Goal: Entertainment & Leisure: Browse casually

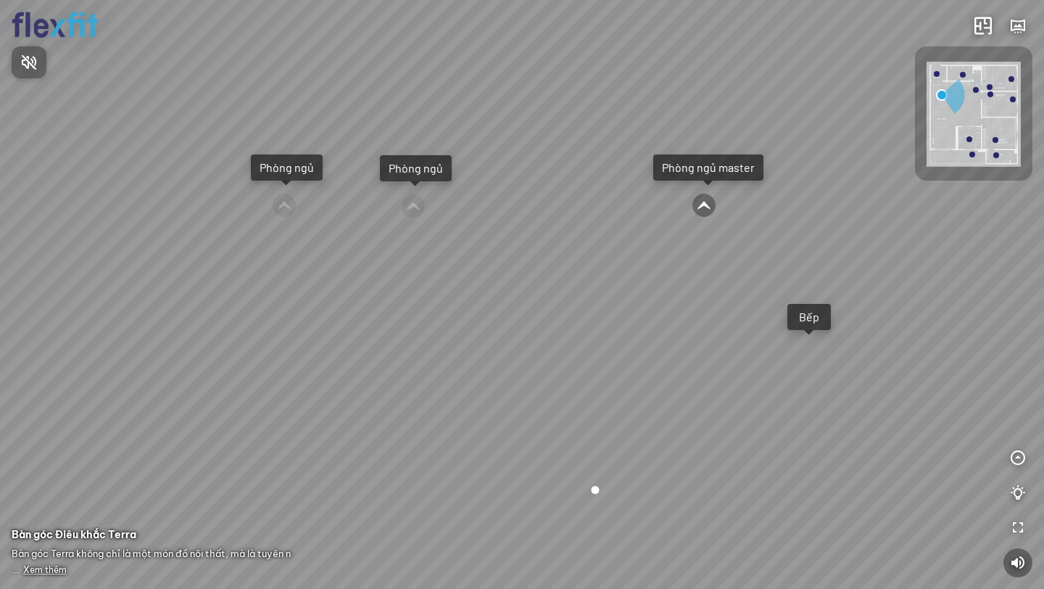
click at [524, 184] on div at bounding box center [522, 294] width 1044 height 589
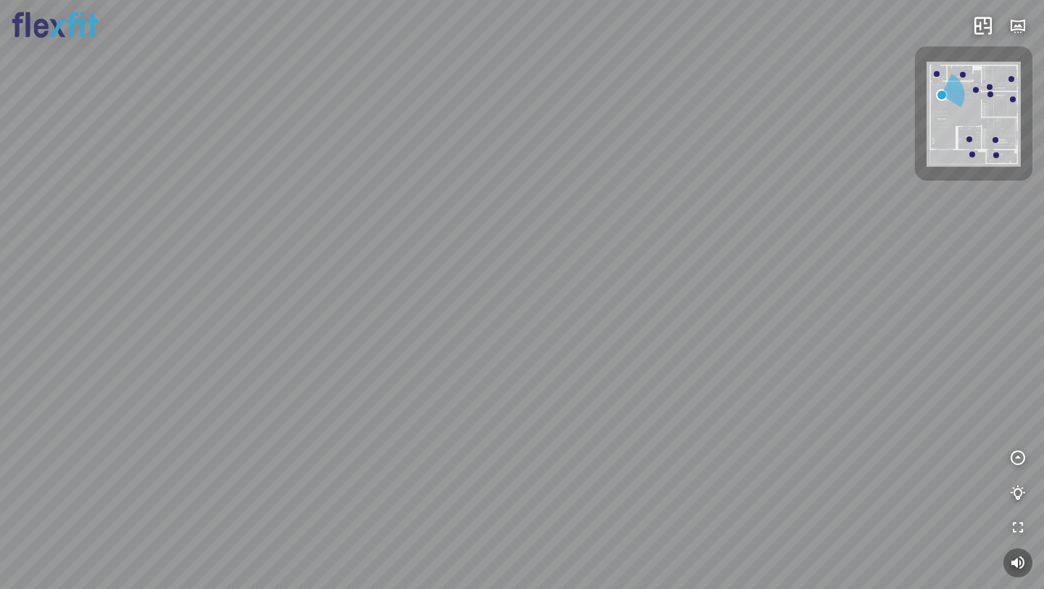
drag, startPoint x: 544, startPoint y: 131, endPoint x: 740, endPoint y: 233, distance: 220.9
click at [737, 234] on div "Ban công Bếp Phòng ngủ master Phòng ngủ Phòng ngủ" at bounding box center [522, 294] width 1044 height 589
drag, startPoint x: 361, startPoint y: 342, endPoint x: 689, endPoint y: 322, distance: 328.4
click at [689, 322] on div "Ban công Bếp Phòng ngủ master Phòng ngủ Phòng ngủ" at bounding box center [522, 294] width 1044 height 589
drag, startPoint x: 375, startPoint y: 303, endPoint x: 622, endPoint y: 308, distance: 247.3
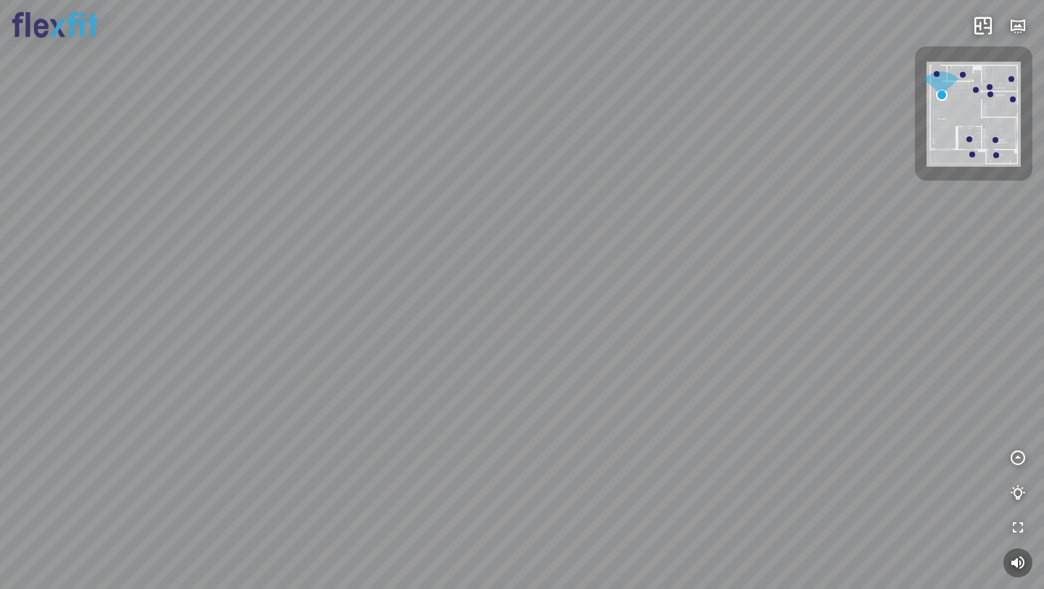
click at [622, 308] on div "Ban công Bếp Phòng ngủ master Phòng ngủ Phòng ngủ" at bounding box center [522, 294] width 1044 height 589
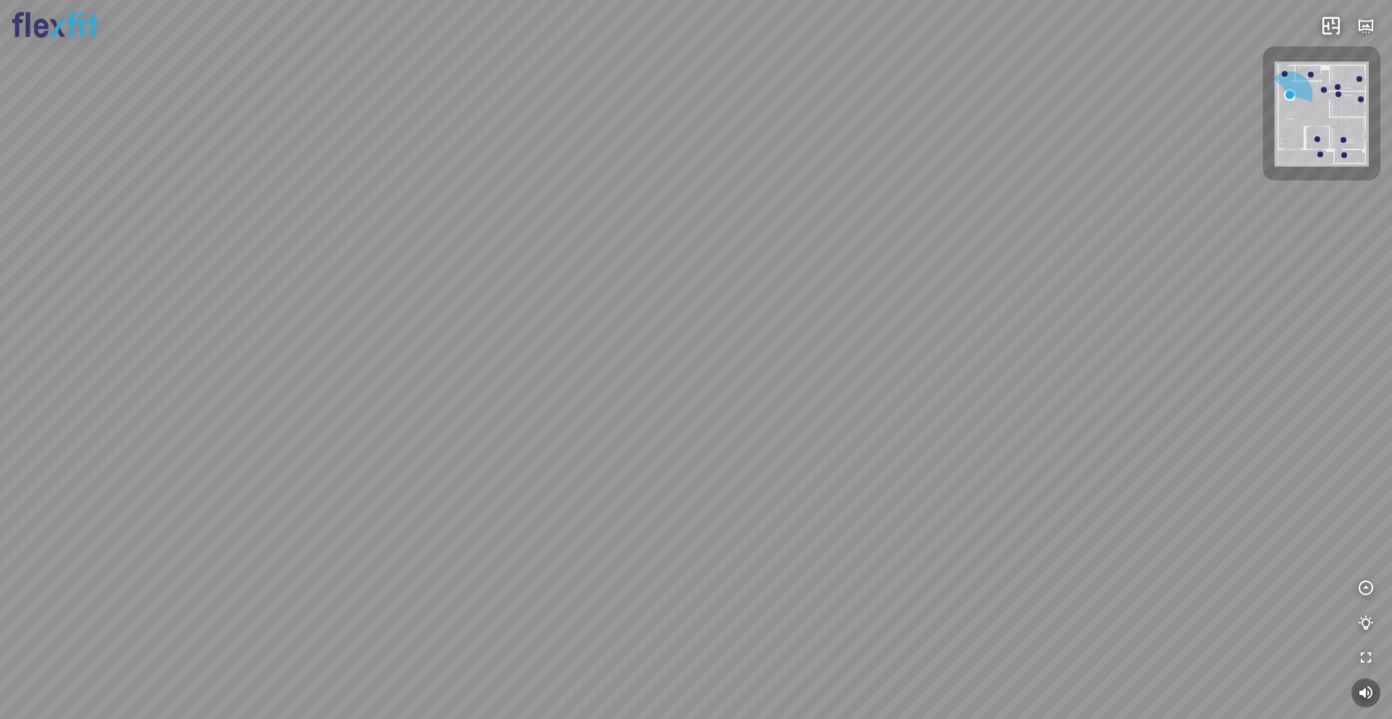
drag, startPoint x: 1014, startPoint y: 384, endPoint x: 917, endPoint y: 379, distance: 97.3
click at [917, 379] on div "Ban công Bếp Phòng ngủ master Phòng ngủ Phòng ngủ" at bounding box center [696, 359] width 1392 height 719
drag, startPoint x: 998, startPoint y: 416, endPoint x: 856, endPoint y: 396, distance: 143.5
click at [856, 396] on div "Ban công Bếp Phòng ngủ master Phòng ngủ Phòng ngủ" at bounding box center [696, 359] width 1392 height 719
drag, startPoint x: 1102, startPoint y: 319, endPoint x: 929, endPoint y: 323, distance: 173.3
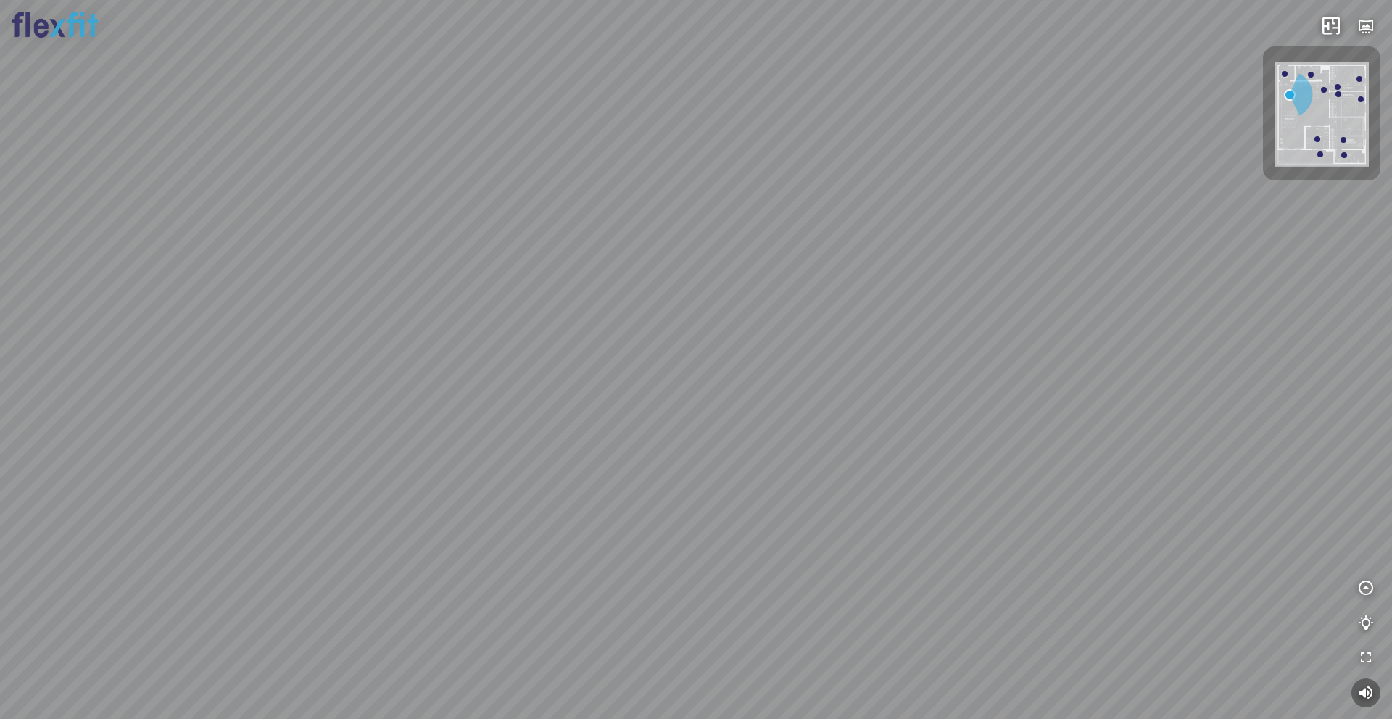
click at [929, 323] on div "Ban công Bếp Phòng ngủ master Phòng ngủ Phòng ngủ" at bounding box center [696, 359] width 1392 height 719
drag, startPoint x: 926, startPoint y: 321, endPoint x: 660, endPoint y: 280, distance: 269.2
click at [693, 286] on div "Ban công Bếp Phòng ngủ master Phòng ngủ Phòng ngủ" at bounding box center [696, 359] width 1392 height 719
drag, startPoint x: 1075, startPoint y: 268, endPoint x: 742, endPoint y: 273, distance: 333.6
click at [742, 273] on div "Ban công Bếp Phòng ngủ master Phòng ngủ Phòng ngủ" at bounding box center [696, 359] width 1392 height 719
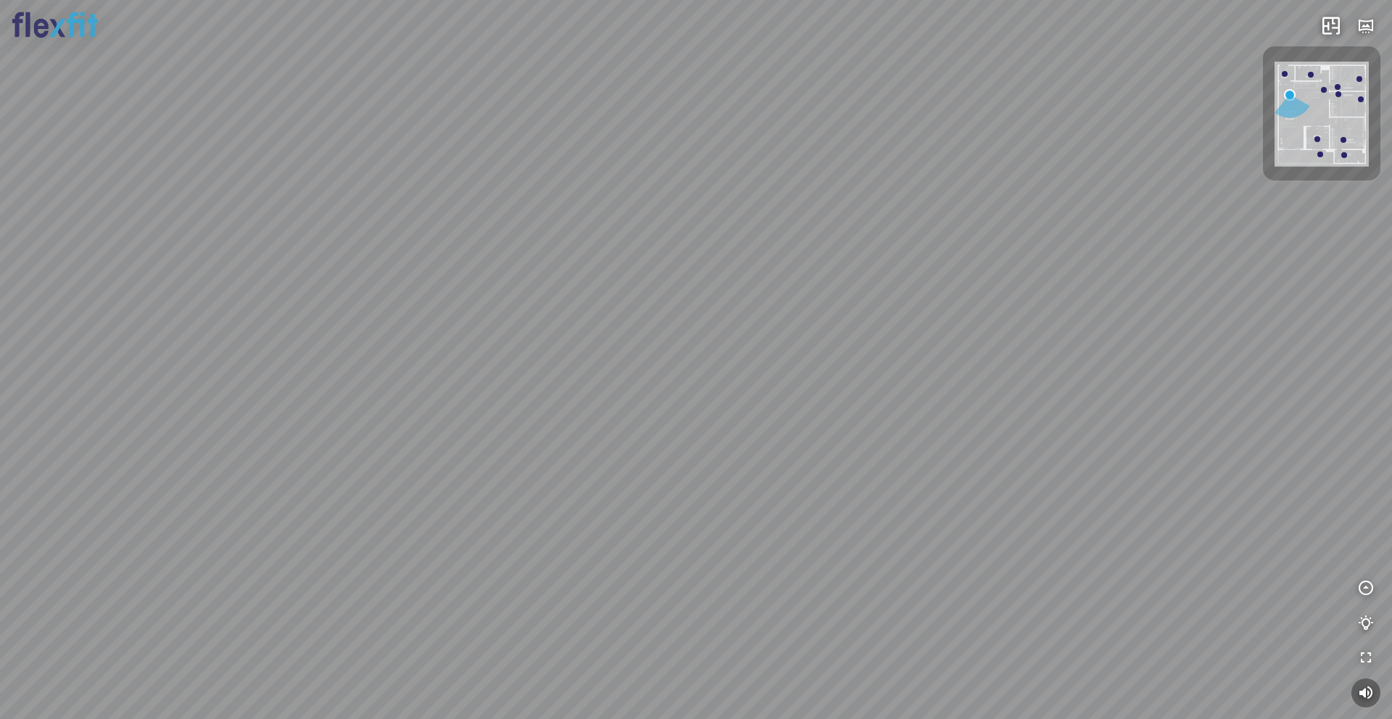
drag, startPoint x: 867, startPoint y: 269, endPoint x: 637, endPoint y: 270, distance: 229.9
click at [647, 270] on div "Ban công Bếp Phòng ngủ master Phòng ngủ Phòng ngủ" at bounding box center [696, 359] width 1392 height 719
drag, startPoint x: 1025, startPoint y: 321, endPoint x: 938, endPoint y: 315, distance: 87.2
click at [938, 315] on div "Ban công Bếp Phòng ngủ master Phòng ngủ Phòng ngủ" at bounding box center [696, 359] width 1392 height 719
drag, startPoint x: 998, startPoint y: 212, endPoint x: 993, endPoint y: 238, distance: 25.9
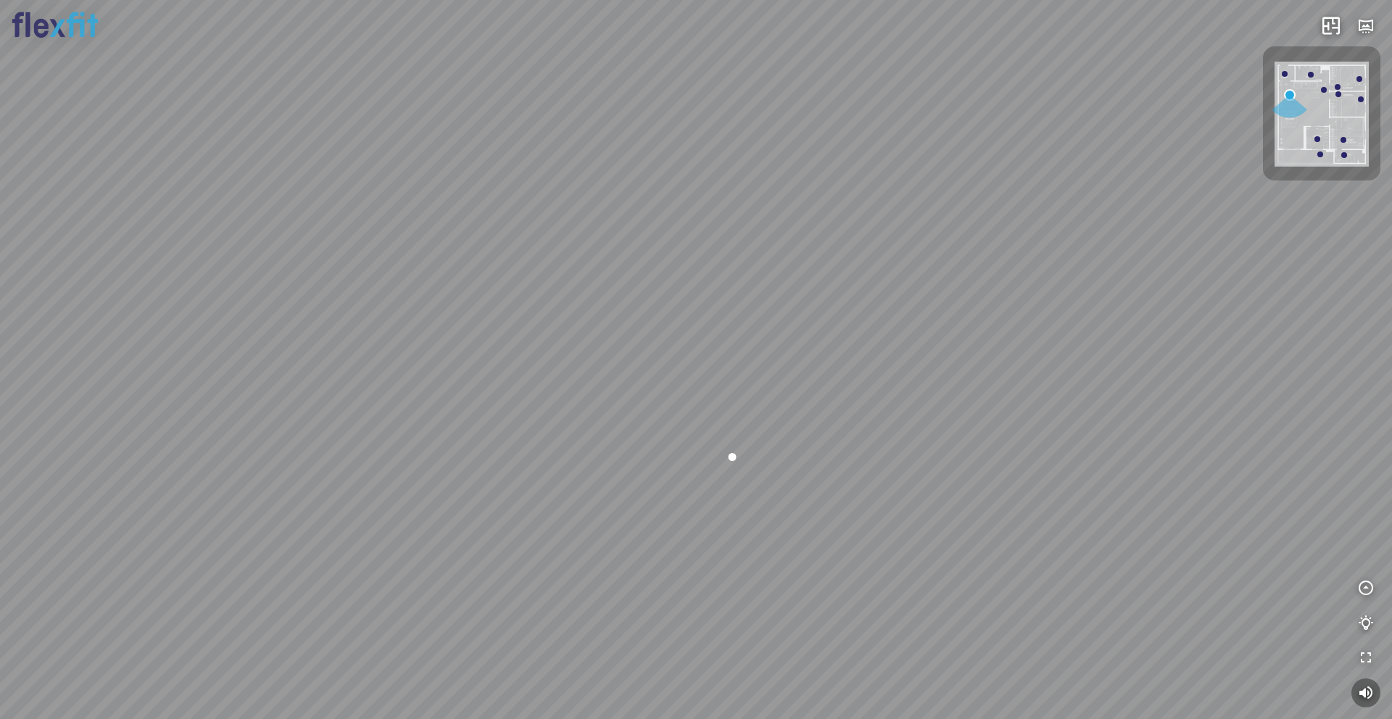
click at [993, 238] on div "Ban công Bếp Phòng ngủ master Phòng ngủ Phòng ngủ" at bounding box center [696, 359] width 1392 height 719
click at [39, 508] on div "Bếp" at bounding box center [40, 511] width 26 height 15
click at [34, 588] on span "Xem thêm" at bounding box center [45, 700] width 44 height 11
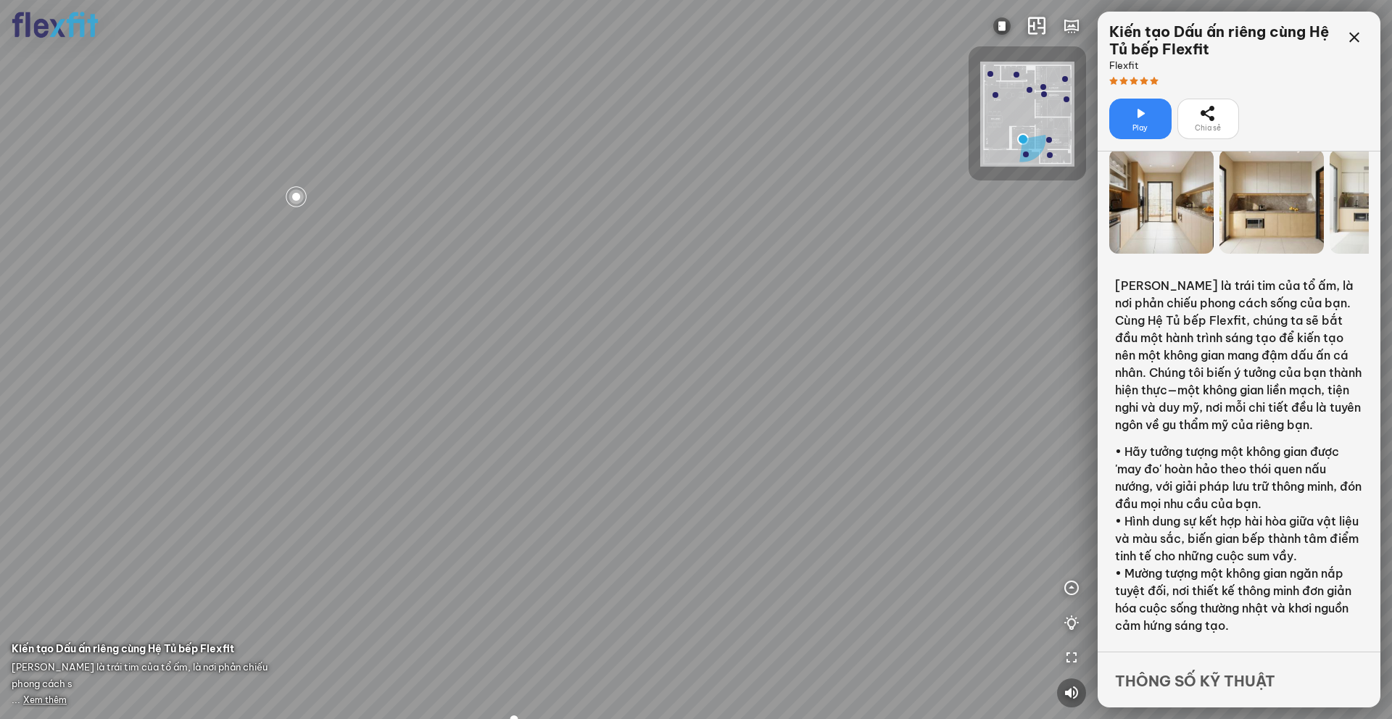
drag, startPoint x: 1172, startPoint y: 402, endPoint x: 1176, endPoint y: 379, distance: 23.6
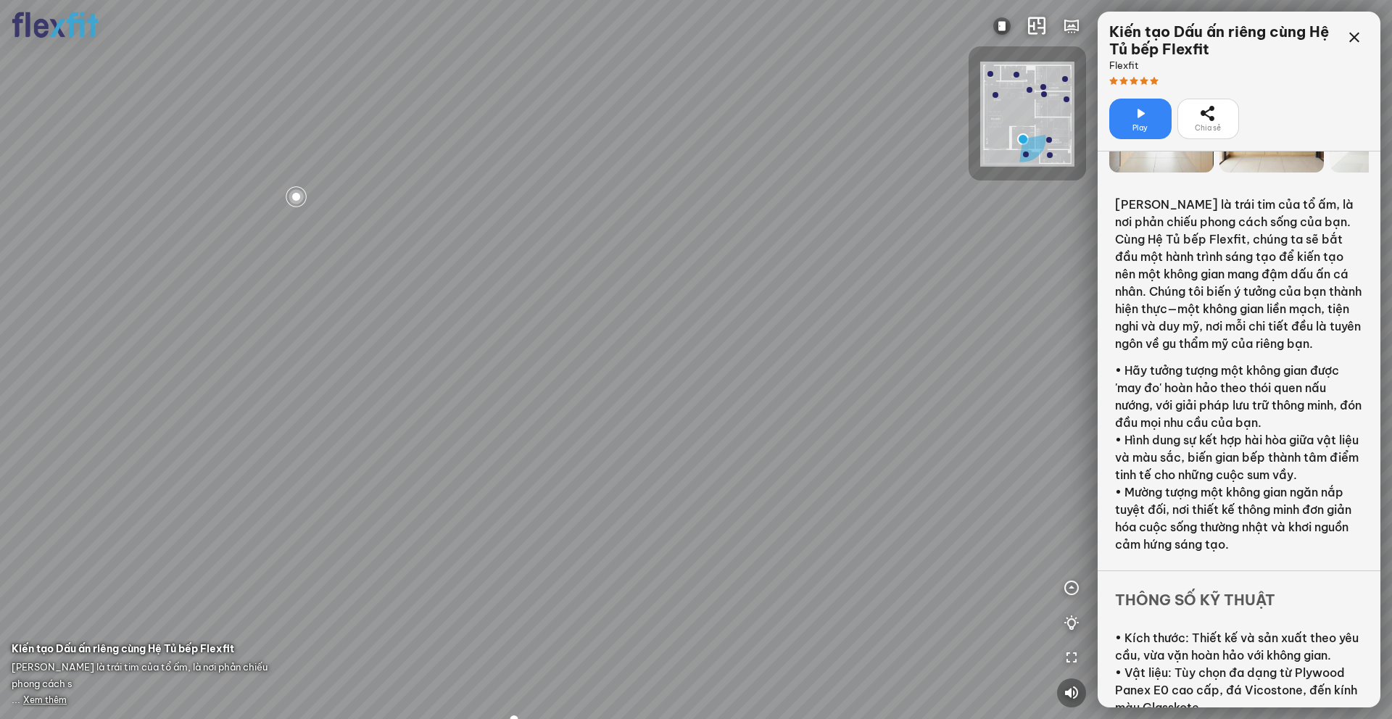
drag, startPoint x: 1178, startPoint y: 415, endPoint x: 1195, endPoint y: 307, distance: 109.4
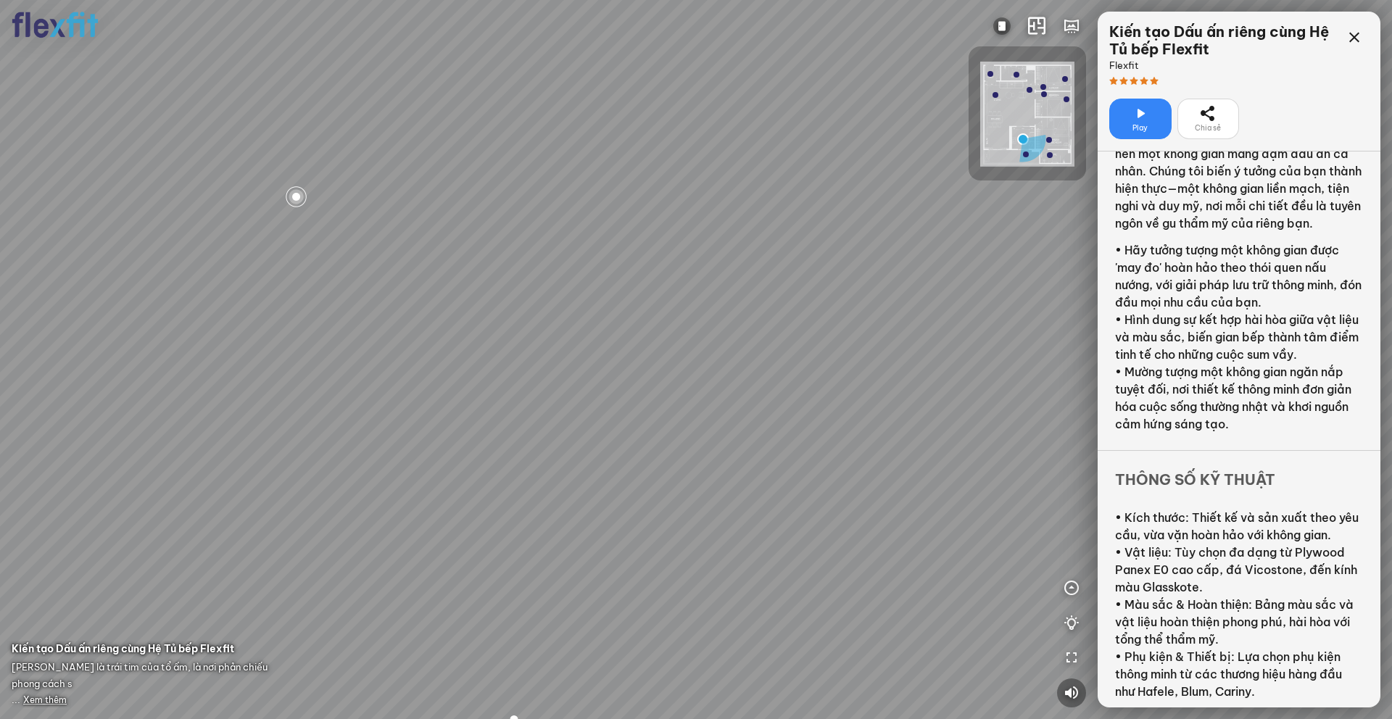
scroll to position [236, 0]
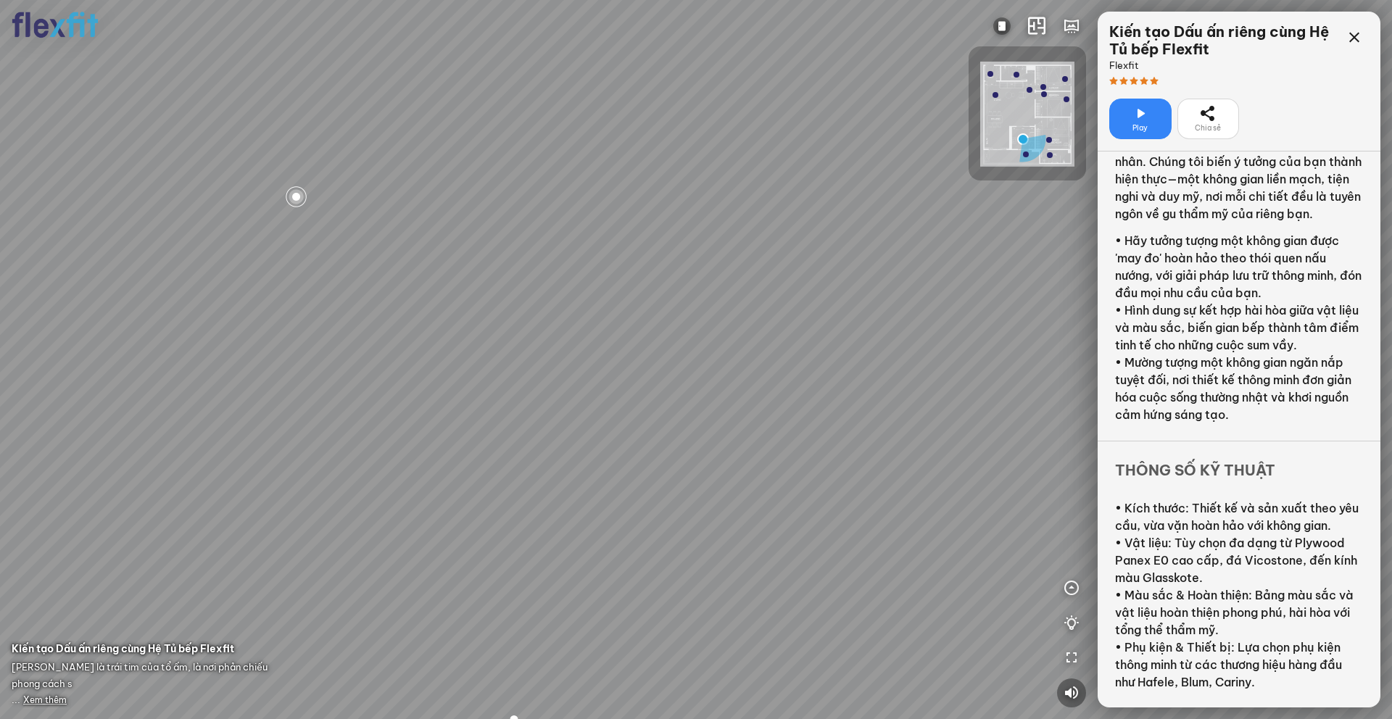
drag, startPoint x: 1207, startPoint y: 381, endPoint x: 1244, endPoint y: 210, distance: 175.8
drag, startPoint x: 1268, startPoint y: 577, endPoint x: 1305, endPoint y: 472, distance: 111.2
drag, startPoint x: 969, startPoint y: 410, endPoint x: 1105, endPoint y: 421, distance: 136.8
click at [1043, 419] on div "INFO: krpano 1.20.8 (build [DATE]) INFO: HTML5/Desktop - Chrome 138.0 - WebGL I…" at bounding box center [696, 359] width 1392 height 719
drag, startPoint x: 857, startPoint y: 410, endPoint x: 1072, endPoint y: 442, distance: 216.9
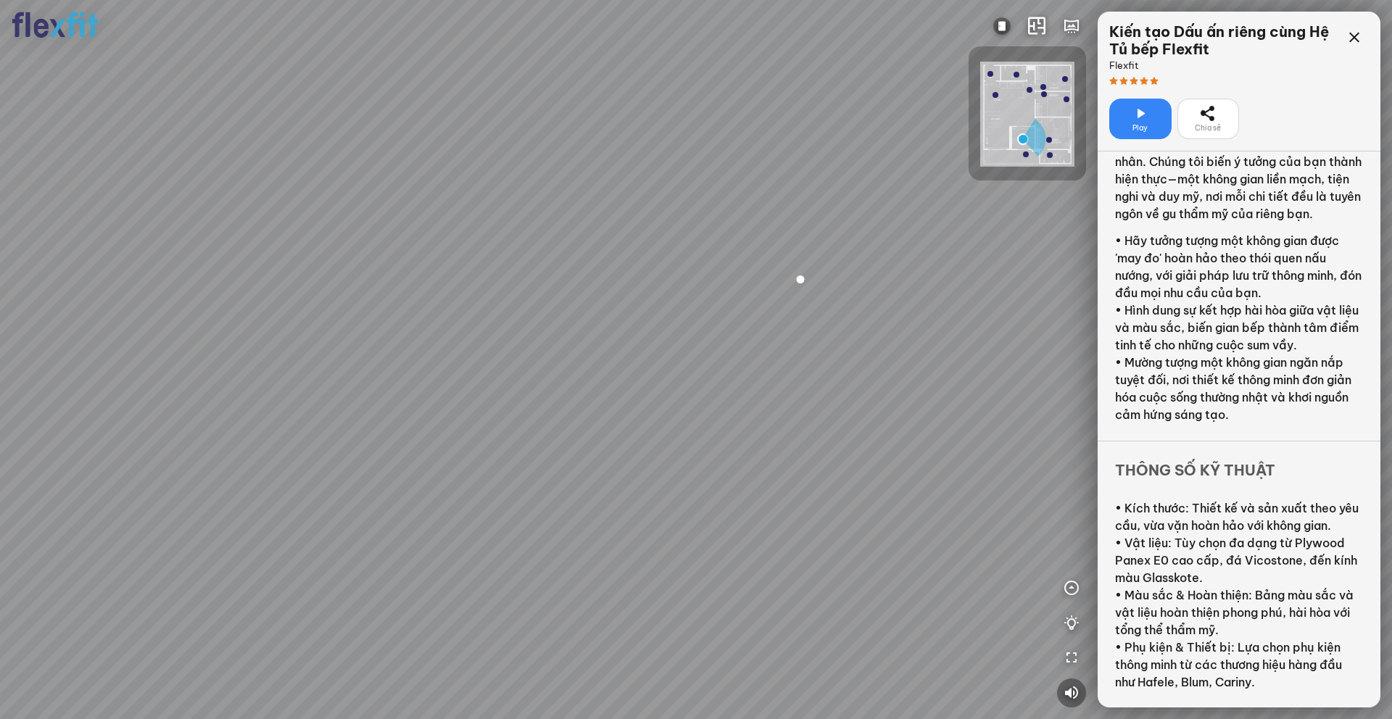
click at [1043, 443] on div at bounding box center [696, 359] width 1392 height 719
drag, startPoint x: 769, startPoint y: 396, endPoint x: 871, endPoint y: 430, distance: 107.1
click at [871, 430] on div at bounding box center [696, 359] width 1392 height 719
drag, startPoint x: 426, startPoint y: 251, endPoint x: 687, endPoint y: 338, distance: 275.2
click at [698, 346] on div at bounding box center [696, 359] width 1392 height 719
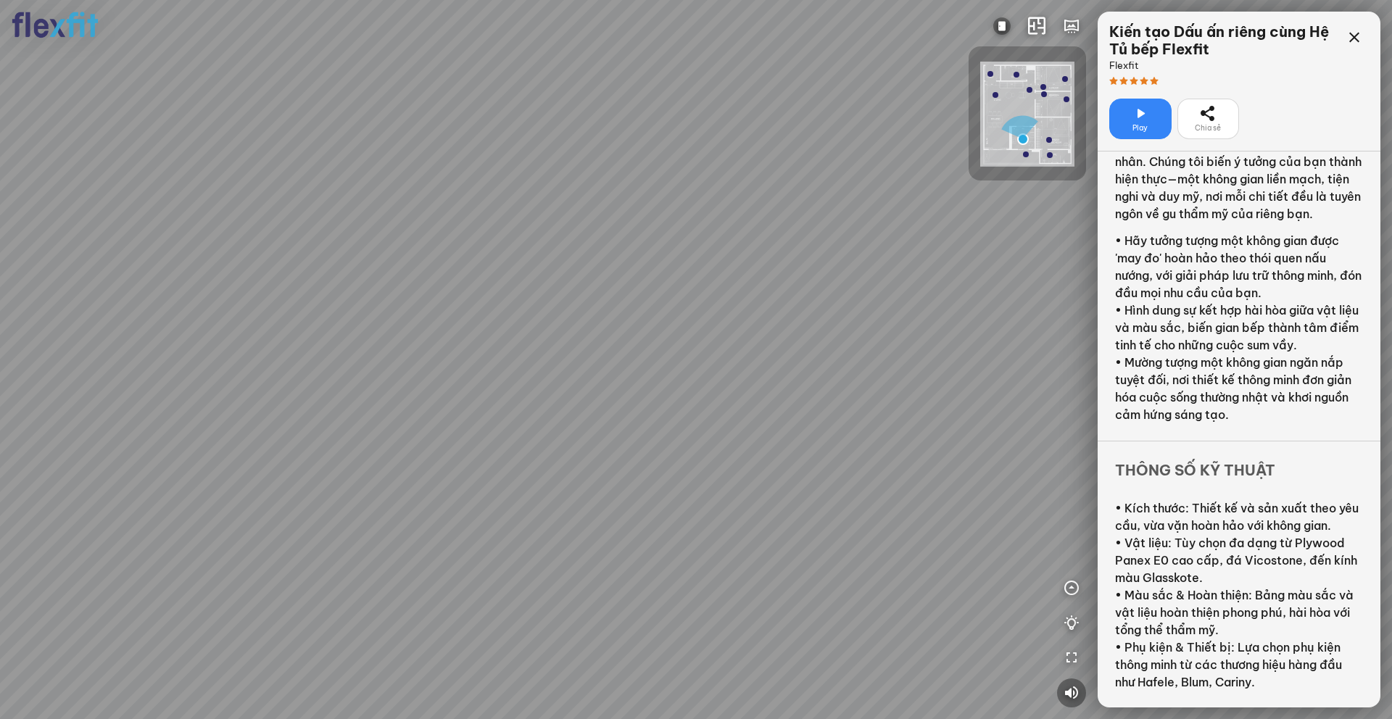
drag, startPoint x: 368, startPoint y: 252, endPoint x: 870, endPoint y: 249, distance: 501.8
click at [867, 252] on div at bounding box center [696, 359] width 1392 height 719
drag, startPoint x: 543, startPoint y: 319, endPoint x: 773, endPoint y: 297, distance: 231.0
click at [773, 297] on div at bounding box center [696, 359] width 1392 height 719
drag, startPoint x: 582, startPoint y: 292, endPoint x: 776, endPoint y: 152, distance: 239.9
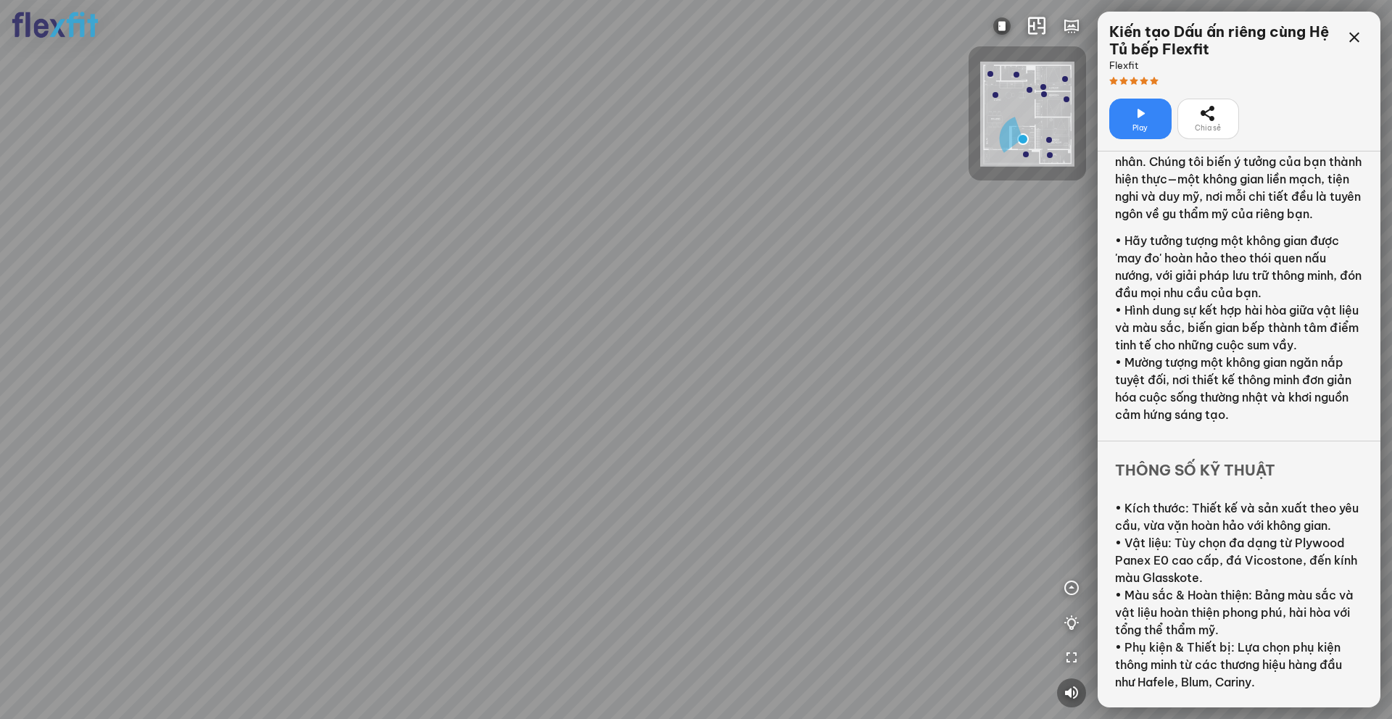
click at [766, 157] on div at bounding box center [696, 359] width 1392 height 719
drag, startPoint x: 679, startPoint y: 276, endPoint x: 729, endPoint y: 234, distance: 65.4
click at [729, 233] on div at bounding box center [696, 359] width 1392 height 719
drag, startPoint x: 795, startPoint y: 317, endPoint x: 418, endPoint y: 342, distance: 377.9
click at [408, 353] on div at bounding box center [696, 359] width 1392 height 719
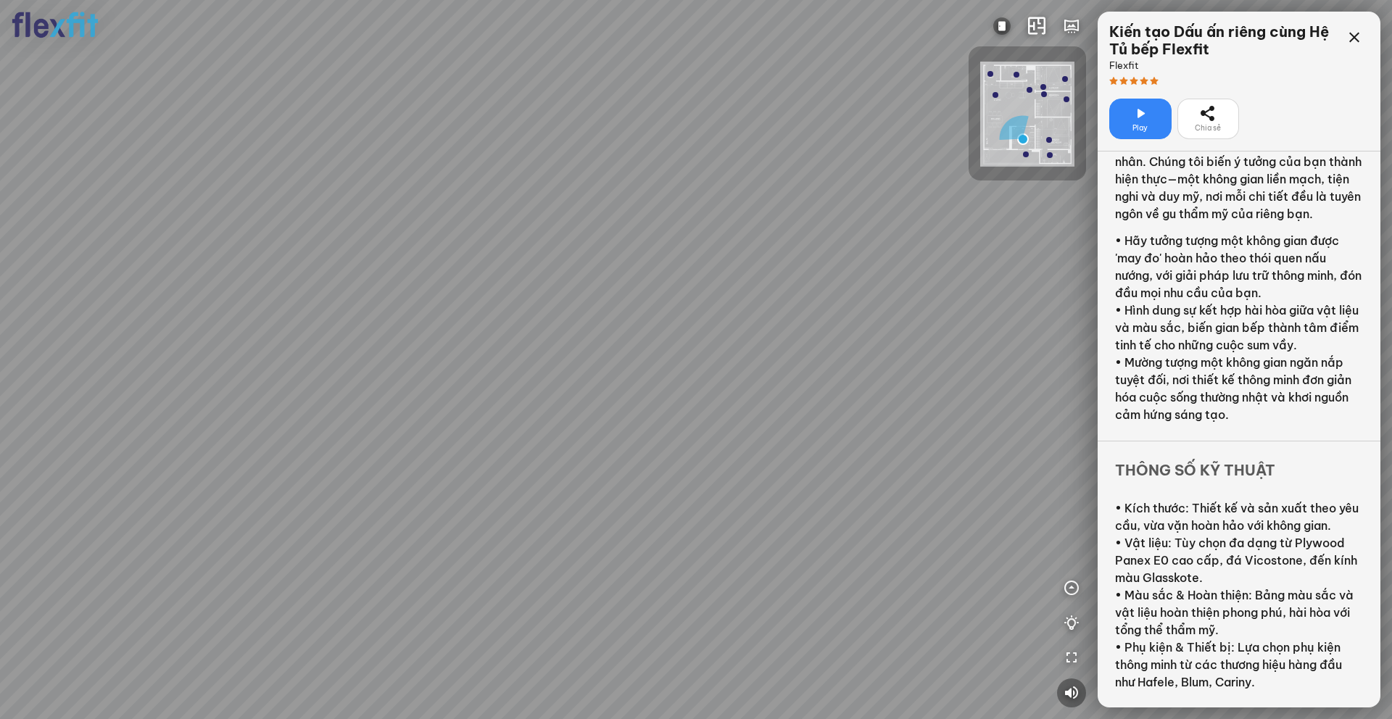
drag, startPoint x: 654, startPoint y: 336, endPoint x: 549, endPoint y: 342, distance: 105.3
click at [549, 342] on div at bounding box center [696, 359] width 1392 height 719
click at [780, 367] on div at bounding box center [696, 359] width 1392 height 719
drag, startPoint x: 669, startPoint y: 497, endPoint x: 914, endPoint y: 468, distance: 247.6
click at [925, 476] on div at bounding box center [696, 359] width 1392 height 719
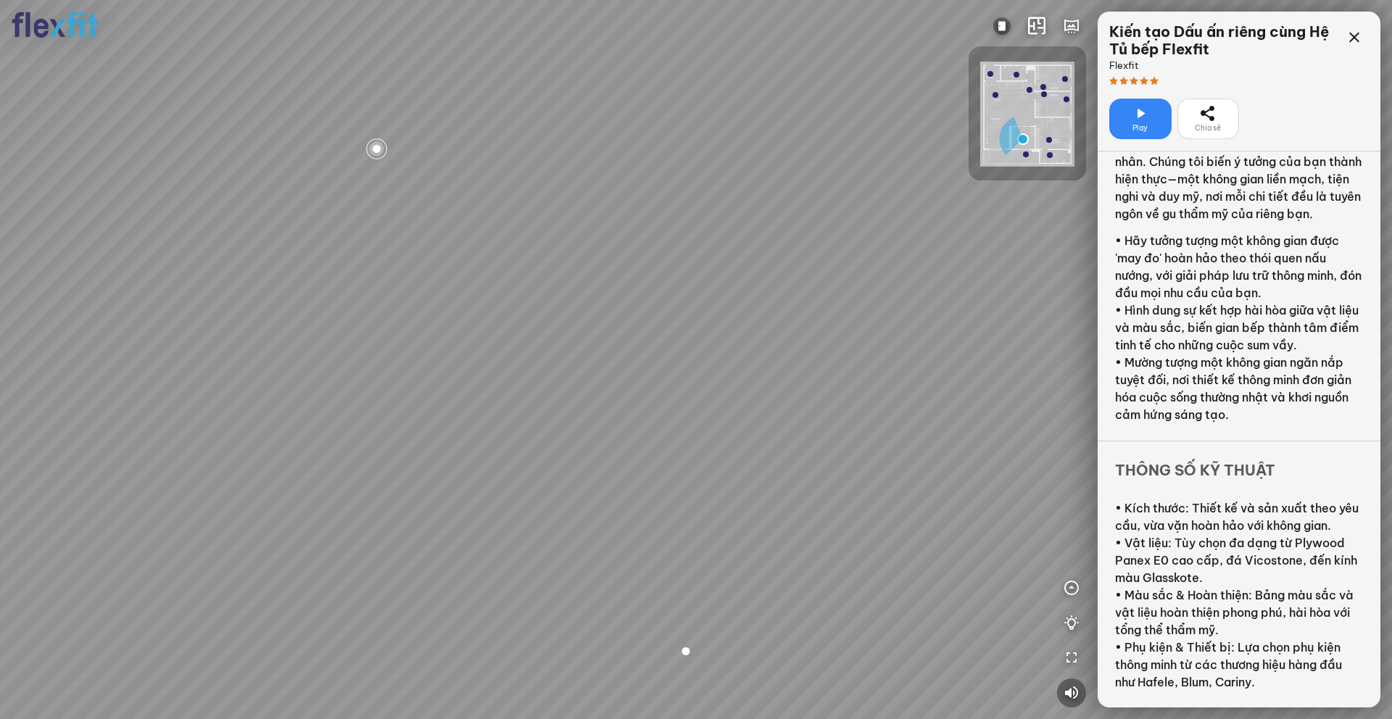
drag, startPoint x: 410, startPoint y: 419, endPoint x: 547, endPoint y: 434, distance: 137.9
click at [547, 434] on div at bounding box center [696, 359] width 1392 height 719
drag, startPoint x: 567, startPoint y: 391, endPoint x: 653, endPoint y: 393, distance: 86.3
click at [653, 393] on div at bounding box center [696, 359] width 1392 height 719
drag, startPoint x: 564, startPoint y: 400, endPoint x: 645, endPoint y: 405, distance: 81.4
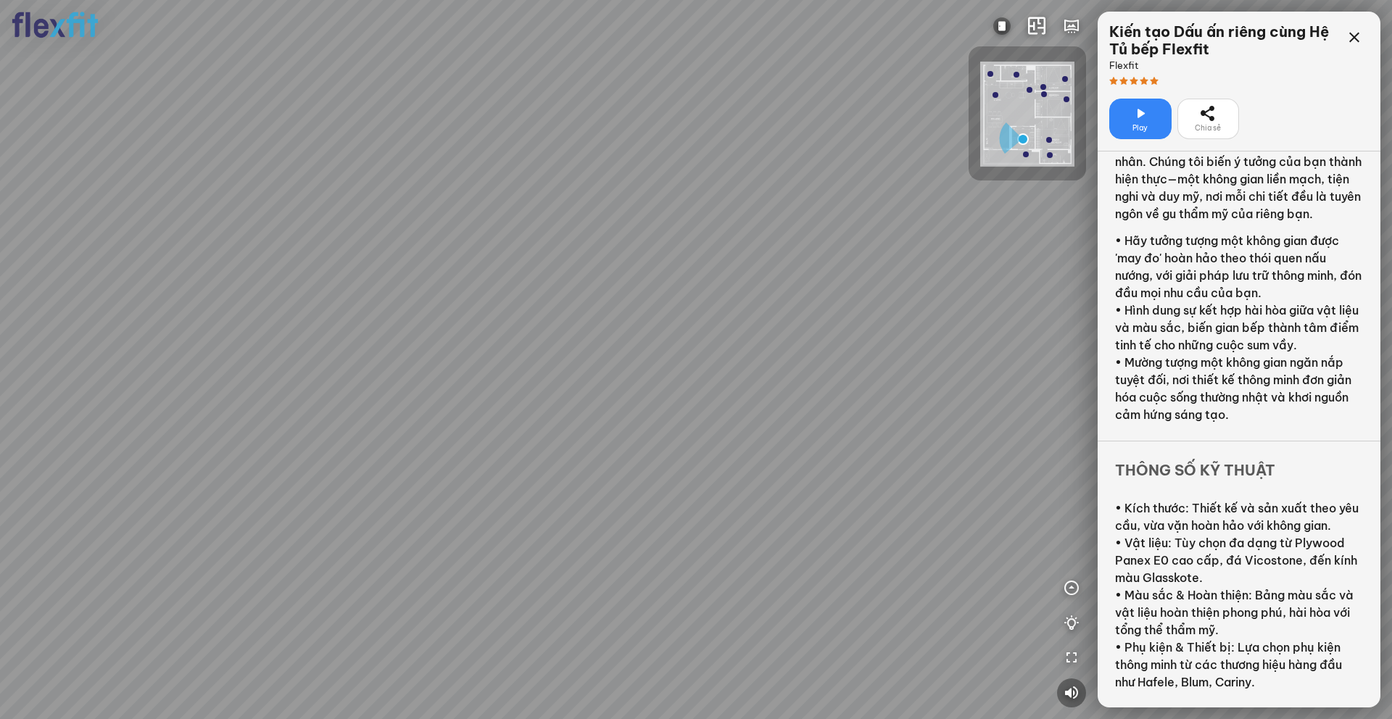
click at [645, 405] on div at bounding box center [696, 359] width 1392 height 719
drag, startPoint x: 598, startPoint y: 402, endPoint x: 619, endPoint y: 408, distance: 21.6
click at [619, 408] on div at bounding box center [696, 359] width 1392 height 719
drag, startPoint x: 748, startPoint y: 387, endPoint x: 658, endPoint y: 456, distance: 113.3
click at [658, 456] on div at bounding box center [696, 359] width 1392 height 719
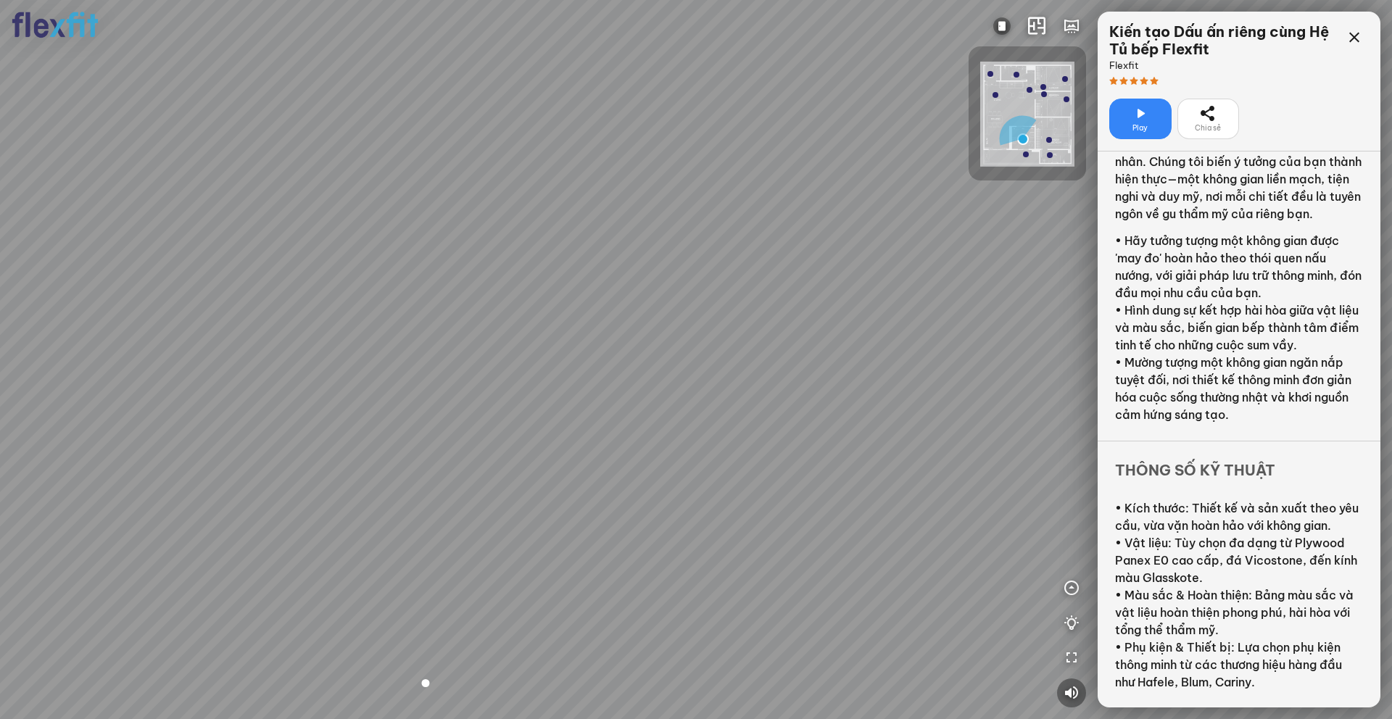
drag, startPoint x: 811, startPoint y: 439, endPoint x: 693, endPoint y: 414, distance: 121.6
click at [693, 414] on div at bounding box center [696, 359] width 1392 height 719
drag, startPoint x: 731, startPoint y: 426, endPoint x: 703, endPoint y: 425, distance: 27.6
click at [703, 425] on div at bounding box center [696, 359] width 1392 height 719
drag, startPoint x: 711, startPoint y: 409, endPoint x: 716, endPoint y: 381, distance: 27.9
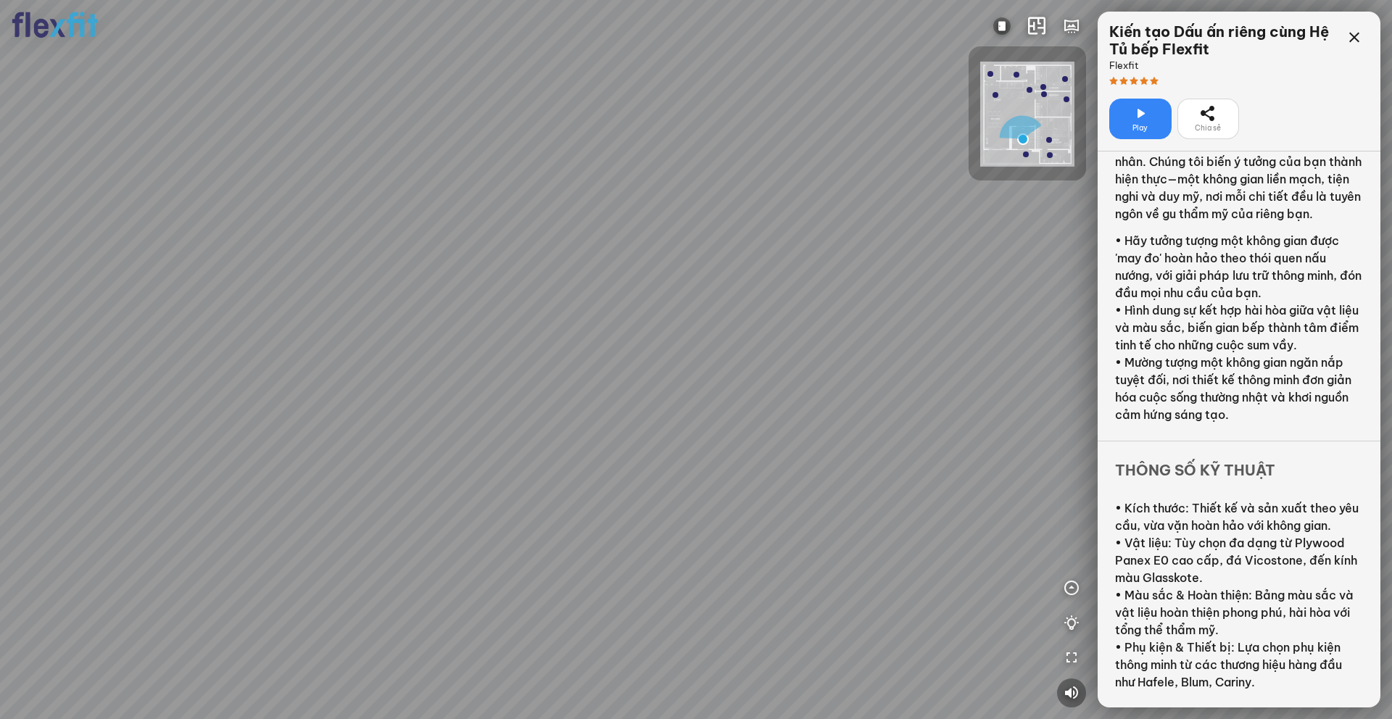
click at [716, 381] on div at bounding box center [696, 359] width 1392 height 719
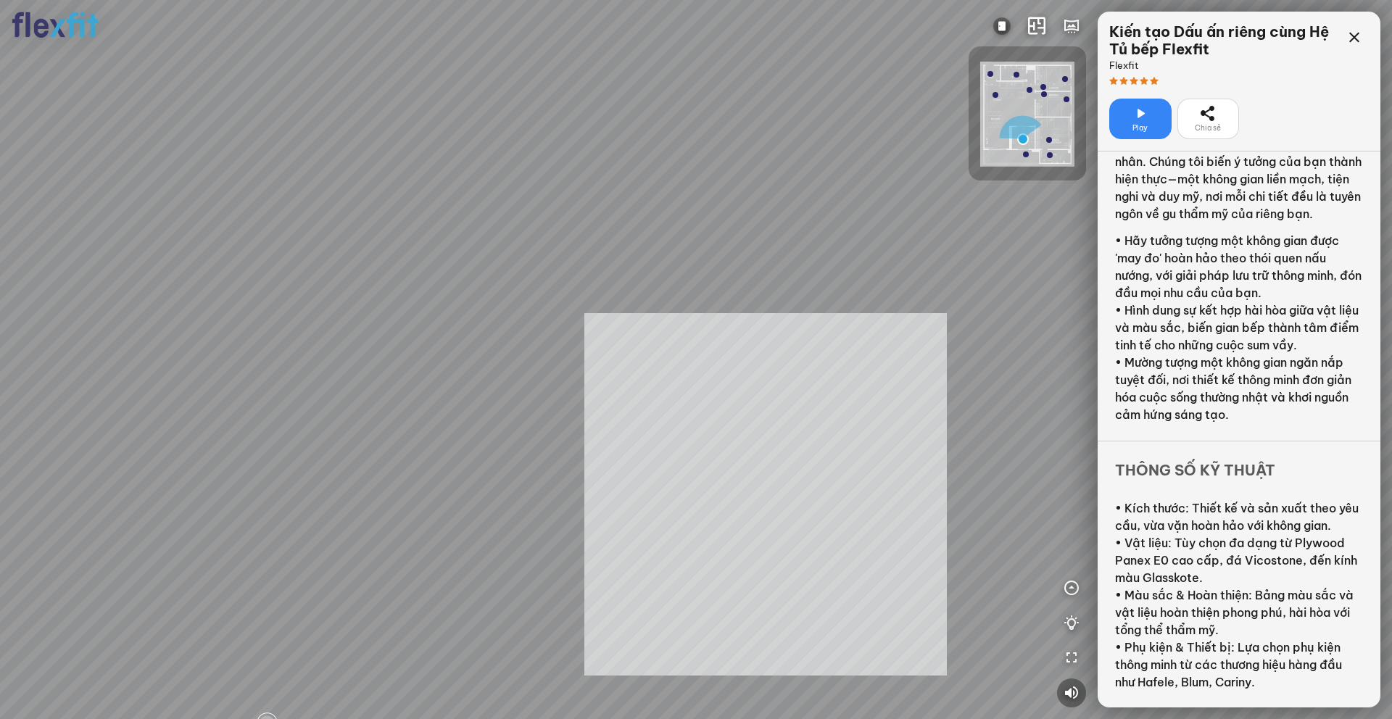
click at [766, 487] on div "INFO: krpano 1.20.8 (build [DATE]) INFO: HTML5/Desktop - Chrome 138.0 - WebGL I…" at bounding box center [696, 359] width 1392 height 719
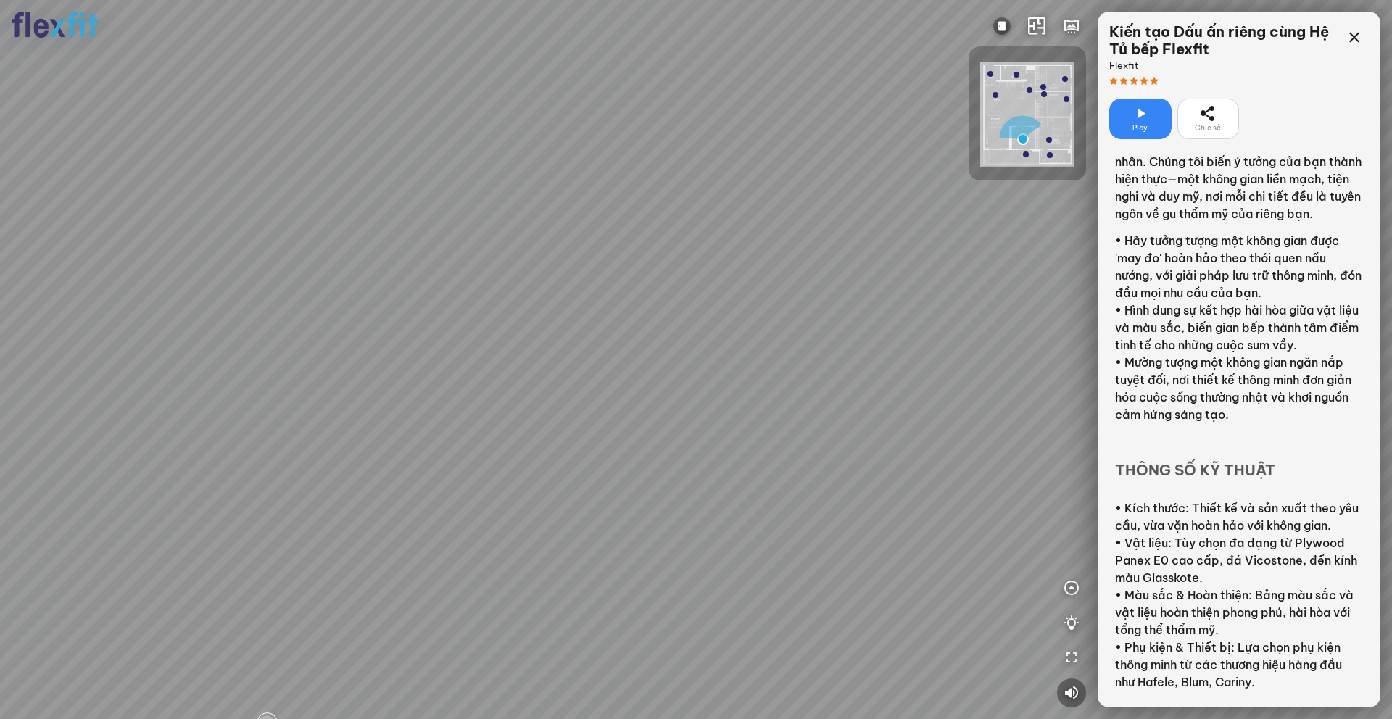
click at [688, 452] on div at bounding box center [696, 359] width 1392 height 719
click at [646, 431] on div "Bếp WC Phòng ngủ master Phòng ngủ Phòng ngủ" at bounding box center [696, 359] width 1392 height 719
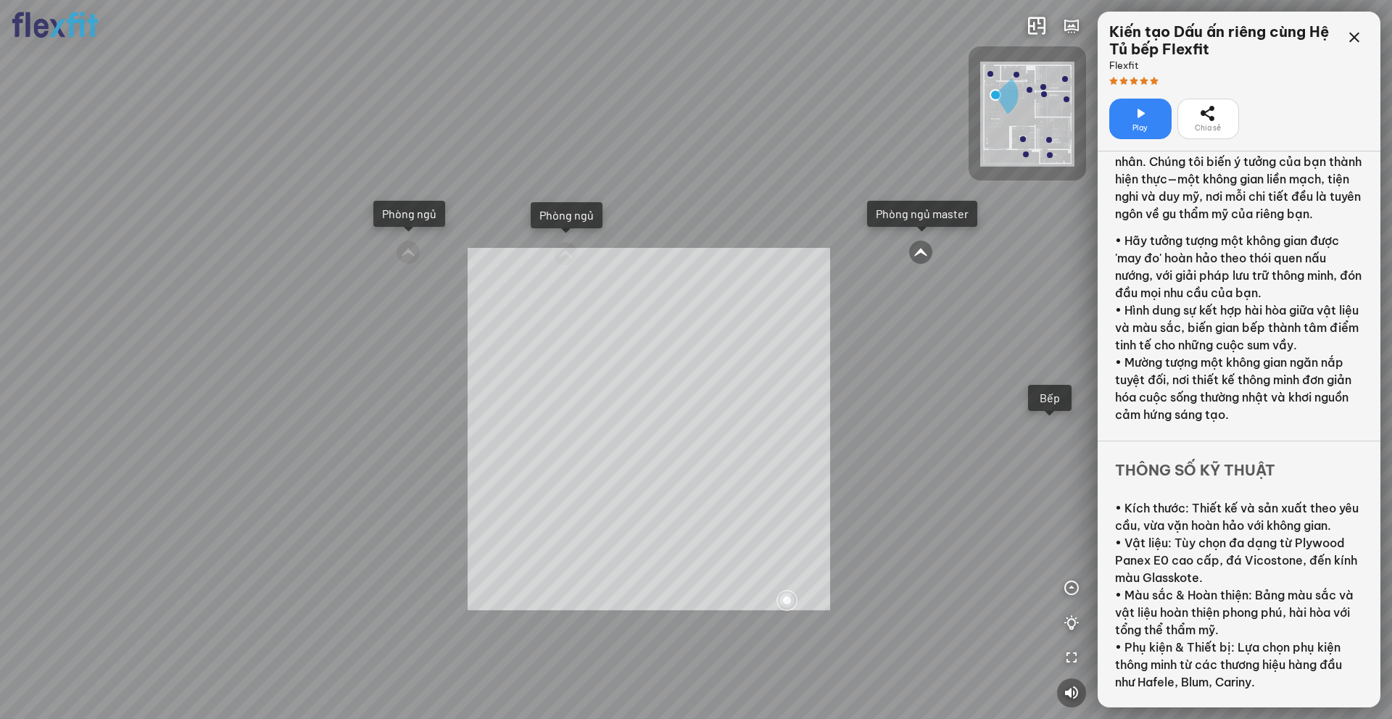
click at [566, 463] on div "Ban công Bếp Phòng ngủ master Phòng ngủ Phòng ngủ INFO: krpano 1.20.8 (build [D…" at bounding box center [696, 359] width 1392 height 719
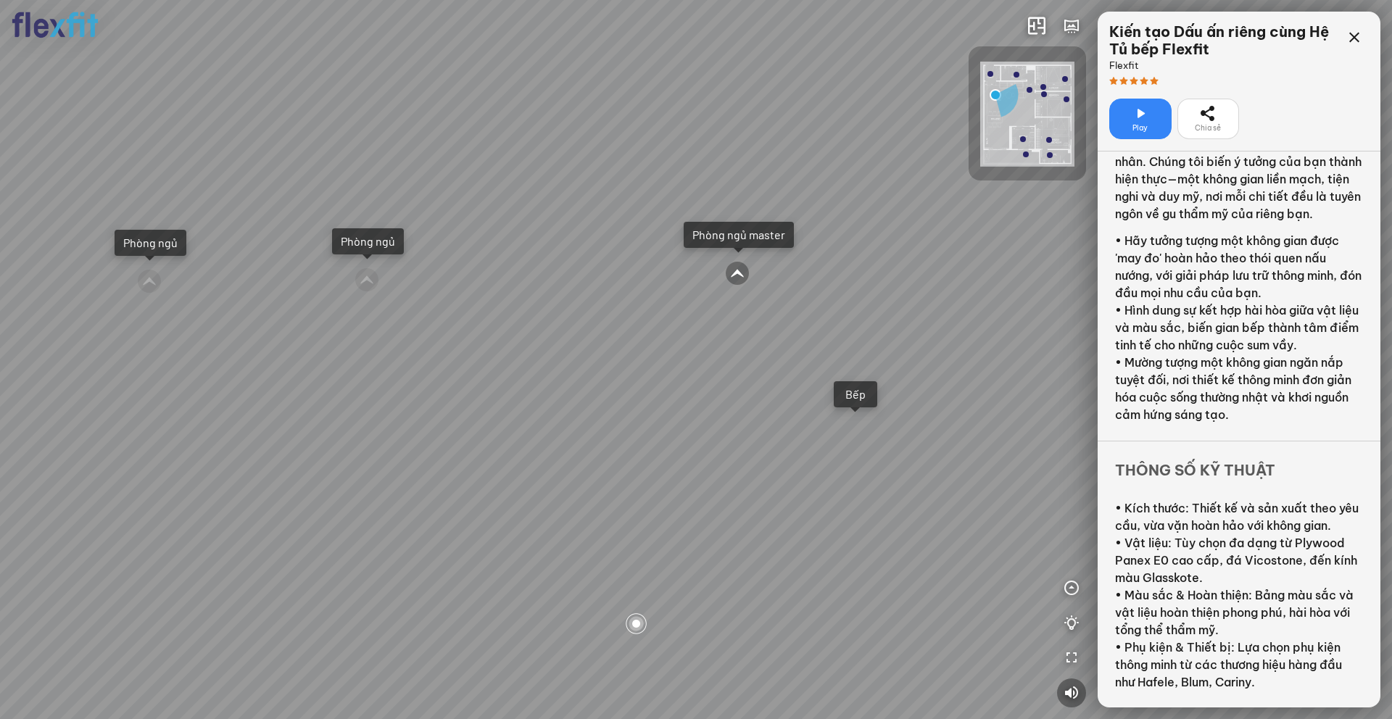
drag, startPoint x: 711, startPoint y: 432, endPoint x: 502, endPoint y: 468, distance: 211.8
click at [502, 468] on div "Ban công Bếp Phòng ngủ master Phòng ngủ Phòng ngủ" at bounding box center [696, 359] width 1392 height 719
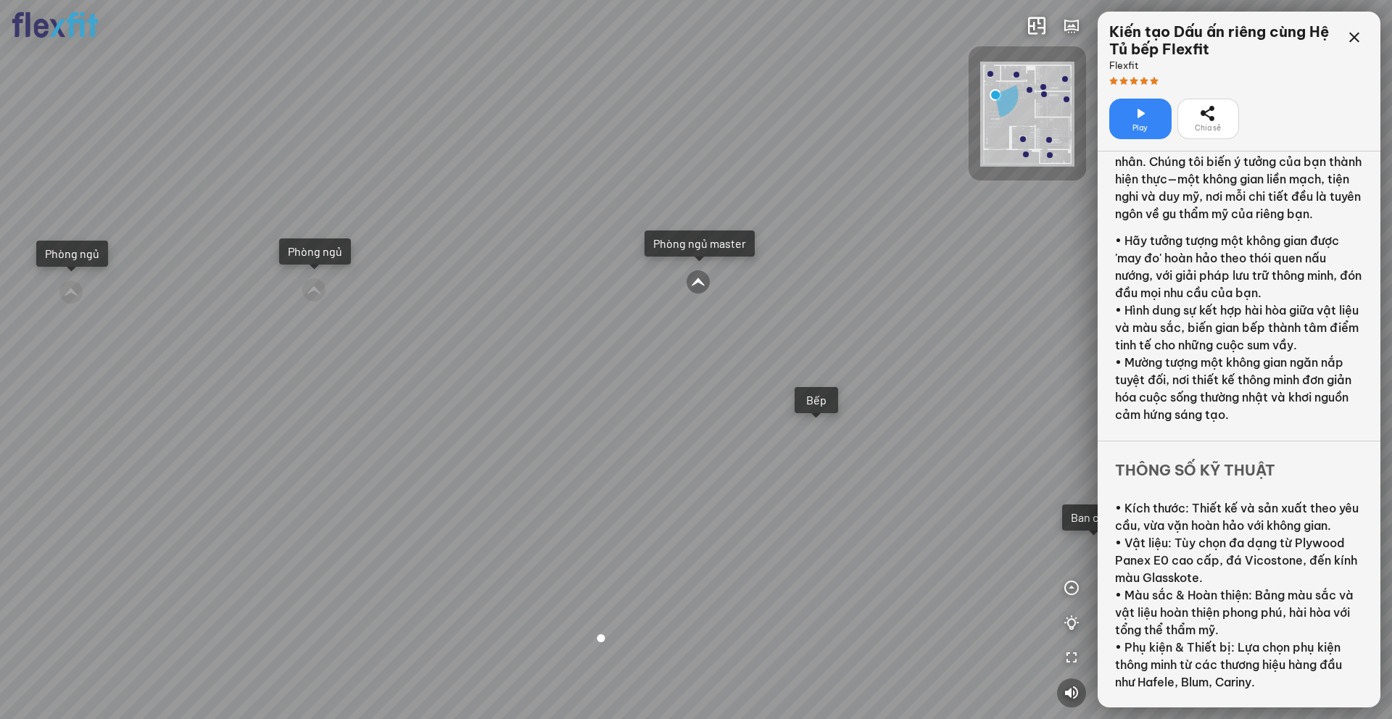
drag, startPoint x: 662, startPoint y: 432, endPoint x: 506, endPoint y: 466, distance: 159.6
click at [512, 466] on div "Ban công Bếp Phòng ngủ master Phòng ngủ Phòng ngủ" at bounding box center [696, 359] width 1392 height 719
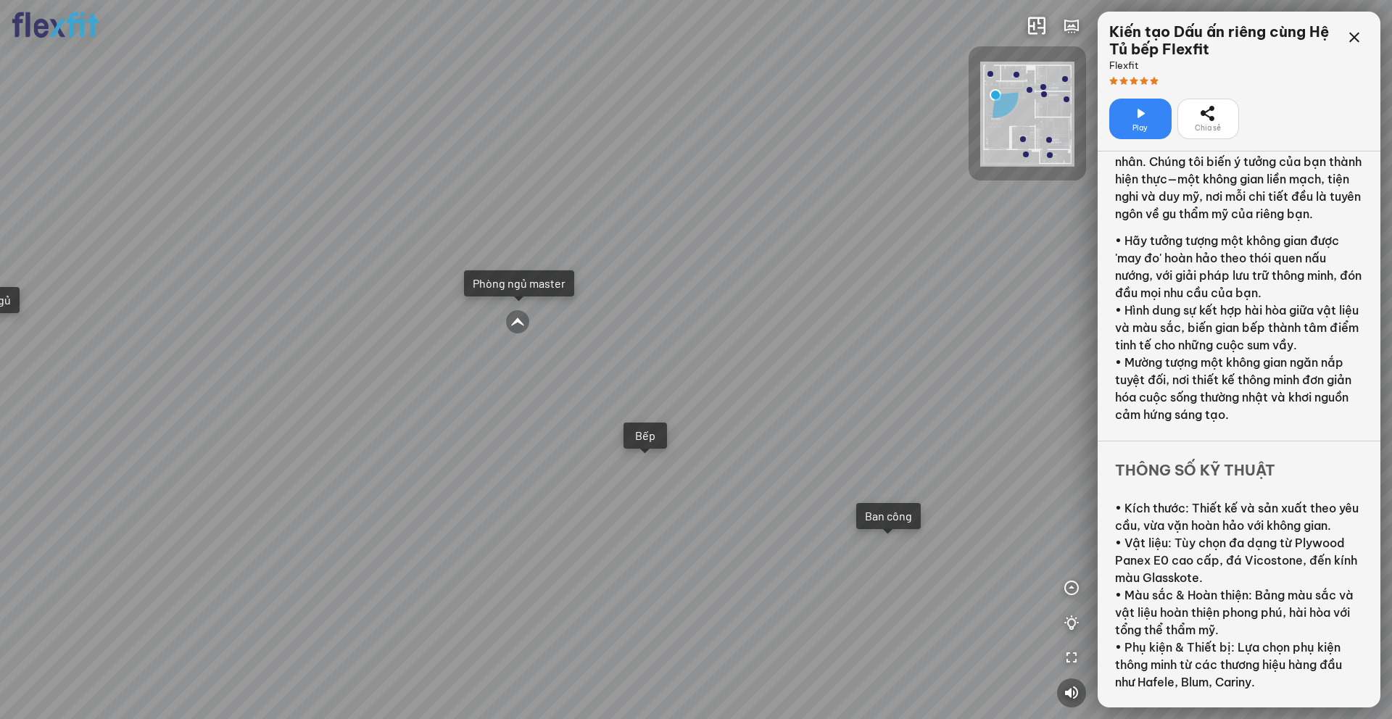
drag, startPoint x: 649, startPoint y: 445, endPoint x: 526, endPoint y: 447, distance: 122.6
click at [526, 447] on div "Ban công Bếp Phòng ngủ master Phòng ngủ Phòng ngủ" at bounding box center [696, 359] width 1392 height 719
drag, startPoint x: 617, startPoint y: 429, endPoint x: 376, endPoint y: 410, distance: 242.2
click at [376, 410] on div "Ban công Bếp Phòng ngủ master Phòng ngủ Phòng ngủ" at bounding box center [696, 359] width 1392 height 719
drag, startPoint x: 698, startPoint y: 416, endPoint x: 393, endPoint y: 407, distance: 304.7
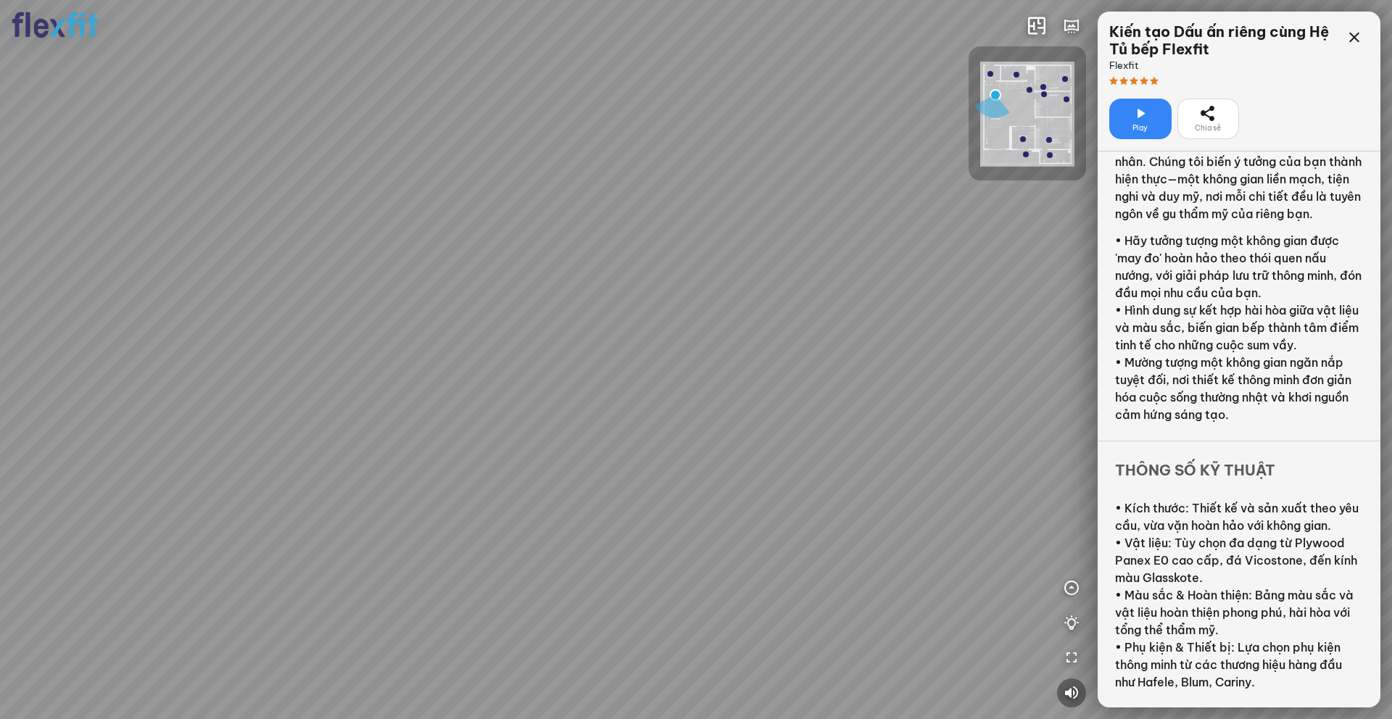
click at [342, 410] on div "Ban công Bếp Phòng ngủ master Phòng ngủ Phòng ngủ" at bounding box center [696, 359] width 1392 height 719
drag, startPoint x: 646, startPoint y: 421, endPoint x: 402, endPoint y: 404, distance: 245.0
click at [311, 410] on div "Ban công Bếp Phòng ngủ master Phòng ngủ Phòng ngủ" at bounding box center [696, 359] width 1392 height 719
drag, startPoint x: 661, startPoint y: 422, endPoint x: 291, endPoint y: 401, distance: 370.4
click at [291, 401] on div "Ban công Bếp Phòng ngủ master Phòng ngủ Phòng ngủ" at bounding box center [696, 359] width 1392 height 719
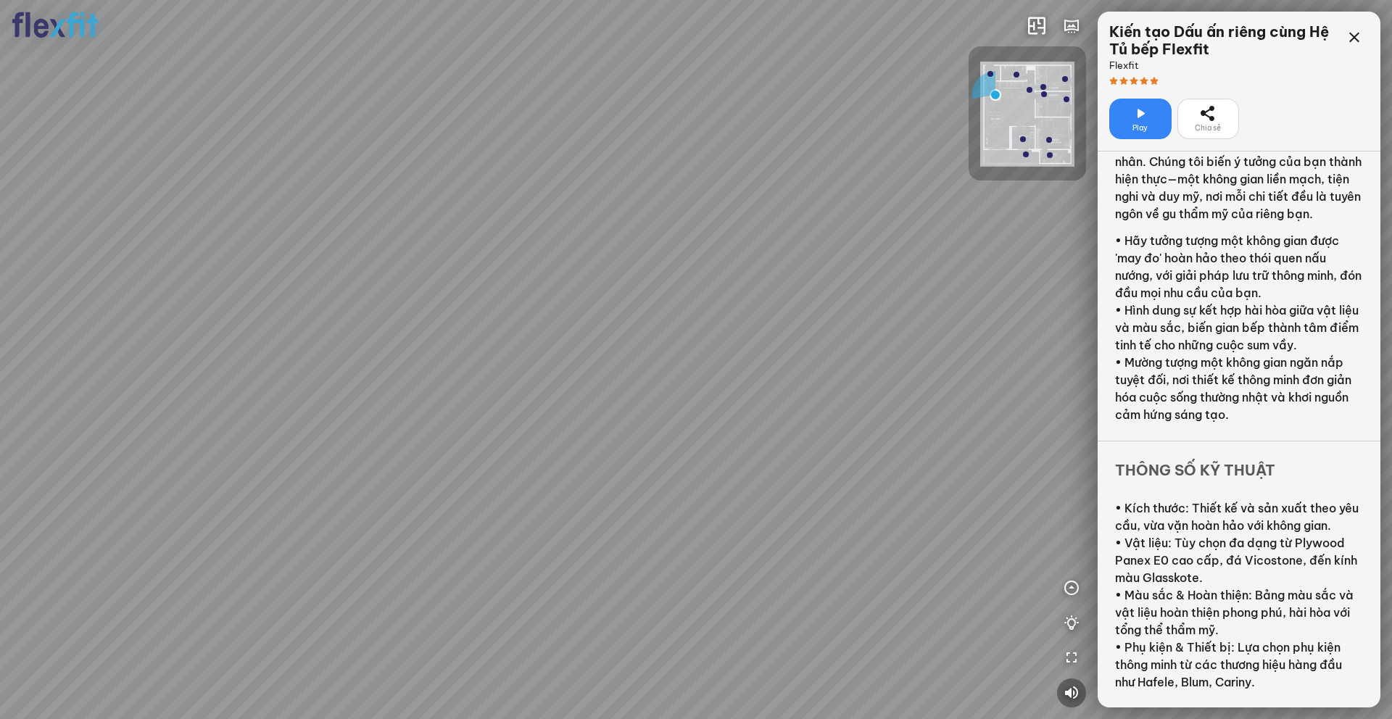
drag, startPoint x: 657, startPoint y: 414, endPoint x: 386, endPoint y: 393, distance: 272.0
click at [257, 394] on div "Ban công Bếp Phòng ngủ master Phòng ngủ Phòng ngủ" at bounding box center [696, 359] width 1392 height 719
drag, startPoint x: 713, startPoint y: 416, endPoint x: 526, endPoint y: 408, distance: 186.6
click at [526, 408] on div "Ban công Bếp Phòng ngủ master Phòng ngủ Phòng ngủ" at bounding box center [696, 359] width 1392 height 719
drag, startPoint x: 780, startPoint y: 445, endPoint x: 665, endPoint y: 439, distance: 114.7
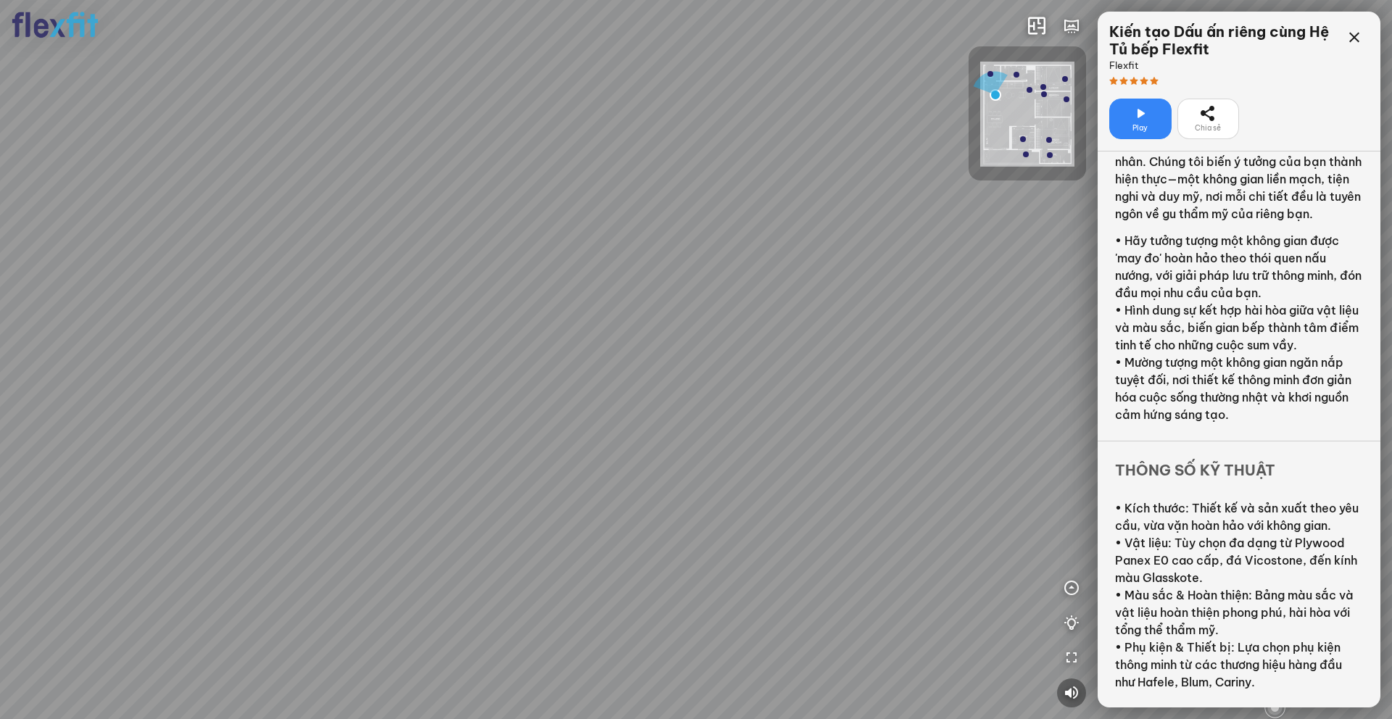
click at [665, 439] on div "Ban công Bếp Phòng ngủ master Phòng ngủ Phòng ngủ" at bounding box center [696, 359] width 1392 height 719
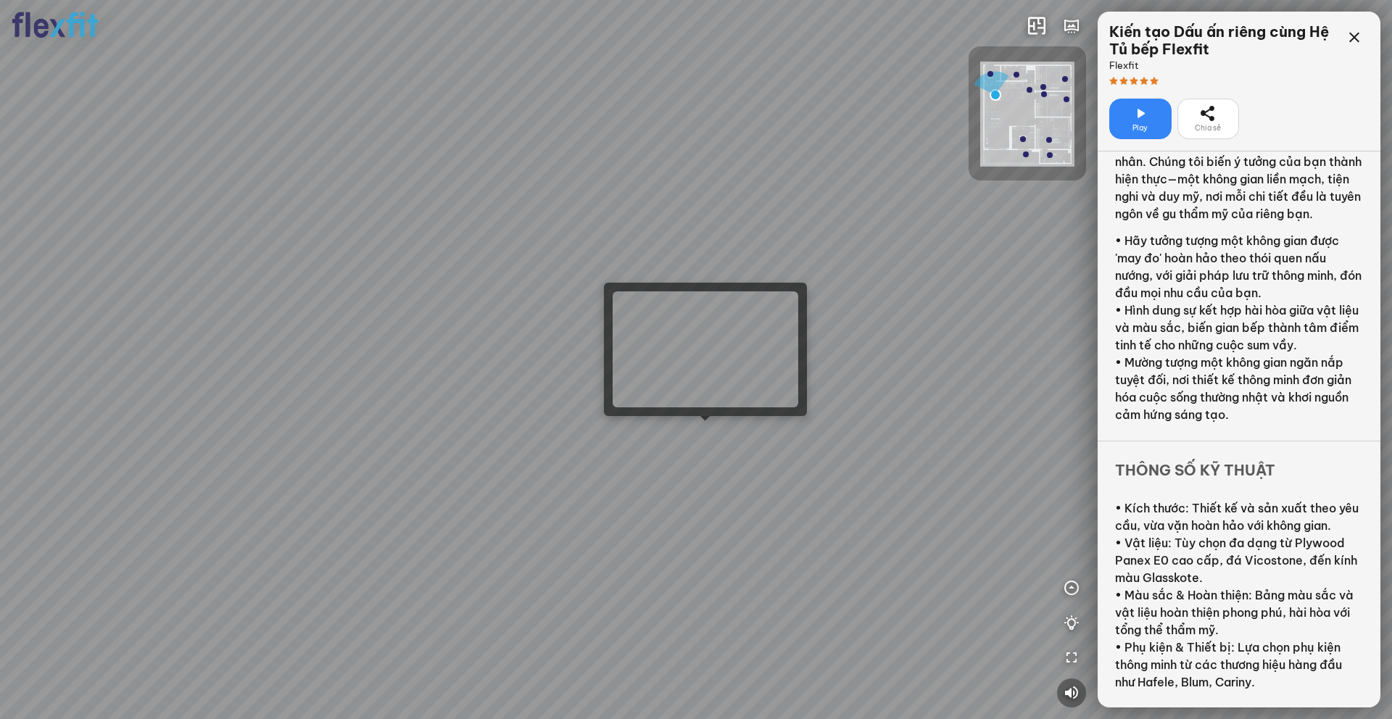
click at [693, 435] on div "Ban công Bếp Phòng ngủ master Phòng ngủ Phòng ngủ" at bounding box center [696, 359] width 1392 height 719
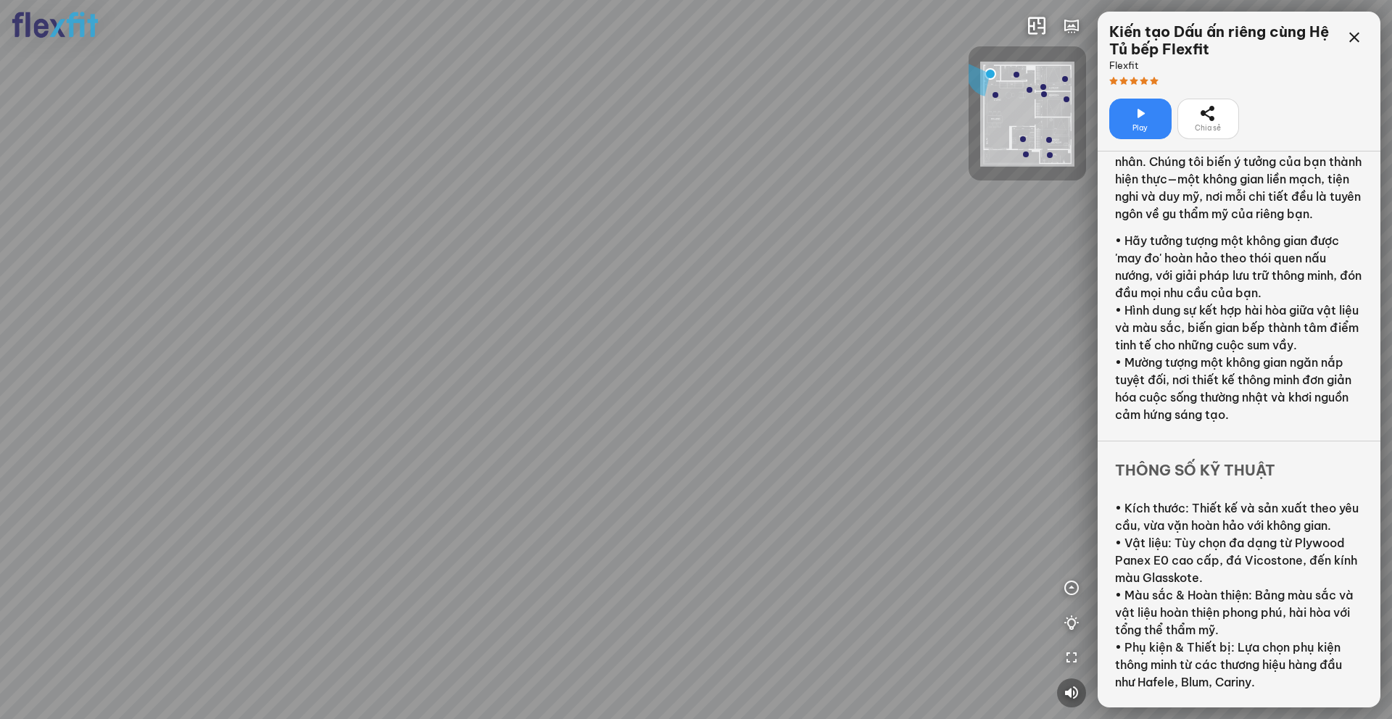
drag, startPoint x: 578, startPoint y: 442, endPoint x: 744, endPoint y: 417, distance: 167.9
click at [744, 417] on div at bounding box center [696, 359] width 1392 height 719
drag, startPoint x: 607, startPoint y: 444, endPoint x: 737, endPoint y: 405, distance: 135.4
click at [728, 410] on div at bounding box center [696, 359] width 1392 height 719
drag, startPoint x: 619, startPoint y: 410, endPoint x: 539, endPoint y: 425, distance: 81.1
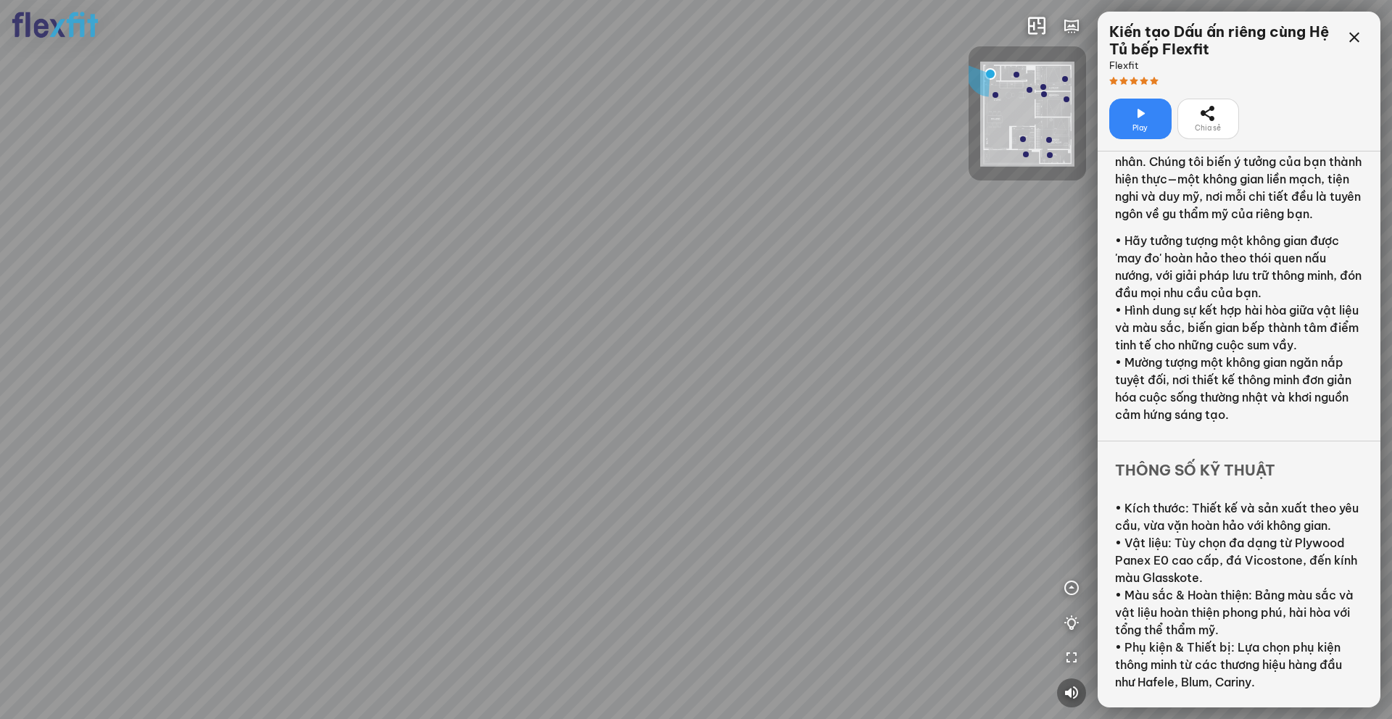
click at [526, 437] on div at bounding box center [696, 359] width 1392 height 719
drag, startPoint x: 716, startPoint y: 433, endPoint x: 548, endPoint y: 426, distance: 167.6
click at [548, 426] on div at bounding box center [696, 359] width 1392 height 719
drag, startPoint x: 693, startPoint y: 432, endPoint x: 623, endPoint y: 422, distance: 70.4
click at [623, 423] on div at bounding box center [696, 359] width 1392 height 719
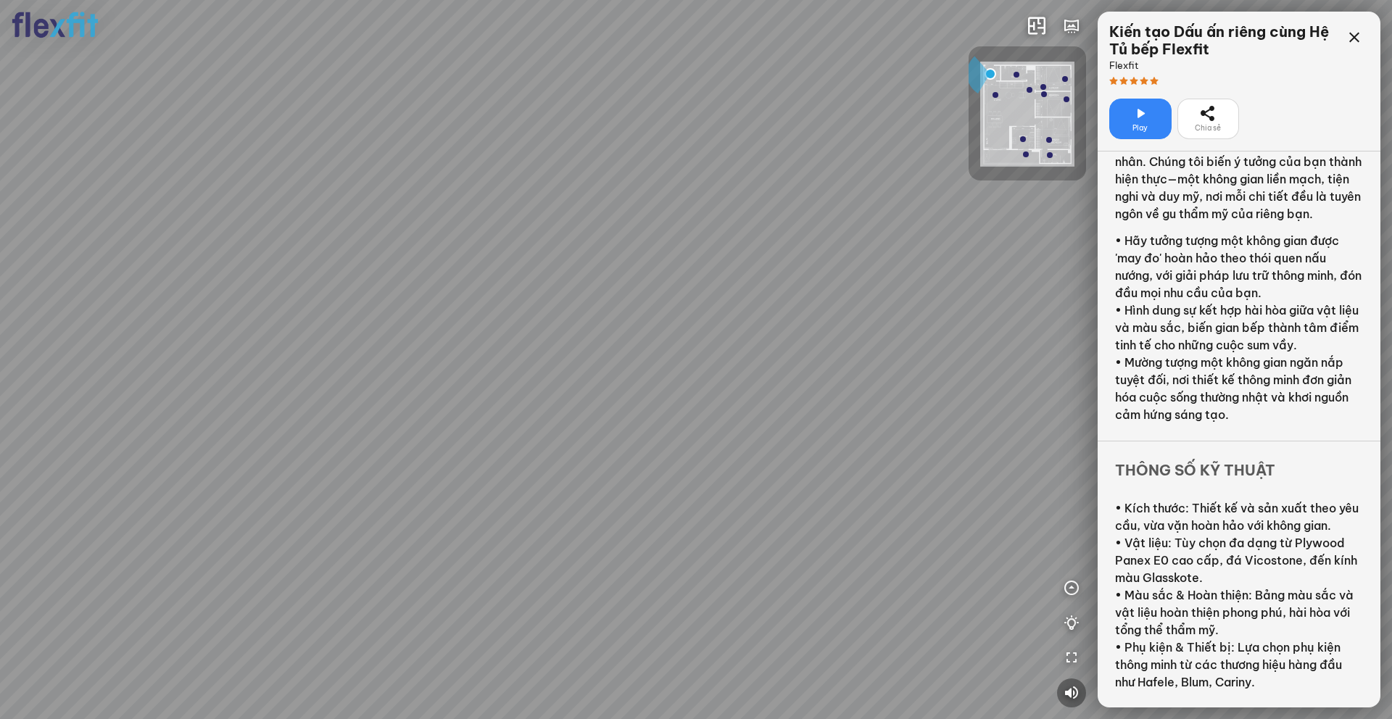
drag, startPoint x: 664, startPoint y: 421, endPoint x: 719, endPoint y: 410, distance: 55.6
click at [719, 410] on div at bounding box center [696, 359] width 1392 height 719
drag, startPoint x: 684, startPoint y: 353, endPoint x: 742, endPoint y: 339, distance: 59.8
click at [743, 339] on div at bounding box center [696, 359] width 1392 height 719
drag, startPoint x: 635, startPoint y: 365, endPoint x: 743, endPoint y: 340, distance: 111.5
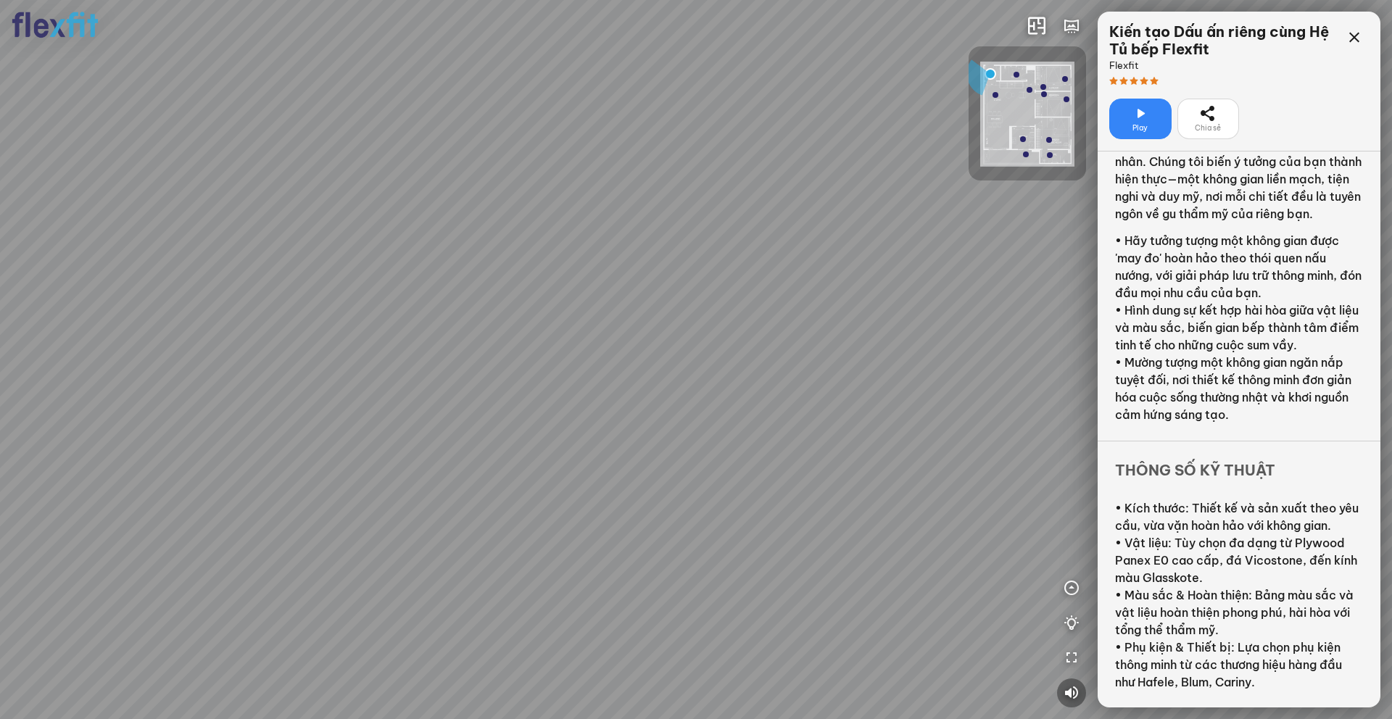
click at [741, 342] on div at bounding box center [696, 359] width 1392 height 719
drag, startPoint x: 590, startPoint y: 371, endPoint x: 790, endPoint y: 328, distance: 204.0
click at [769, 325] on div at bounding box center [696, 359] width 1392 height 719
drag, startPoint x: 631, startPoint y: 360, endPoint x: 780, endPoint y: 376, distance: 150.2
click at [775, 376] on div at bounding box center [696, 359] width 1392 height 719
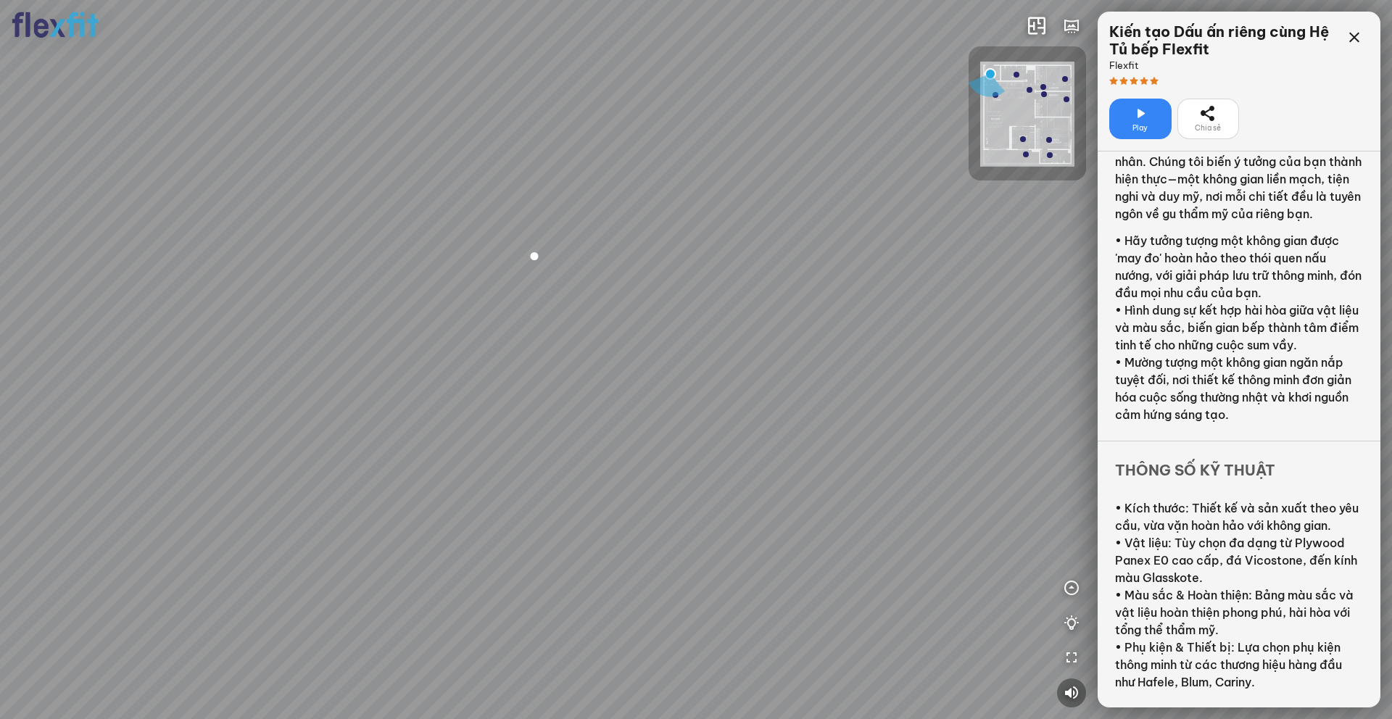
drag, startPoint x: 701, startPoint y: 371, endPoint x: 752, endPoint y: 357, distance: 52.8
click at [752, 357] on div at bounding box center [696, 359] width 1392 height 719
drag, startPoint x: 591, startPoint y: 358, endPoint x: 646, endPoint y: 422, distance: 84.3
click at [647, 423] on div at bounding box center [696, 359] width 1392 height 719
drag, startPoint x: 680, startPoint y: 404, endPoint x: 595, endPoint y: 401, distance: 85.6
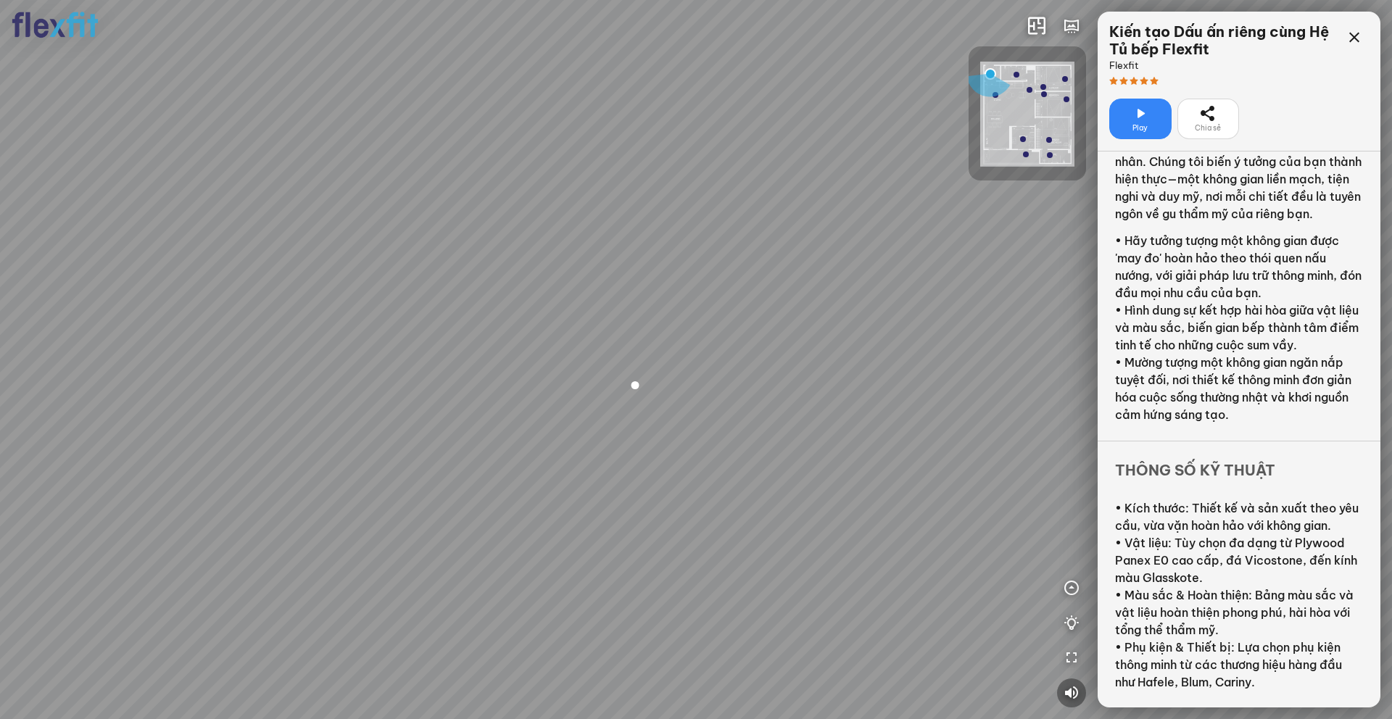
click at [585, 408] on div at bounding box center [696, 359] width 1392 height 719
drag, startPoint x: 698, startPoint y: 401, endPoint x: 582, endPoint y: 397, distance: 116.1
click at [581, 397] on div at bounding box center [696, 359] width 1392 height 719
drag, startPoint x: 700, startPoint y: 395, endPoint x: 608, endPoint y: 390, distance: 91.5
click at [608, 391] on div at bounding box center [696, 359] width 1392 height 719
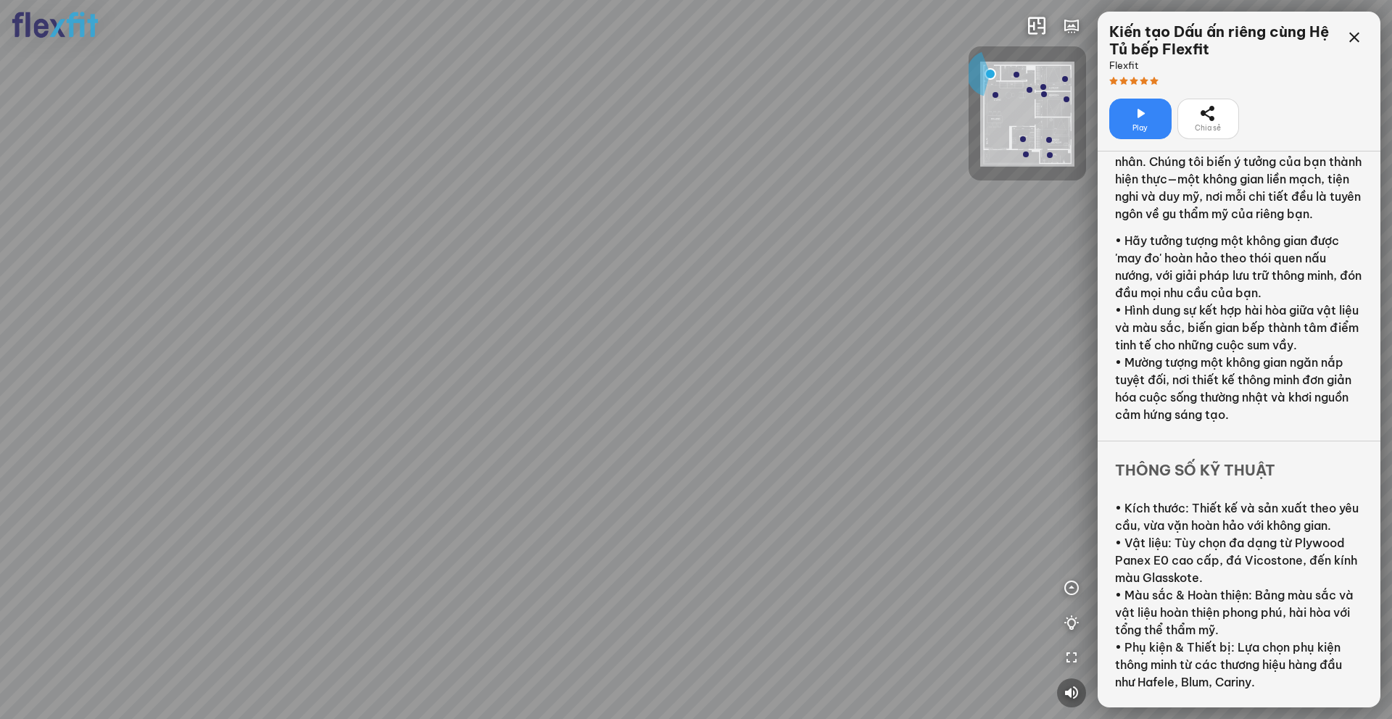
click at [633, 388] on div at bounding box center [696, 359] width 1392 height 719
drag, startPoint x: 650, startPoint y: 386, endPoint x: 682, endPoint y: 399, distance: 34.5
click at [682, 399] on div at bounding box center [696, 359] width 1392 height 719
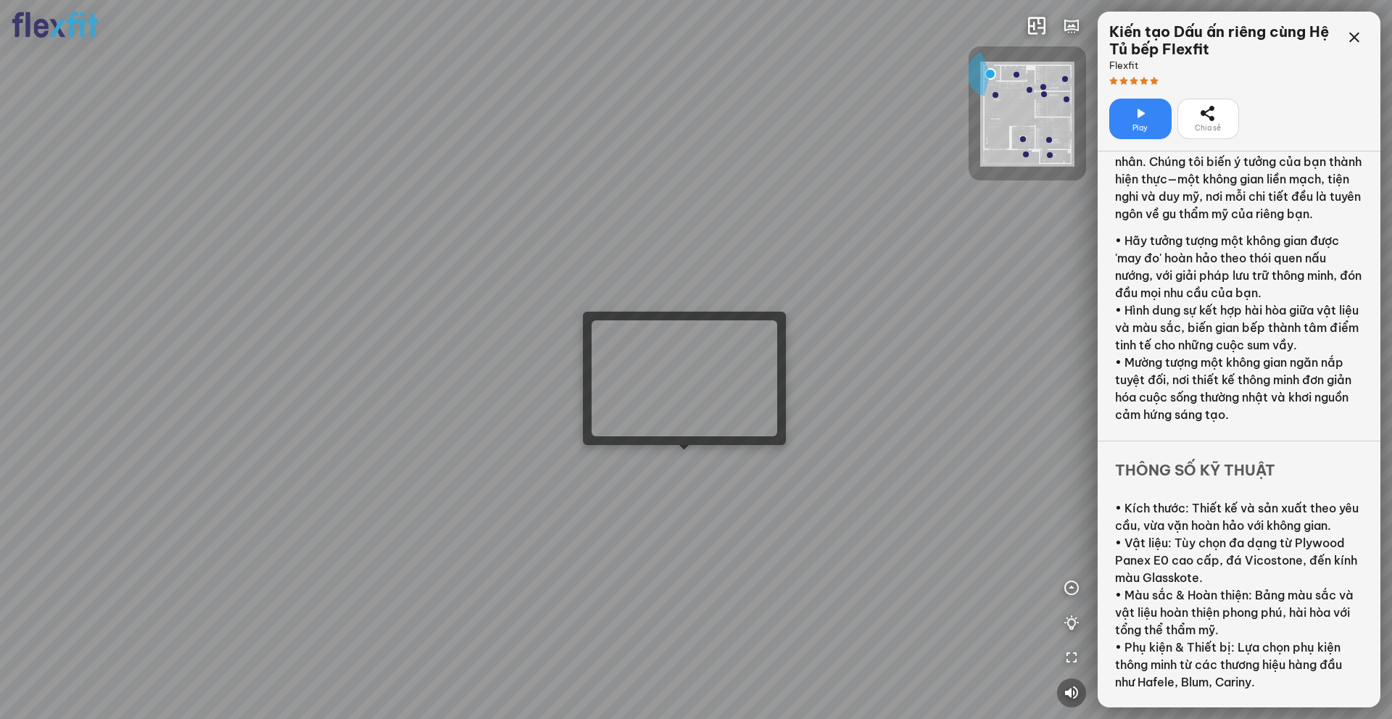
click at [683, 457] on div at bounding box center [696, 359] width 1392 height 719
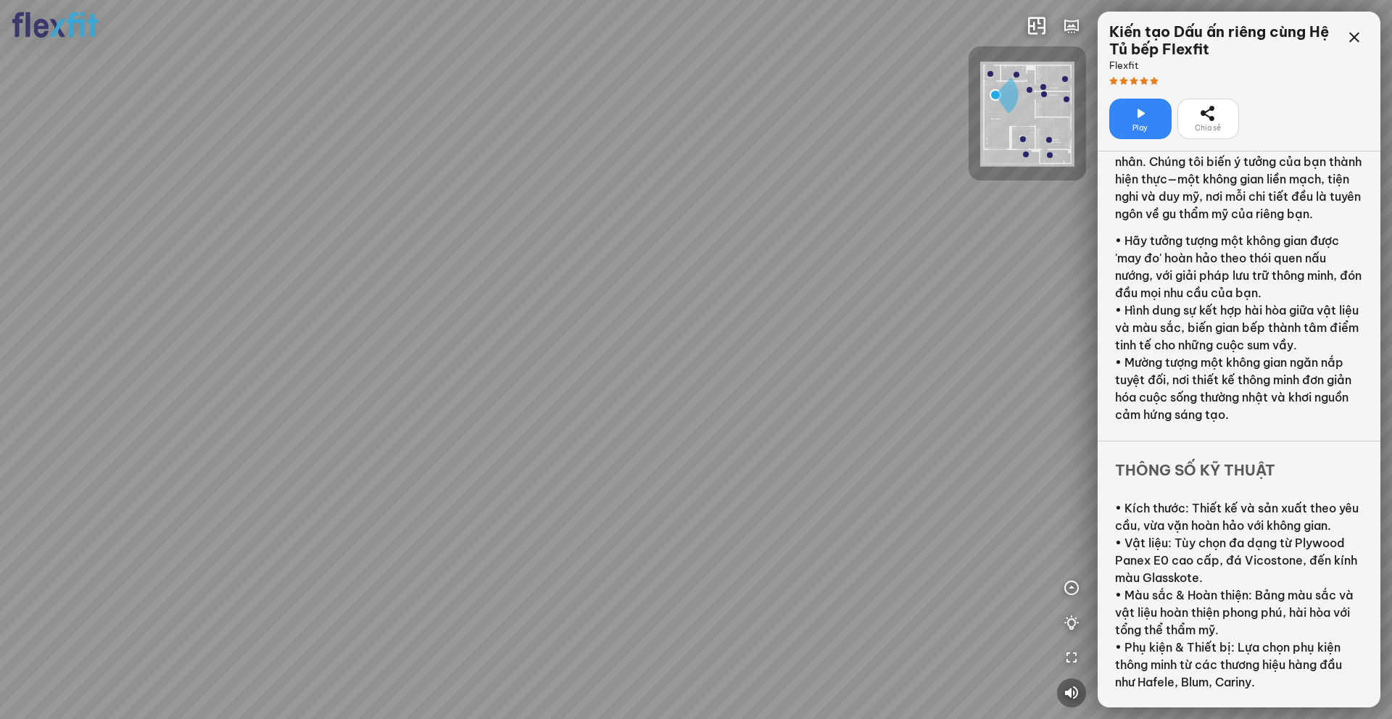
drag, startPoint x: 613, startPoint y: 376, endPoint x: 639, endPoint y: 438, distance: 67.3
click at [639, 438] on div "Ban công Bếp Phòng ngủ master Phòng ngủ Phòng ngủ" at bounding box center [696, 359] width 1392 height 719
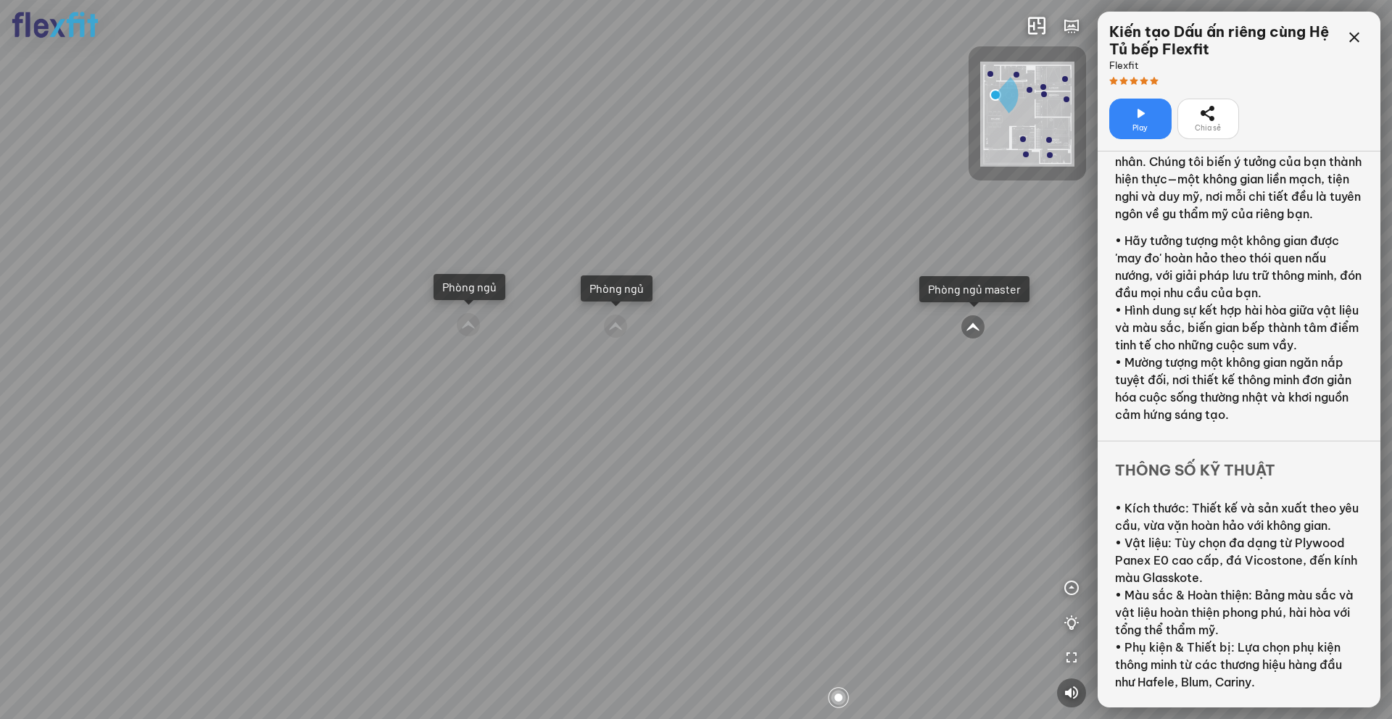
drag, startPoint x: 605, startPoint y: 403, endPoint x: 628, endPoint y: 413, distance: 25.0
click at [629, 413] on div "Ban công Bếp Phòng ngủ master Phòng ngủ Phòng ngủ" at bounding box center [696, 359] width 1392 height 719
click at [1043, 33] on icon at bounding box center [1354, 37] width 17 height 17
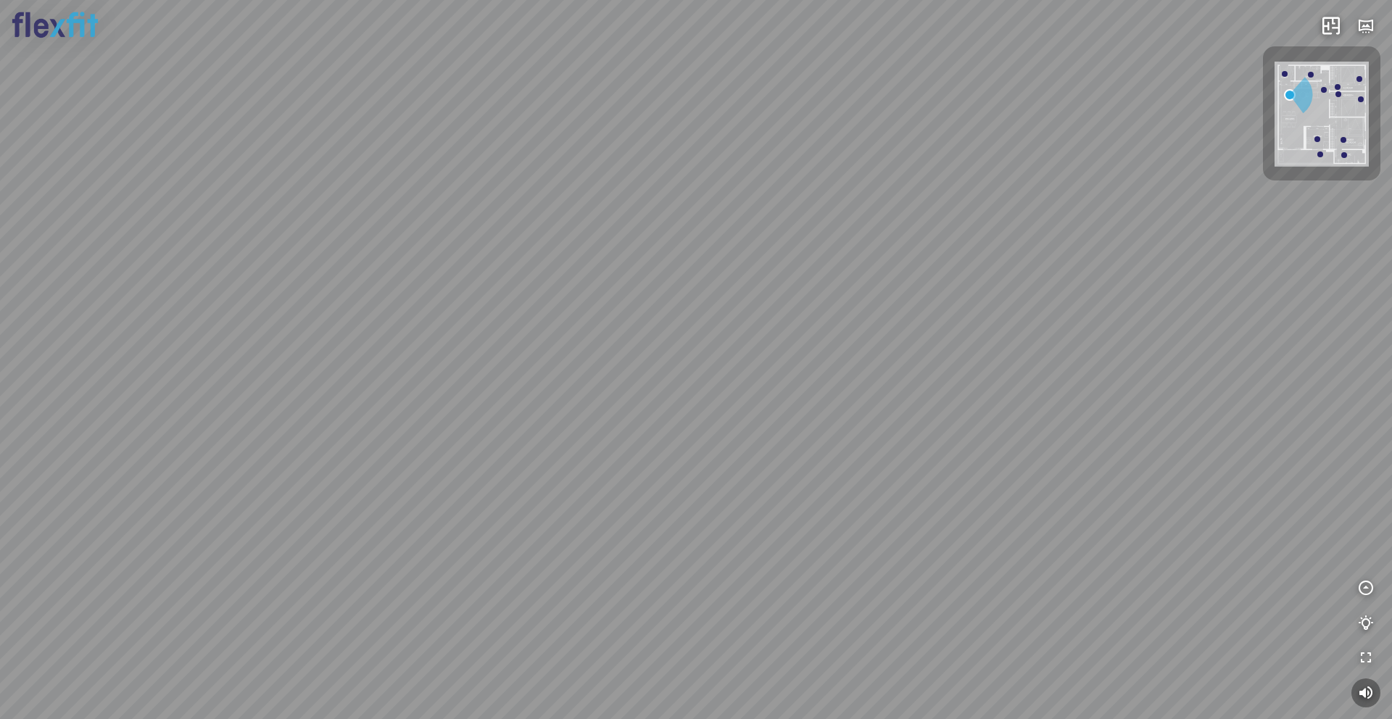
drag, startPoint x: 533, startPoint y: 416, endPoint x: 366, endPoint y: 452, distance: 170.8
click at [366, 452] on div "Ban công Bếp Phòng ngủ master Phòng ngủ Phòng ngủ" at bounding box center [696, 359] width 1392 height 719
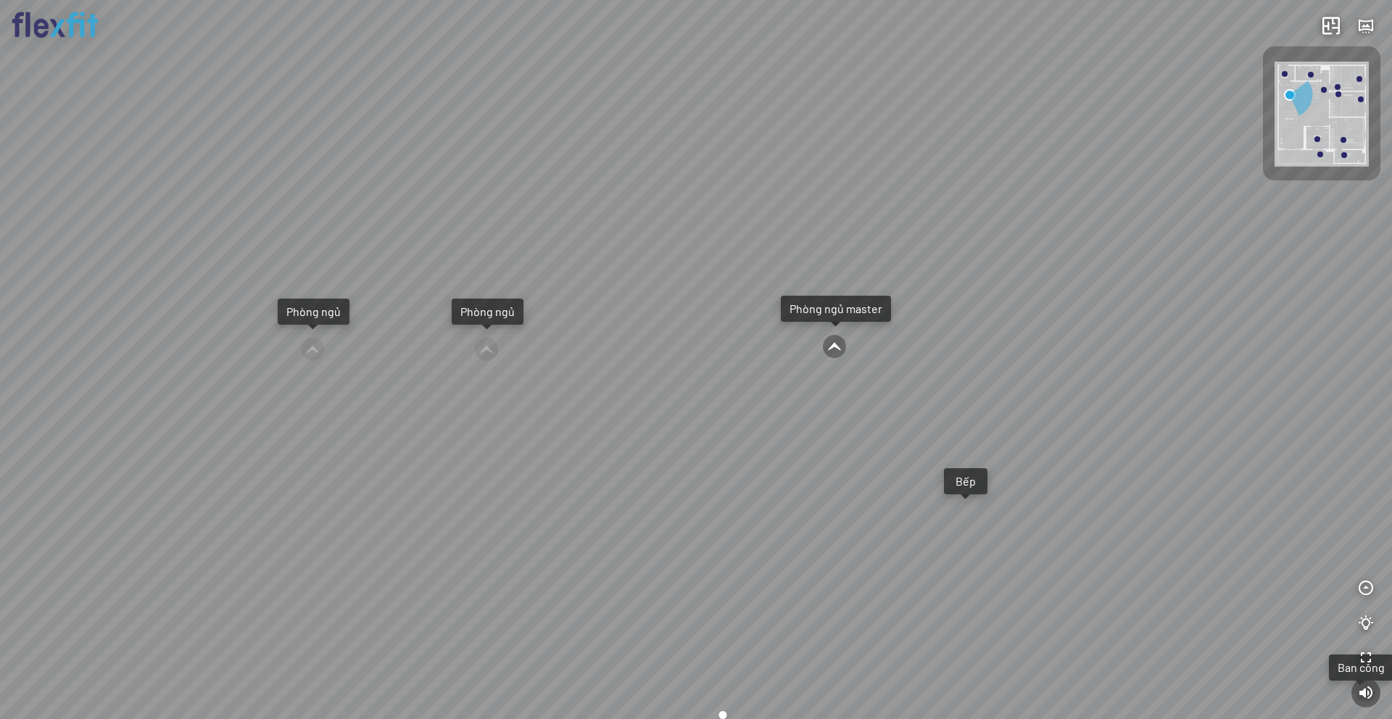
drag, startPoint x: 1078, startPoint y: 280, endPoint x: 932, endPoint y: 265, distance: 147.3
click at [932, 265] on div "Ban công Bếp Phòng ngủ master Phòng ngủ Phòng ngủ" at bounding box center [696, 359] width 1392 height 719
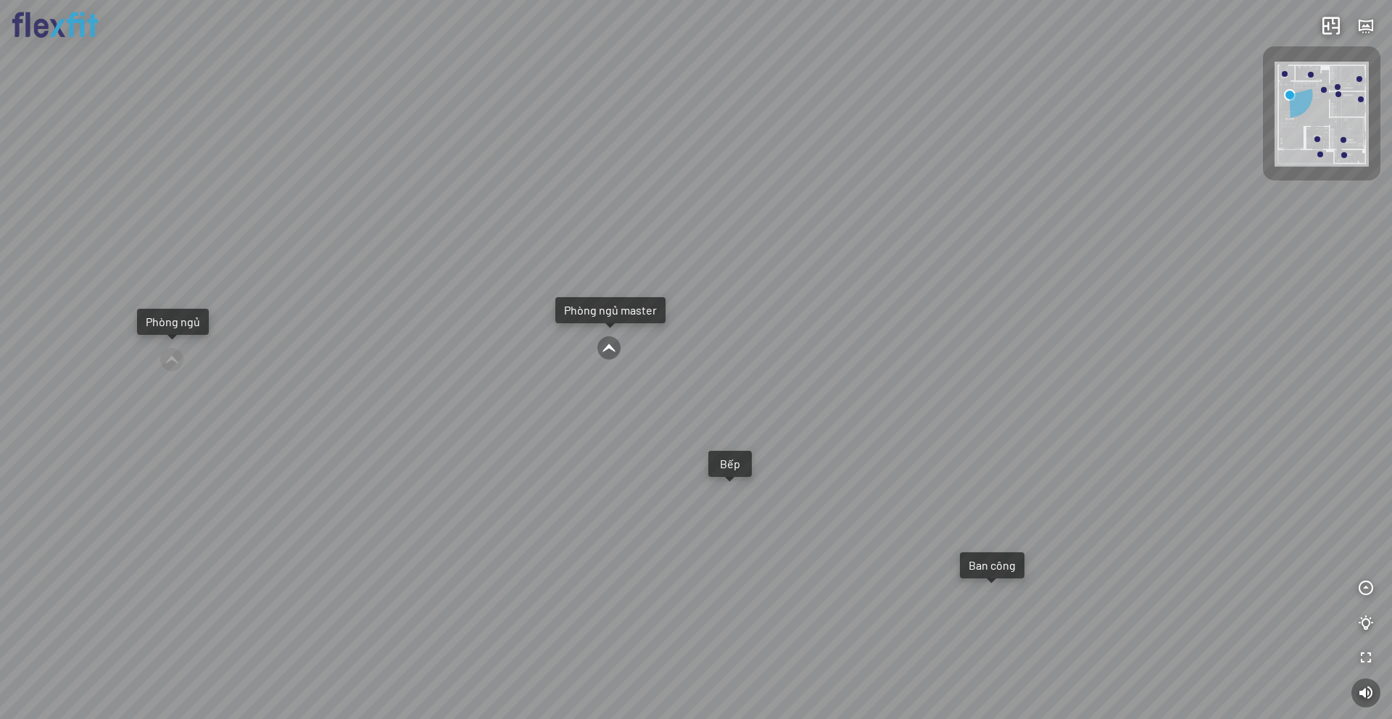
drag, startPoint x: 1043, startPoint y: 286, endPoint x: 874, endPoint y: 288, distance: 169.7
click at [874, 288] on div "Ban công Bếp Phòng ngủ master Phòng ngủ Phòng ngủ" at bounding box center [696, 359] width 1392 height 719
click at [608, 351] on div at bounding box center [609, 348] width 25 height 25
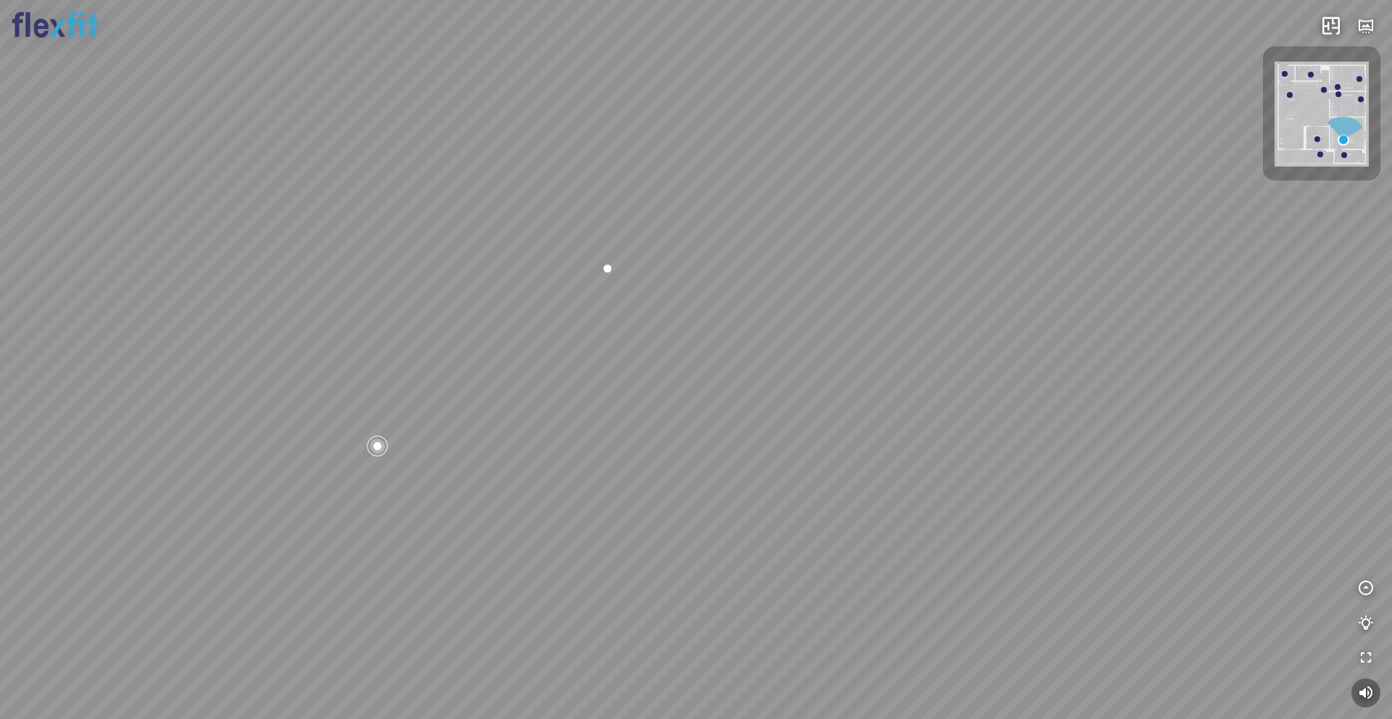
drag, startPoint x: 385, startPoint y: 375, endPoint x: 448, endPoint y: 368, distance: 63.5
click at [448, 368] on div "Phòng khách Phòng tắm master" at bounding box center [696, 359] width 1392 height 719
drag, startPoint x: 439, startPoint y: 313, endPoint x: 474, endPoint y: 434, distance: 126.7
click at [474, 434] on div "Phòng khách Phòng tắm master" at bounding box center [696, 359] width 1392 height 719
drag, startPoint x: 553, startPoint y: 384, endPoint x: 613, endPoint y: 397, distance: 62.3
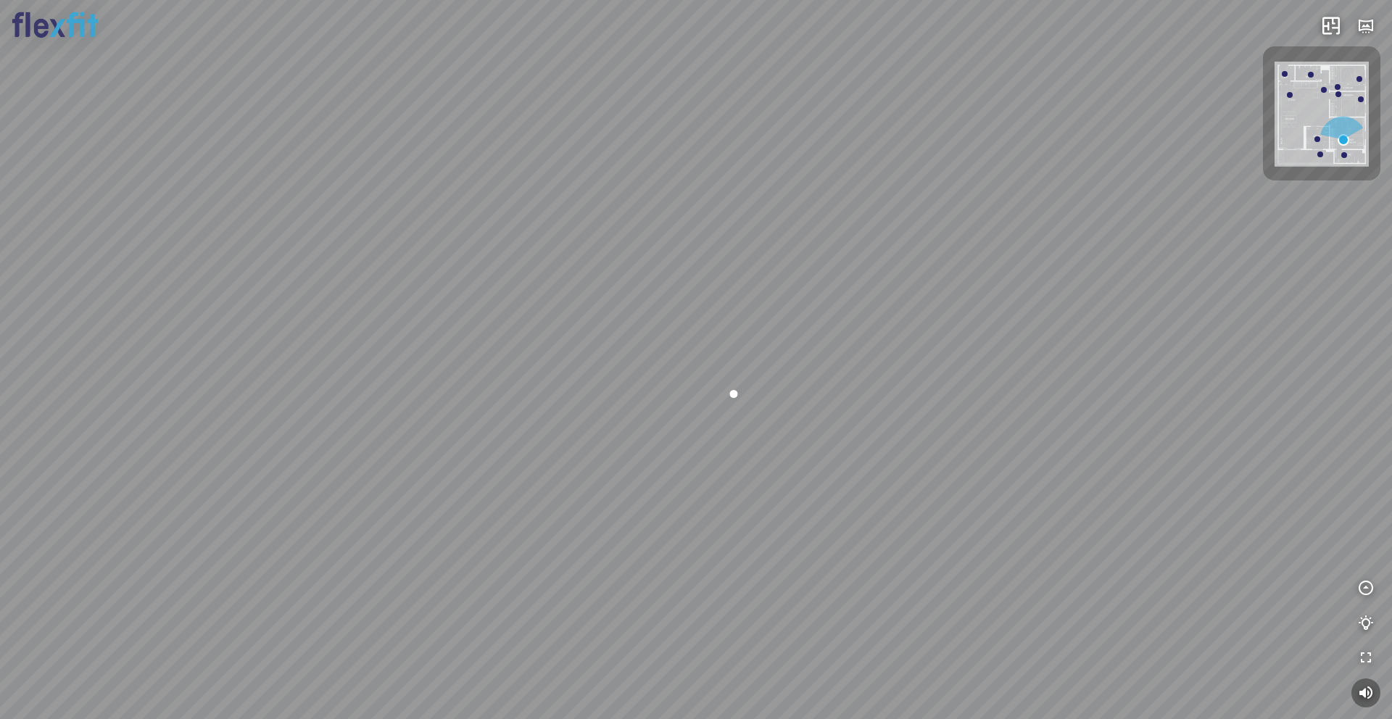
click at [613, 397] on div "Phòng khách Phòng tắm master" at bounding box center [696, 359] width 1392 height 719
click at [625, 467] on div at bounding box center [625, 468] width 25 height 25
click at [44, 588] on span "Xem thêm" at bounding box center [45, 700] width 44 height 11
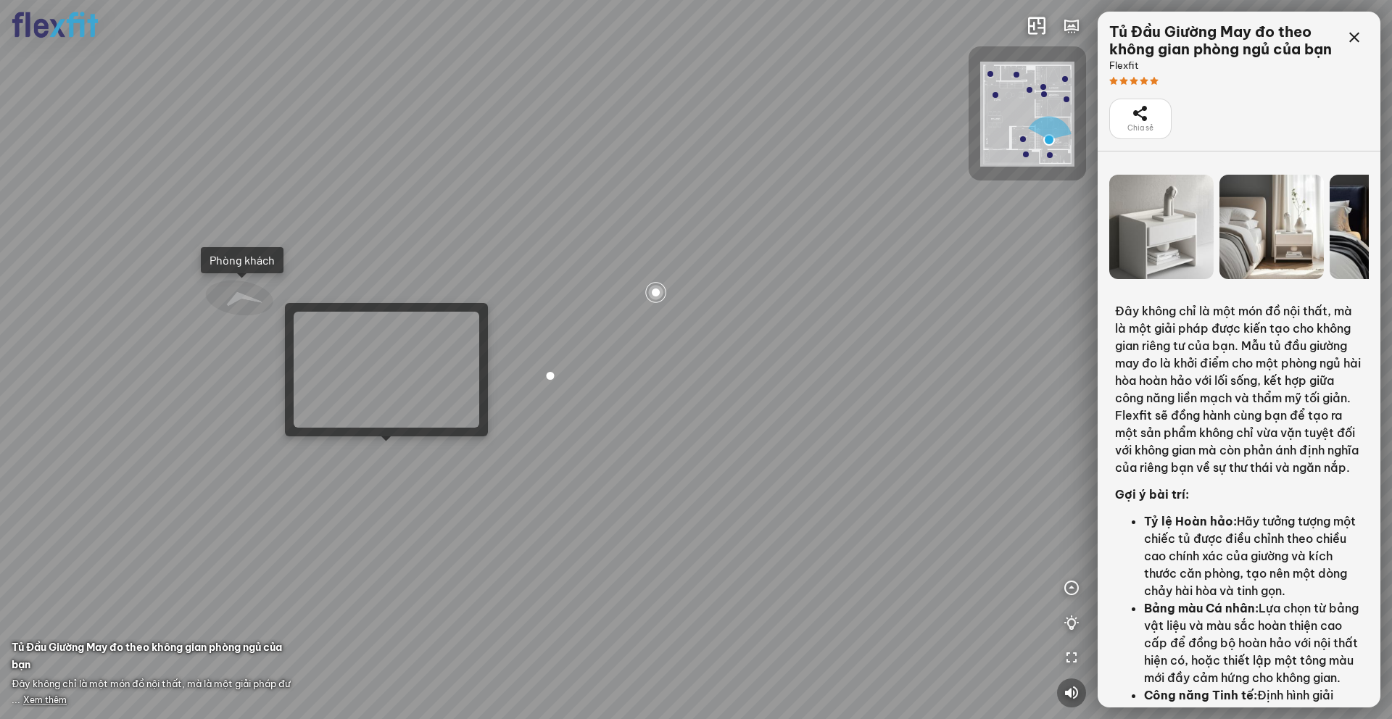
click at [388, 447] on div "Phòng khách Phòng tắm master" at bounding box center [696, 359] width 1392 height 719
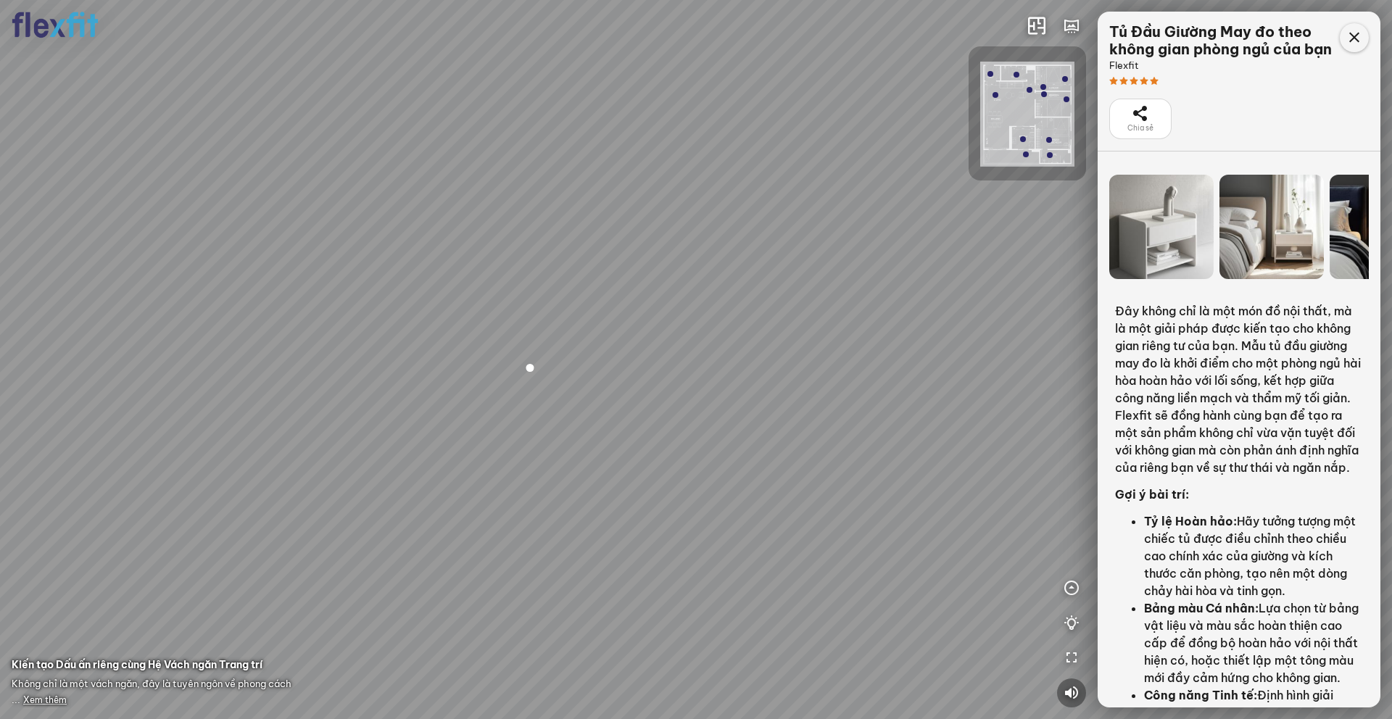
click at [1043, 33] on div at bounding box center [1354, 37] width 29 height 29
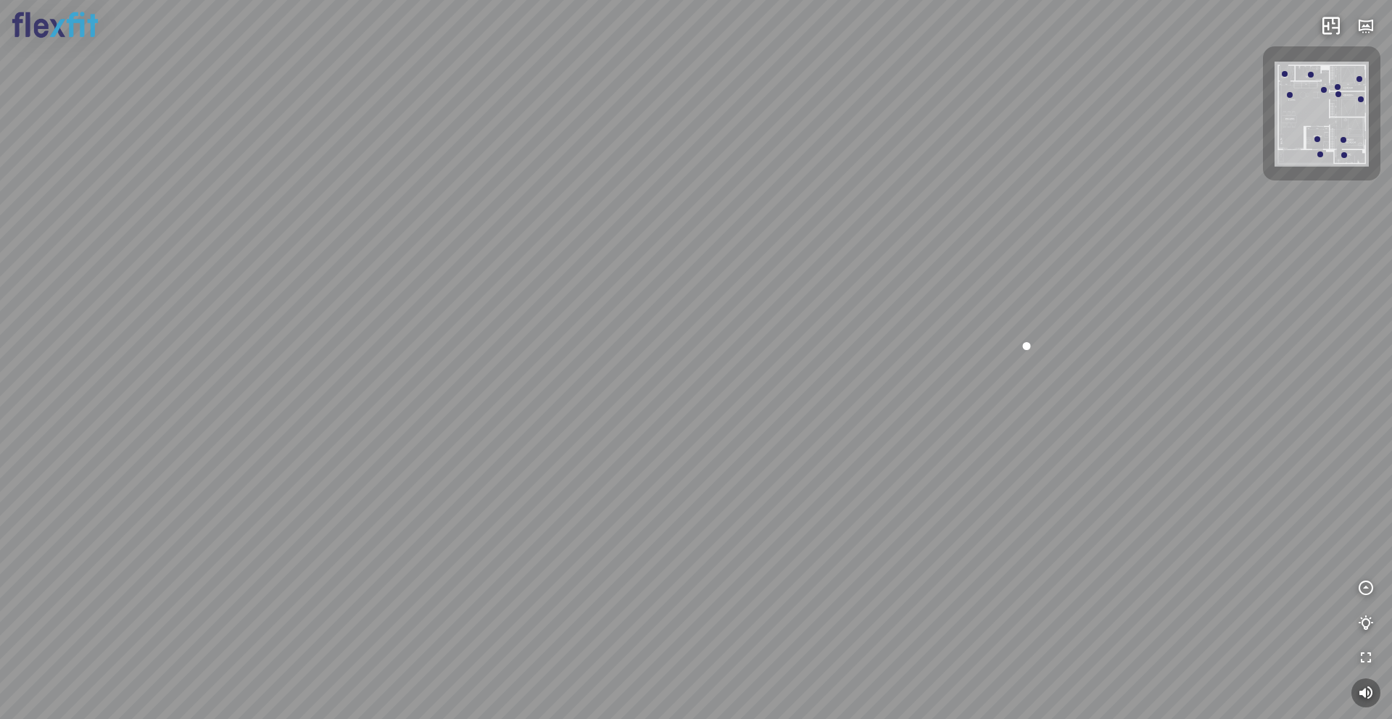
drag, startPoint x: 505, startPoint y: 360, endPoint x: 656, endPoint y: 336, distance: 152.7
click at [656, 336] on div at bounding box center [696, 359] width 1392 height 719
drag, startPoint x: 505, startPoint y: 351, endPoint x: 666, endPoint y: 365, distance: 161.6
click at [666, 363] on div at bounding box center [696, 359] width 1392 height 719
drag, startPoint x: 807, startPoint y: 403, endPoint x: 662, endPoint y: 415, distance: 145.5
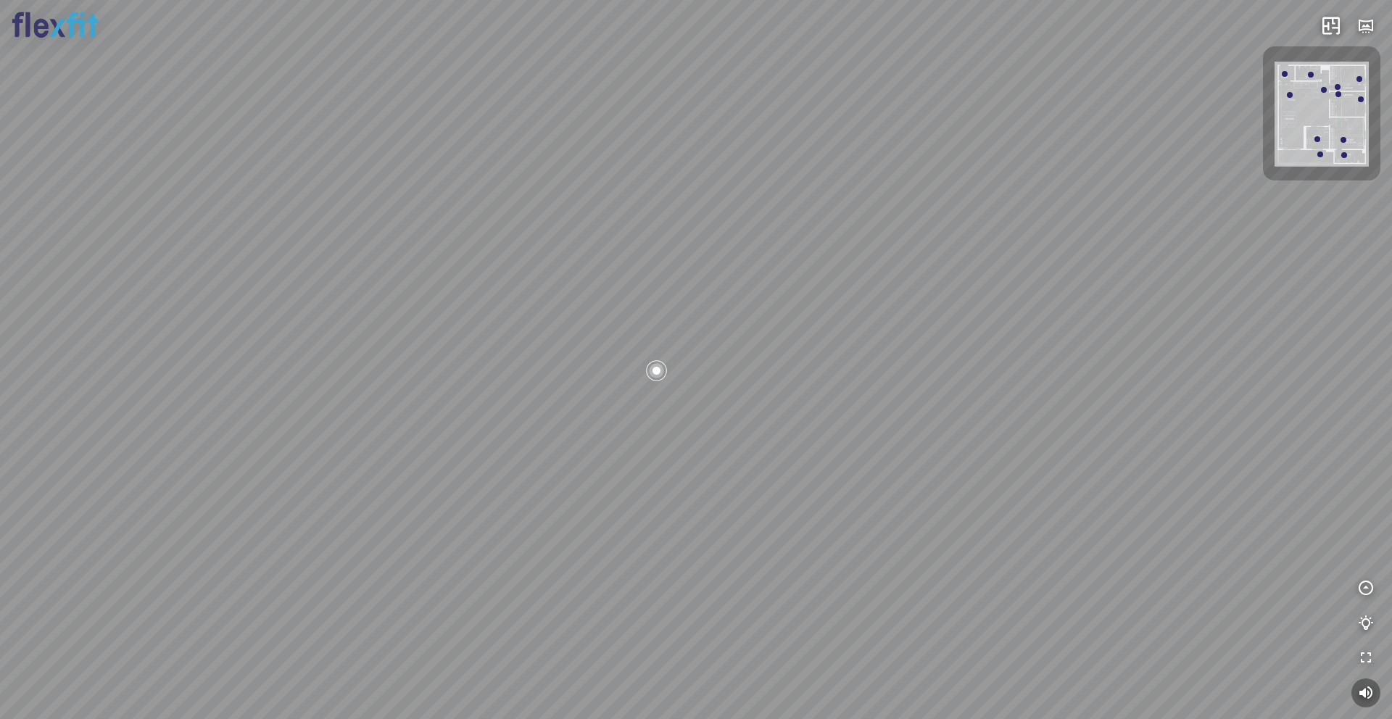
click at [662, 415] on div at bounding box center [696, 359] width 1392 height 719
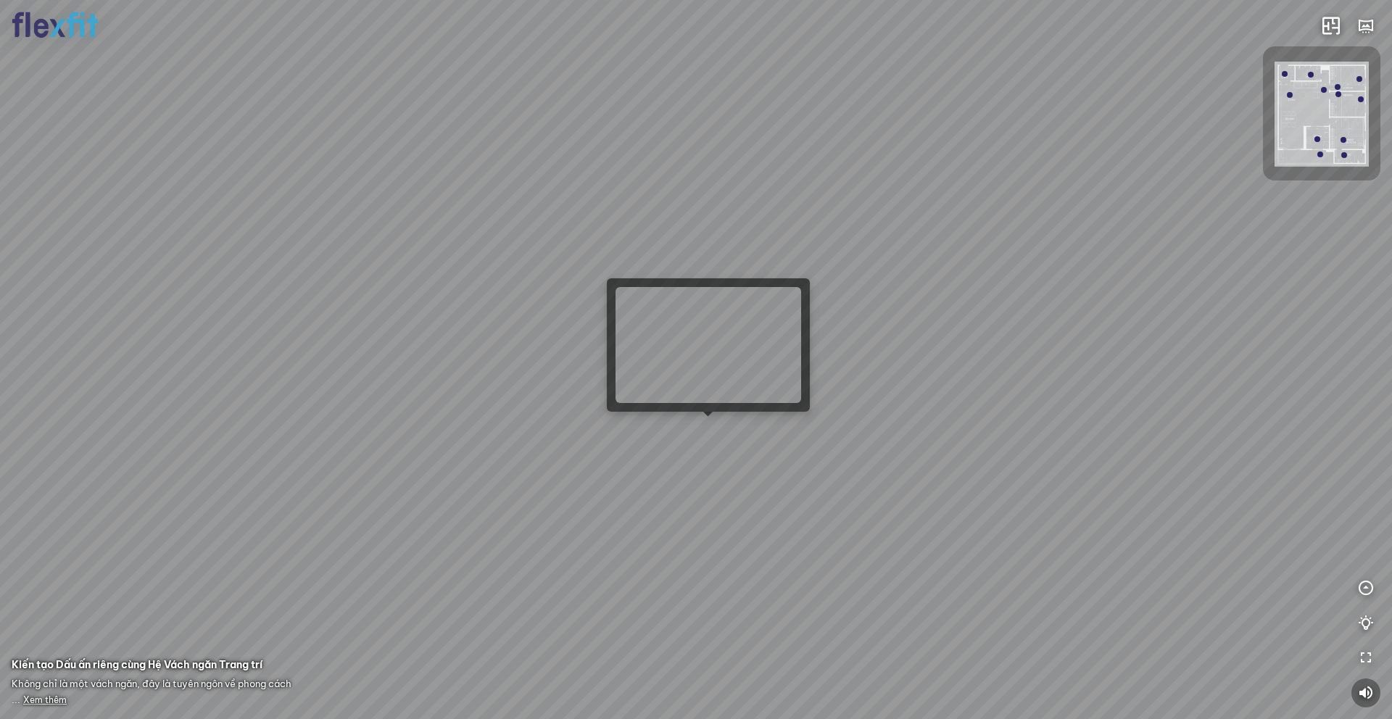
click at [709, 429] on div at bounding box center [696, 359] width 1392 height 719
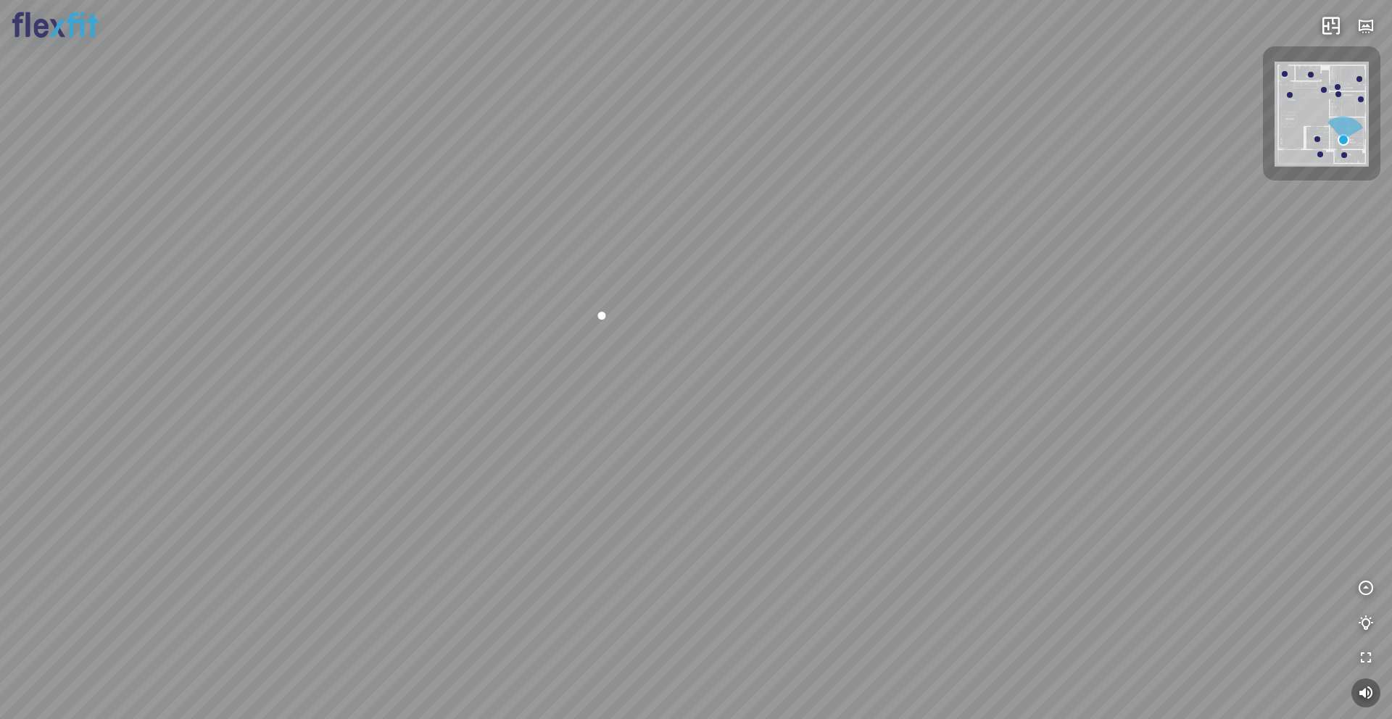
drag, startPoint x: 859, startPoint y: 331, endPoint x: 919, endPoint y: 411, distance: 99.9
click at [919, 411] on div "Phòng khách Phòng tắm master" at bounding box center [696, 359] width 1392 height 719
drag, startPoint x: 819, startPoint y: 401, endPoint x: 927, endPoint y: 404, distance: 108.8
click at [926, 404] on div "Phòng khách Phòng tắm master" at bounding box center [696, 359] width 1392 height 719
drag, startPoint x: 767, startPoint y: 377, endPoint x: 807, endPoint y: 397, distance: 44.8
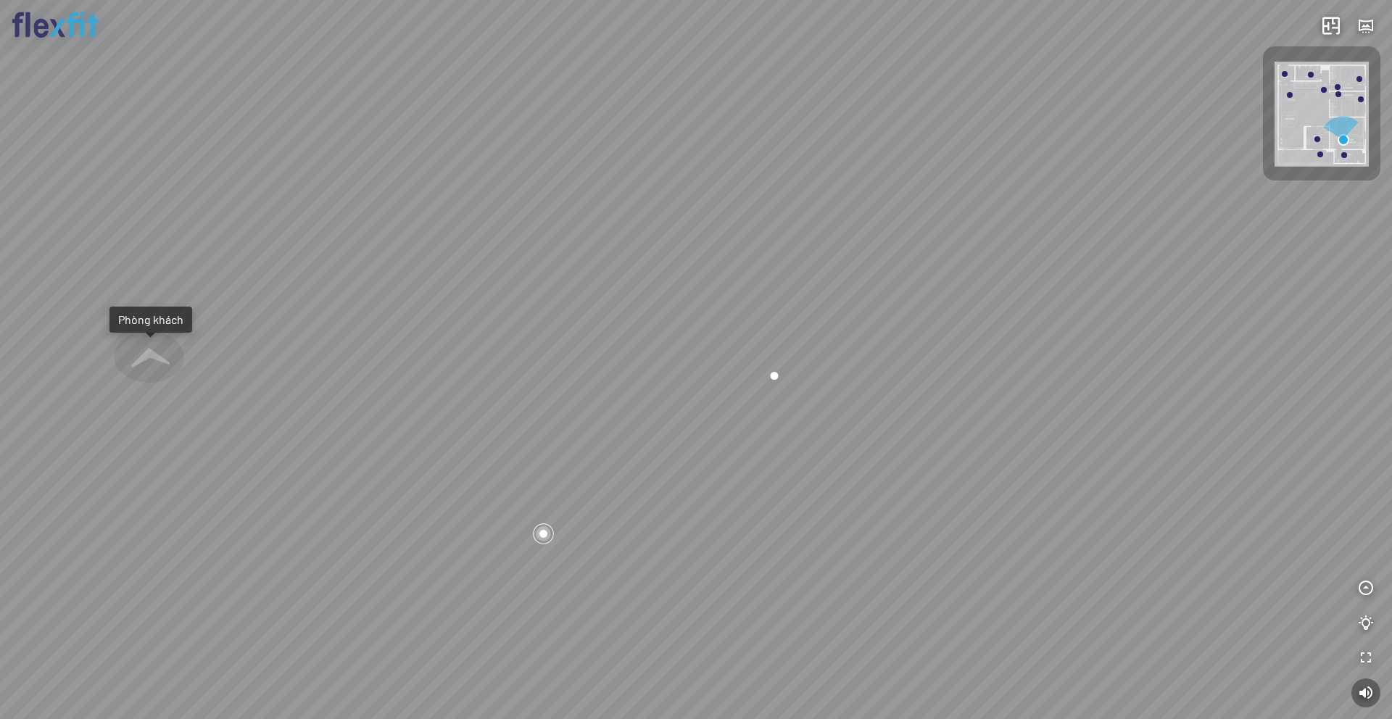
click at [807, 397] on div "Phòng khách Phòng tắm master" at bounding box center [696, 359] width 1392 height 719
click at [545, 537] on div at bounding box center [544, 534] width 25 height 25
drag, startPoint x: 1185, startPoint y: 160, endPoint x: 1054, endPoint y: 273, distance: 173.2
click at [1043, 273] on div "Phòng khách Phòng tắm master" at bounding box center [696, 359] width 1392 height 719
drag, startPoint x: 1167, startPoint y: 293, endPoint x: 1109, endPoint y: 325, distance: 65.6
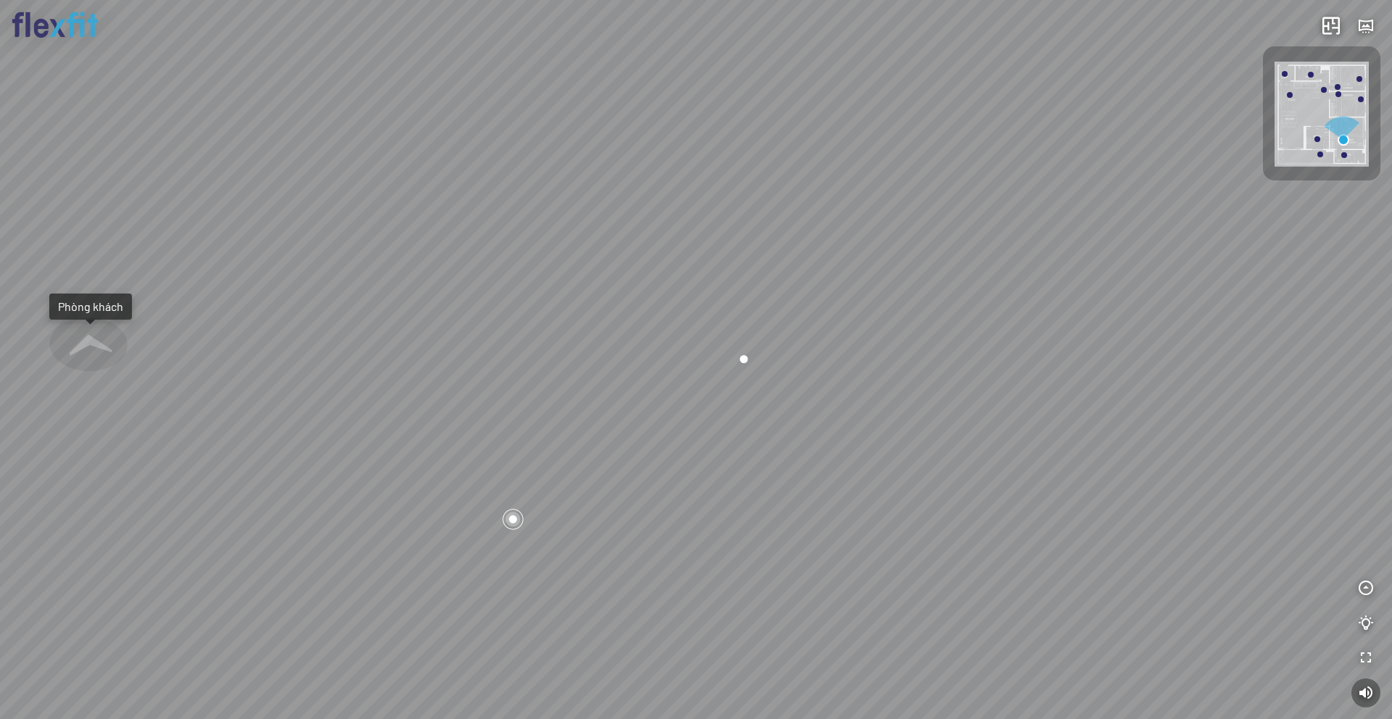
click at [1043, 325] on div "Phòng khách Phòng tắm master" at bounding box center [696, 359] width 1392 height 719
click at [741, 358] on div at bounding box center [743, 360] width 25 height 25
click at [1043, 588] on icon "button" at bounding box center [1365, 588] width 17 height 17
click at [1043, 450] on icon "button" at bounding box center [1365, 449] width 17 height 17
click at [1043, 587] on icon "button" at bounding box center [1365, 588] width 17 height 17
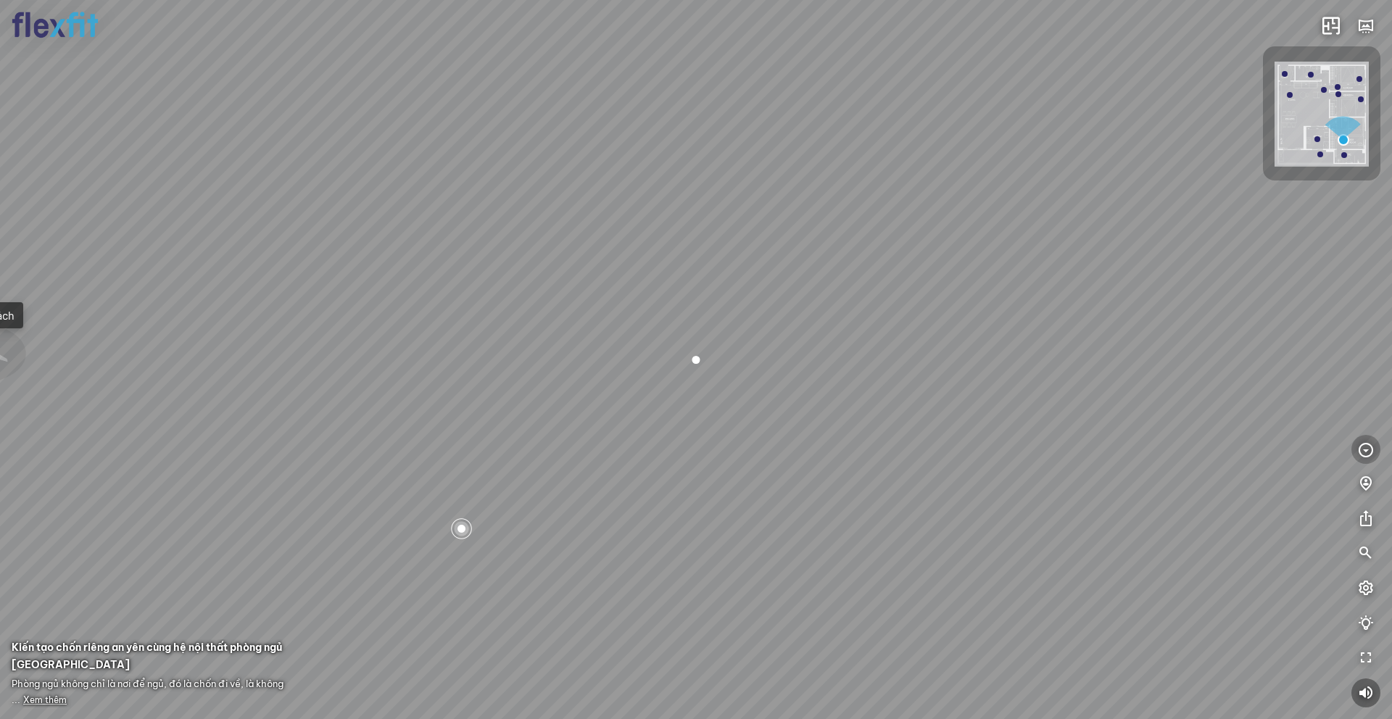
click at [1043, 450] on icon "button" at bounding box center [1365, 449] width 17 height 17
click at [1043, 587] on icon "button" at bounding box center [1365, 588] width 17 height 17
click at [1043, 588] on icon "button" at bounding box center [1365, 693] width 17 height 17
click at [1043, 449] on icon "button" at bounding box center [1365, 449] width 17 height 17
drag, startPoint x: 1020, startPoint y: 464, endPoint x: 1101, endPoint y: 535, distance: 107.9
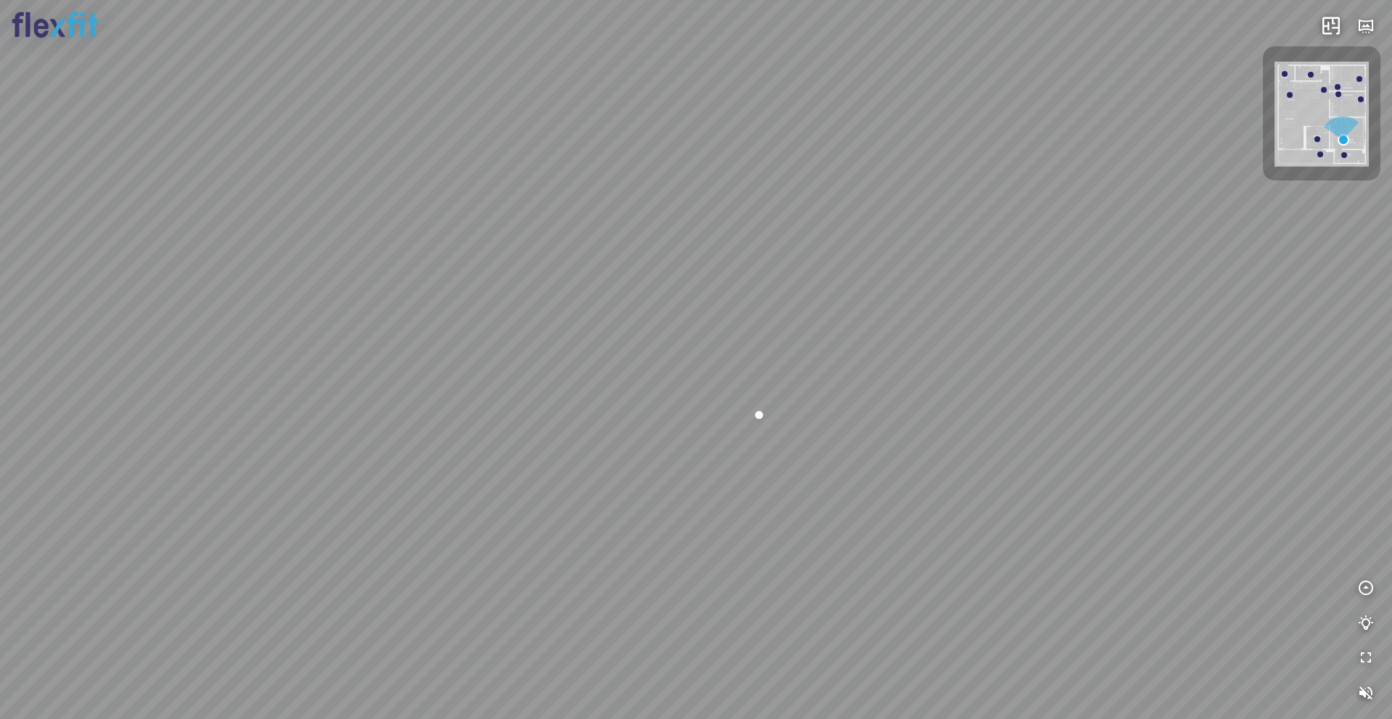
click at [1043, 535] on div "Phòng khách Phòng tắm master" at bounding box center [696, 359] width 1392 height 719
drag, startPoint x: 877, startPoint y: 553, endPoint x: 904, endPoint y: 575, distance: 34.0
click at [904, 575] on div "Phòng khách Phòng tắm master" at bounding box center [696, 359] width 1392 height 719
click at [1043, 588] on icon "button" at bounding box center [1365, 588] width 17 height 17
click at [1043, 448] on icon "button" at bounding box center [1365, 449] width 17 height 17
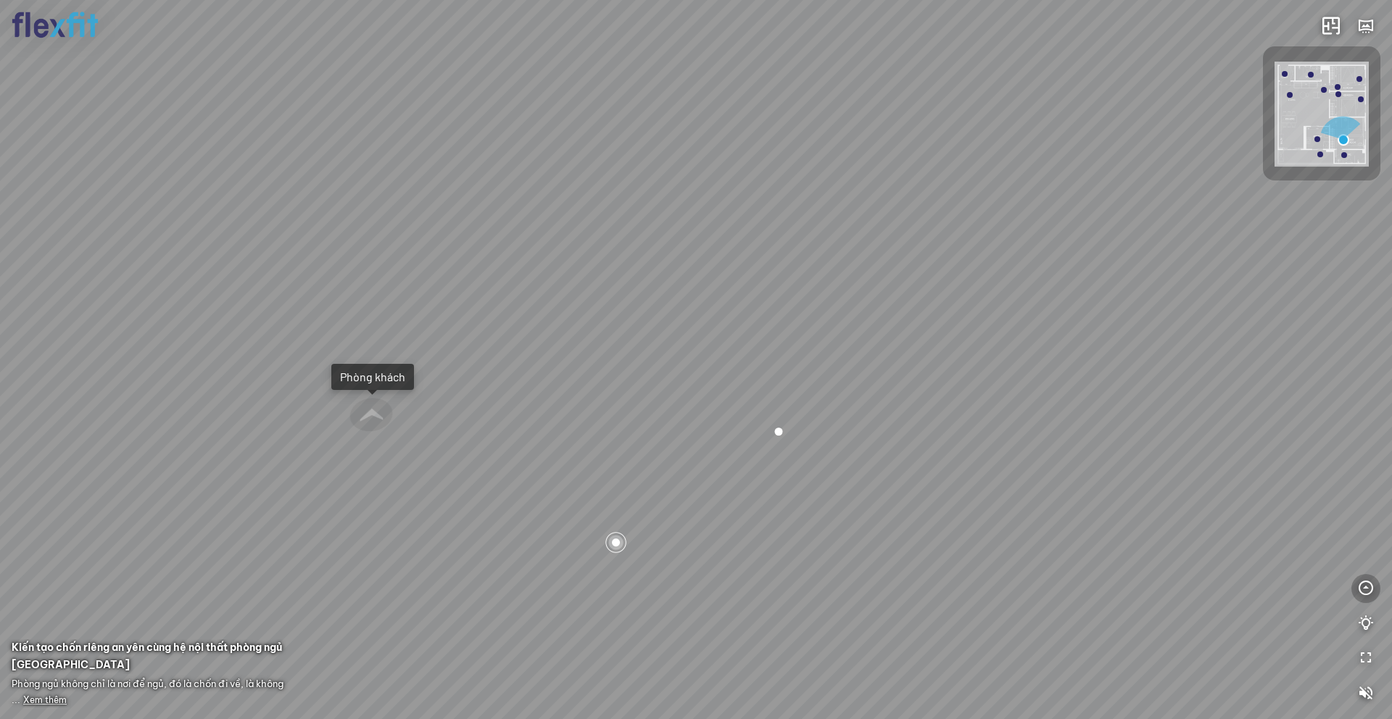
click at [1043, 588] on icon "button" at bounding box center [1365, 588] width 17 height 17
click at [1043, 450] on icon "button" at bounding box center [1365, 449] width 17 height 17
drag, startPoint x: 1353, startPoint y: 441, endPoint x: 1270, endPoint y: 462, distance: 85.3
click at [1043, 462] on div "Phòng khách Phòng tắm master" at bounding box center [696, 359] width 1392 height 719
drag, startPoint x: 1265, startPoint y: 451, endPoint x: 1220, endPoint y: 449, distance: 44.3
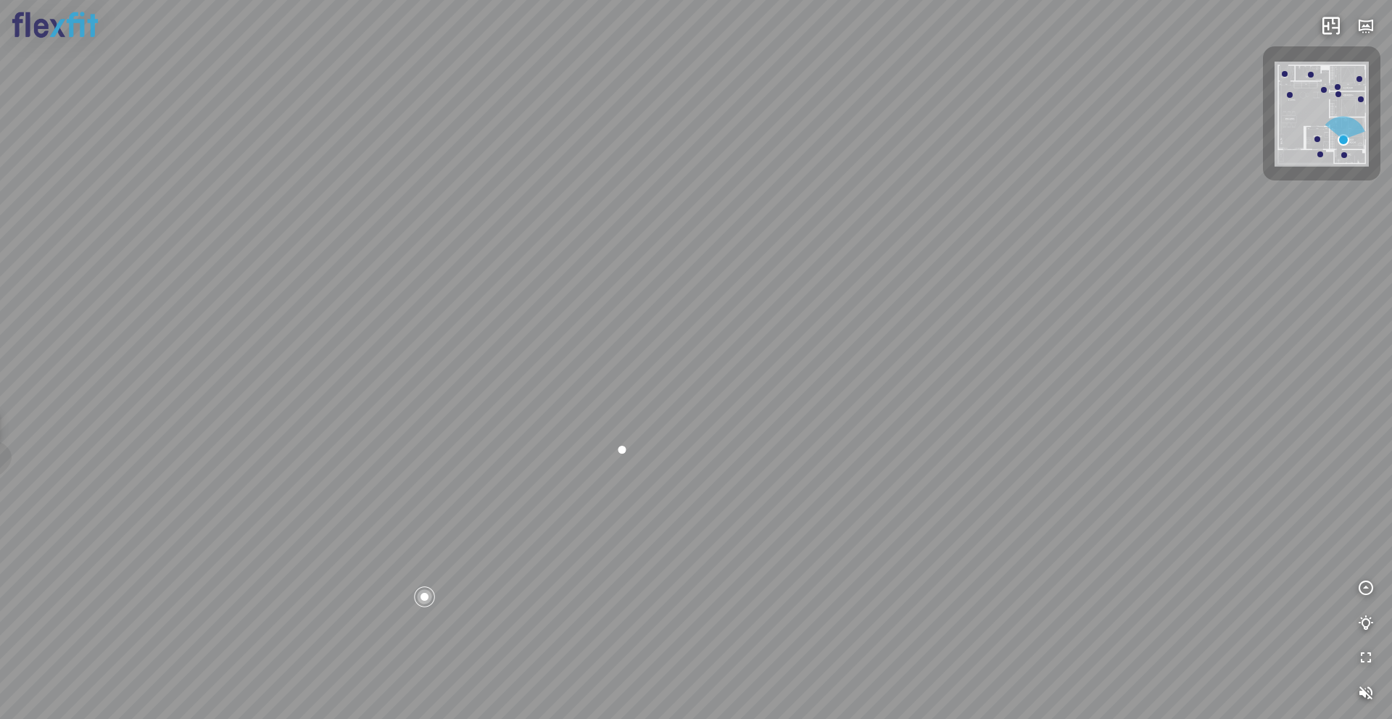
click at [1043, 449] on div "Phòng khách Phòng tắm master" at bounding box center [696, 359] width 1392 height 719
drag, startPoint x: 1228, startPoint y: 445, endPoint x: 1071, endPoint y: 443, distance: 156.6
click at [1043, 443] on div "Phòng khách Phòng tắm master" at bounding box center [696, 359] width 1392 height 719
drag, startPoint x: 880, startPoint y: 434, endPoint x: 970, endPoint y: 375, distance: 107.2
click at [970, 375] on div "Phòng khách Phòng tắm master" at bounding box center [696, 359] width 1392 height 719
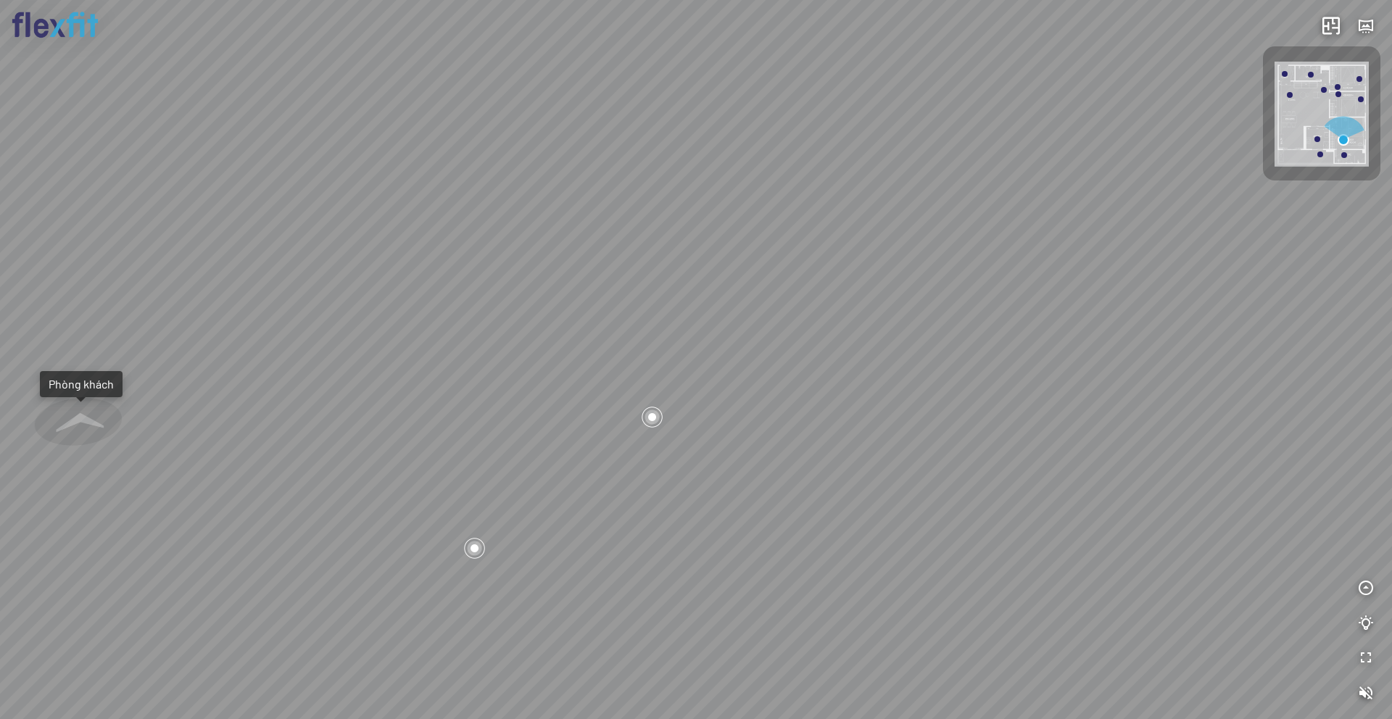
drag, startPoint x: 999, startPoint y: 415, endPoint x: 1017, endPoint y: 418, distance: 18.4
click at [1017, 418] on div "Phòng khách Phòng tắm master" at bounding box center [696, 359] width 1392 height 719
drag, startPoint x: 943, startPoint y: 420, endPoint x: 998, endPoint y: 373, distance: 72.0
click at [997, 372] on div "Phòng khách Phòng tắm master" at bounding box center [696, 359] width 1392 height 719
drag, startPoint x: 898, startPoint y: 397, endPoint x: 989, endPoint y: 408, distance: 91.2
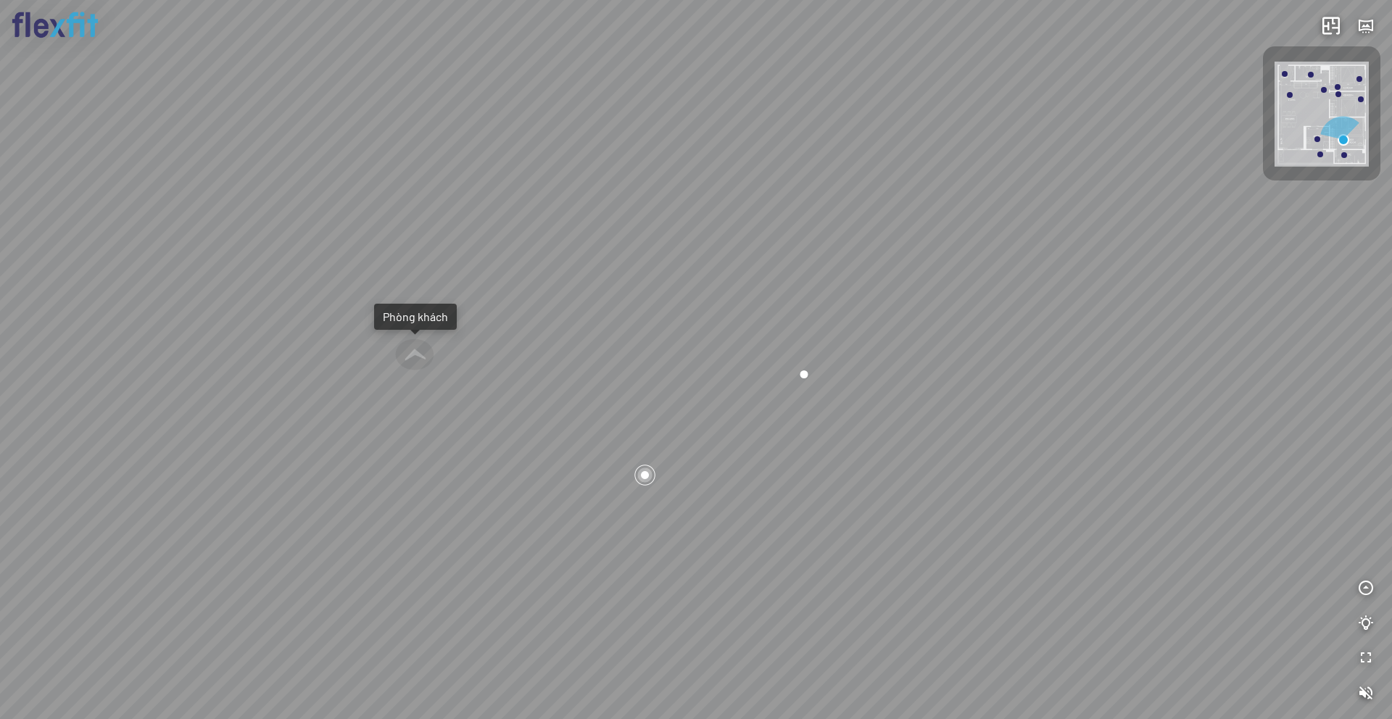
click at [989, 408] on div "Phòng khách Phòng tắm master" at bounding box center [696, 359] width 1392 height 719
drag, startPoint x: 876, startPoint y: 395, endPoint x: 982, endPoint y: 398, distance: 105.9
click at [982, 398] on div "Phòng khách Phòng tắm master" at bounding box center [696, 359] width 1392 height 719
drag, startPoint x: 889, startPoint y: 315, endPoint x: 935, endPoint y: 367, distance: 69.3
click at [935, 367] on div "Phòng khách Phòng tắm master" at bounding box center [696, 359] width 1392 height 719
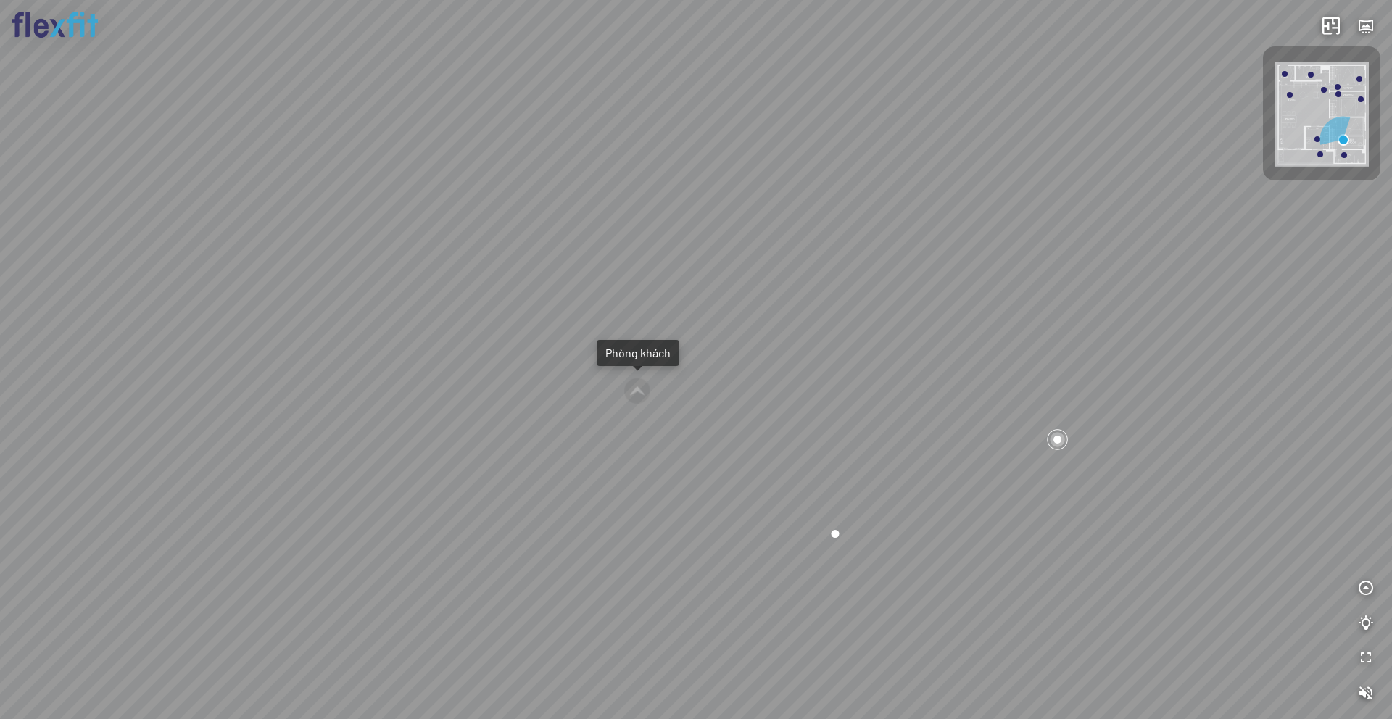
drag, startPoint x: 636, startPoint y: 452, endPoint x: 675, endPoint y: 443, distance: 40.1
click at [675, 443] on div "Phòng khách Phòng tắm master" at bounding box center [696, 359] width 1392 height 719
drag, startPoint x: 947, startPoint y: 476, endPoint x: 770, endPoint y: 466, distance: 177.2
click at [770, 466] on div "Phòng khách Phòng tắm master" at bounding box center [696, 359] width 1392 height 719
click at [1043, 587] on icon "button" at bounding box center [1365, 588] width 17 height 17
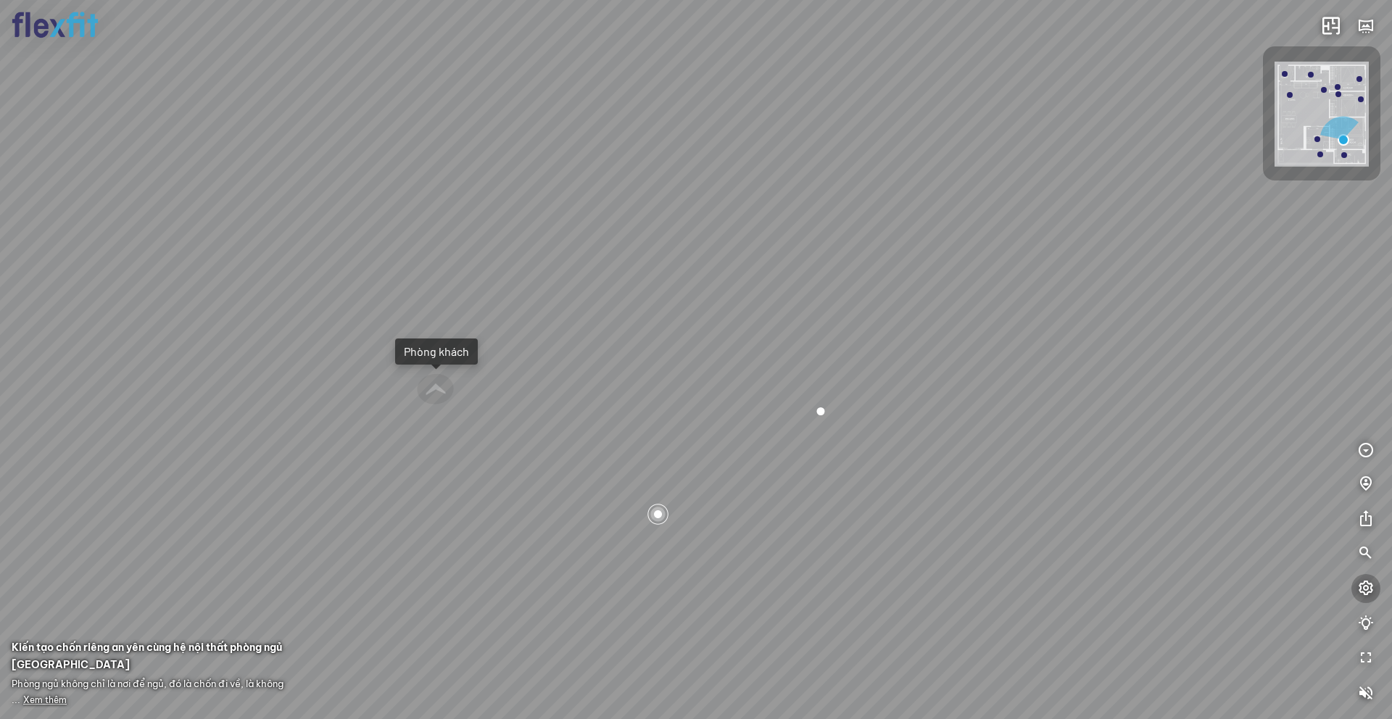
click at [1043, 588] on icon "button" at bounding box center [1365, 588] width 17 height 17
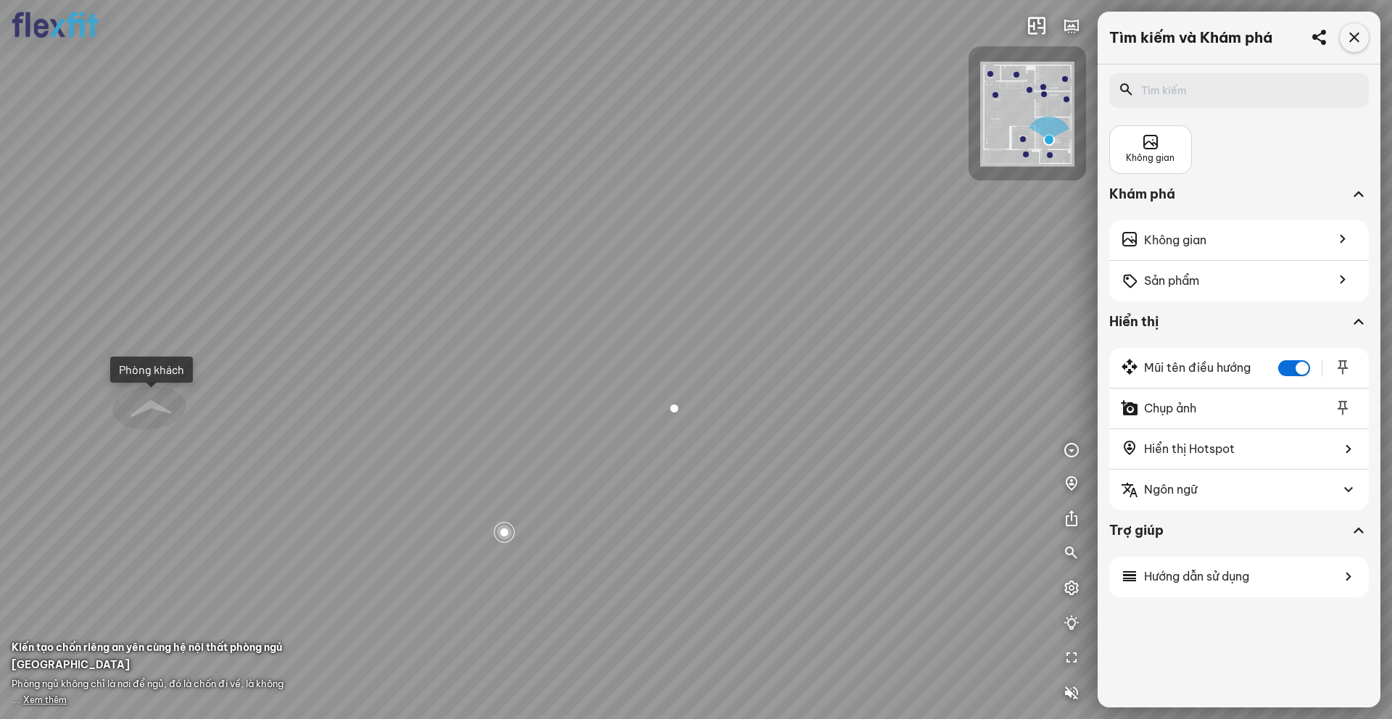
click at [1043, 31] on icon at bounding box center [1354, 37] width 17 height 17
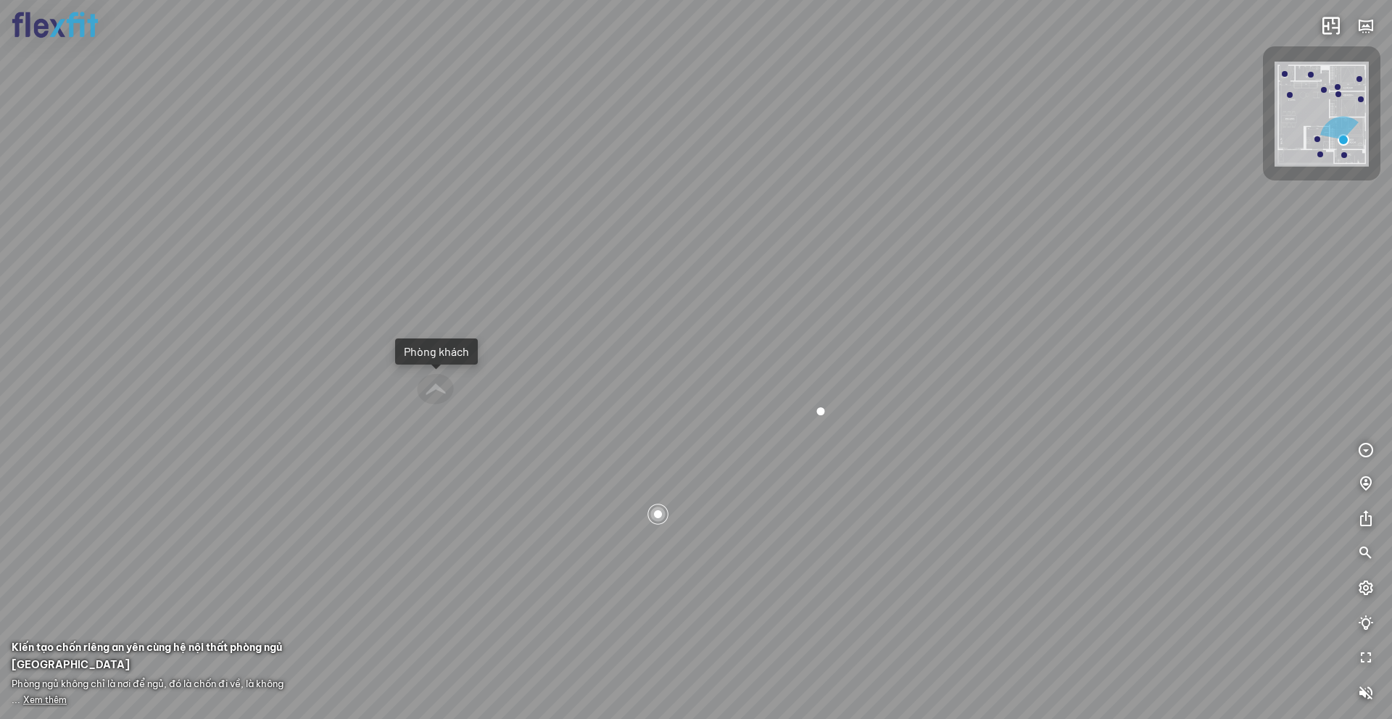
click at [658, 517] on div at bounding box center [658, 514] width 25 height 25
drag, startPoint x: 711, startPoint y: 386, endPoint x: 609, endPoint y: 530, distance: 176.4
click at [611, 530] on div "Phòng khách Phòng tắm master" at bounding box center [696, 359] width 1392 height 719
drag, startPoint x: 783, startPoint y: 337, endPoint x: 630, endPoint y: 339, distance: 153.0
click at [630, 339] on div "Phòng khách Phòng tắm master" at bounding box center [696, 359] width 1392 height 719
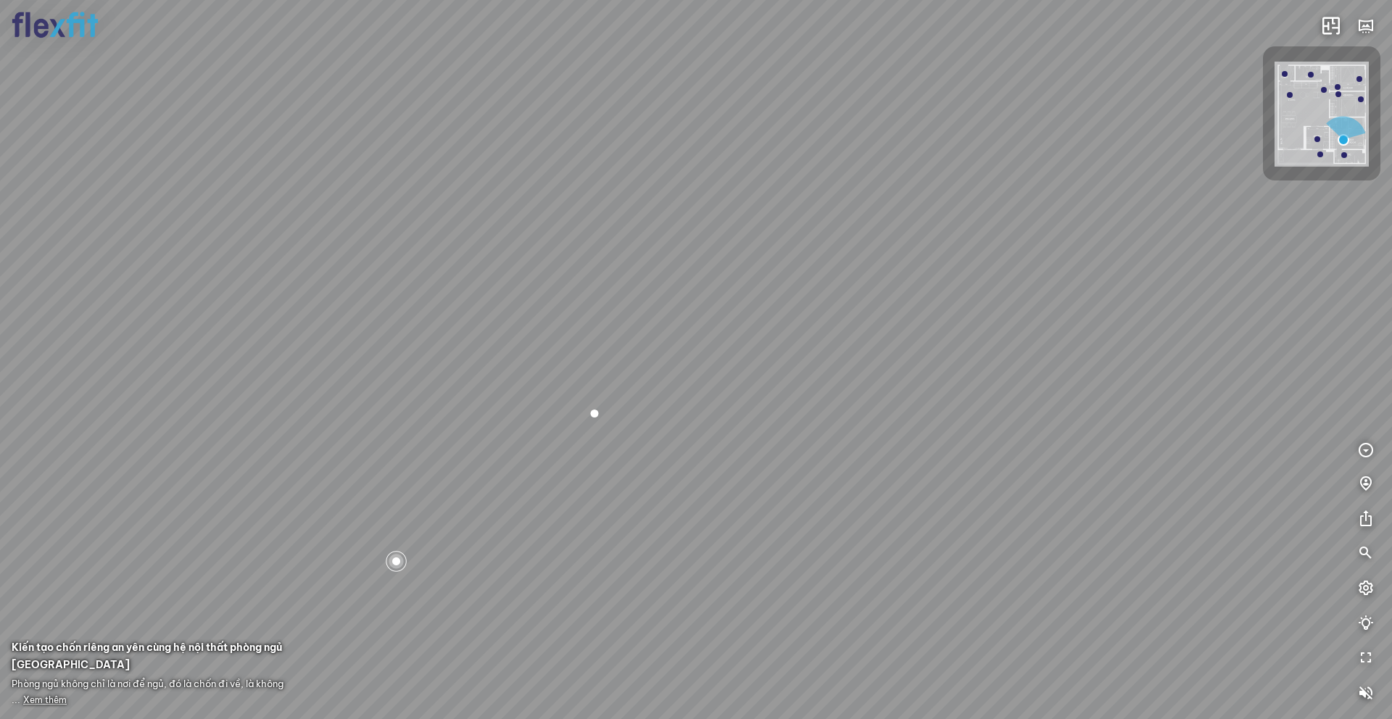
click at [398, 562] on div at bounding box center [396, 561] width 25 height 25
drag, startPoint x: 515, startPoint y: 445, endPoint x: 443, endPoint y: 564, distance: 138.9
click at [443, 564] on div "Phòng khách Phòng tắm master" at bounding box center [696, 359] width 1392 height 719
drag, startPoint x: 640, startPoint y: 568, endPoint x: 509, endPoint y: 600, distance: 135.1
click at [509, 588] on div "Phòng khách Phòng tắm master" at bounding box center [696, 359] width 1392 height 719
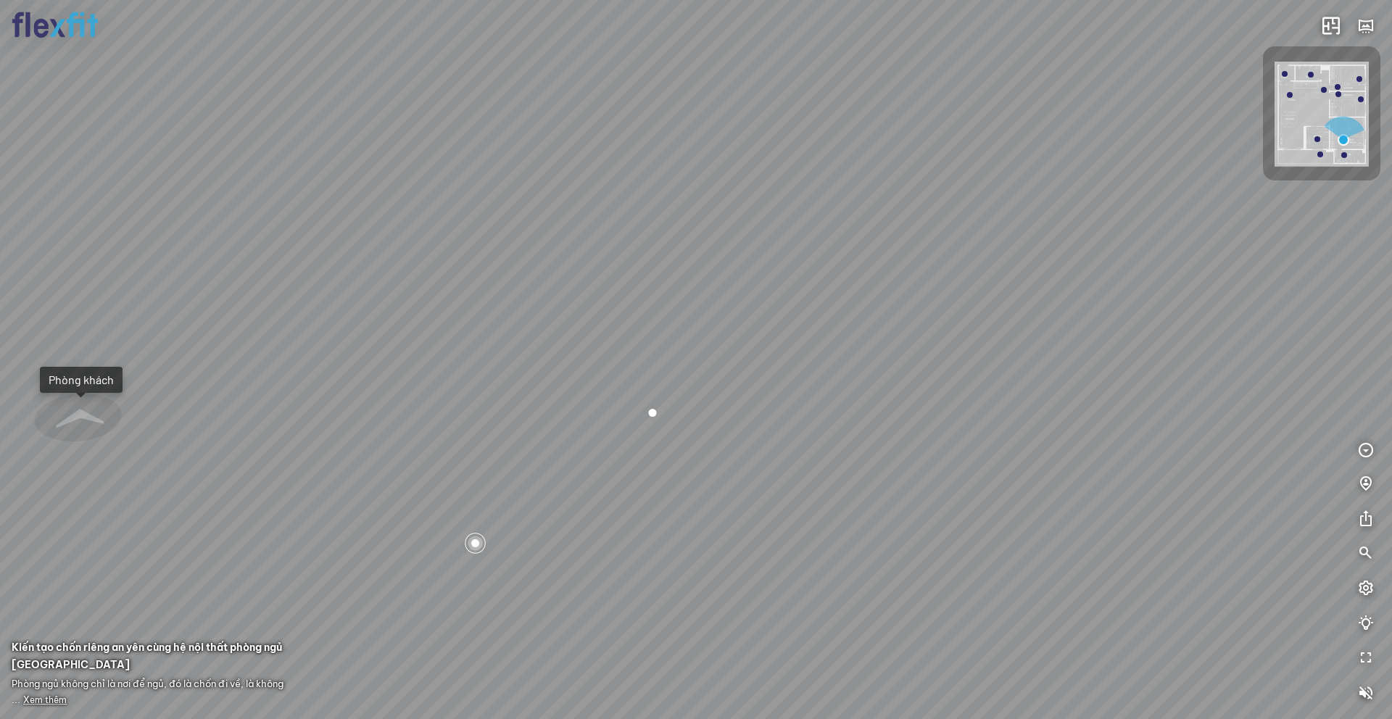
click at [1043, 98] on img at bounding box center [1322, 114] width 94 height 105
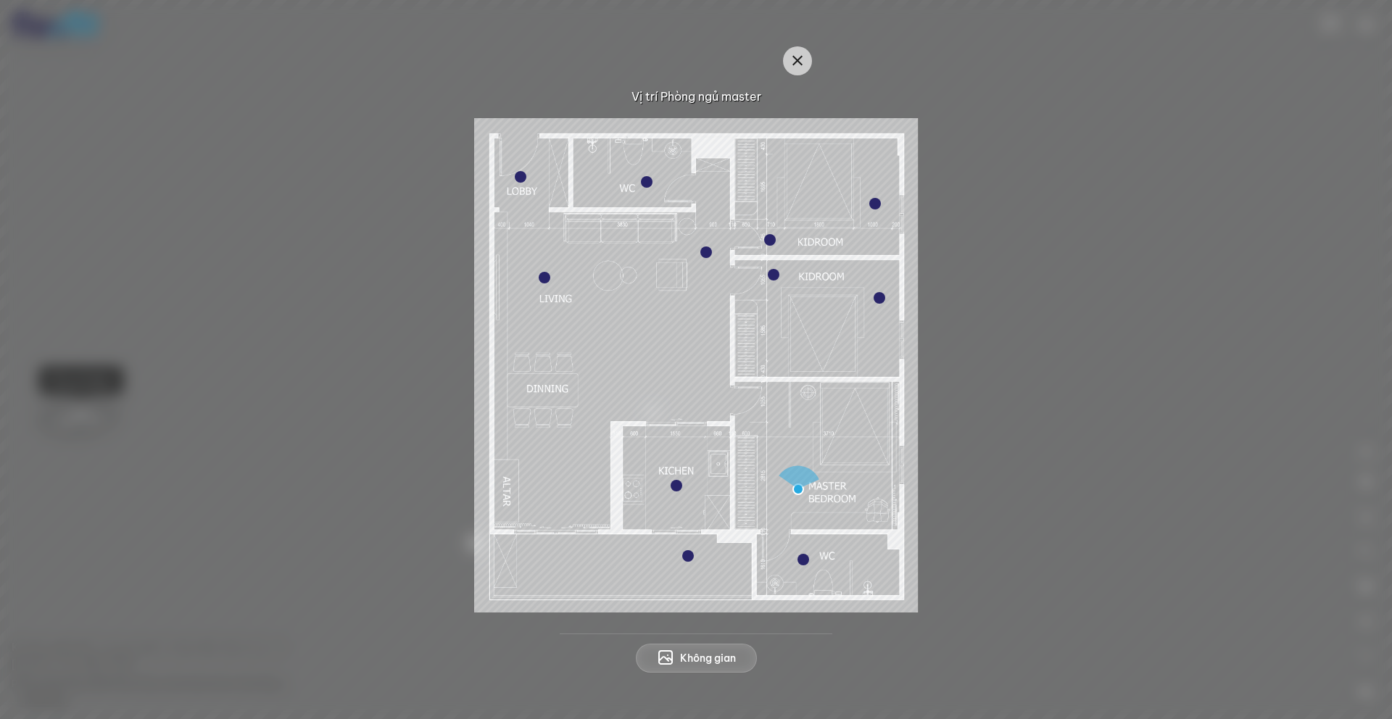
click at [671, 485] on div at bounding box center [677, 486] width 12 height 12
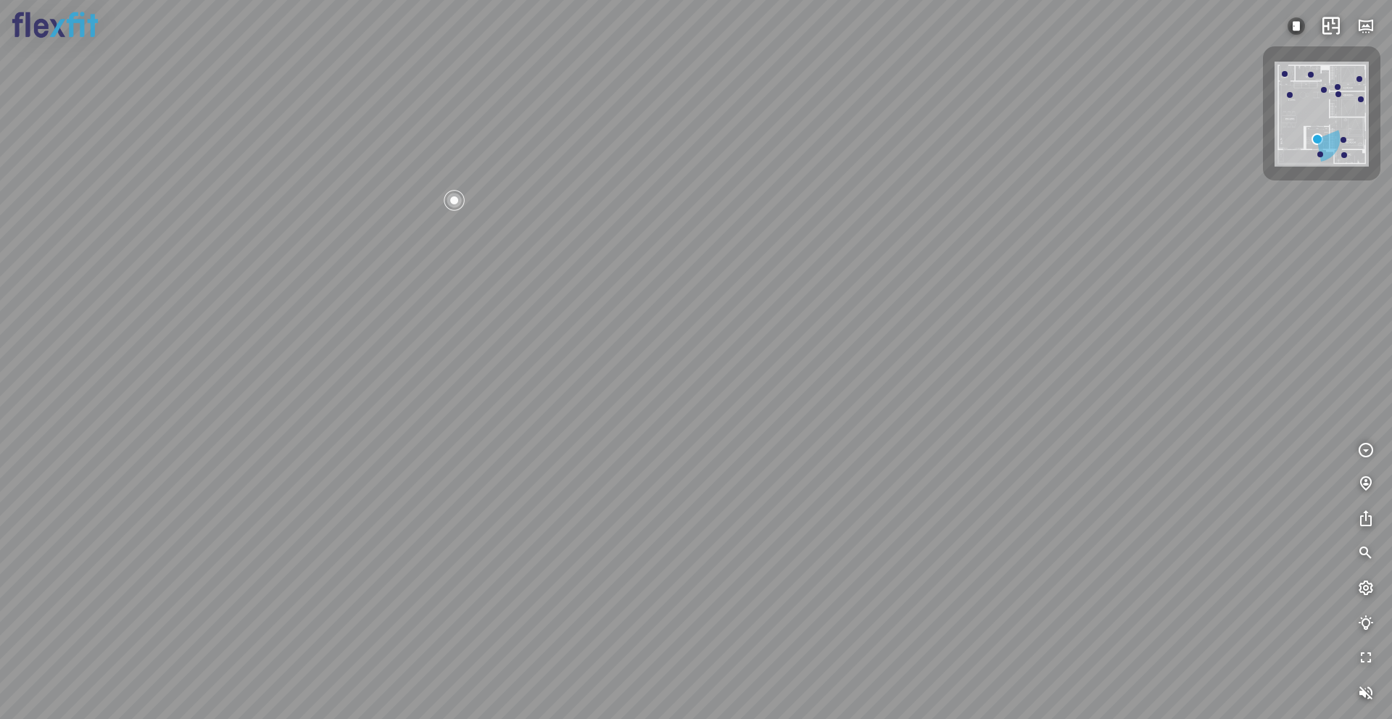
drag, startPoint x: 777, startPoint y: 392, endPoint x: 850, endPoint y: 330, distance: 95.6
click at [849, 328] on div at bounding box center [696, 359] width 1392 height 719
drag, startPoint x: 617, startPoint y: 340, endPoint x: 696, endPoint y: 370, distance: 84.4
click at [696, 370] on div at bounding box center [696, 359] width 1392 height 719
click at [730, 469] on div at bounding box center [696, 359] width 1392 height 719
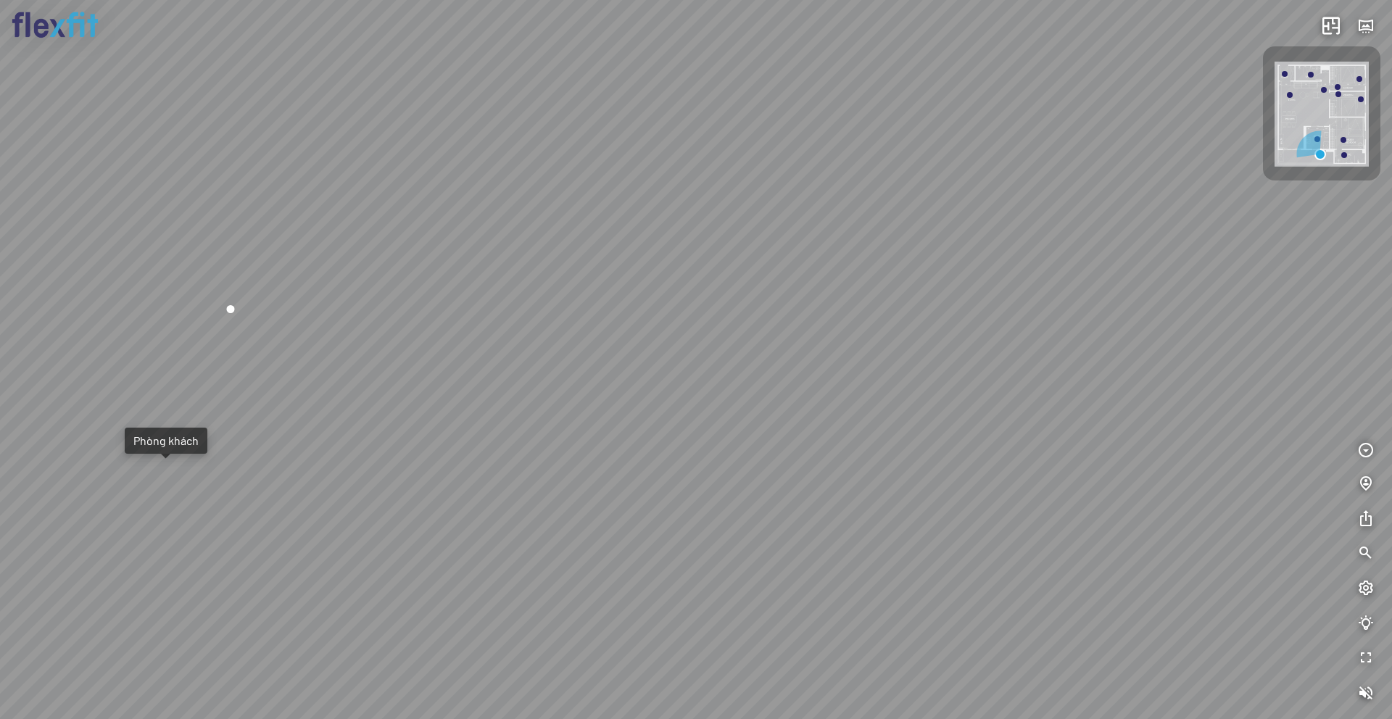
drag, startPoint x: 693, startPoint y: 402, endPoint x: 532, endPoint y: 406, distance: 160.3
click at [532, 406] on div "Phòng khách" at bounding box center [696, 359] width 1392 height 719
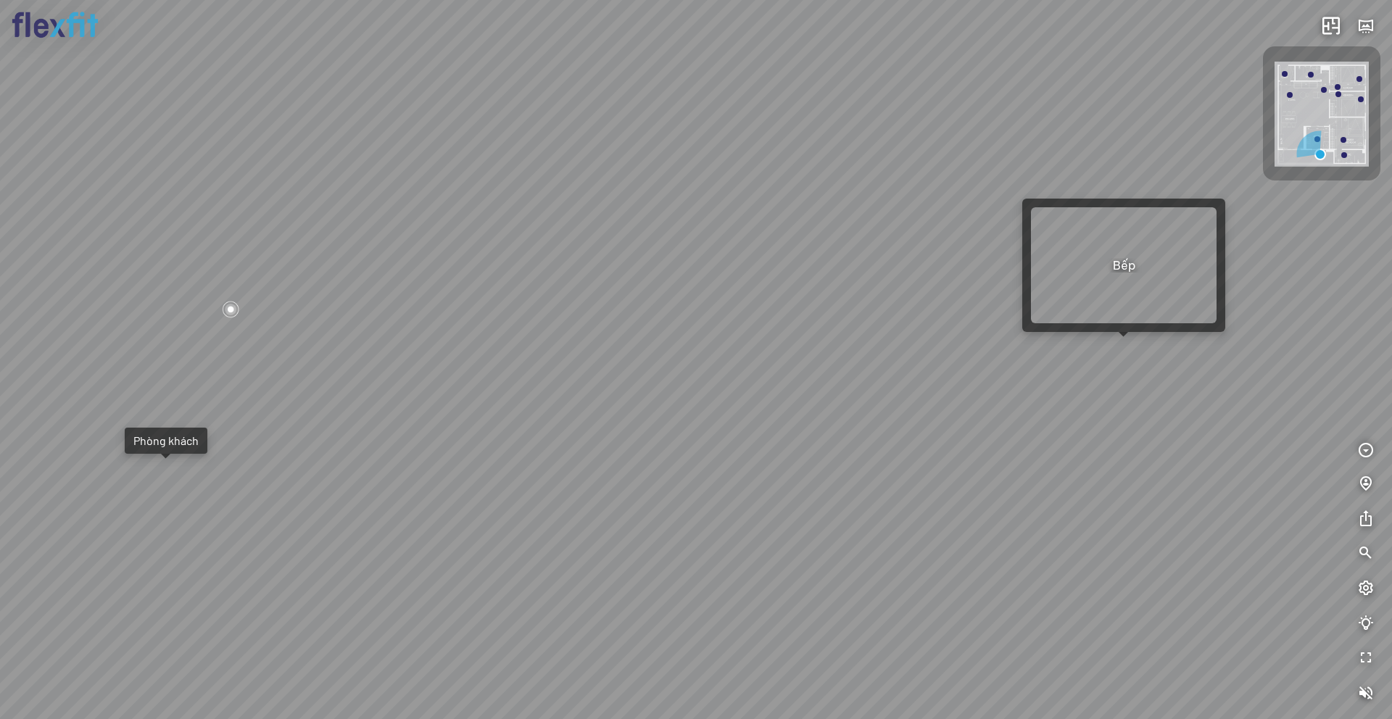
click at [1043, 350] on div "Phòng khách" at bounding box center [696, 359] width 1392 height 719
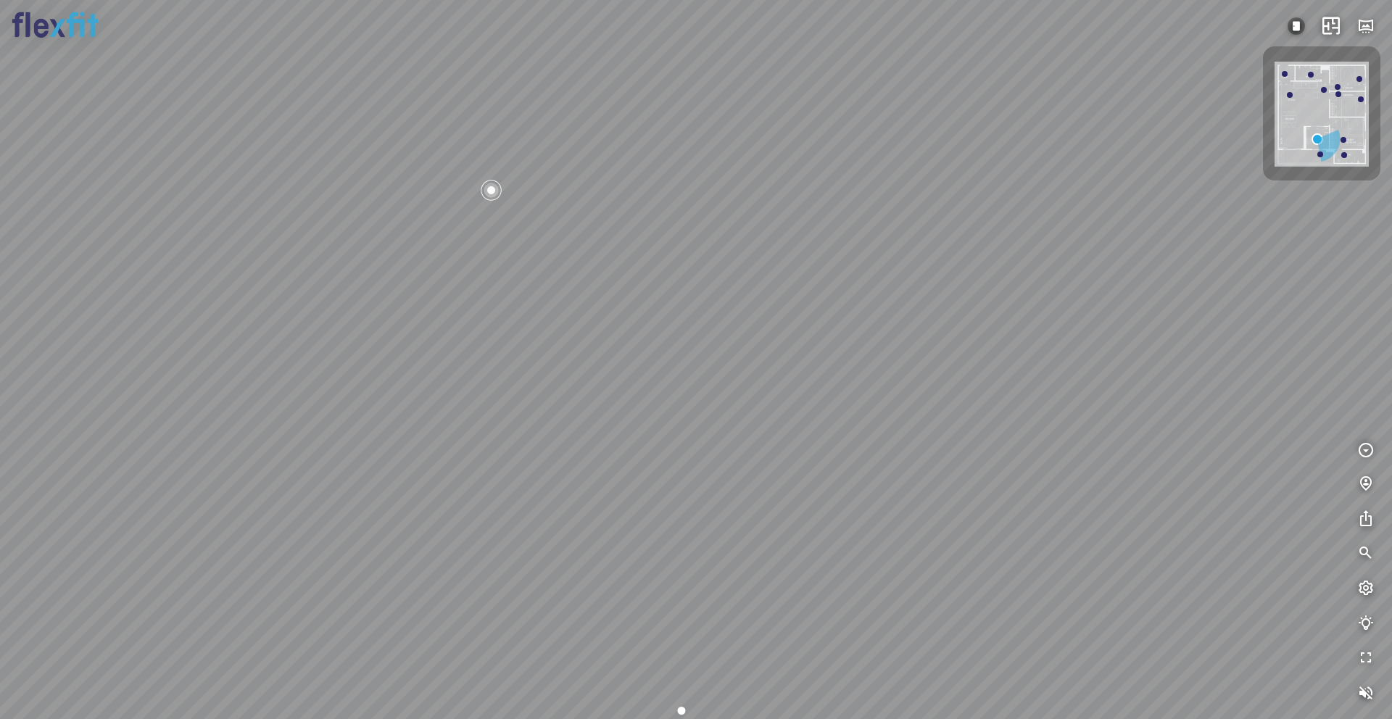
drag, startPoint x: 823, startPoint y: 416, endPoint x: 930, endPoint y: 407, distance: 107.7
click at [935, 400] on div at bounding box center [696, 359] width 1392 height 719
drag, startPoint x: 679, startPoint y: 437, endPoint x: 785, endPoint y: 437, distance: 105.1
click at [785, 437] on div at bounding box center [696, 359] width 1392 height 719
click at [1043, 22] on img at bounding box center [1296, 25] width 17 height 17
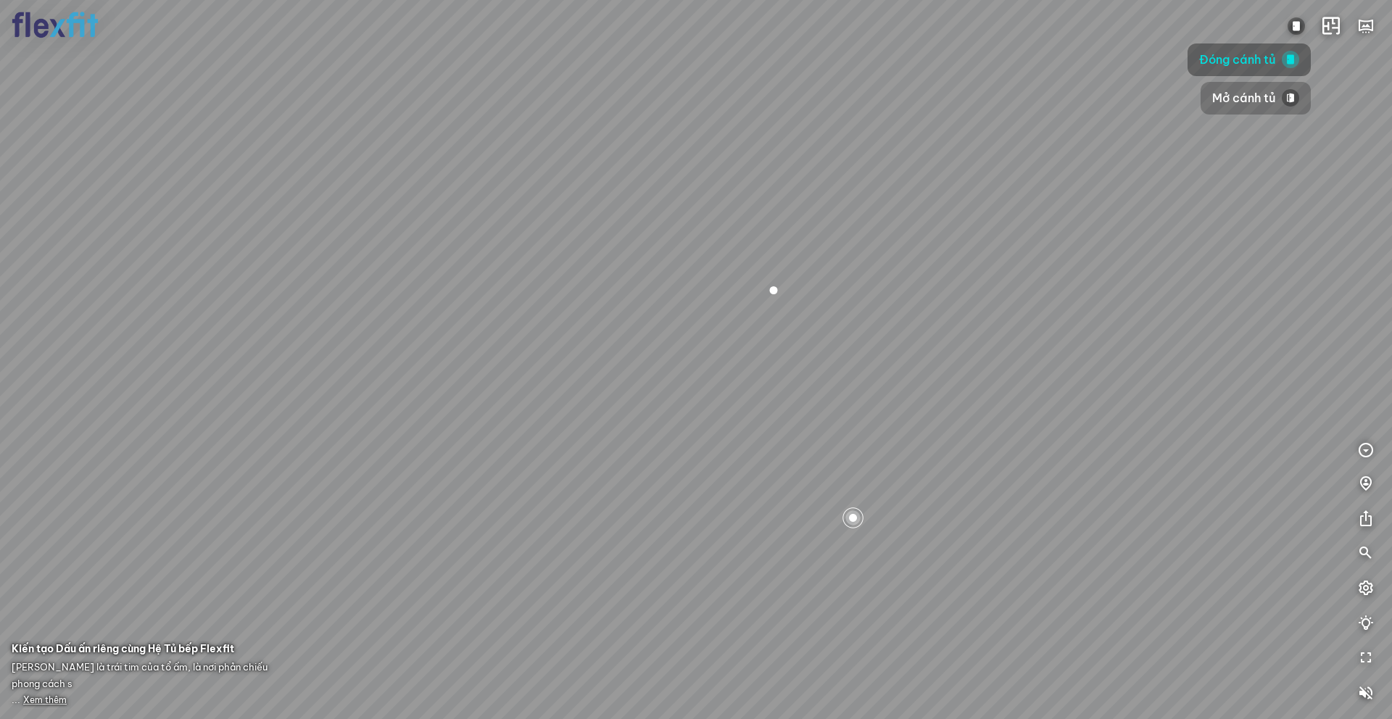
click at [1043, 99] on span "Mở cánh tủ" at bounding box center [1244, 98] width 64 height 18
drag, startPoint x: 856, startPoint y: 331, endPoint x: 831, endPoint y: 339, distance: 26.4
click at [831, 339] on div at bounding box center [696, 359] width 1392 height 719
click at [44, 588] on span "Xem thêm" at bounding box center [45, 700] width 44 height 11
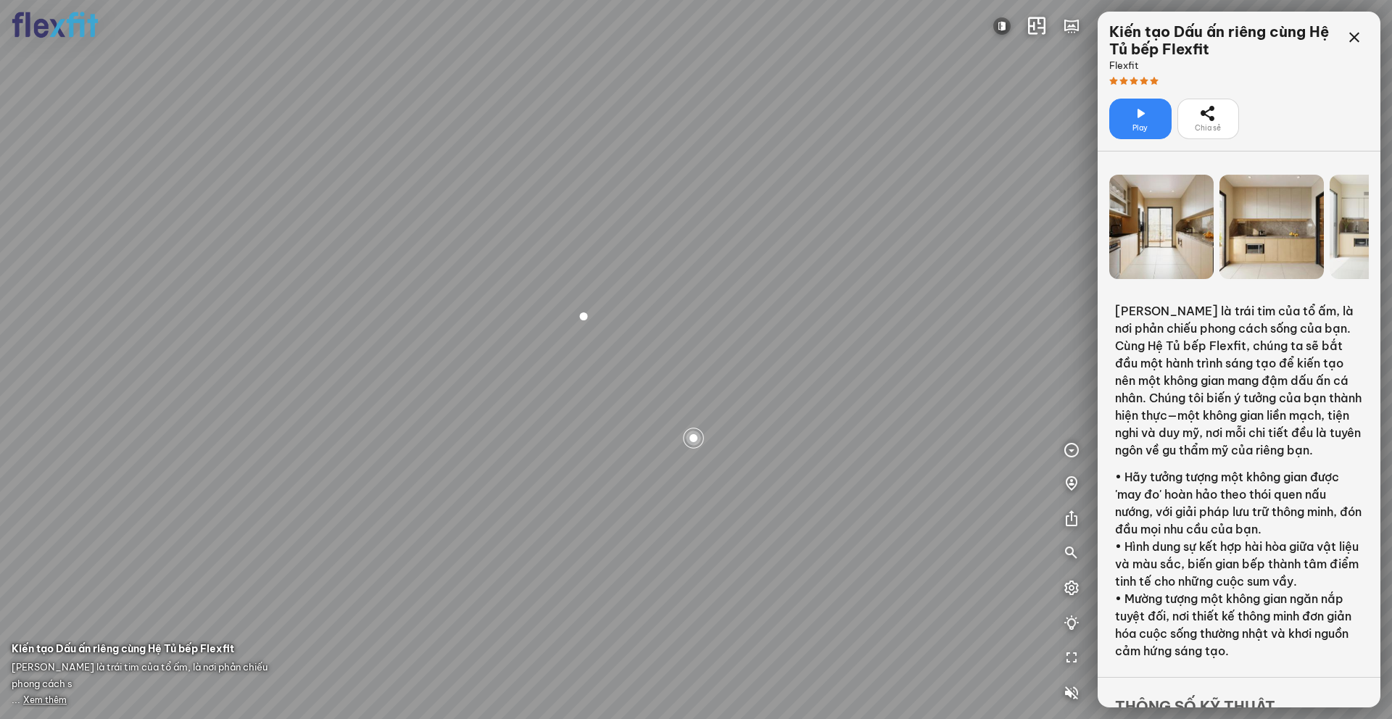
click at [1043, 228] on div at bounding box center [1272, 227] width 104 height 104
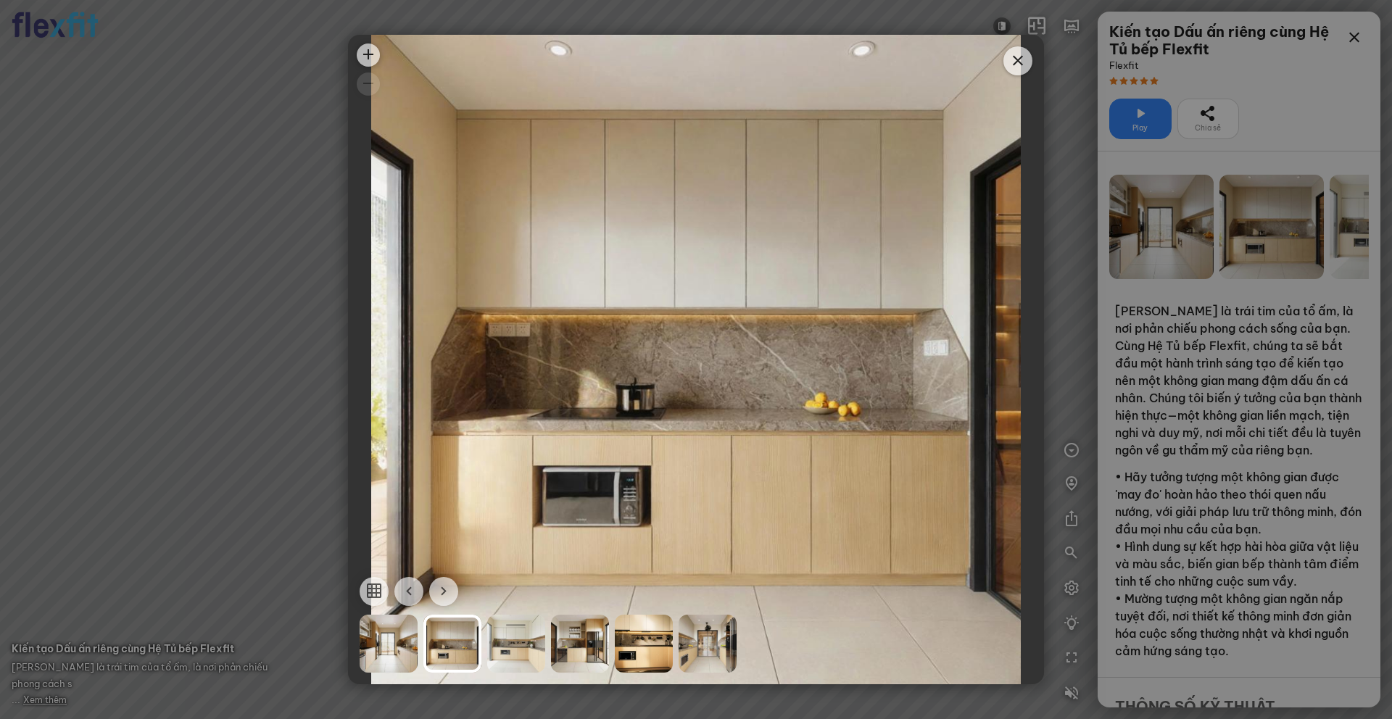
click at [725, 588] on div at bounding box center [708, 644] width 58 height 58
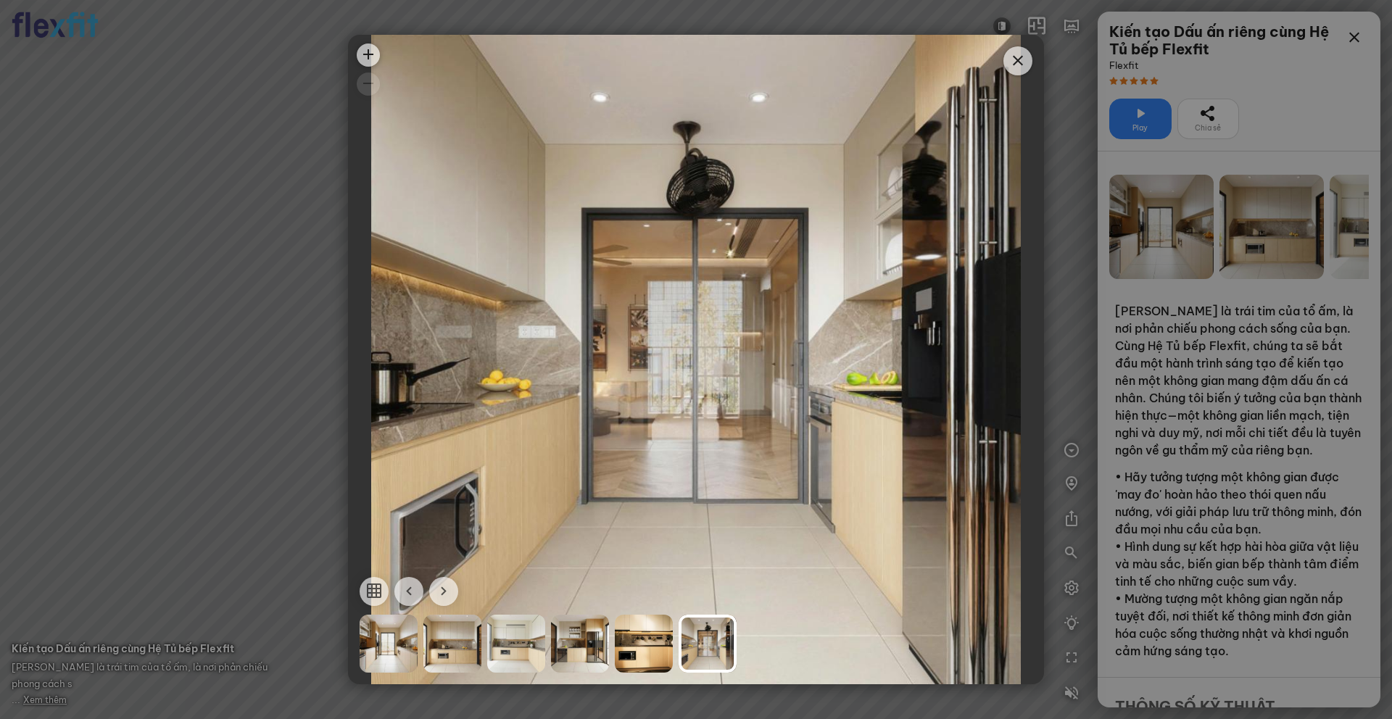
click at [508, 588] on div at bounding box center [516, 644] width 58 height 58
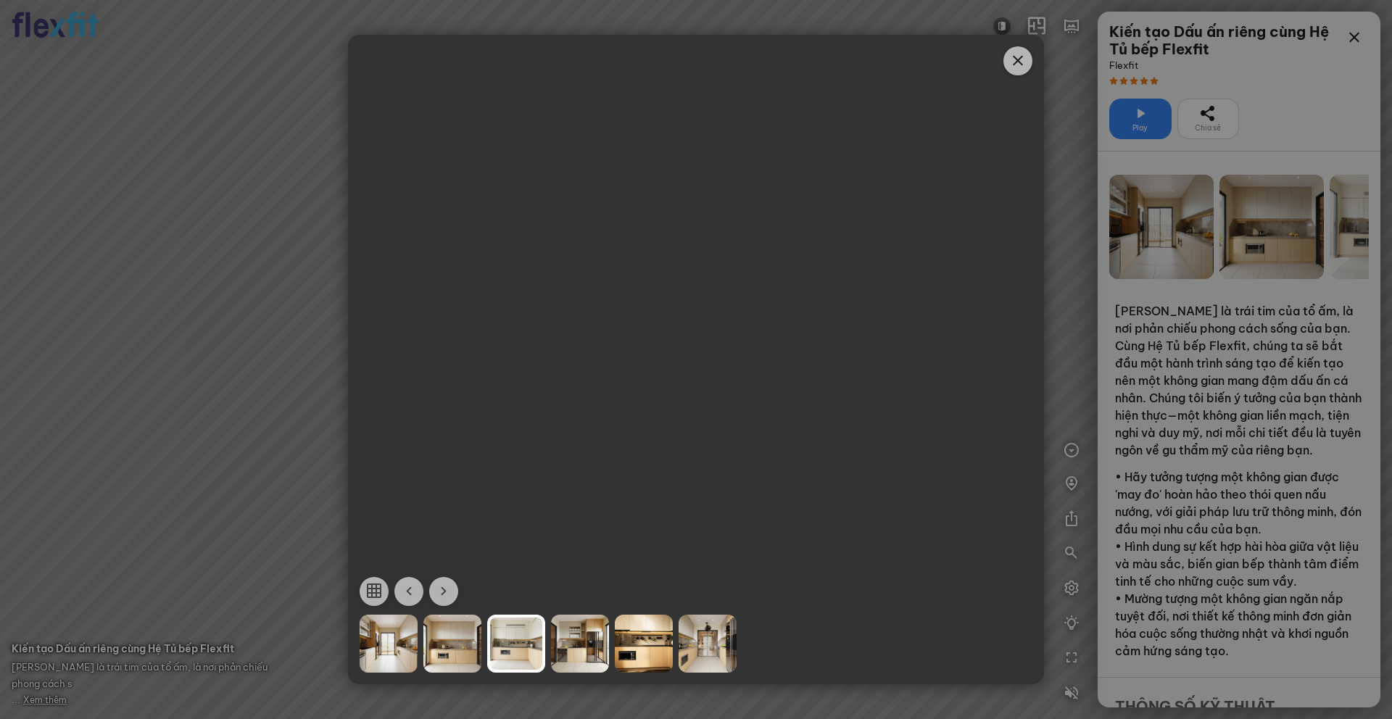
click at [466, 588] on div at bounding box center [452, 644] width 58 height 58
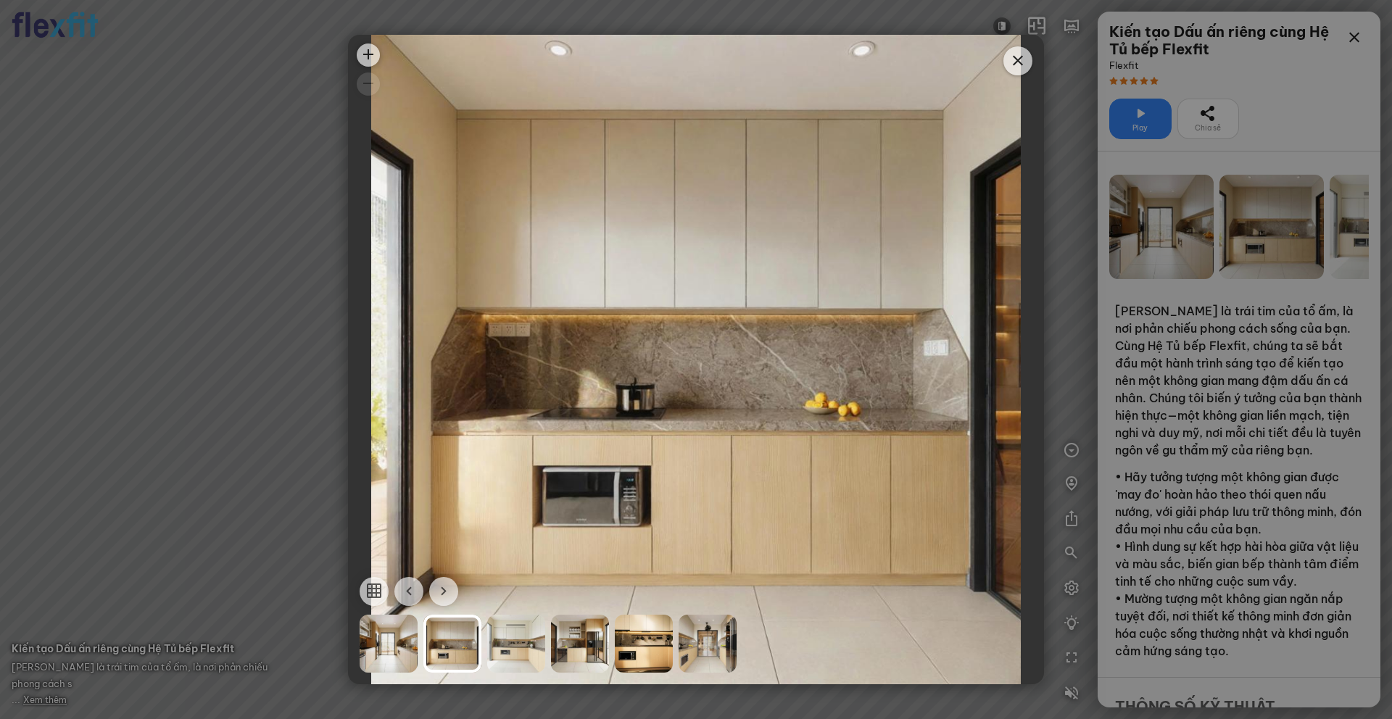
click at [394, 588] on div at bounding box center [389, 644] width 58 height 58
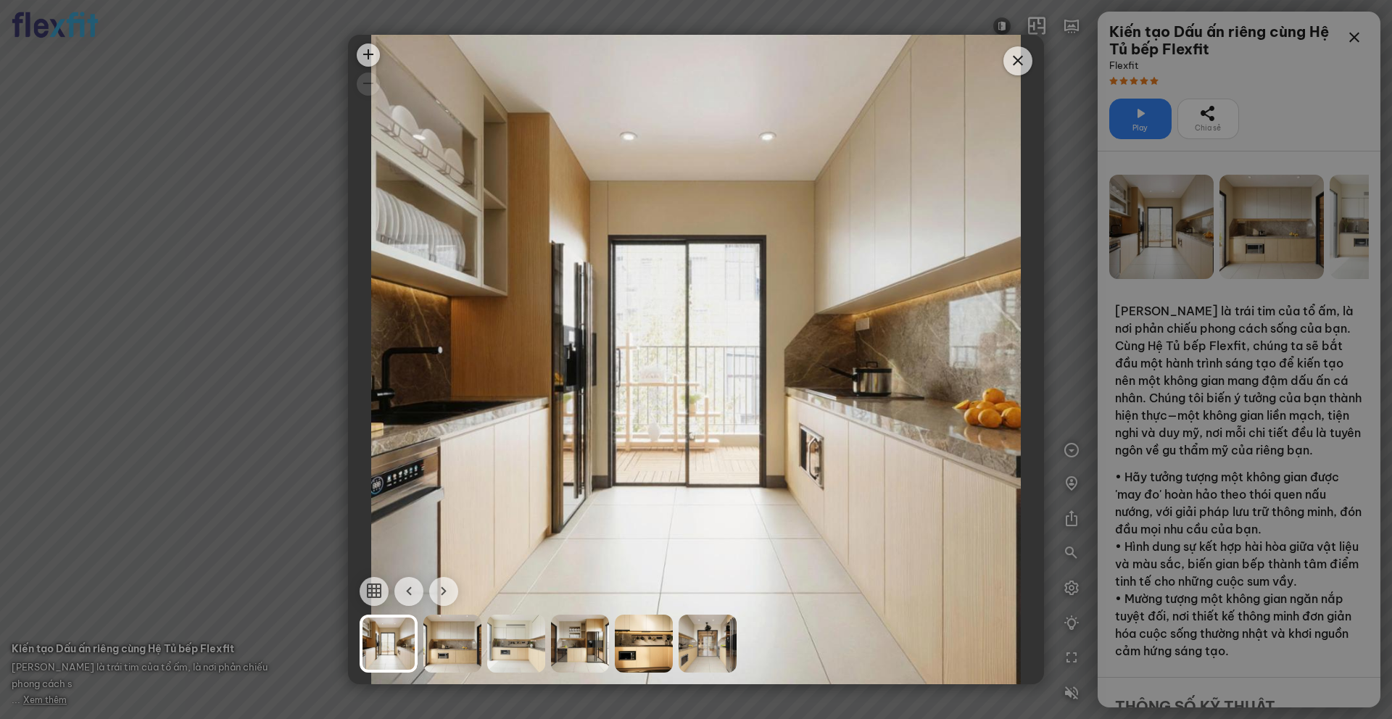
click at [1022, 57] on icon "Close" at bounding box center [1017, 60] width 17 height 17
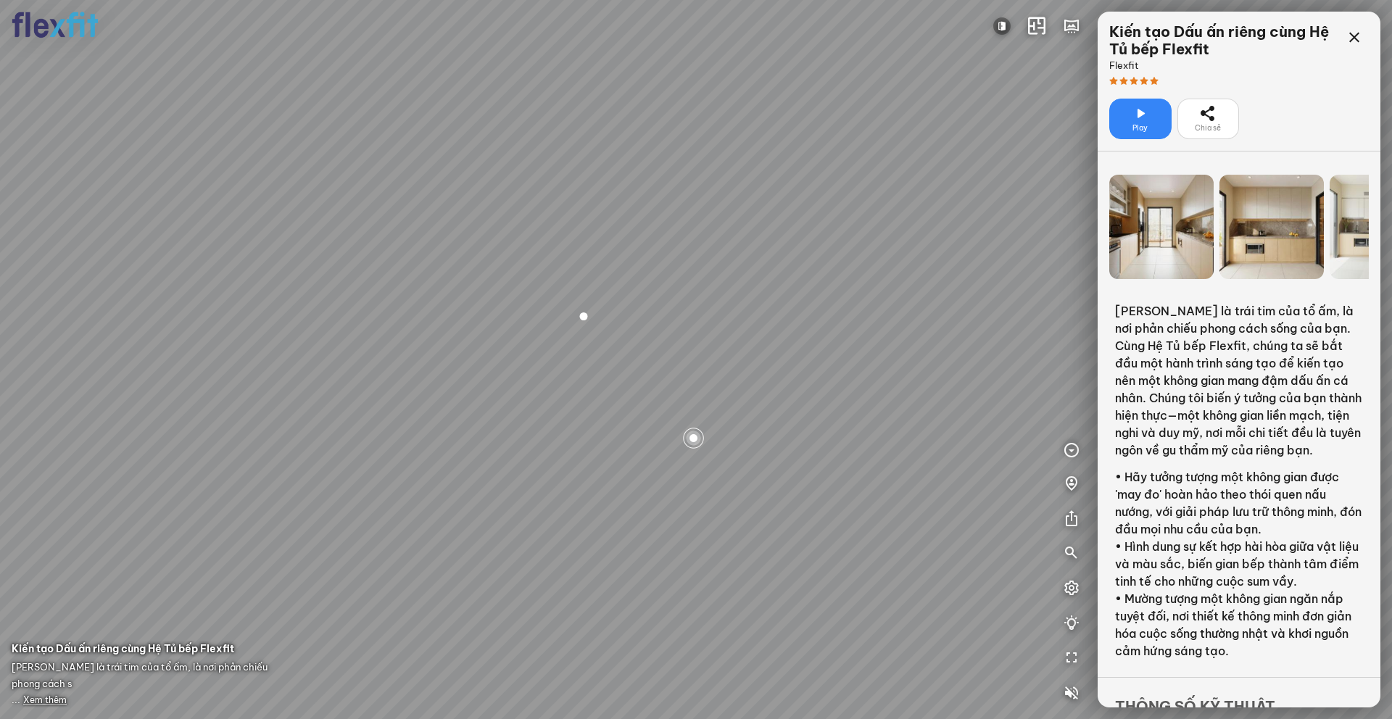
drag, startPoint x: 482, startPoint y: 374, endPoint x: 560, endPoint y: 371, distance: 78.4
drag, startPoint x: 521, startPoint y: 370, endPoint x: 634, endPoint y: 394, distance: 114.9
click at [634, 394] on div at bounding box center [696, 359] width 1392 height 719
click at [1043, 32] on icon at bounding box center [1354, 37] width 17 height 17
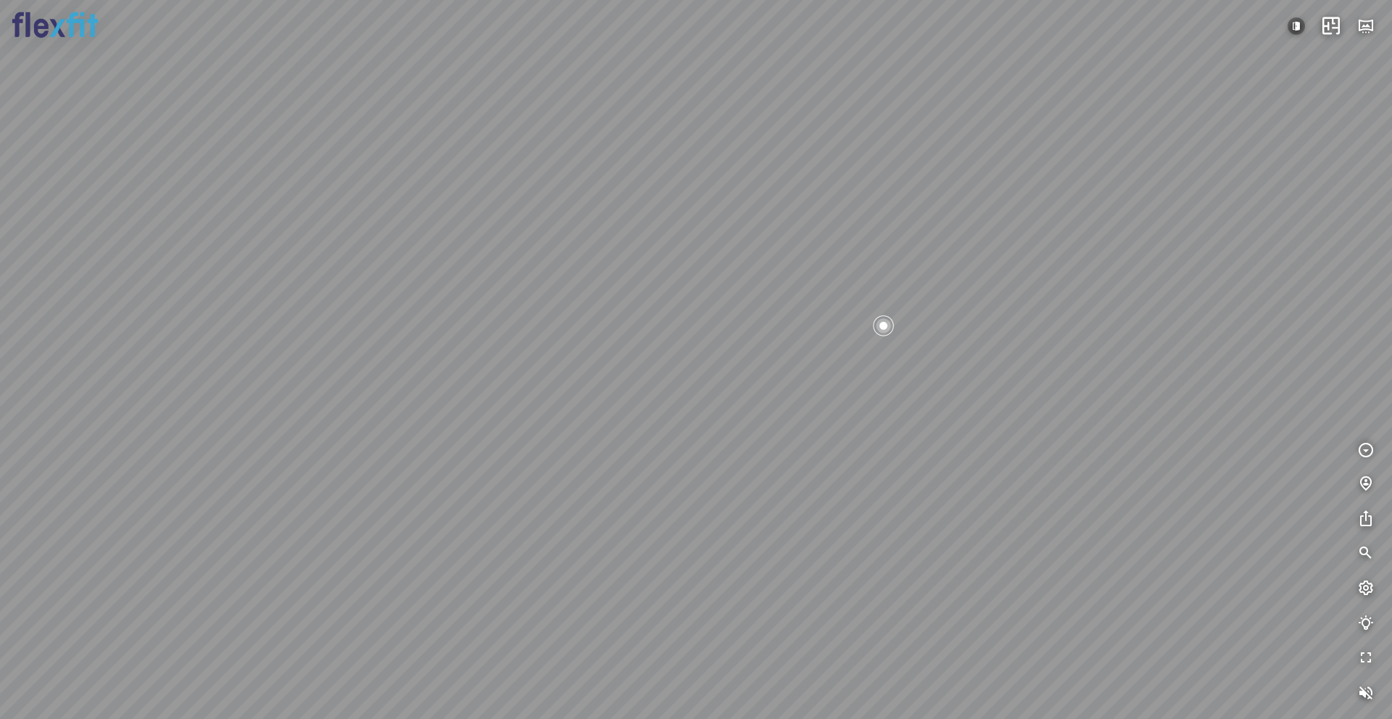
drag, startPoint x: 625, startPoint y: 455, endPoint x: 592, endPoint y: 365, distance: 95.9
drag, startPoint x: 898, startPoint y: 437, endPoint x: 822, endPoint y: 392, distance: 89.0
click at [822, 392] on div at bounding box center [696, 359] width 1392 height 719
drag, startPoint x: 773, startPoint y: 559, endPoint x: 753, endPoint y: 576, distance: 26.3
click at [753, 576] on div at bounding box center [696, 359] width 1392 height 719
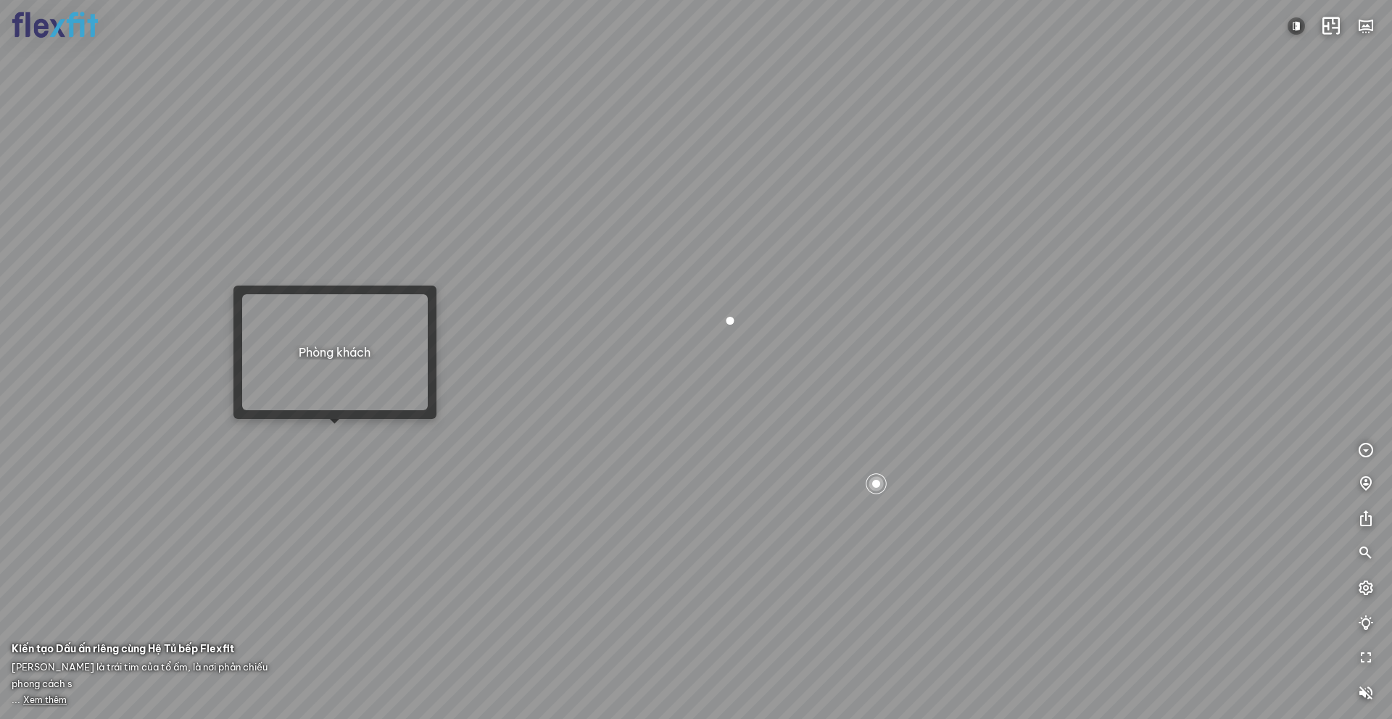
click at [344, 435] on div at bounding box center [696, 359] width 1392 height 719
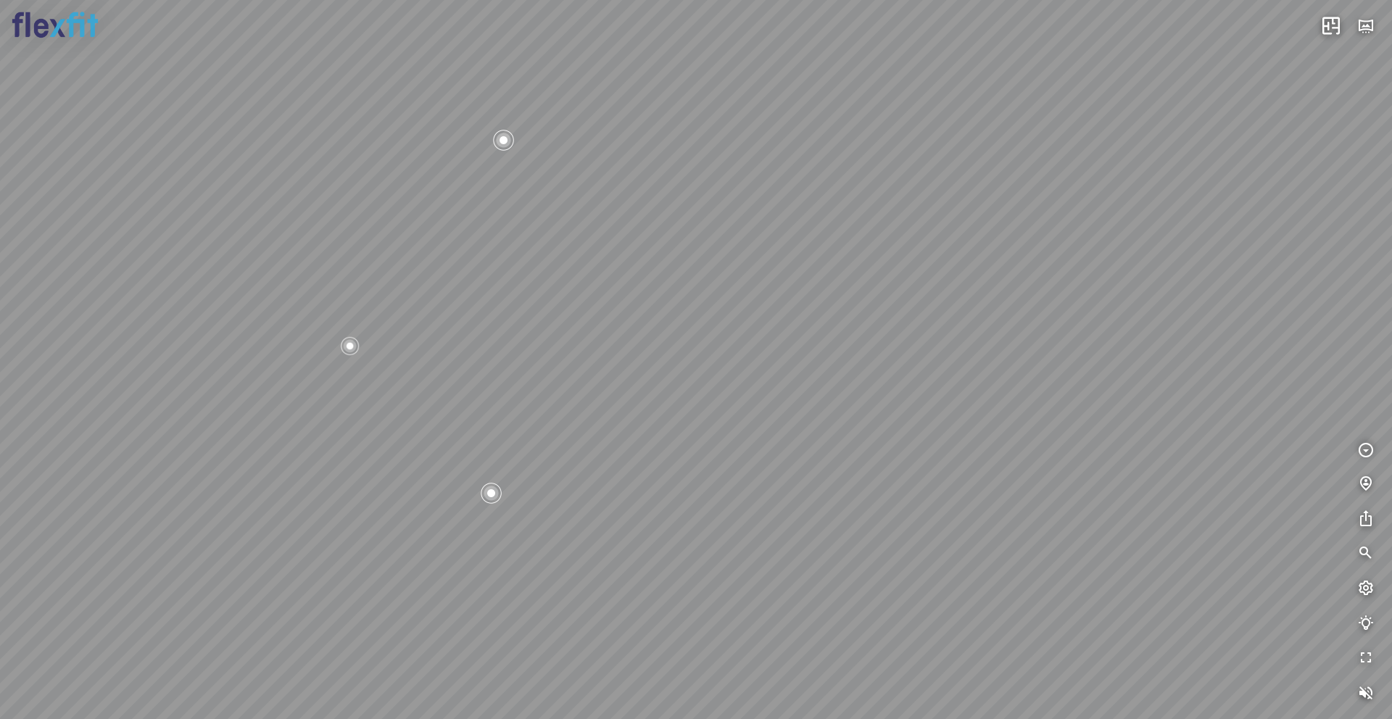
drag, startPoint x: 665, startPoint y: 539, endPoint x: 704, endPoint y: 544, distance: 39.5
click at [704, 544] on div "Bếp WC Phòng ngủ master Phòng ngủ Phòng ngủ" at bounding box center [696, 359] width 1392 height 719
click at [1043, 588] on icon "button" at bounding box center [1365, 623] width 17 height 17
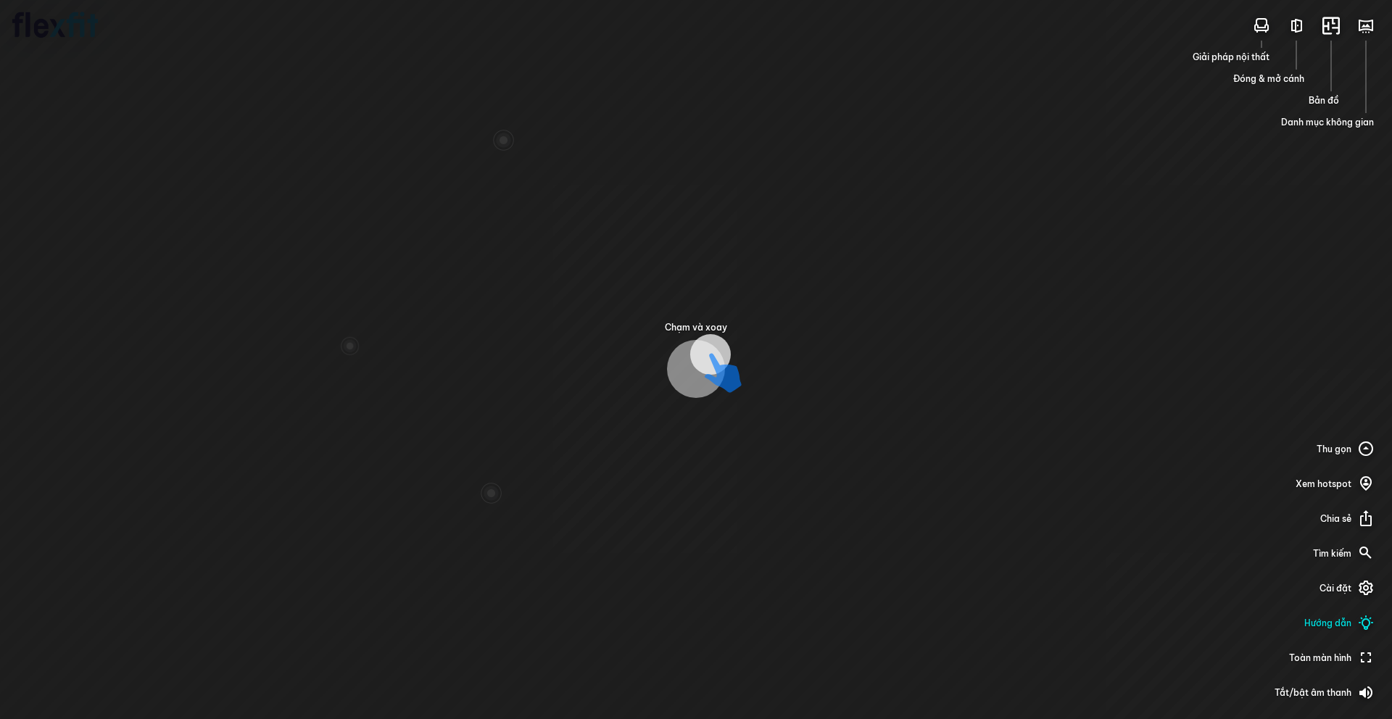
click at [1043, 506] on div "Chạm và xoay Giải pháp nội thất Đóng & mở cánh Bản đồ Danh mục không gian Thu g…" at bounding box center [696, 359] width 1392 height 719
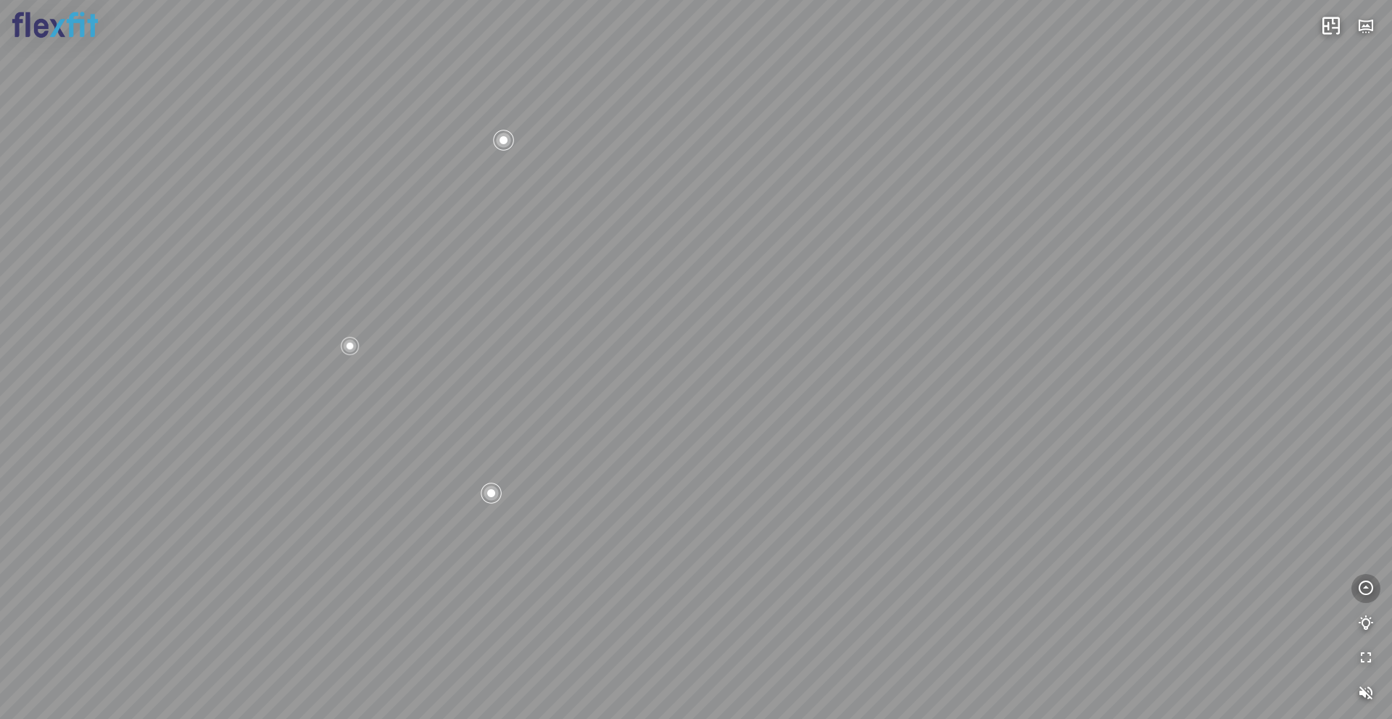
click at [1043, 588] on icon "button" at bounding box center [1365, 588] width 17 height 17
click at [1043, 547] on icon "button" at bounding box center [1365, 553] width 17 height 17
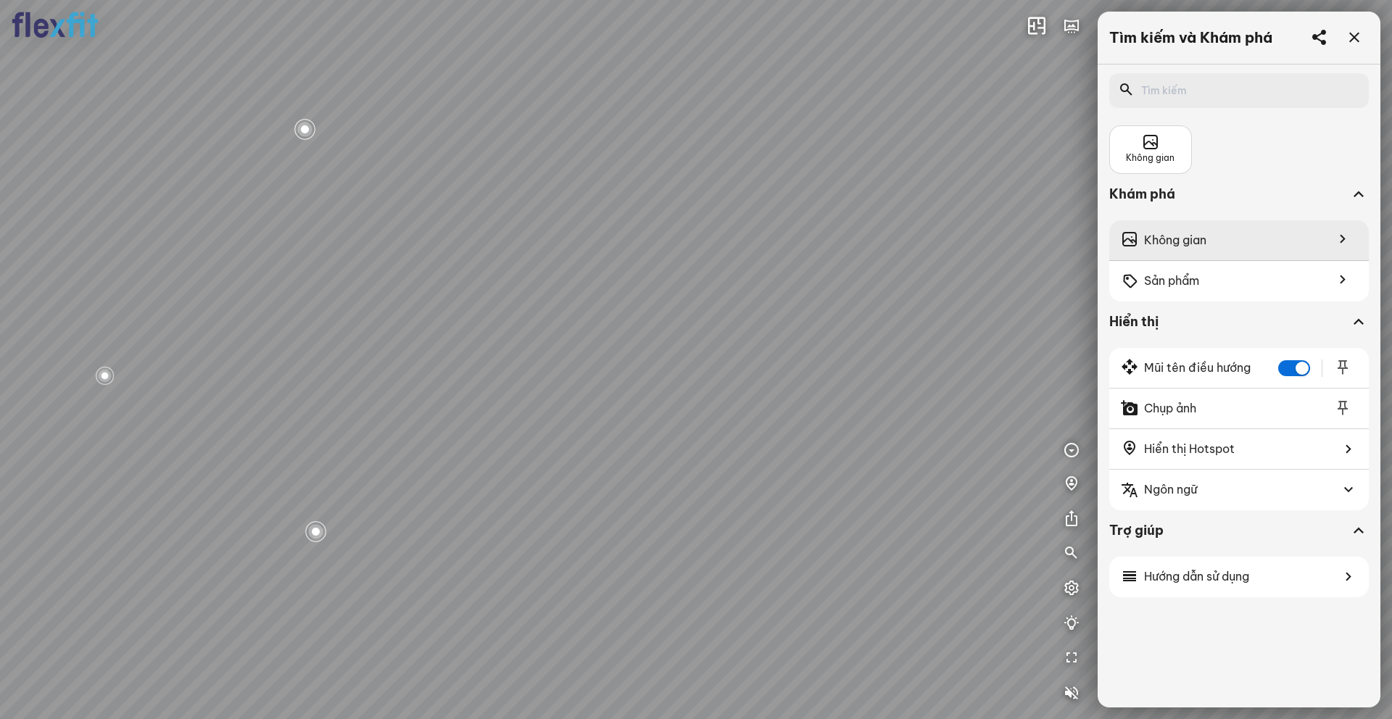
click at [1043, 234] on div "Không gian" at bounding box center [1239, 240] width 260 height 41
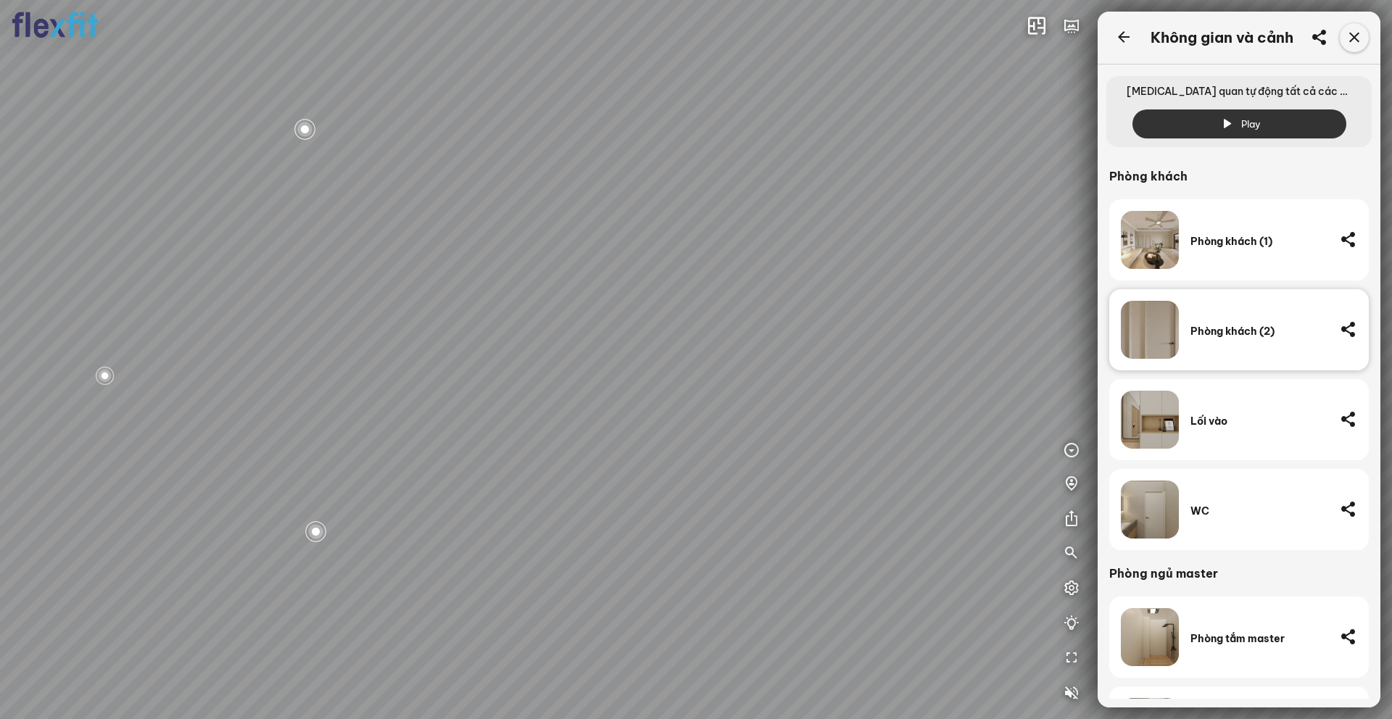
click at [1043, 44] on icon at bounding box center [1354, 37] width 17 height 17
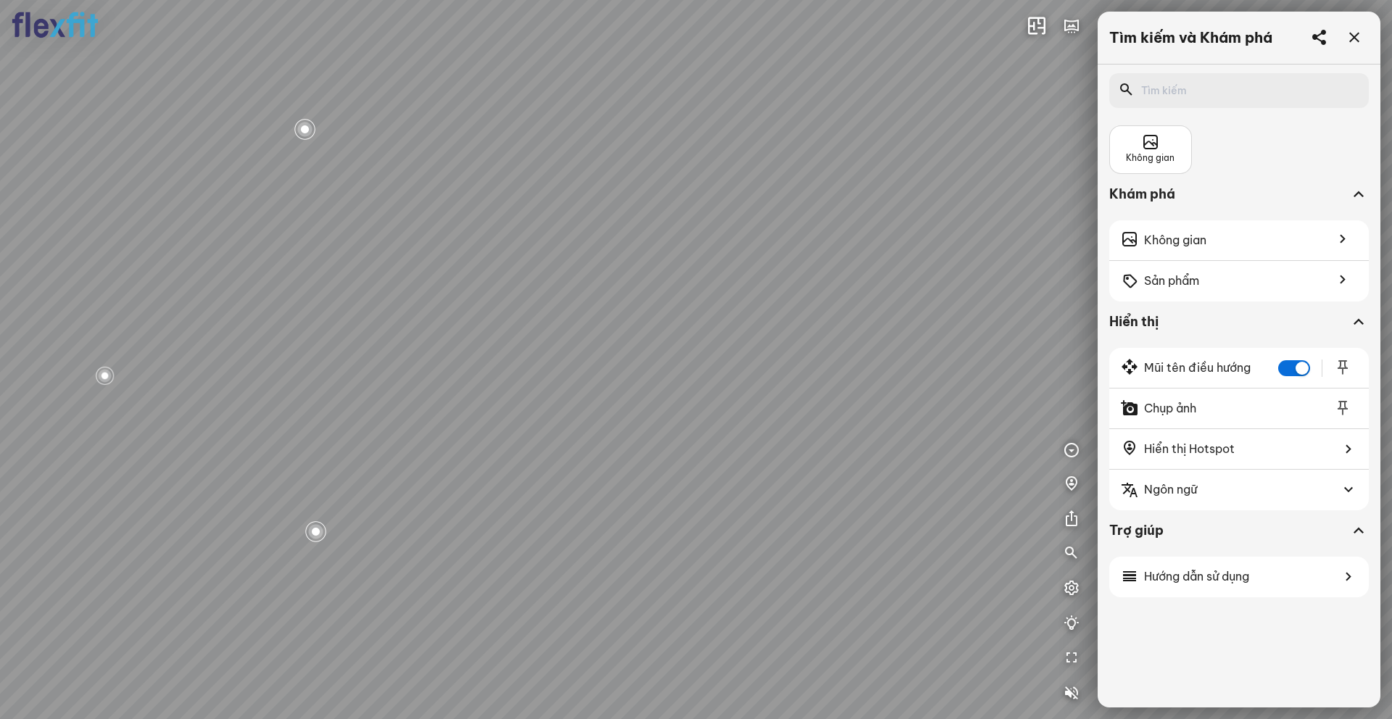
click at [1043, 33] on icon at bounding box center [1354, 37] width 17 height 17
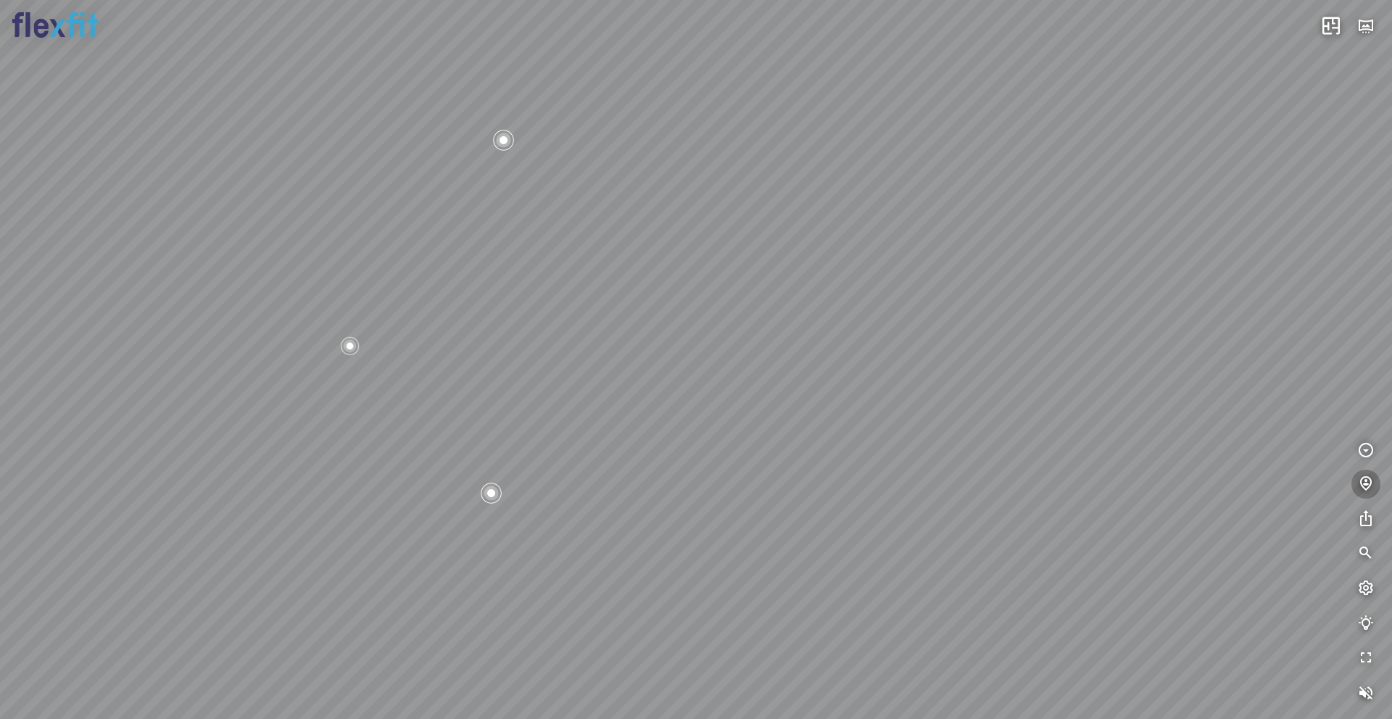
click at [1043, 491] on icon "button" at bounding box center [1365, 484] width 17 height 17
click at [1043, 486] on icon "button" at bounding box center [1365, 484] width 17 height 17
click at [1043, 522] on icon "button" at bounding box center [1365, 519] width 17 height 17
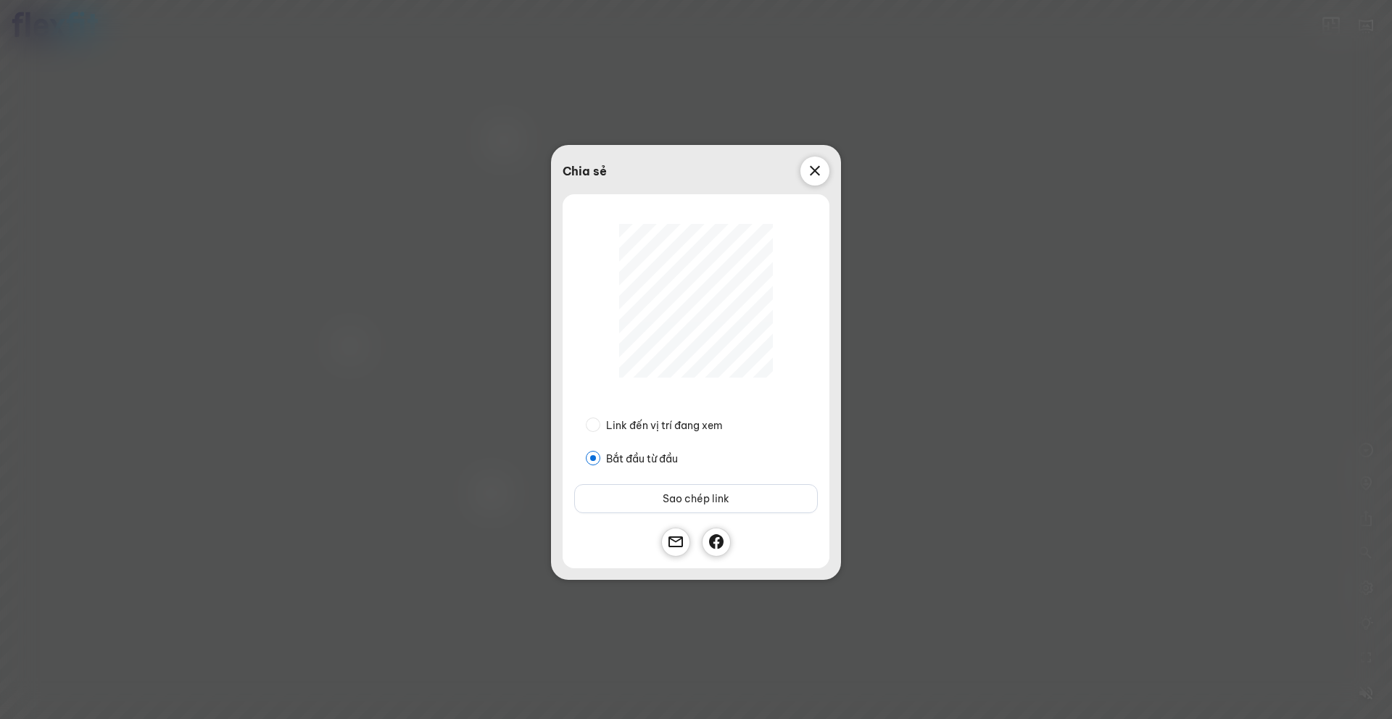
click at [811, 165] on icon at bounding box center [814, 170] width 17 height 17
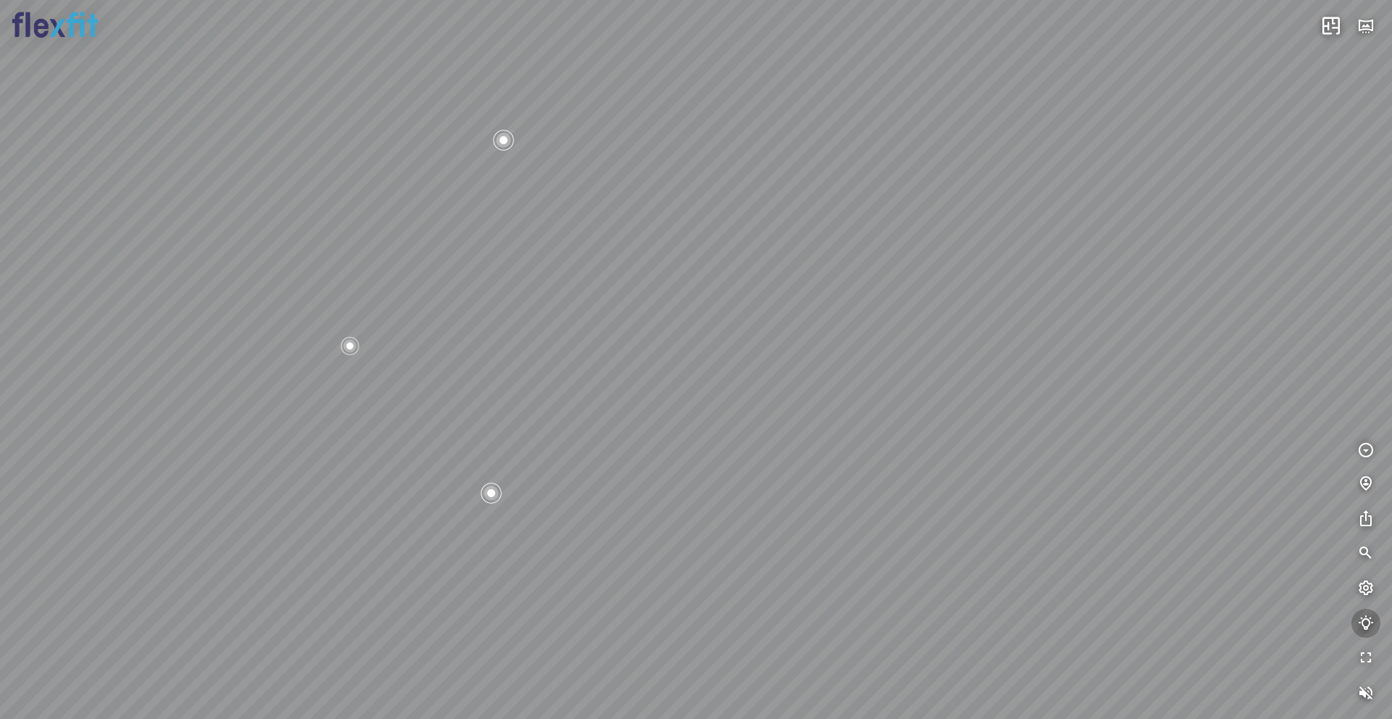
click at [1043, 588] on icon "button" at bounding box center [1365, 623] width 17 height 17
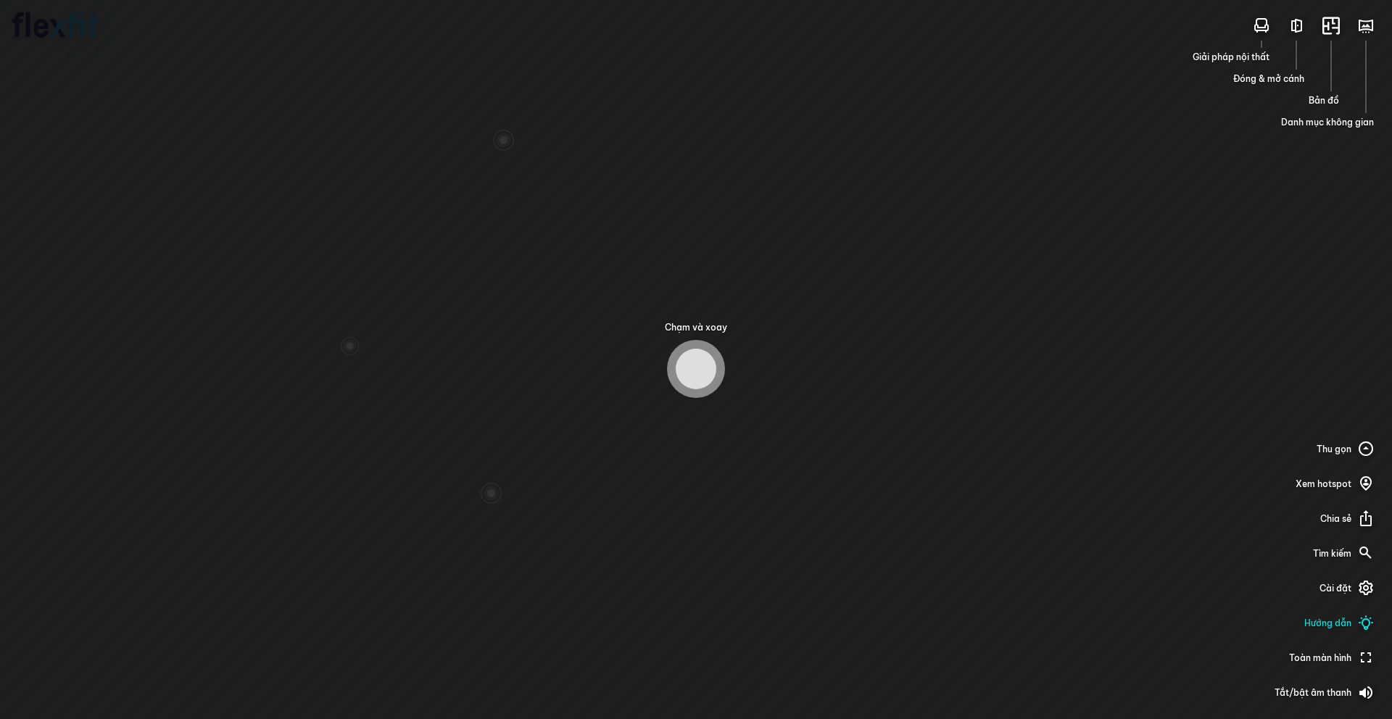
click at [1043, 256] on div "Chạm và xoay Giải pháp nội thất Đóng & mở cánh Bản đồ Danh mục không gian Thu g…" at bounding box center [696, 359] width 1392 height 719
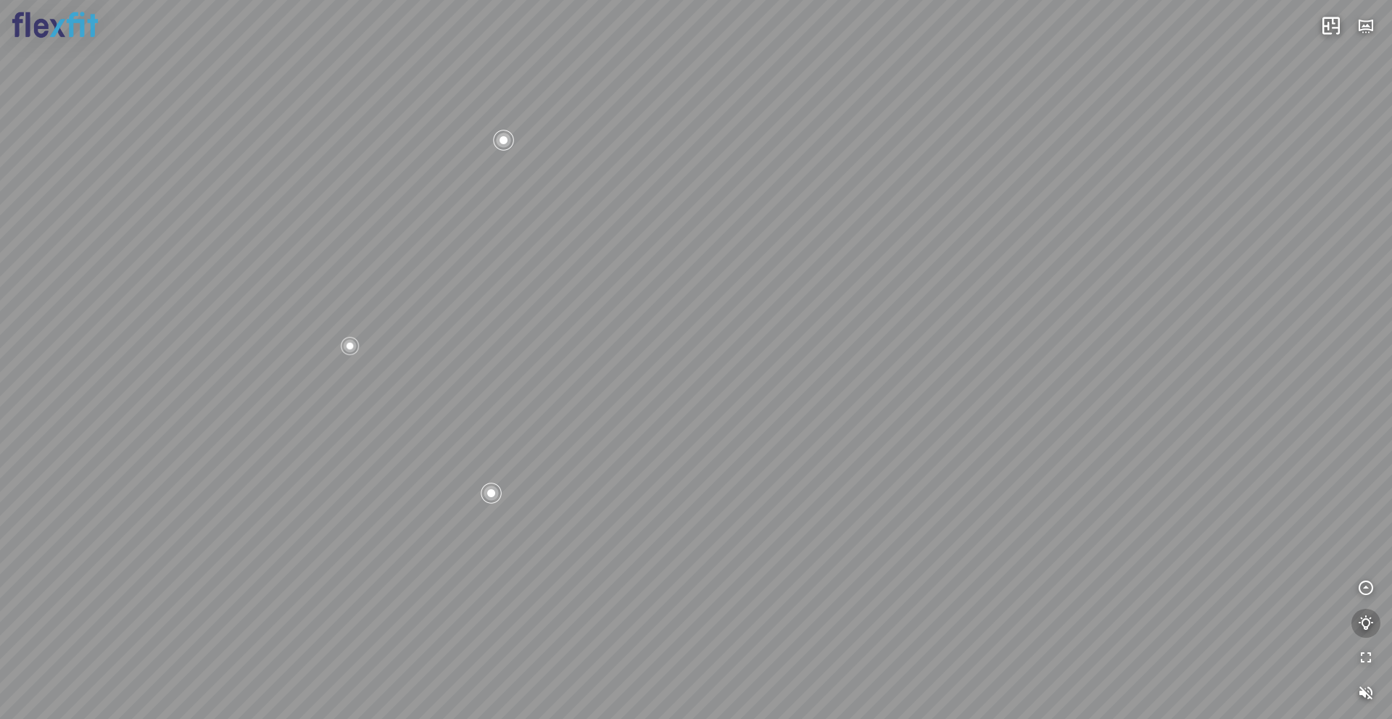
click at [1043, 588] on icon "button" at bounding box center [1365, 623] width 17 height 17
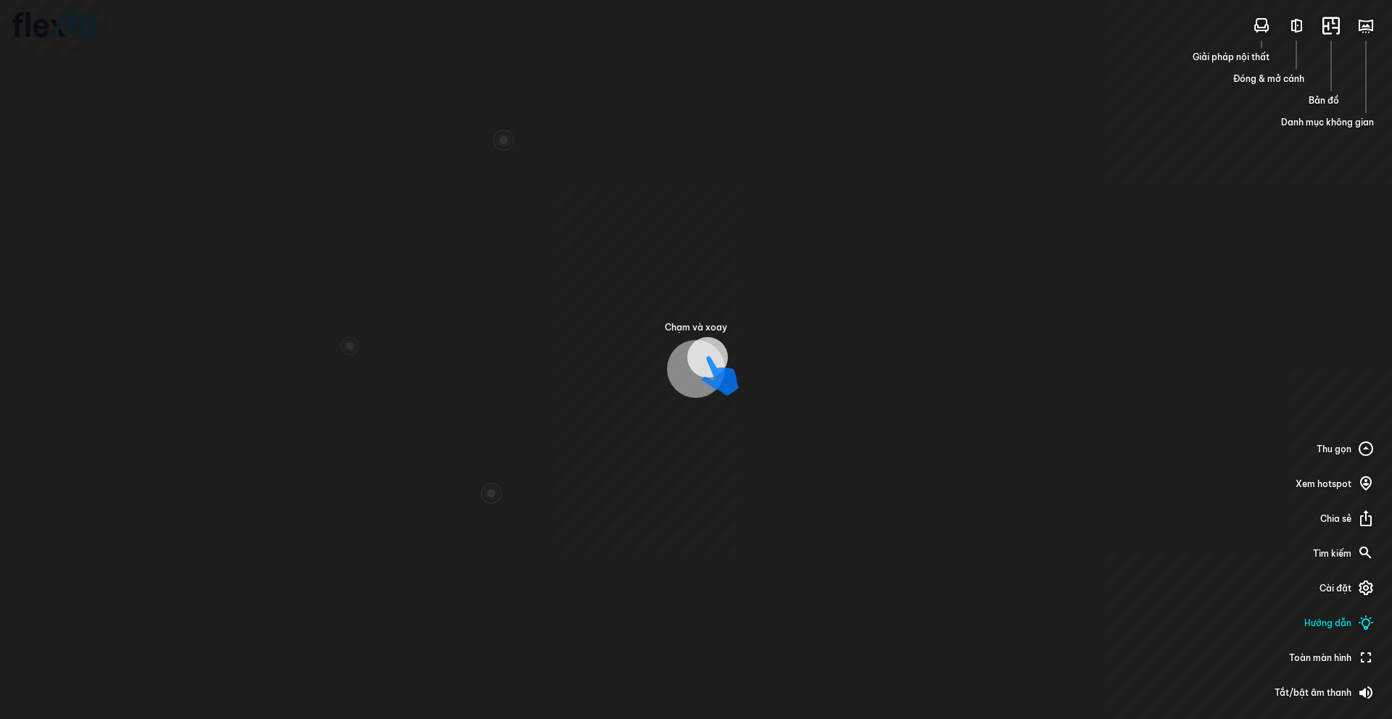
click at [1043, 418] on div "Chạm và xoay Giải pháp nội thất Đóng & mở cánh Bản đồ Danh mục không gian Thu g…" at bounding box center [696, 359] width 1392 height 719
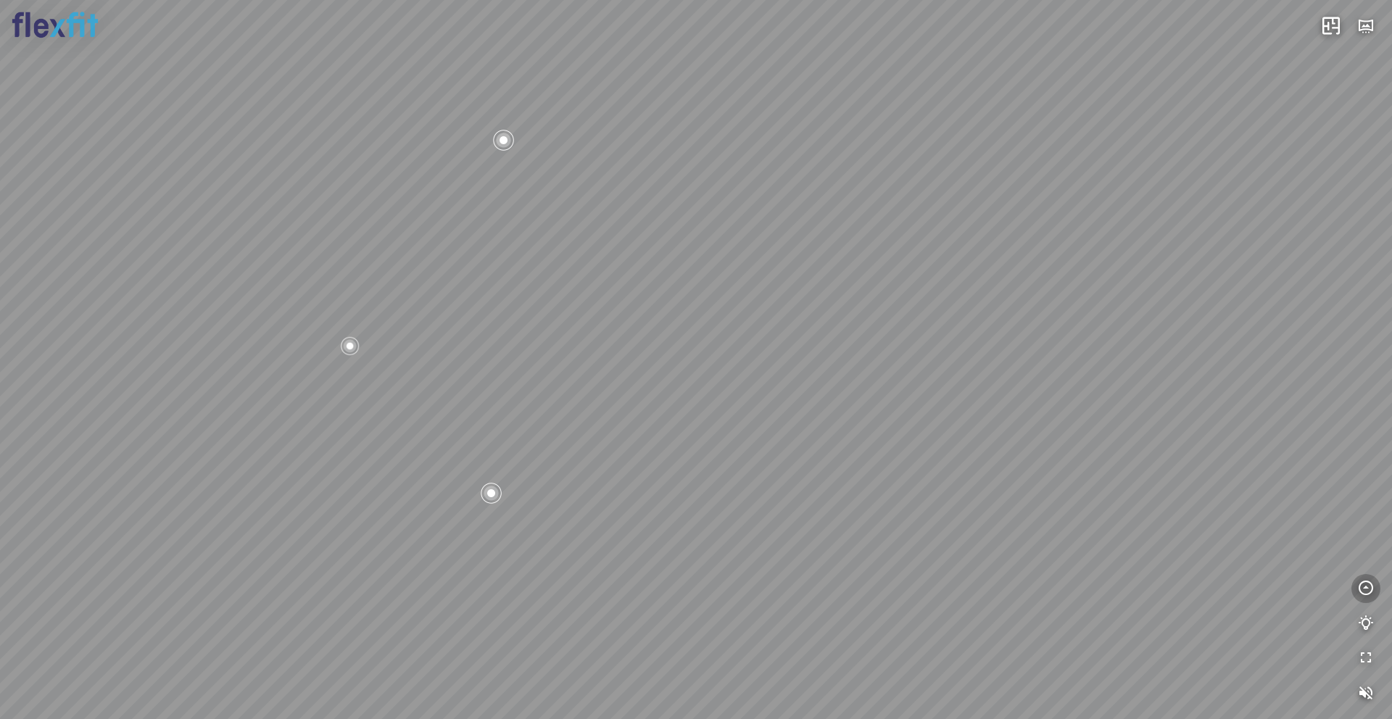
click at [1043, 588] on icon "button" at bounding box center [1365, 588] width 17 height 17
click at [345, 352] on div at bounding box center [350, 346] width 22 height 22
drag, startPoint x: 770, startPoint y: 270, endPoint x: 659, endPoint y: 264, distance: 111.1
click at [659, 264] on div "Bếp WC Phòng ngủ master Phòng ngủ Phòng ngủ" at bounding box center [696, 359] width 1392 height 719
drag, startPoint x: 788, startPoint y: 268, endPoint x: 674, endPoint y: 287, distance: 116.1
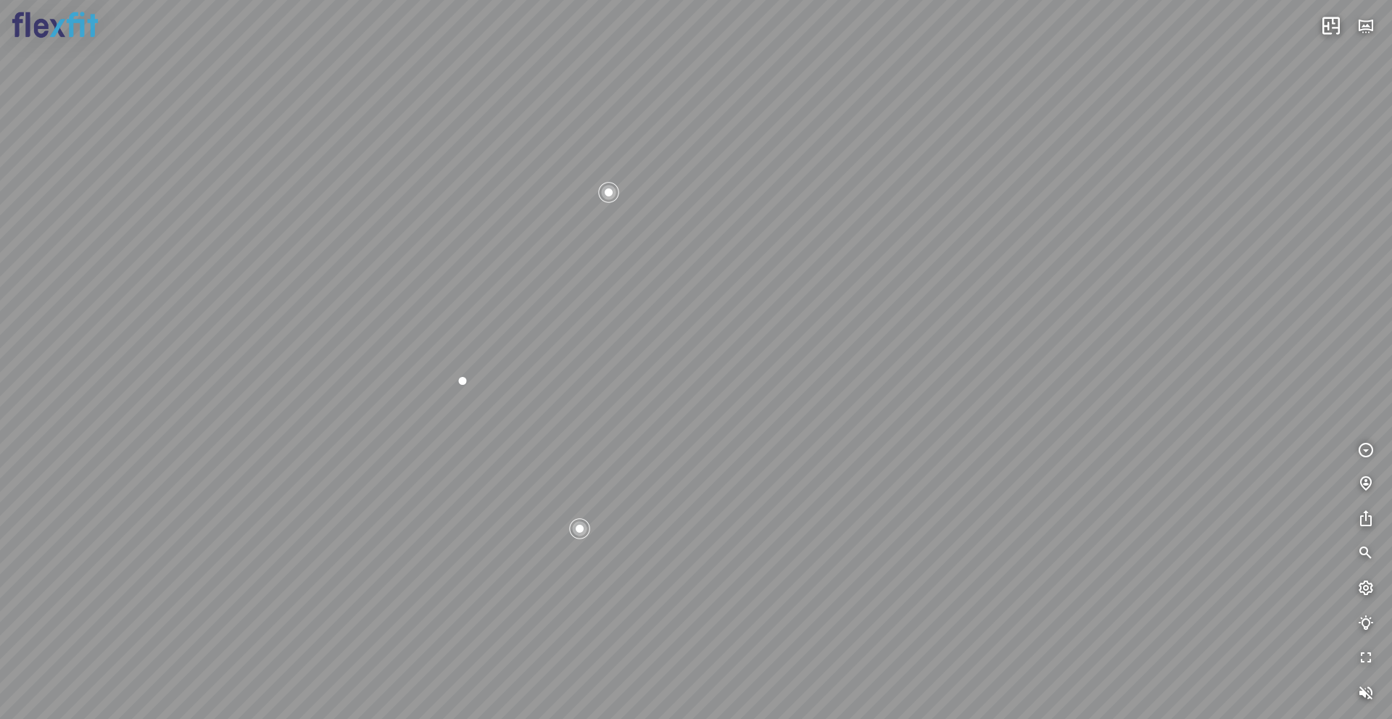
click at [674, 287] on div "Bếp WC Phòng ngủ master Phòng ngủ Phòng ngủ" at bounding box center [696, 359] width 1392 height 719
drag, startPoint x: 830, startPoint y: 285, endPoint x: 693, endPoint y: 299, distance: 137.0
click at [693, 299] on div "Bếp WC Phòng ngủ master Phòng ngủ Phòng ngủ" at bounding box center [696, 359] width 1392 height 719
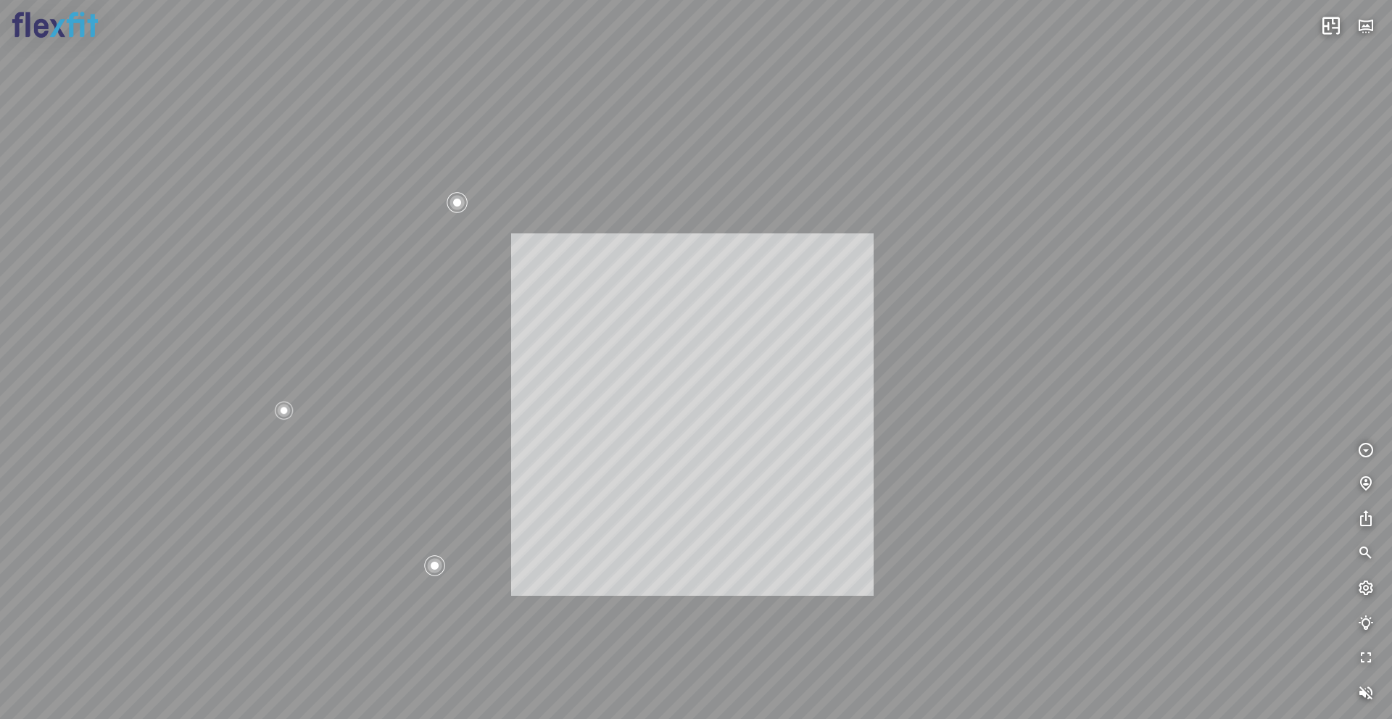
click at [684, 414] on div "Bếp WC Phòng ngủ master Phòng ngủ Phòng ngủ INFO: krpano 1.20.8 (build [DATE]) …" at bounding box center [696, 359] width 1392 height 719
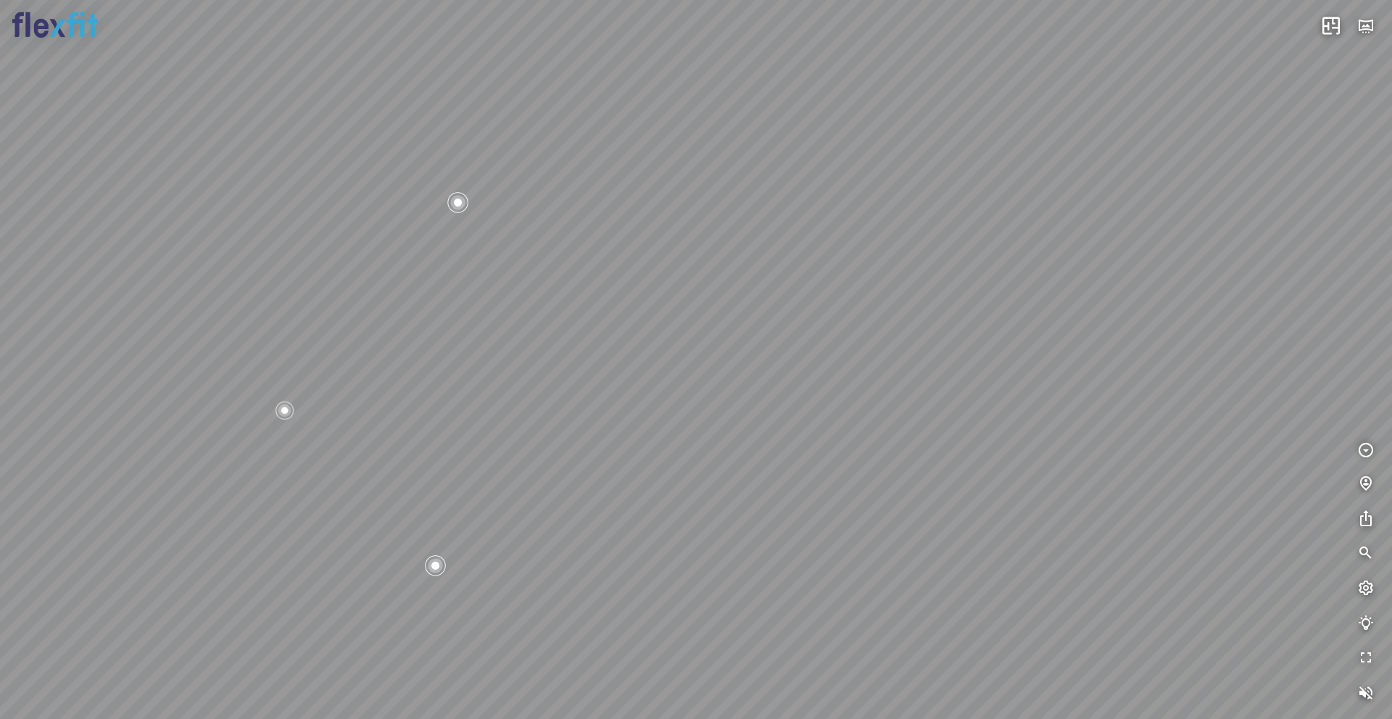
click at [656, 452] on div "Bếp WC Phòng ngủ master Phòng ngủ Phòng ngủ" at bounding box center [696, 359] width 1392 height 719
click at [655, 447] on div at bounding box center [696, 359] width 1392 height 719
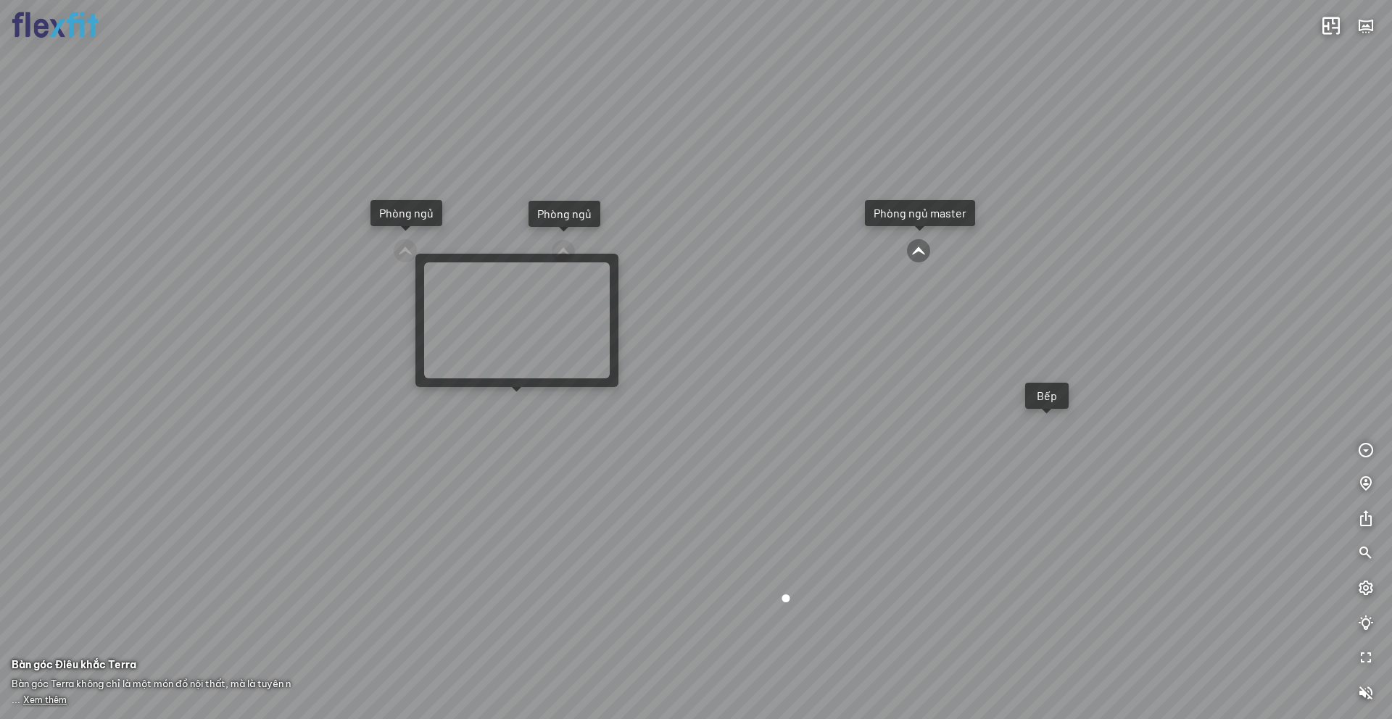
click at [514, 405] on div "Ban công Bếp Phòng ngủ master Phòng ngủ Phòng ngủ" at bounding box center [696, 359] width 1392 height 719
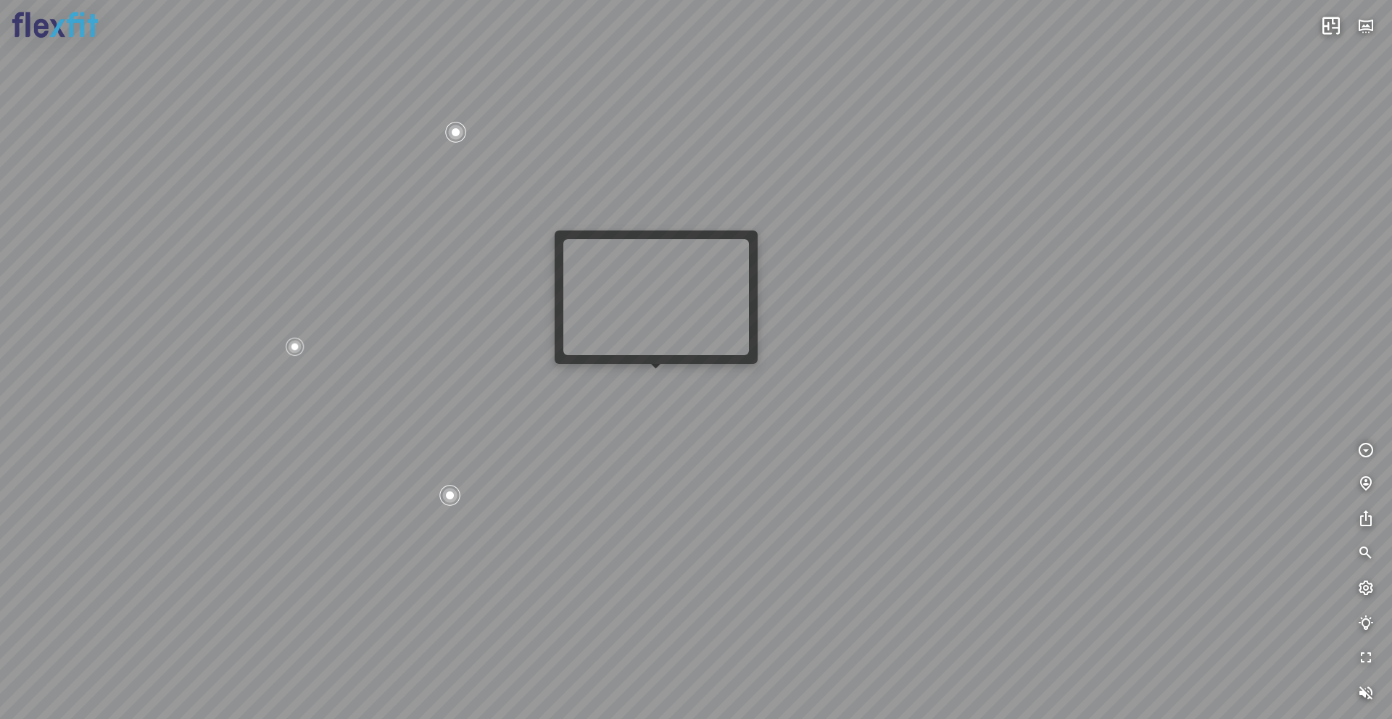
click at [660, 384] on div "Bếp WC Phòng ngủ master Phòng ngủ Phòng ngủ" at bounding box center [696, 359] width 1392 height 719
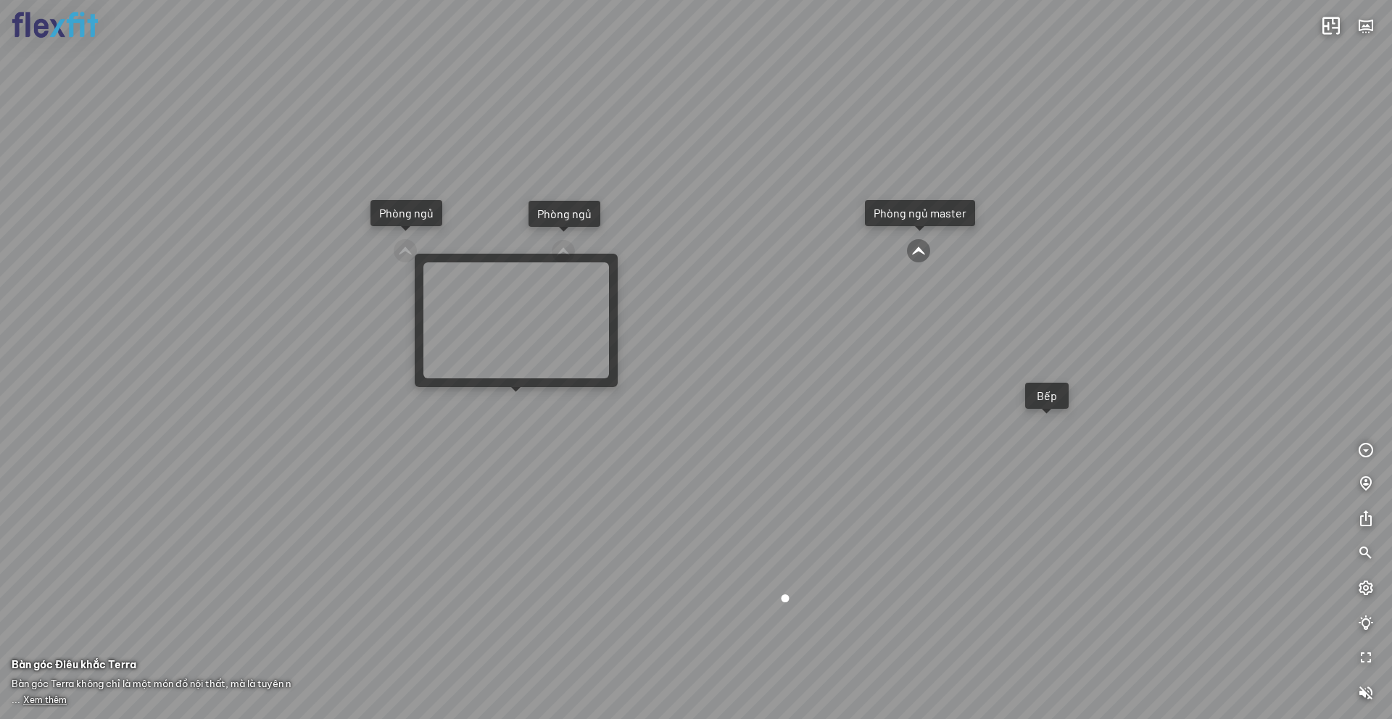
click at [529, 402] on div "Ban công Bếp Phòng ngủ master Phòng ngủ Phòng ngủ" at bounding box center [696, 359] width 1392 height 719
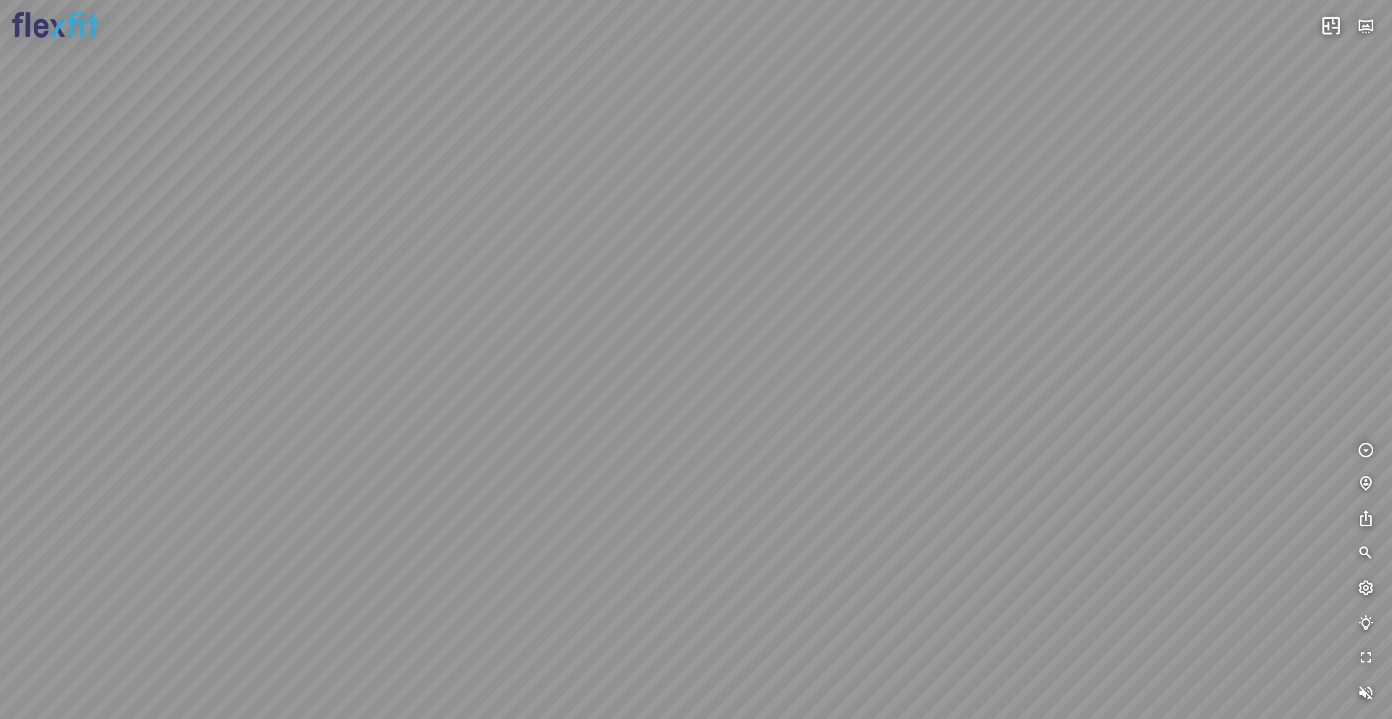
drag, startPoint x: 610, startPoint y: 459, endPoint x: 811, endPoint y: 492, distance: 203.6
click at [809, 492] on div "Bếp WC Phòng ngủ master Phòng ngủ Phòng ngủ" at bounding box center [696, 359] width 1392 height 719
drag, startPoint x: 521, startPoint y: 474, endPoint x: 661, endPoint y: 473, distance: 140.0
click at [687, 474] on div "Bếp WC Phòng ngủ master Phòng ngủ Phòng ngủ" at bounding box center [696, 359] width 1392 height 719
drag, startPoint x: 571, startPoint y: 458, endPoint x: 768, endPoint y: 479, distance: 197.6
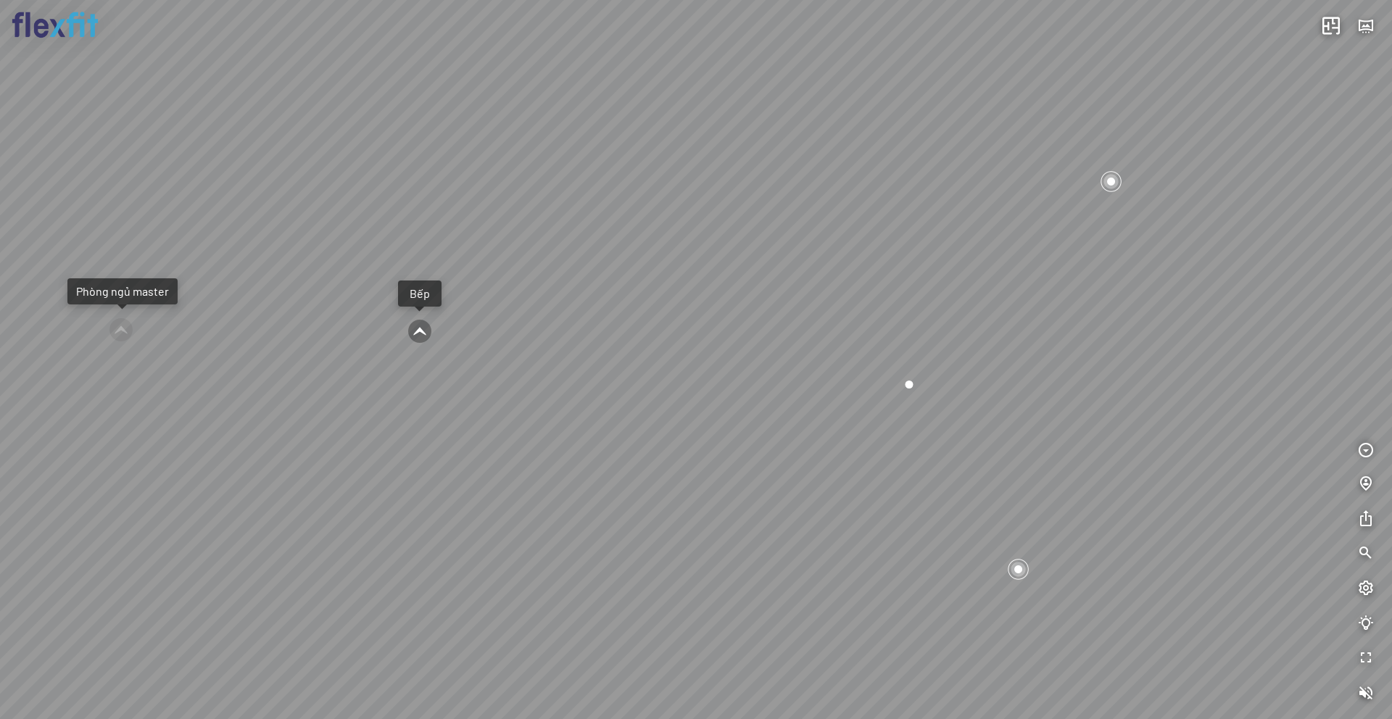
click at [768, 479] on div "Bếp WC Phòng ngủ master Phòng ngủ Phòng ngủ" at bounding box center [696, 359] width 1392 height 719
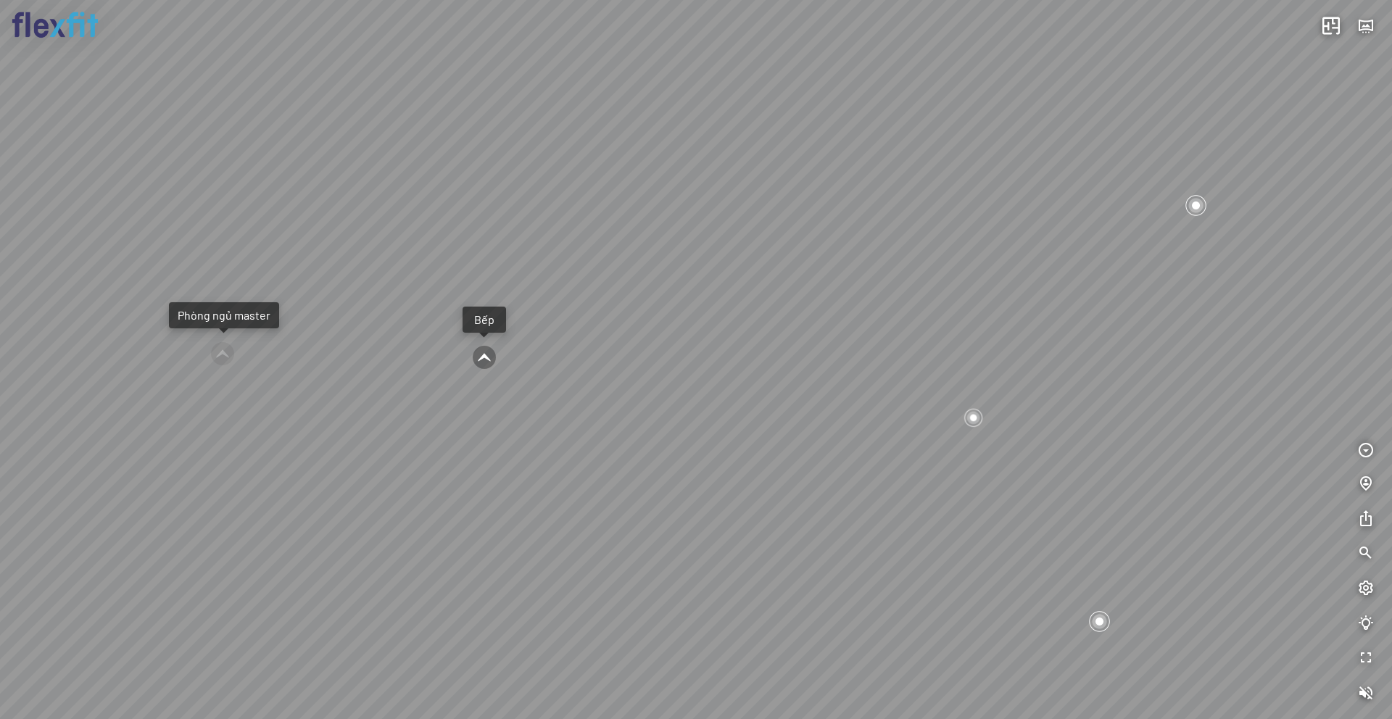
drag, startPoint x: 657, startPoint y: 460, endPoint x: 693, endPoint y: 476, distance: 38.9
click at [693, 476] on div "Bếp WC Phòng ngủ master Phòng ngủ Phòng ngủ" at bounding box center [696, 359] width 1392 height 719
drag, startPoint x: 806, startPoint y: 496, endPoint x: 557, endPoint y: 521, distance: 250.7
click at [559, 520] on div "Bếp WC Phòng ngủ master Phòng ngủ Phòng ngủ" at bounding box center [696, 359] width 1392 height 719
drag, startPoint x: 746, startPoint y: 484, endPoint x: 550, endPoint y: 507, distance: 197.8
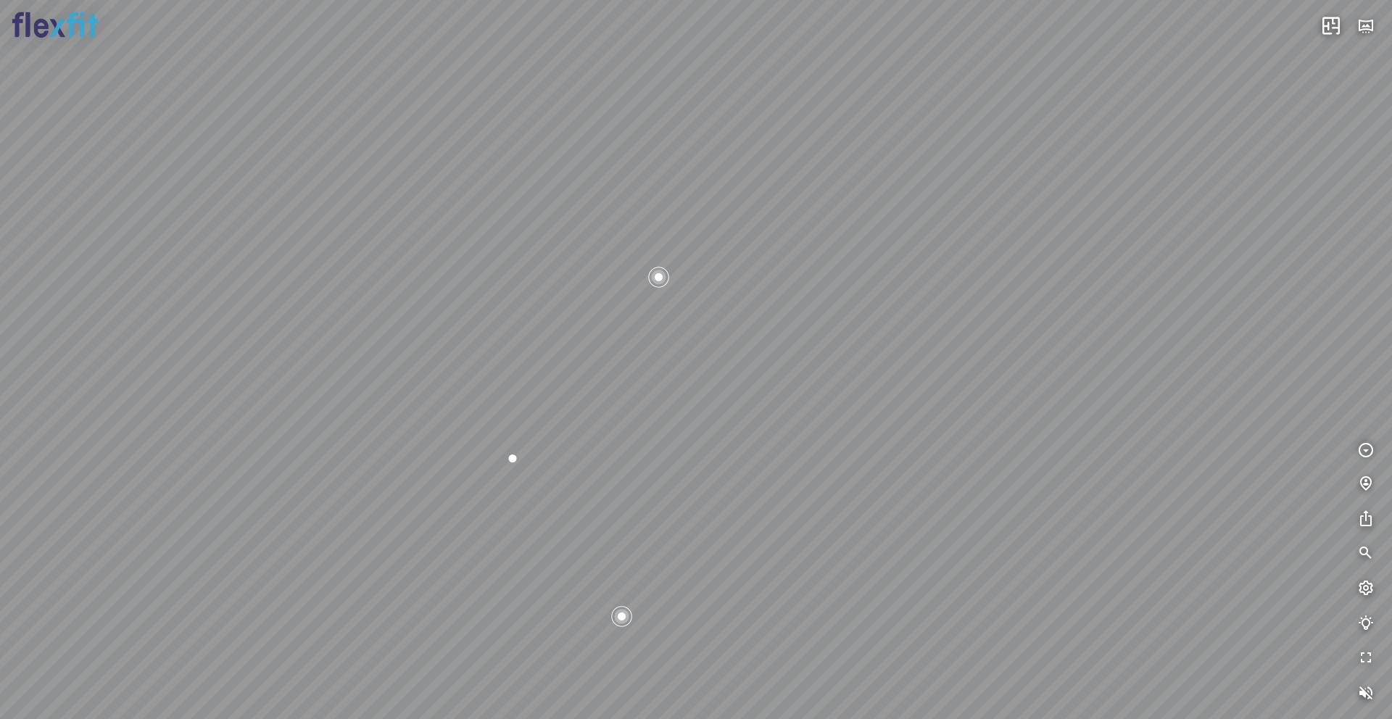
click at [550, 507] on div "Bếp WC Phòng ngủ master Phòng ngủ Phòng ngủ" at bounding box center [696, 359] width 1392 height 719
drag, startPoint x: 859, startPoint y: 546, endPoint x: 661, endPoint y: 575, distance: 200.1
click at [661, 575] on div "Bếp WC Phòng ngủ master Phòng ngủ Phòng ngủ" at bounding box center [696, 359] width 1392 height 719
drag, startPoint x: 610, startPoint y: 572, endPoint x: 648, endPoint y: 593, distance: 43.2
click at [663, 588] on div "Bếp WC Phòng ngủ master Phòng ngủ Phòng ngủ" at bounding box center [696, 359] width 1392 height 719
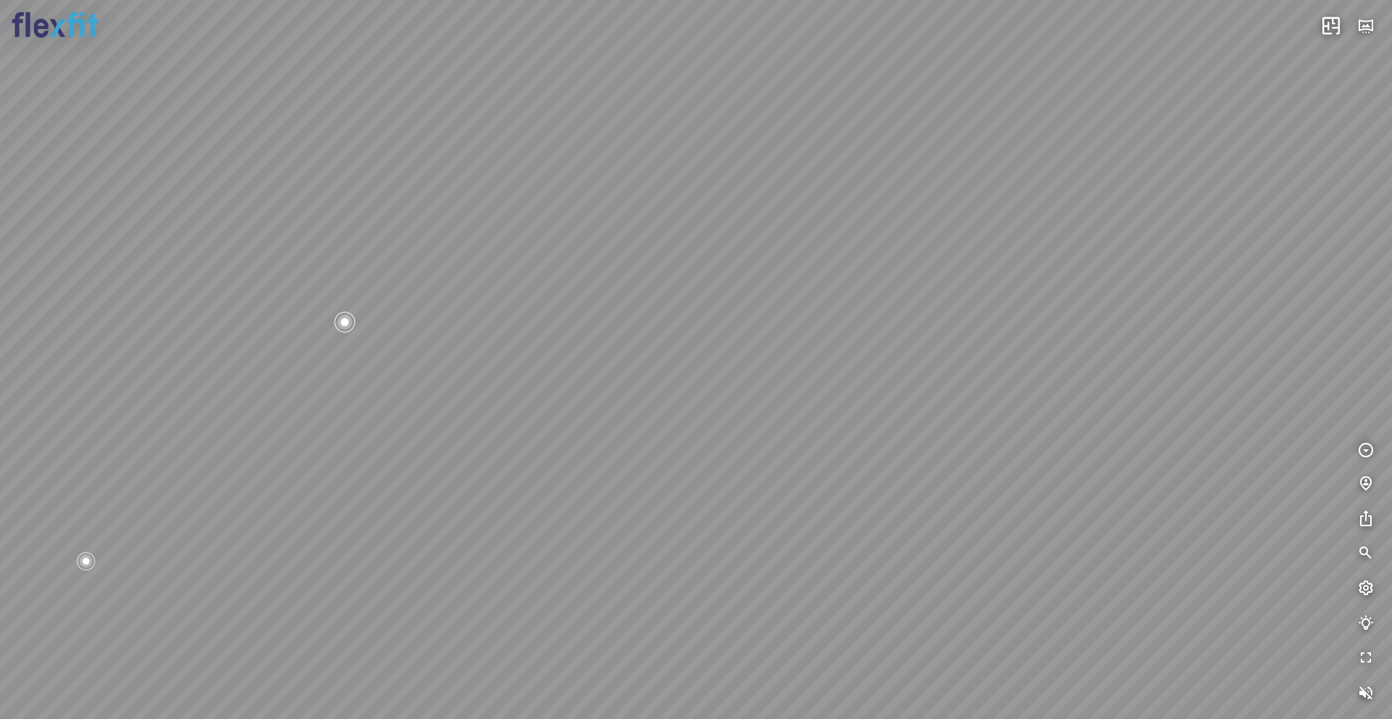
drag, startPoint x: 709, startPoint y: 550, endPoint x: 584, endPoint y: 542, distance: 125.0
click at [584, 542] on div "Bếp WC Phòng ngủ master Phòng ngủ Phòng ngủ" at bounding box center [696, 359] width 1392 height 719
click at [1043, 23] on icon "button" at bounding box center [1331, 25] width 17 height 17
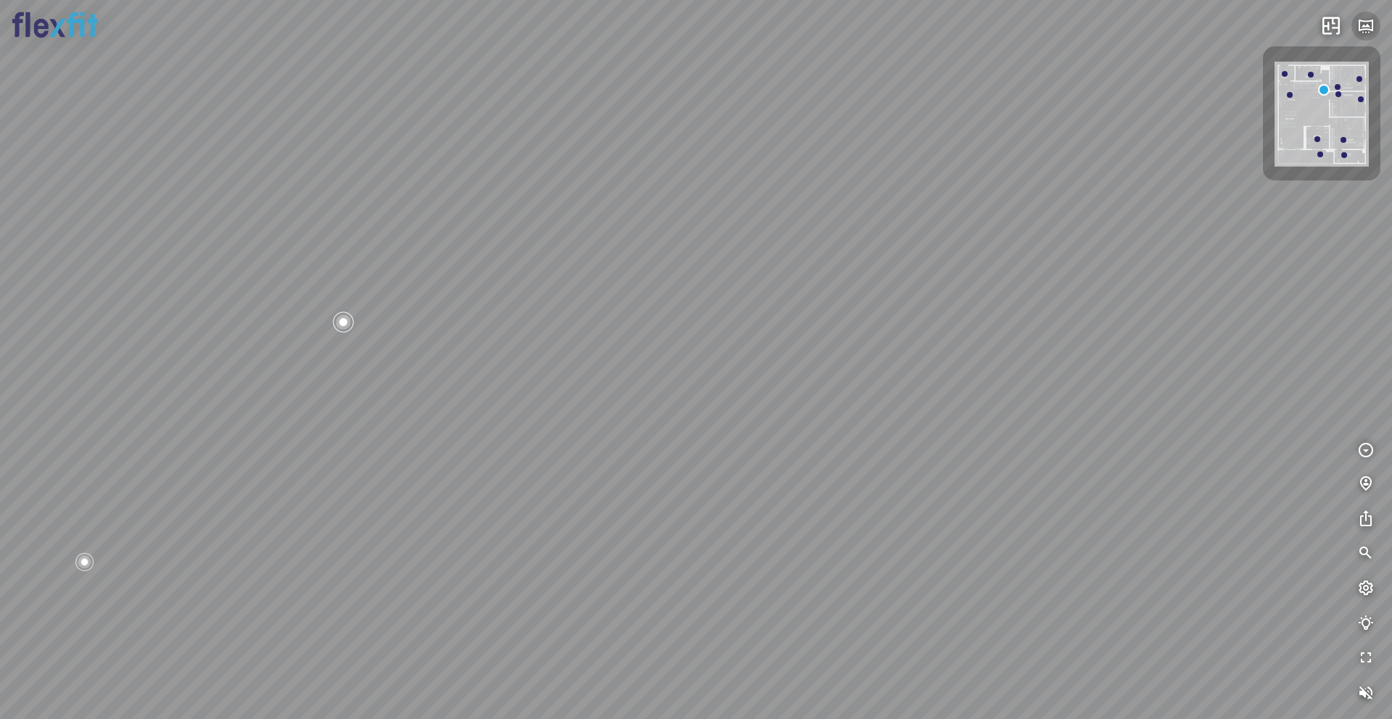
click at [1043, 25] on icon "button" at bounding box center [1365, 25] width 17 height 17
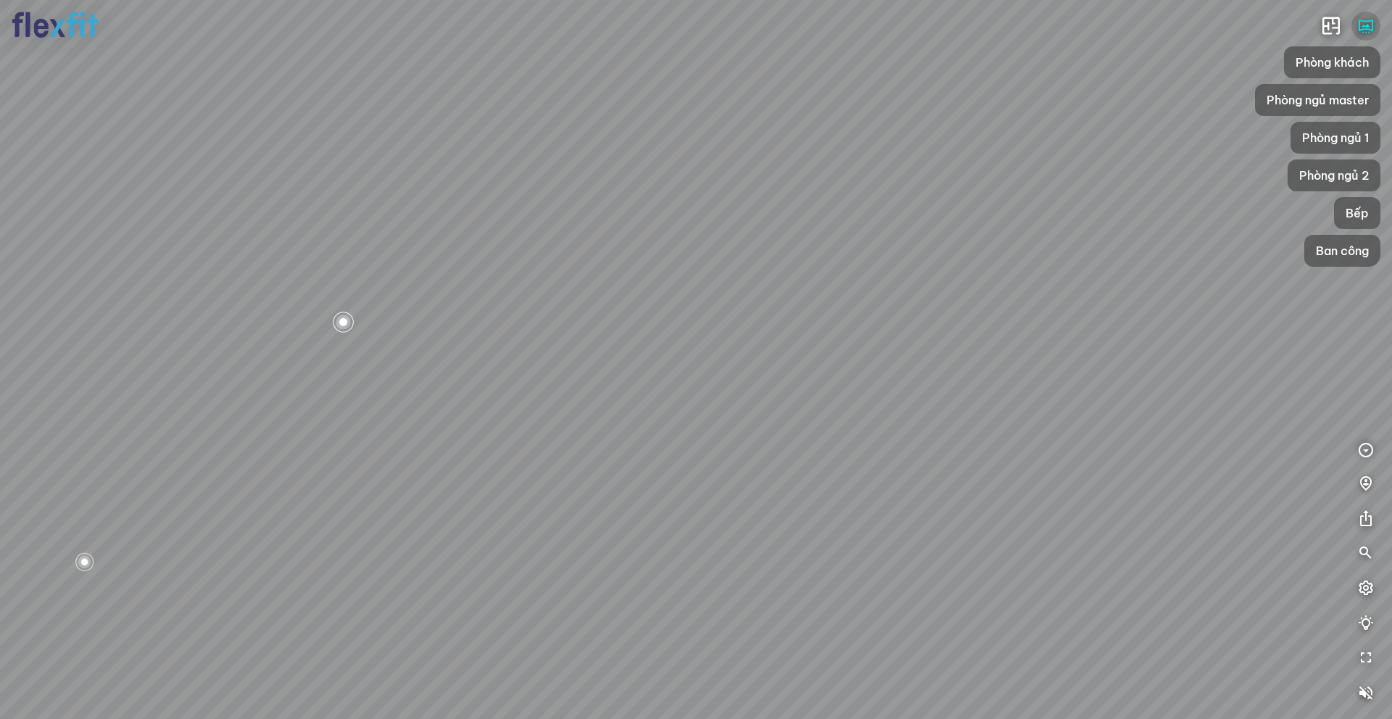
click at [1043, 25] on icon "button" at bounding box center [1365, 25] width 17 height 17
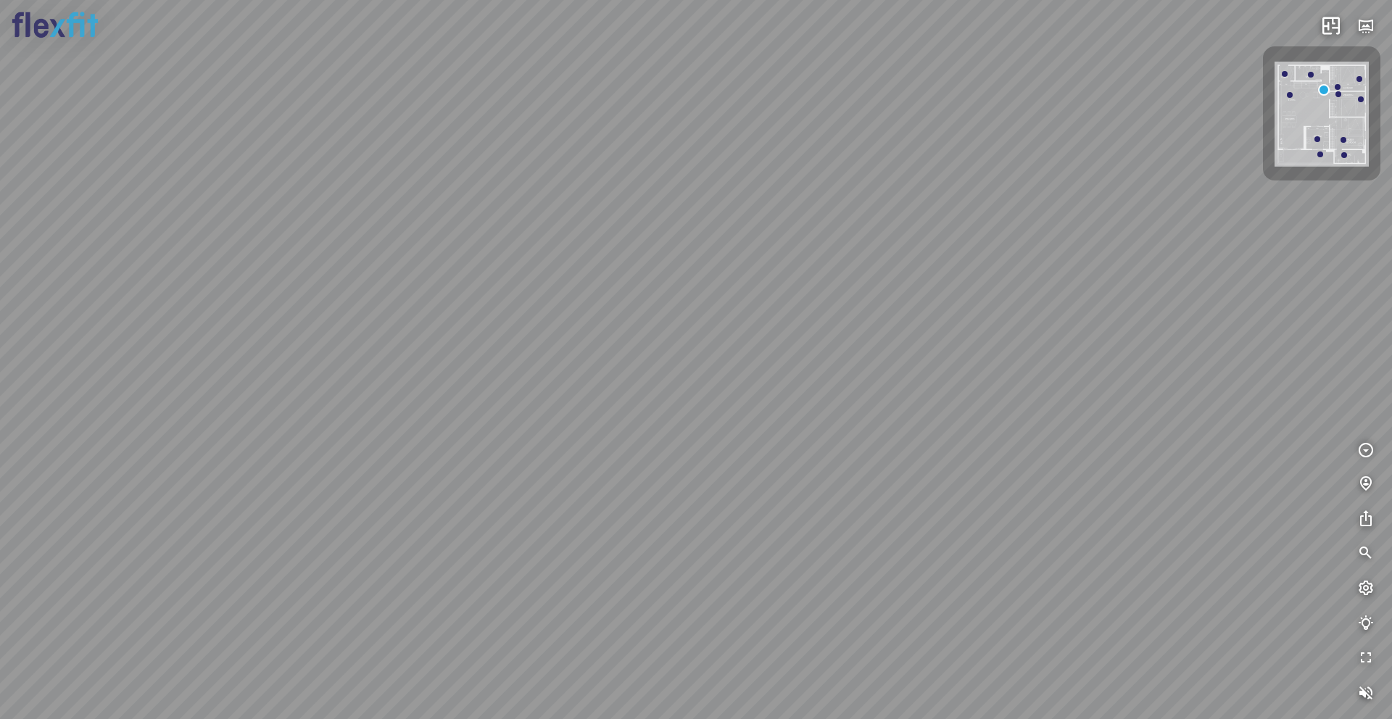
drag, startPoint x: 649, startPoint y: 494, endPoint x: 674, endPoint y: 513, distance: 31.6
click at [674, 513] on div "Bếp WC Phòng ngủ master Phòng ngủ Phòng ngủ" at bounding box center [696, 359] width 1392 height 719
click at [1043, 23] on icon "button" at bounding box center [1365, 25] width 17 height 17
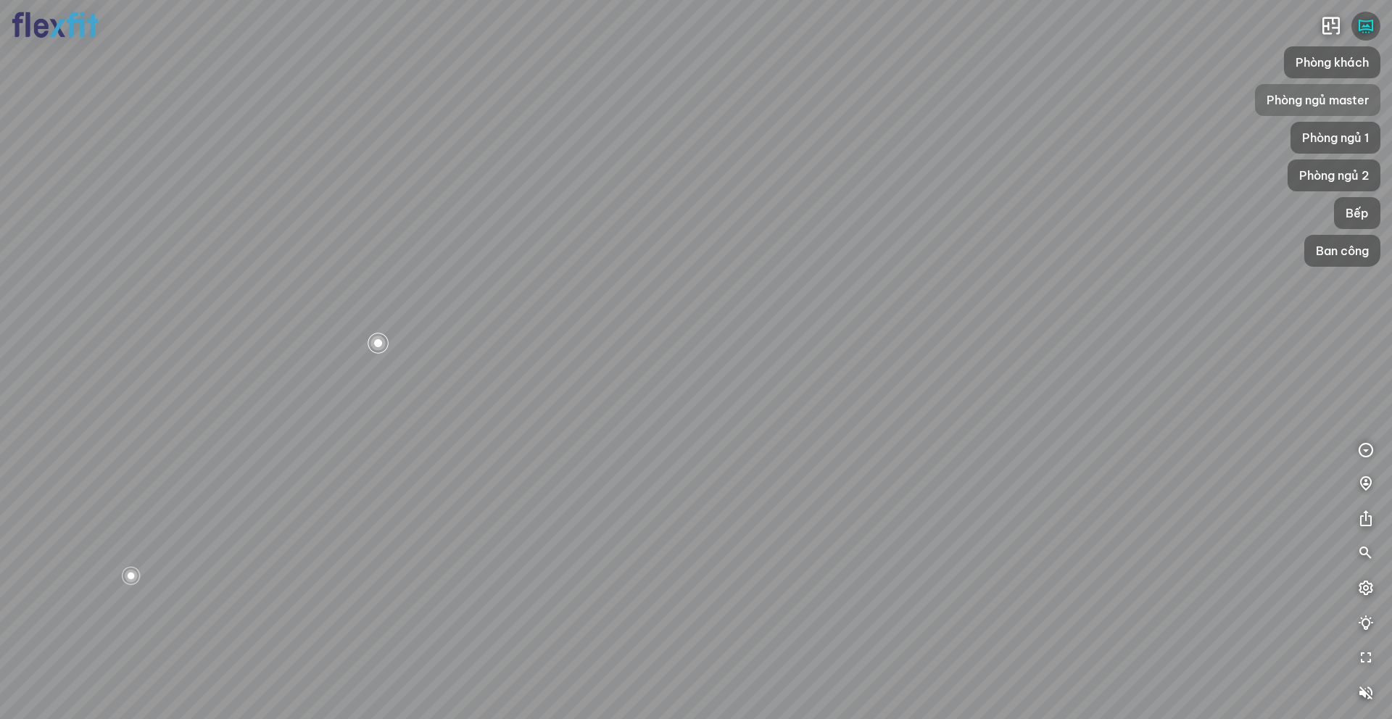
click at [1043, 96] on span "Phòng ngủ master" at bounding box center [1318, 99] width 102 height 17
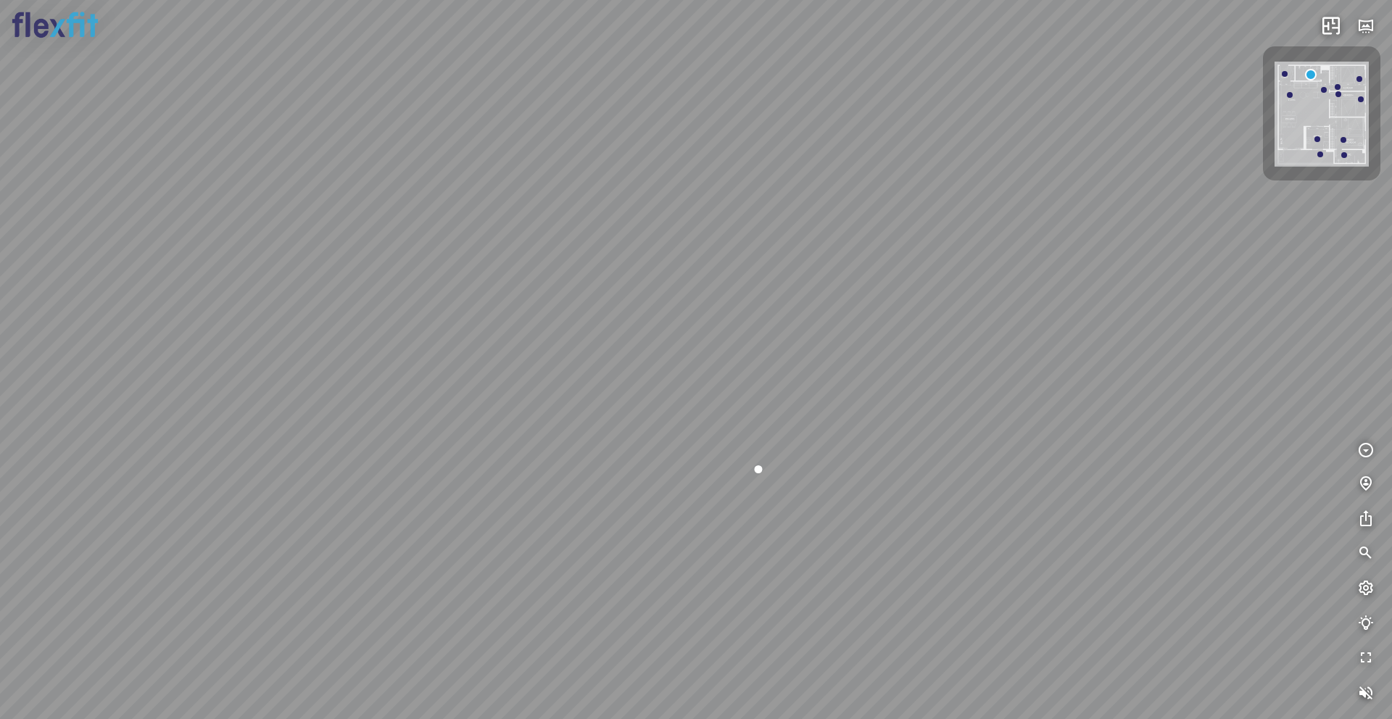
drag, startPoint x: 600, startPoint y: 289, endPoint x: 796, endPoint y: 281, distance: 196.0
click at [796, 281] on div at bounding box center [696, 359] width 1392 height 719
drag, startPoint x: 555, startPoint y: 326, endPoint x: 727, endPoint y: 334, distance: 172.8
click at [727, 334] on div at bounding box center [696, 359] width 1392 height 719
drag, startPoint x: 540, startPoint y: 322, endPoint x: 604, endPoint y: 323, distance: 63.8
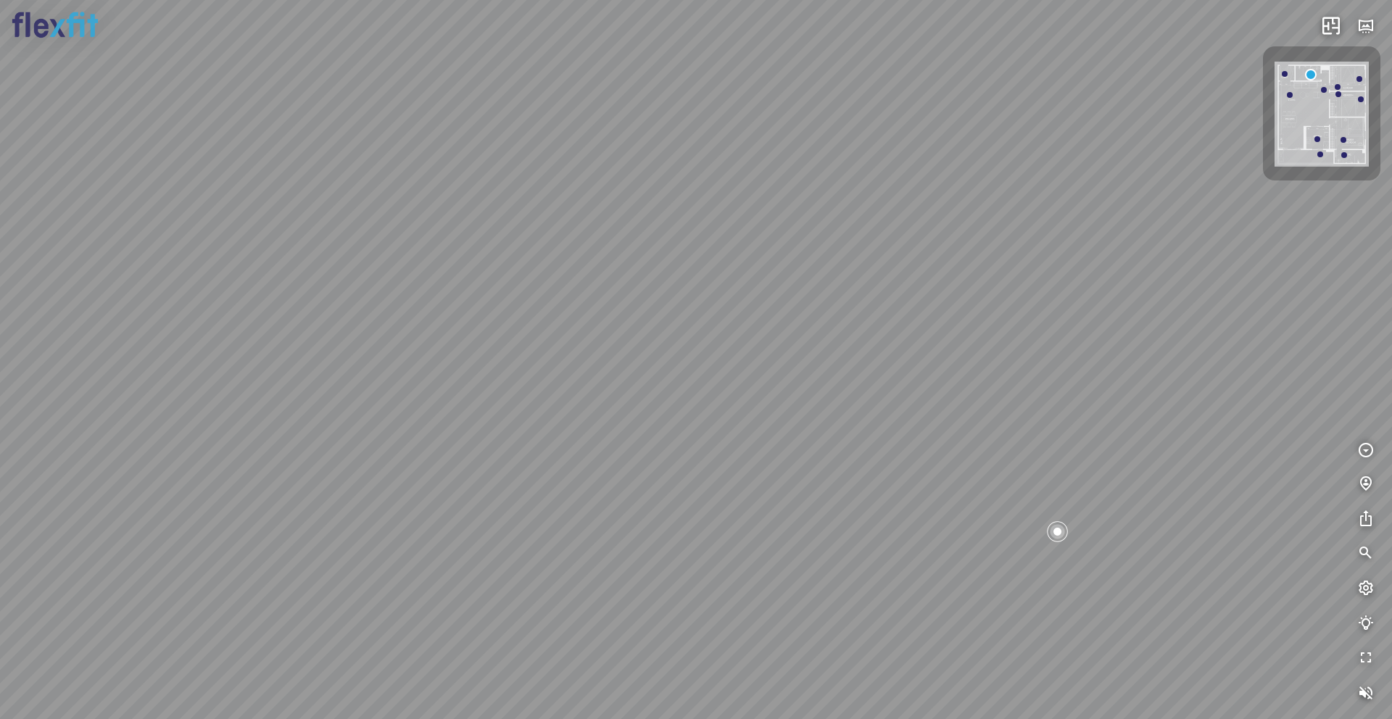
click at [604, 323] on div at bounding box center [696, 359] width 1392 height 719
click at [1043, 28] on icon "button" at bounding box center [1365, 25] width 17 height 17
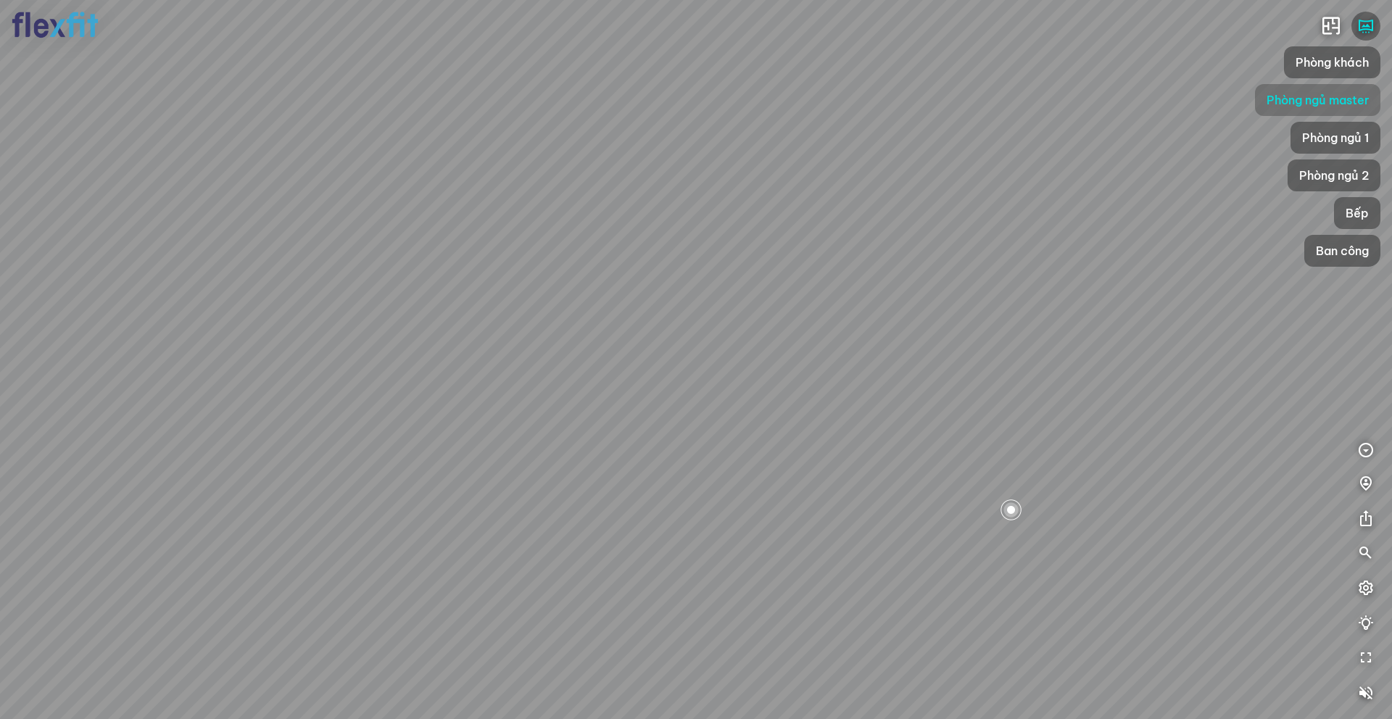
click at [1043, 99] on span "Phòng ngủ master" at bounding box center [1318, 99] width 102 height 17
drag, startPoint x: 851, startPoint y: 401, endPoint x: 640, endPoint y: 397, distance: 211.1
click at [640, 397] on div at bounding box center [696, 359] width 1392 height 719
drag, startPoint x: 832, startPoint y: 380, endPoint x: 377, endPoint y: 399, distance: 455.8
click at [377, 399] on div at bounding box center [696, 359] width 1392 height 719
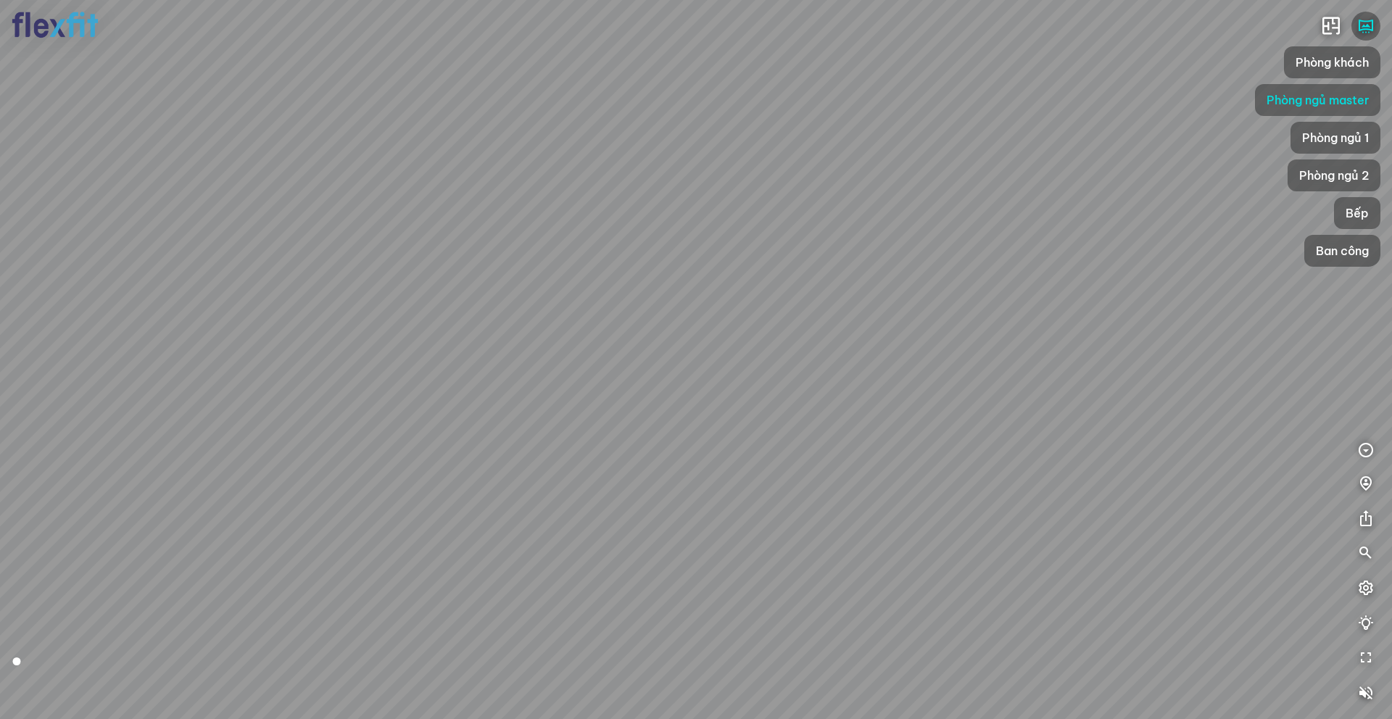
drag, startPoint x: 735, startPoint y: 350, endPoint x: 253, endPoint y: 378, distance: 483.0
click at [253, 378] on div at bounding box center [696, 359] width 1392 height 719
click at [1043, 60] on span "Phòng khách" at bounding box center [1332, 62] width 73 height 17
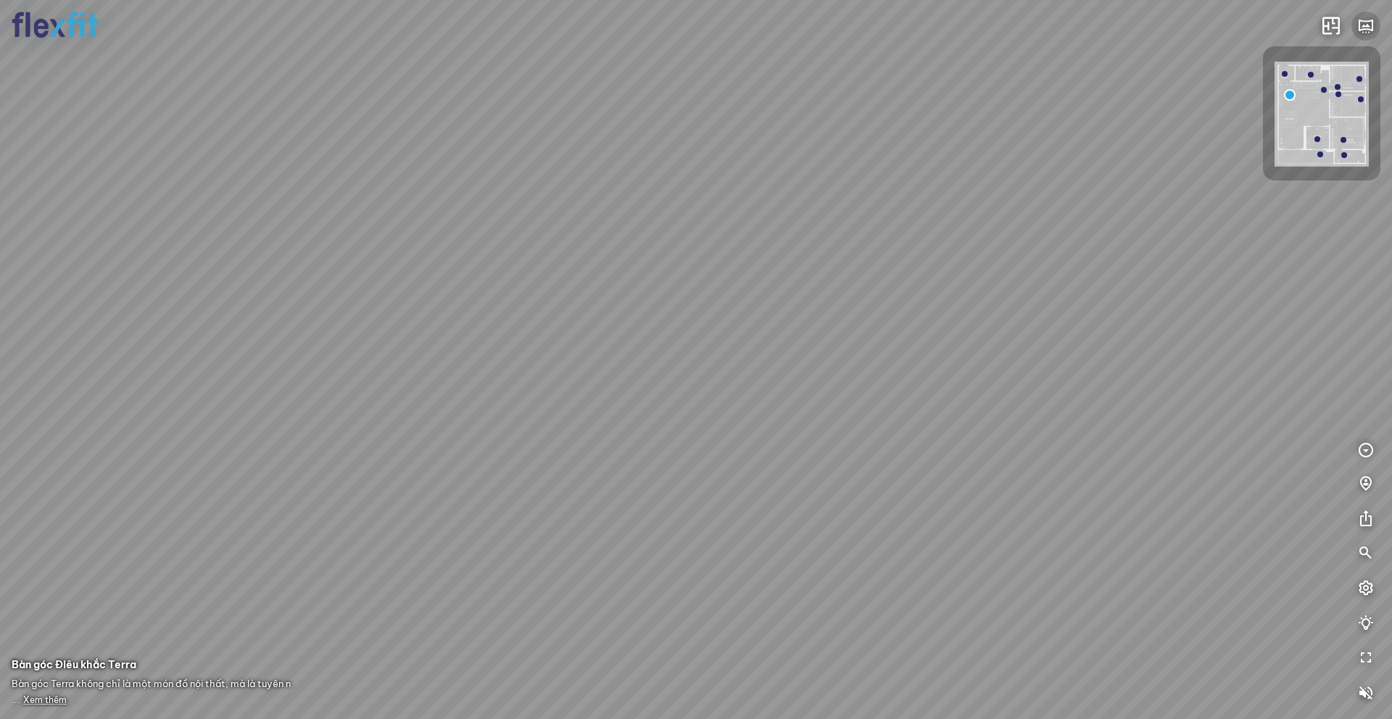
click at [1043, 28] on icon "button" at bounding box center [1365, 25] width 17 height 17
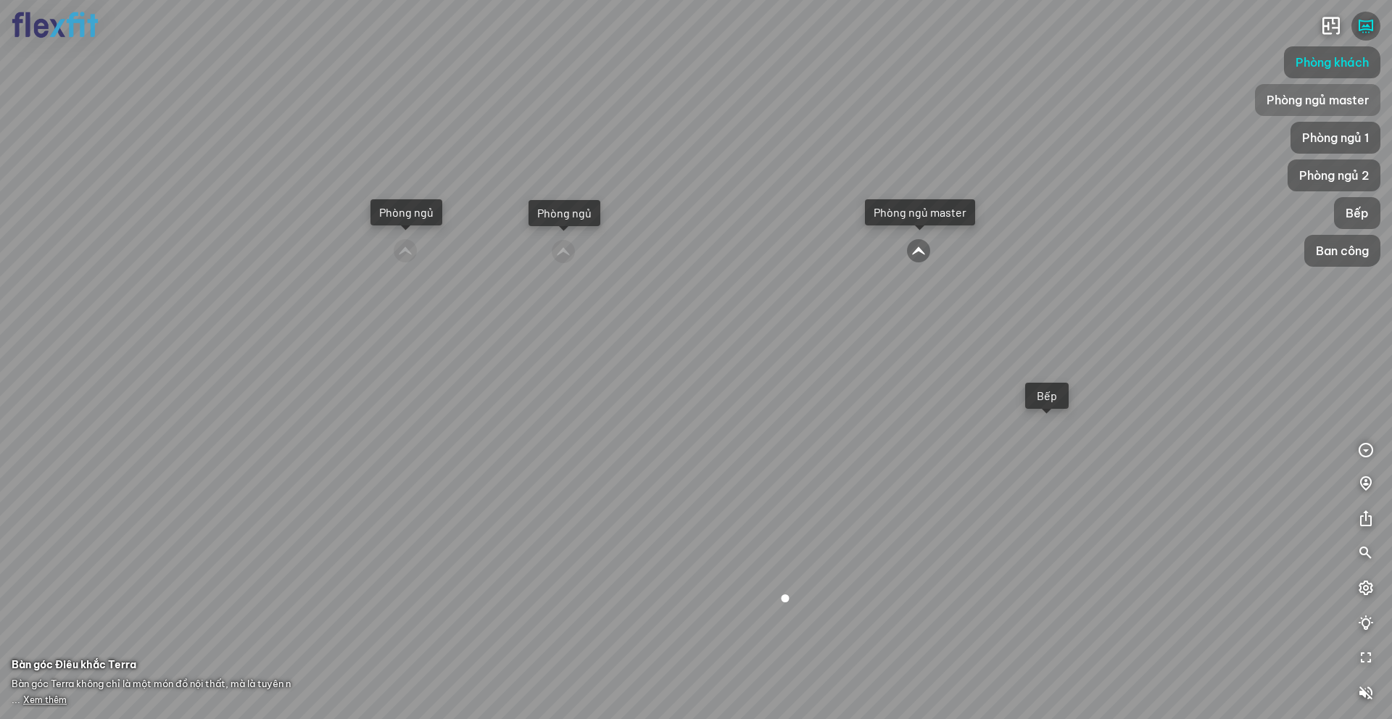
click at [1043, 104] on span "Phòng ngủ master" at bounding box center [1318, 99] width 102 height 17
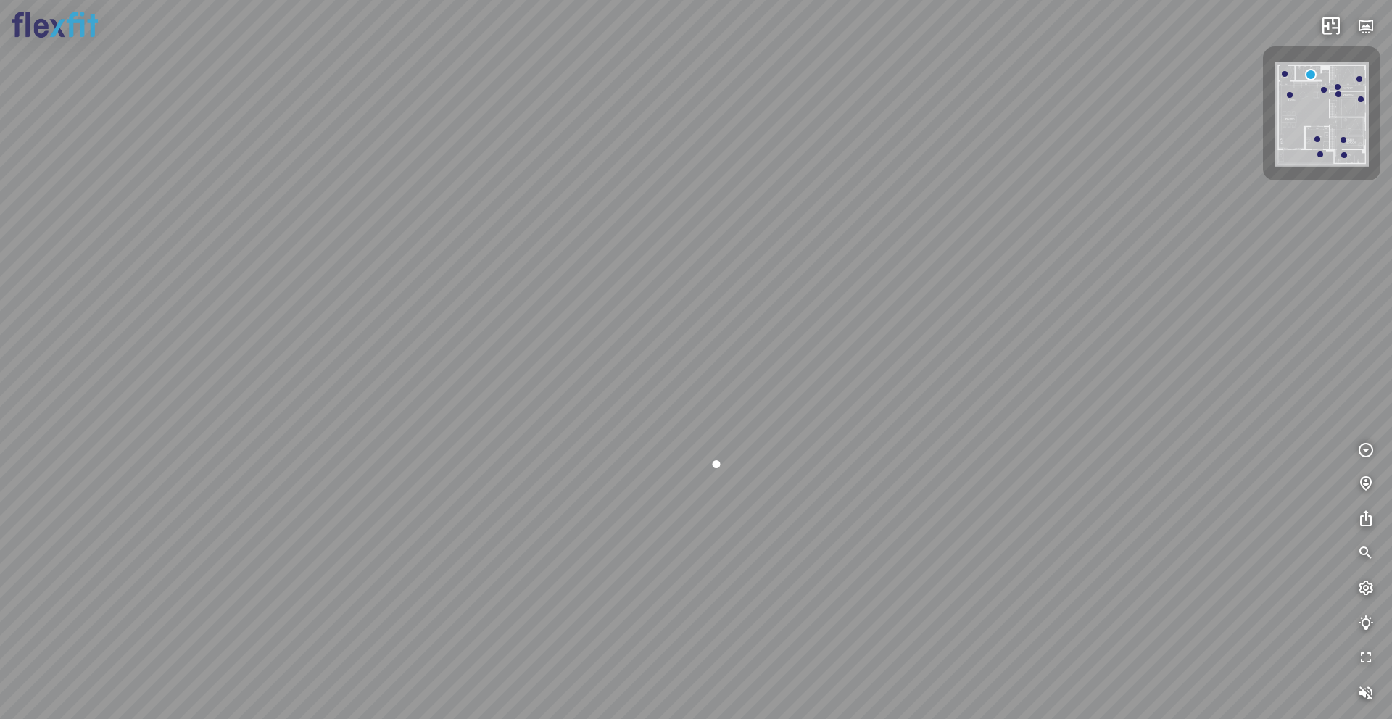
drag, startPoint x: 669, startPoint y: 371, endPoint x: 864, endPoint y: 360, distance: 195.4
click at [864, 360] on div at bounding box center [696, 359] width 1392 height 719
drag, startPoint x: 677, startPoint y: 345, endPoint x: 756, endPoint y: 385, distance: 89.2
click at [756, 385] on div at bounding box center [696, 359] width 1392 height 719
click at [1043, 30] on icon "button" at bounding box center [1365, 25] width 17 height 17
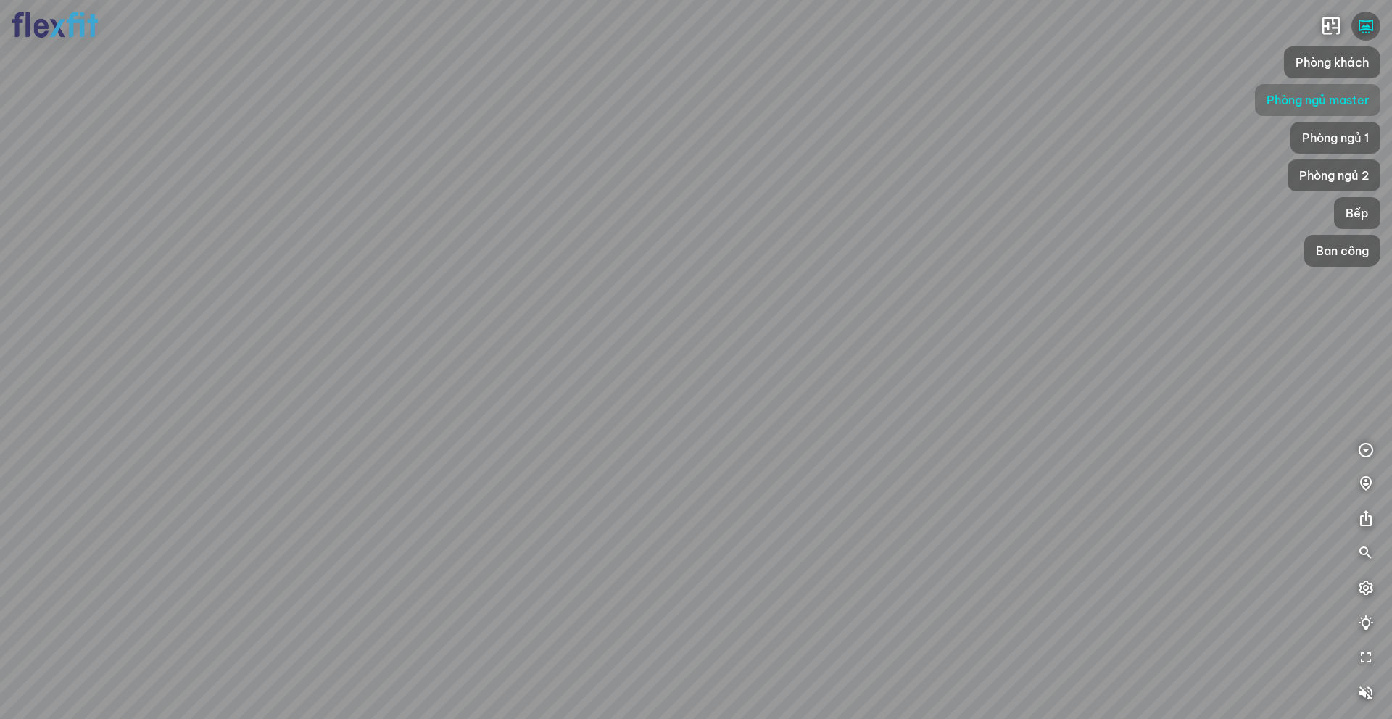
click at [1043, 99] on span "Phòng ngủ master" at bounding box center [1318, 99] width 102 height 17
click at [1043, 102] on span "Phòng ngủ master" at bounding box center [1318, 99] width 102 height 17
drag, startPoint x: 875, startPoint y: 280, endPoint x: 774, endPoint y: 297, distance: 102.9
click at [774, 297] on div at bounding box center [696, 359] width 1392 height 719
drag, startPoint x: 687, startPoint y: 336, endPoint x: 863, endPoint y: 316, distance: 177.4
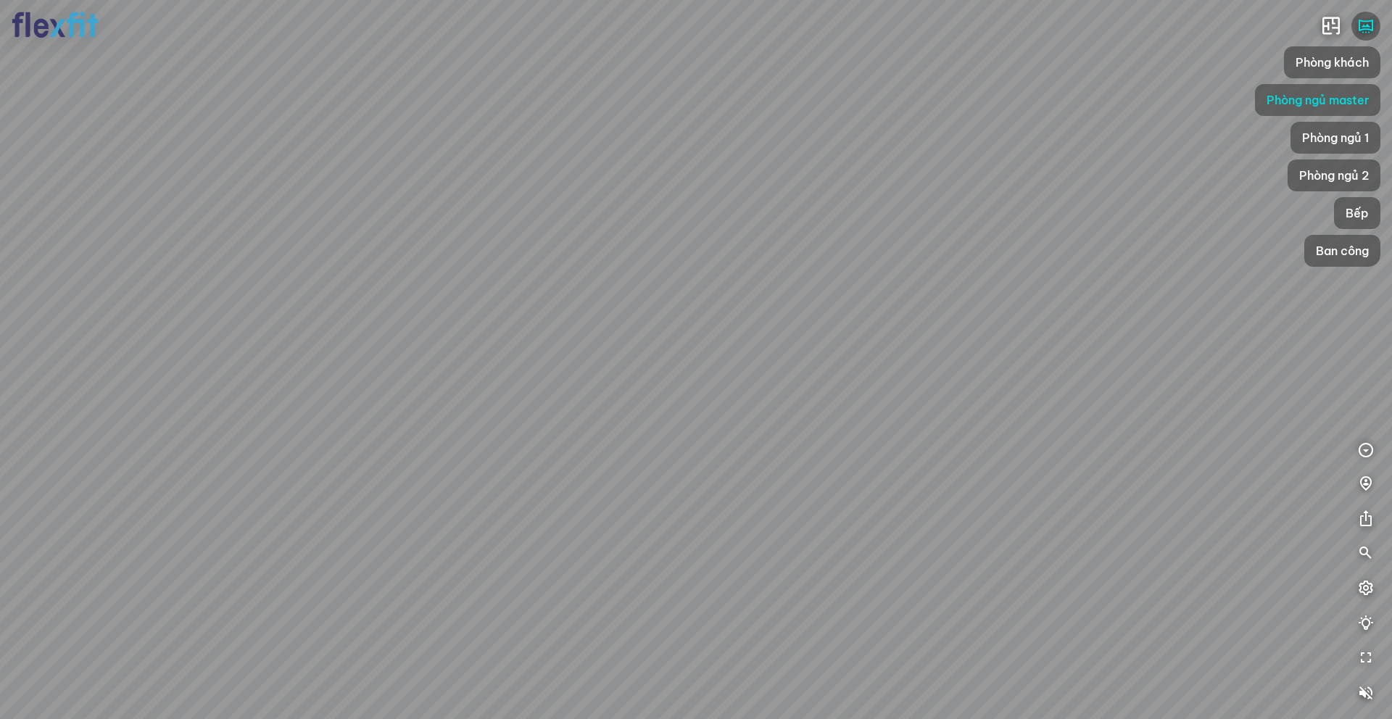
click at [863, 316] on div at bounding box center [696, 359] width 1392 height 719
drag, startPoint x: 1123, startPoint y: 220, endPoint x: 977, endPoint y: 219, distance: 145.8
click at [977, 219] on div at bounding box center [696, 359] width 1392 height 719
click at [1043, 138] on span "Phòng ngủ 1" at bounding box center [1335, 137] width 67 height 17
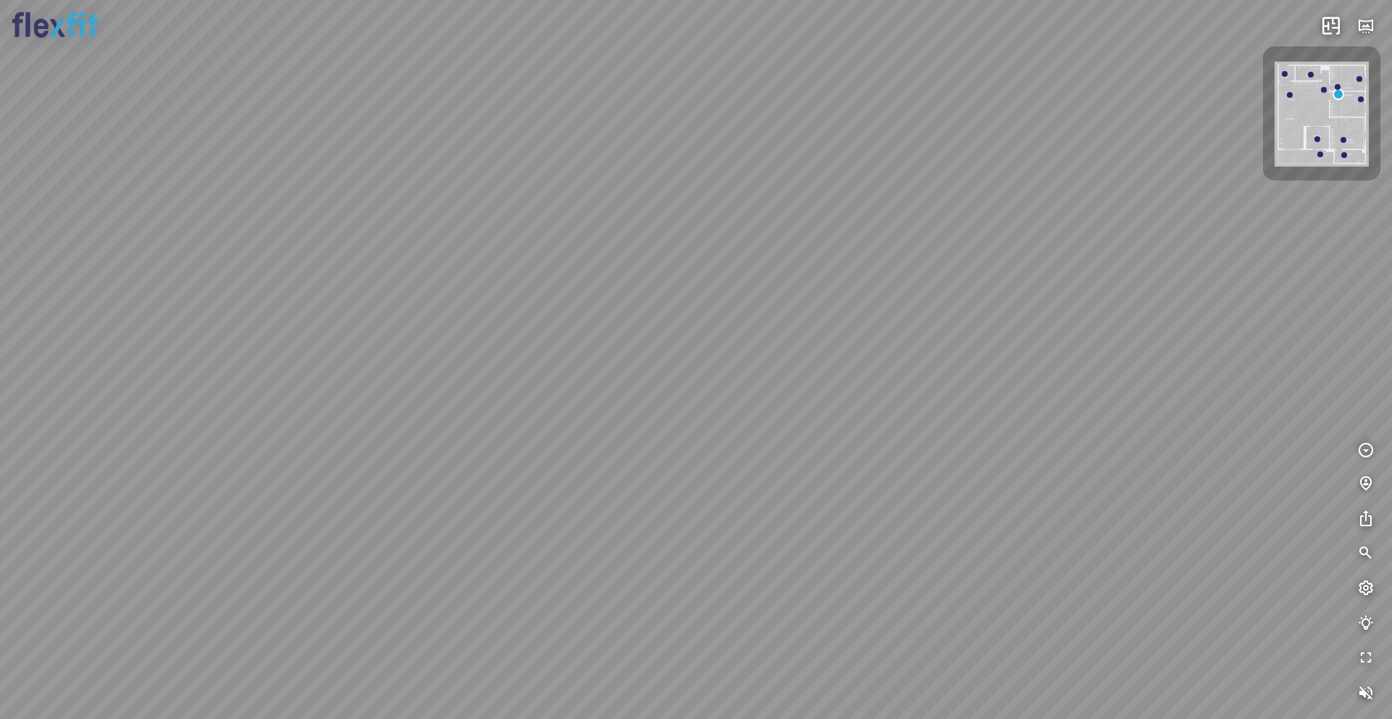
drag, startPoint x: 566, startPoint y: 388, endPoint x: 772, endPoint y: 379, distance: 206.2
drag, startPoint x: 849, startPoint y: 342, endPoint x: 515, endPoint y: 371, distance: 335.6
click at [518, 371] on div "Phòng khách" at bounding box center [696, 359] width 1392 height 719
drag, startPoint x: 875, startPoint y: 360, endPoint x: 442, endPoint y: 344, distance: 433.2
click at [450, 344] on div "Phòng khách" at bounding box center [696, 359] width 1392 height 719
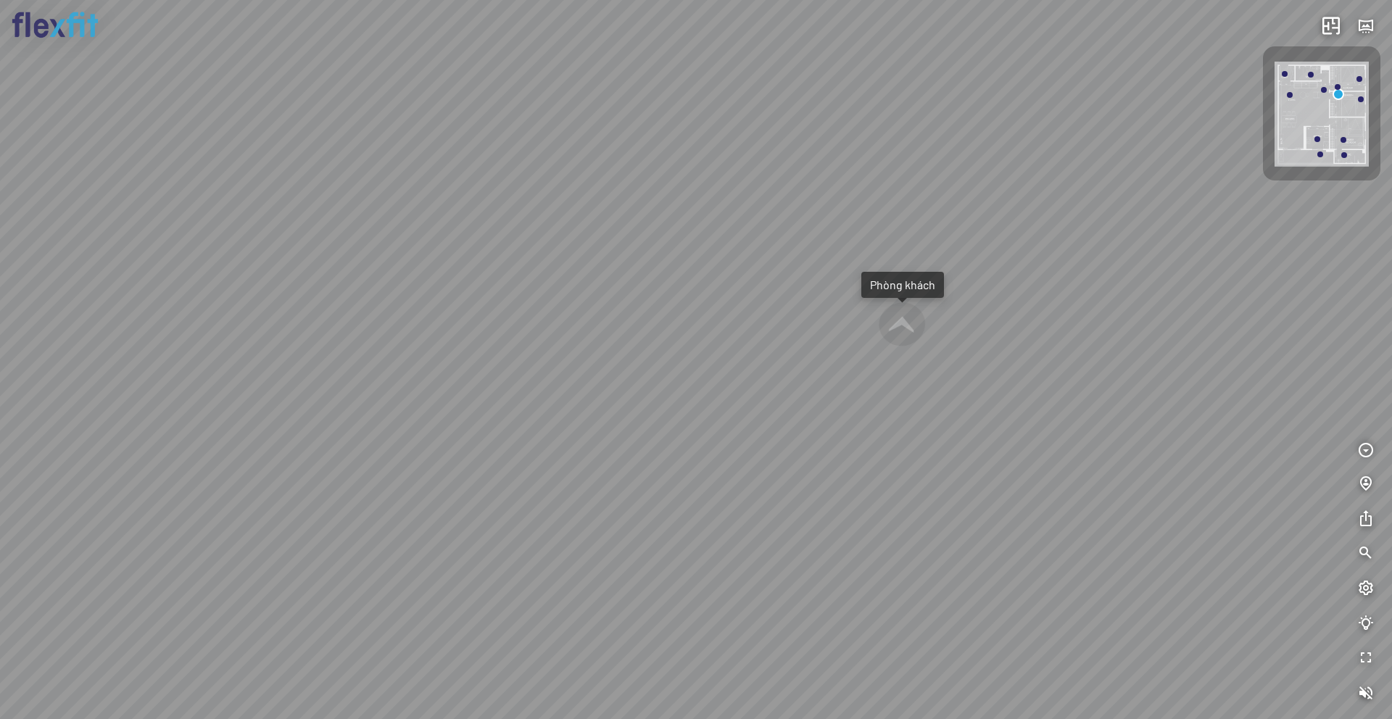
drag, startPoint x: 852, startPoint y: 344, endPoint x: 464, endPoint y: 350, distance: 388.0
click at [462, 351] on div "Phòng khách" at bounding box center [696, 359] width 1392 height 719
drag, startPoint x: 541, startPoint y: 360, endPoint x: 394, endPoint y: 358, distance: 146.5
click at [397, 359] on div "Phòng khách" at bounding box center [696, 359] width 1392 height 719
drag, startPoint x: 777, startPoint y: 342, endPoint x: 518, endPoint y: 367, distance: 260.8
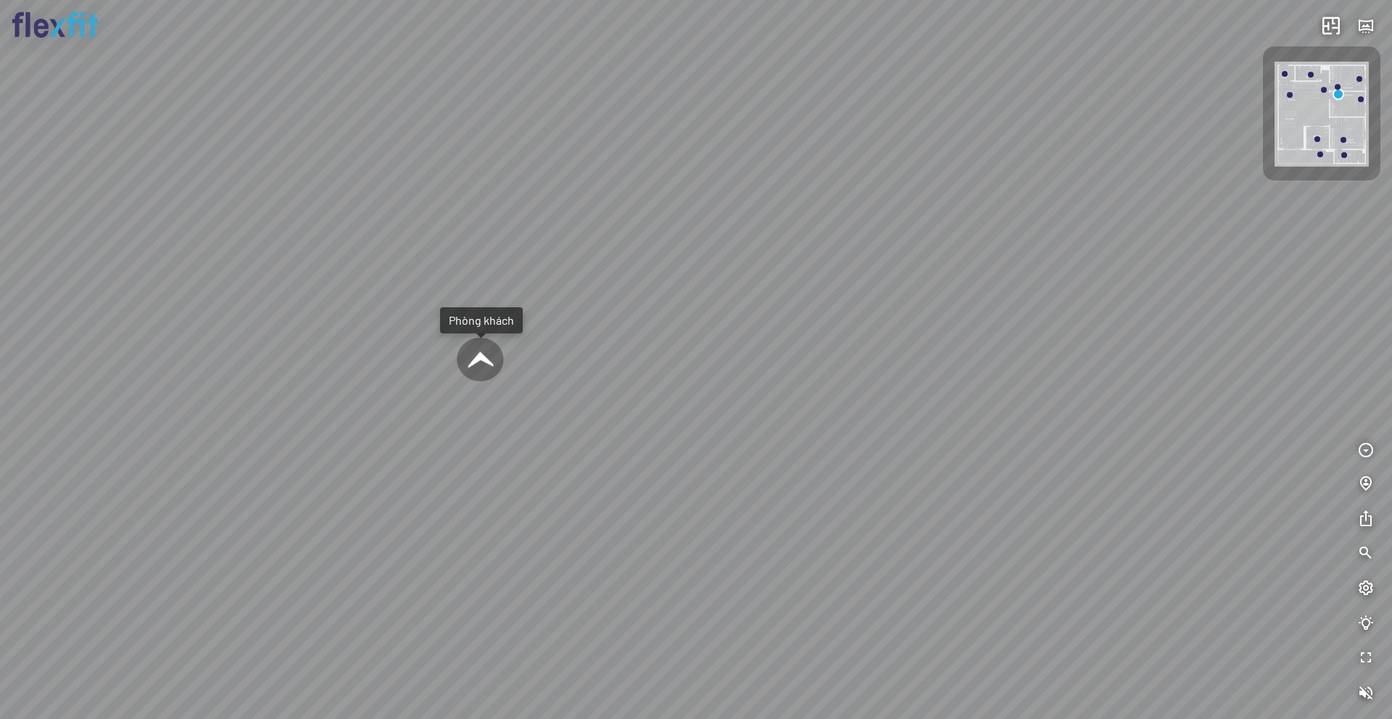
click at [520, 368] on div "Phòng khách" at bounding box center [696, 359] width 1392 height 719
drag, startPoint x: 854, startPoint y: 352, endPoint x: 458, endPoint y: 350, distance: 396.7
click at [458, 350] on div "Phòng khách" at bounding box center [696, 359] width 1392 height 719
drag, startPoint x: 897, startPoint y: 325, endPoint x: 567, endPoint y: 337, distance: 330.2
click at [552, 338] on div "Phòng khách" at bounding box center [696, 359] width 1392 height 719
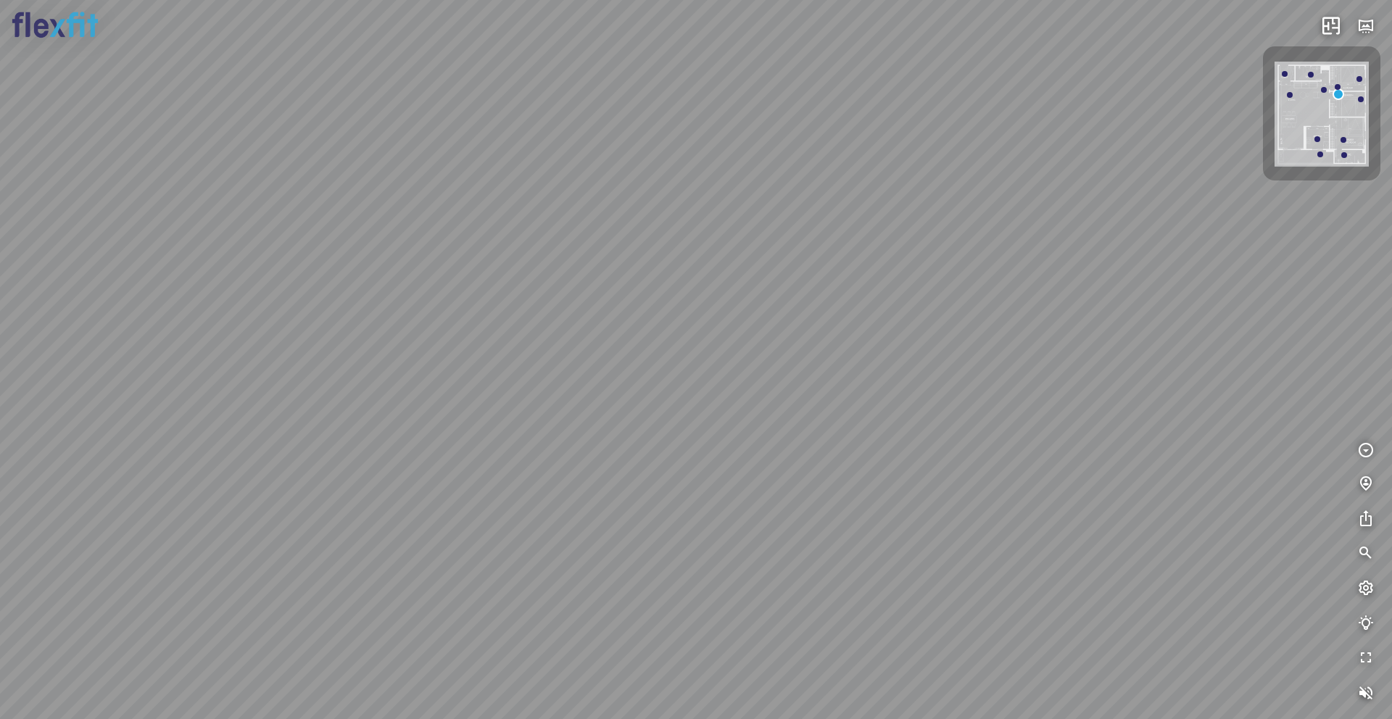
drag, startPoint x: 928, startPoint y: 394, endPoint x: 547, endPoint y: 396, distance: 380.7
click at [547, 396] on div "Phòng khách" at bounding box center [696, 359] width 1392 height 719
drag, startPoint x: 910, startPoint y: 373, endPoint x: 603, endPoint y: 391, distance: 308.0
click at [603, 391] on div "Phòng khách" at bounding box center [696, 359] width 1392 height 719
drag, startPoint x: 716, startPoint y: 388, endPoint x: 704, endPoint y: 482, distance: 94.3
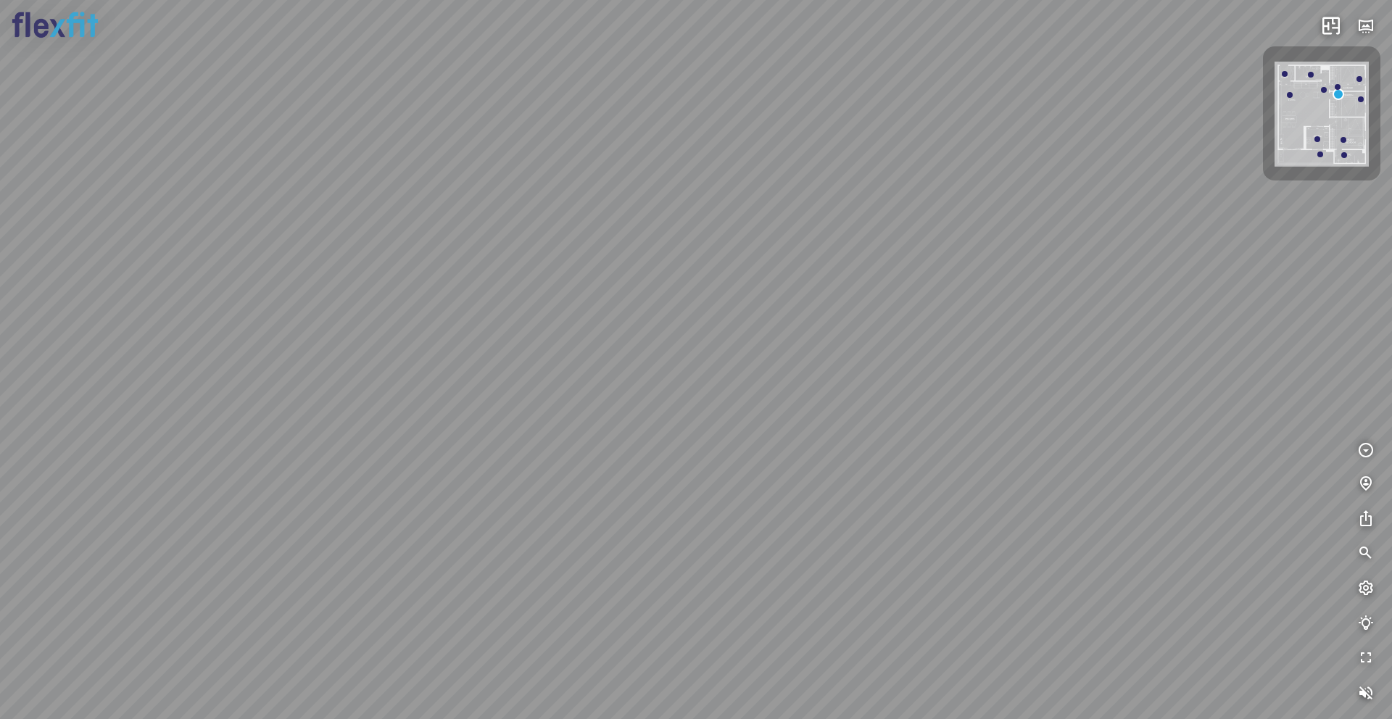
click at [706, 483] on div "Phòng khách" at bounding box center [696, 359] width 1392 height 719
drag, startPoint x: 933, startPoint y: 313, endPoint x: 716, endPoint y: 307, distance: 216.9
click at [716, 307] on div "Phòng khách" at bounding box center [696, 359] width 1392 height 719
click at [1043, 33] on icon "button" at bounding box center [1365, 25] width 17 height 17
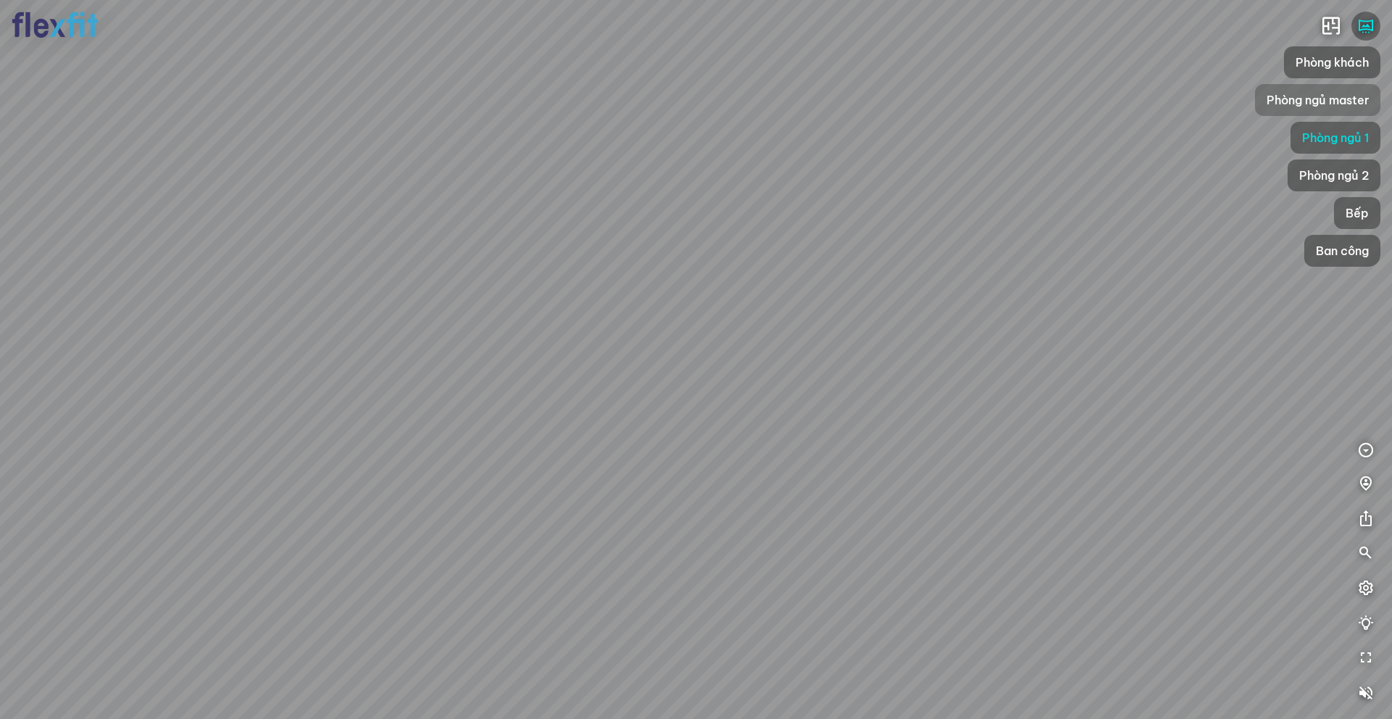
click at [1043, 100] on span "Phòng ngủ master" at bounding box center [1318, 99] width 102 height 17
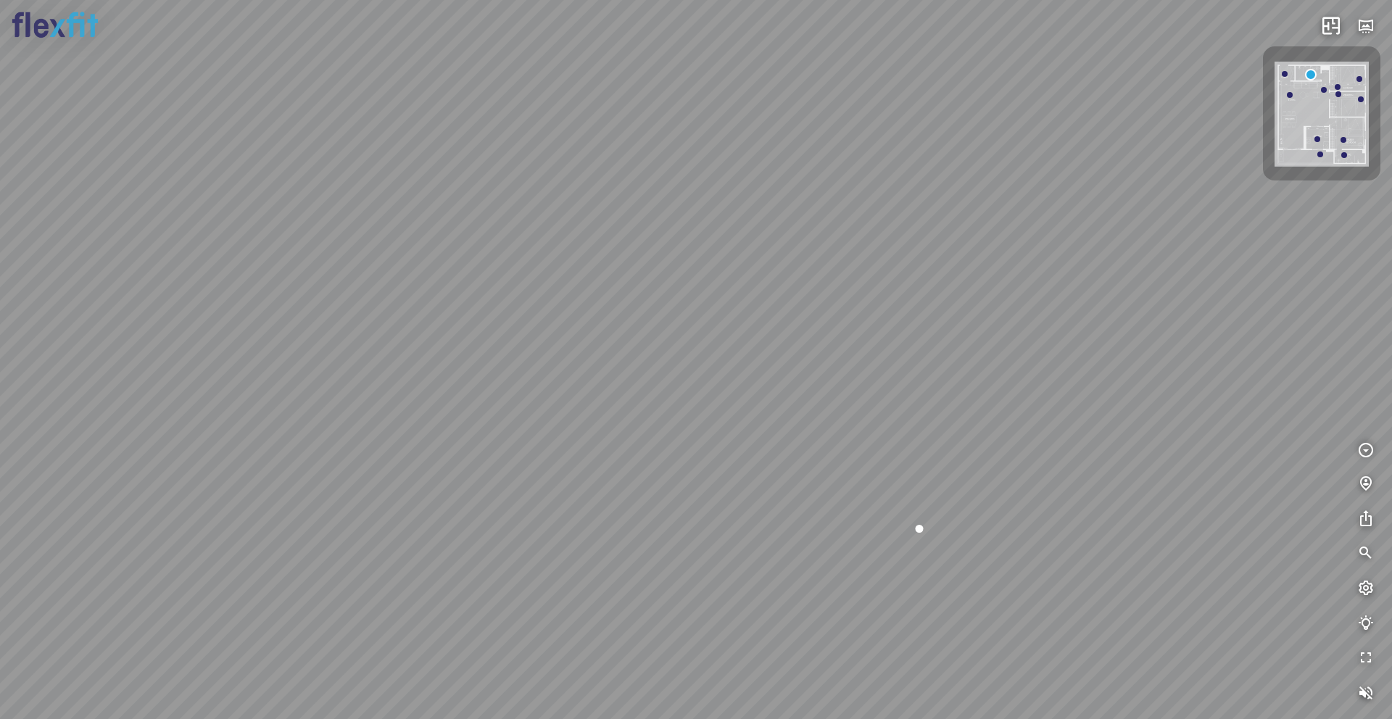
drag, startPoint x: 923, startPoint y: 154, endPoint x: 1281, endPoint y: 185, distance: 359.6
click at [1043, 185] on div at bounding box center [696, 359] width 1392 height 719
drag, startPoint x: 715, startPoint y: 185, endPoint x: 759, endPoint y: 186, distance: 43.5
click at [759, 186] on div at bounding box center [696, 359] width 1392 height 719
drag, startPoint x: 997, startPoint y: 284, endPoint x: 916, endPoint y: 339, distance: 97.7
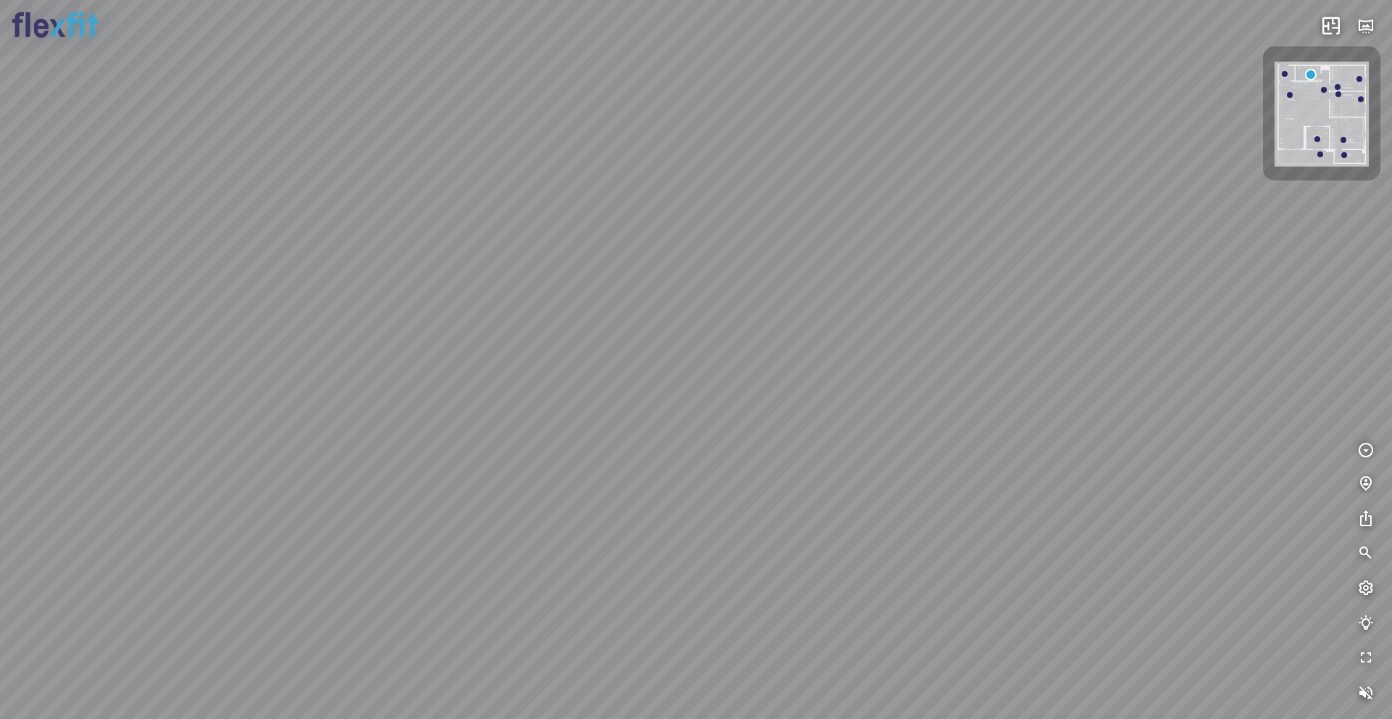
click at [916, 339] on div at bounding box center [696, 359] width 1392 height 719
drag, startPoint x: 348, startPoint y: 302, endPoint x: 477, endPoint y: 321, distance: 130.6
click at [477, 321] on div at bounding box center [696, 359] width 1392 height 719
drag, startPoint x: 783, startPoint y: 489, endPoint x: 700, endPoint y: 433, distance: 100.4
click at [700, 433] on div at bounding box center [696, 359] width 1392 height 719
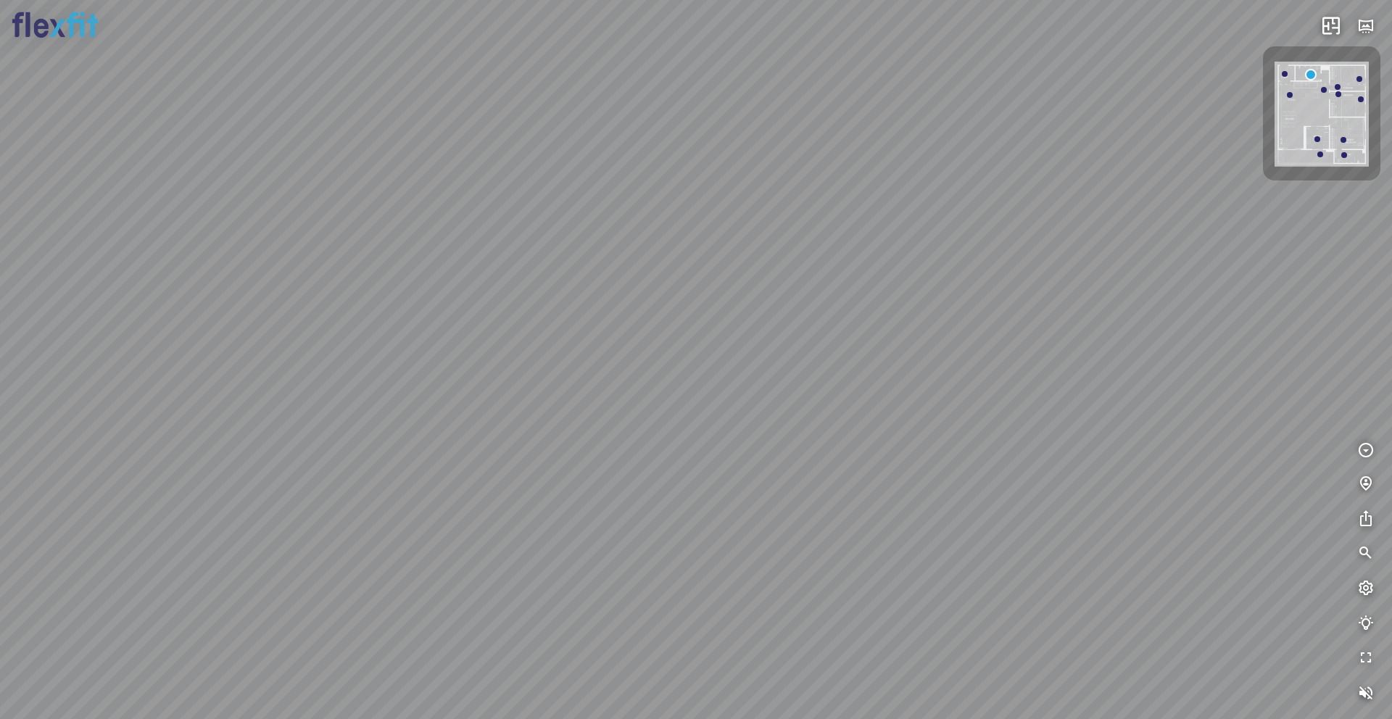
drag, startPoint x: 695, startPoint y: 445, endPoint x: 707, endPoint y: 401, distance: 45.2
click at [707, 401] on div at bounding box center [696, 359] width 1392 height 719
click at [545, 397] on div at bounding box center [696, 359] width 1392 height 719
drag, startPoint x: 772, startPoint y: 471, endPoint x: 684, endPoint y: 458, distance: 89.3
click at [684, 458] on div at bounding box center [696, 359] width 1392 height 719
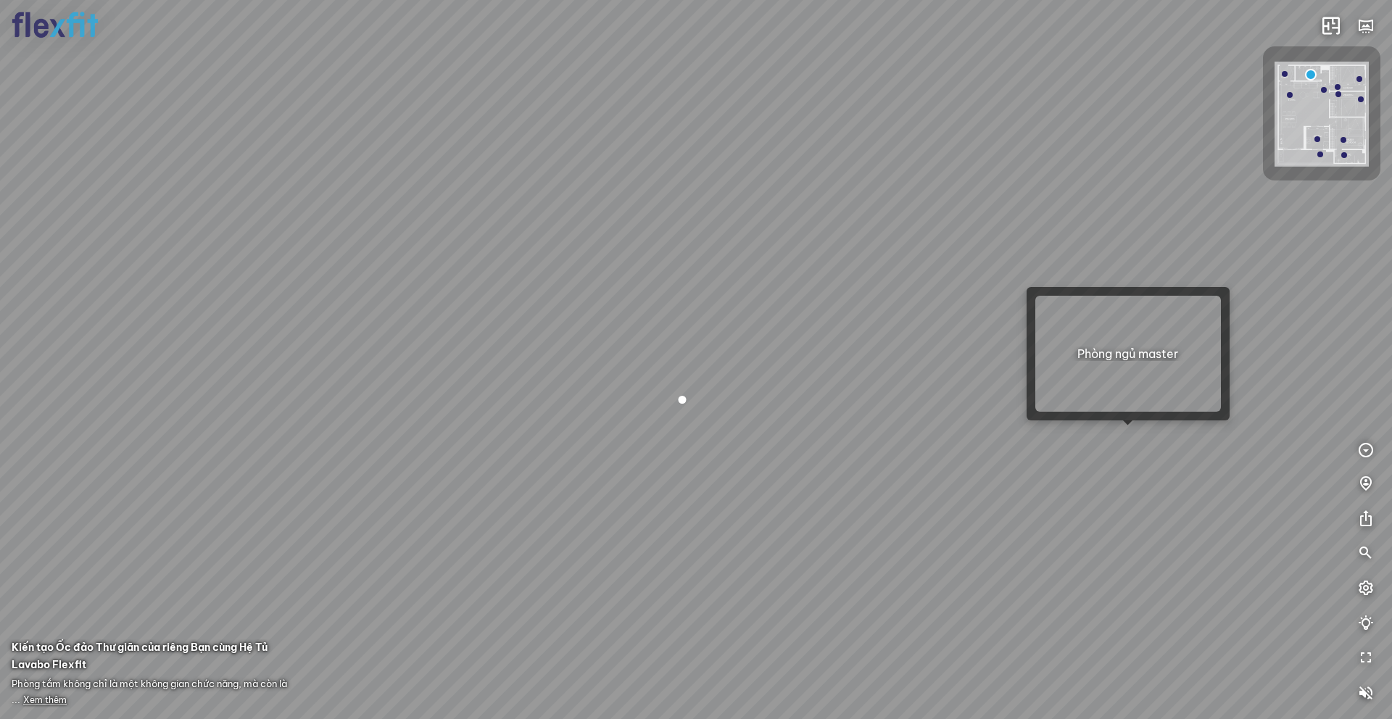
click at [1043, 442] on div at bounding box center [696, 359] width 1392 height 719
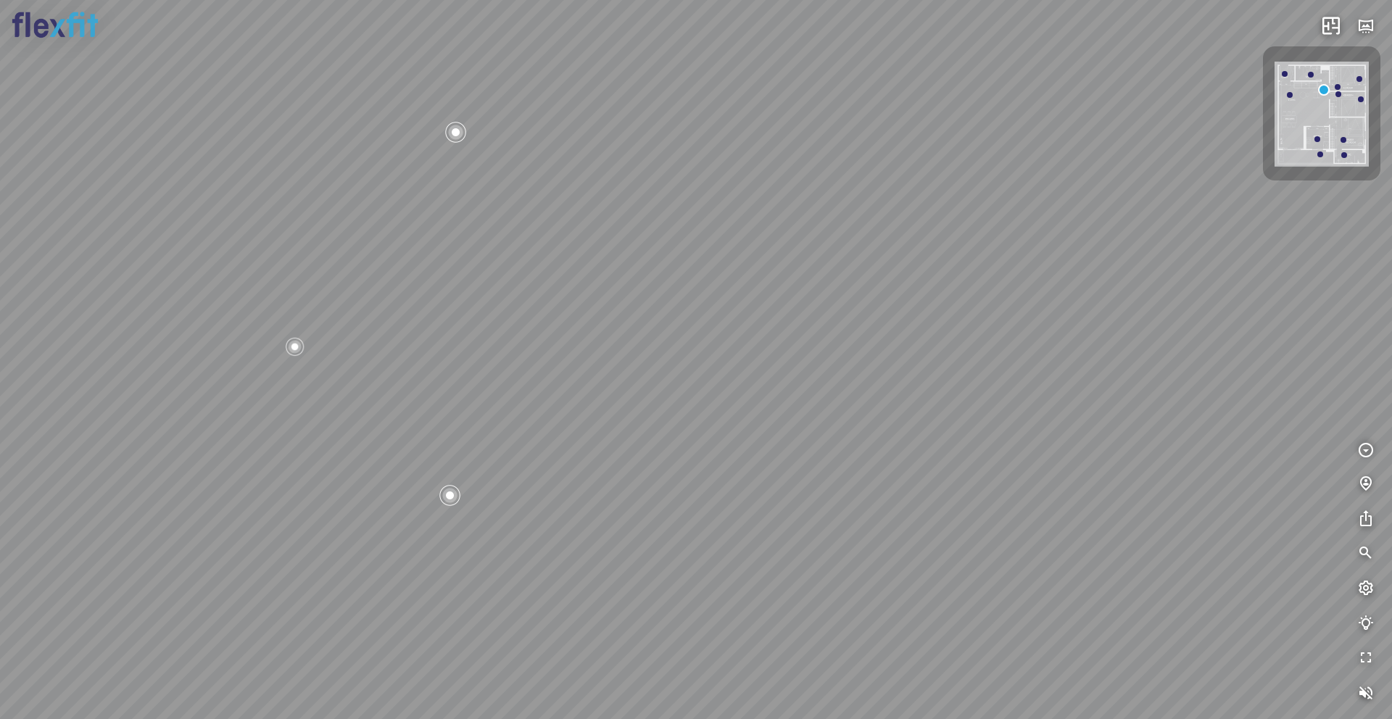
click at [1043, 140] on img at bounding box center [1322, 114] width 94 height 105
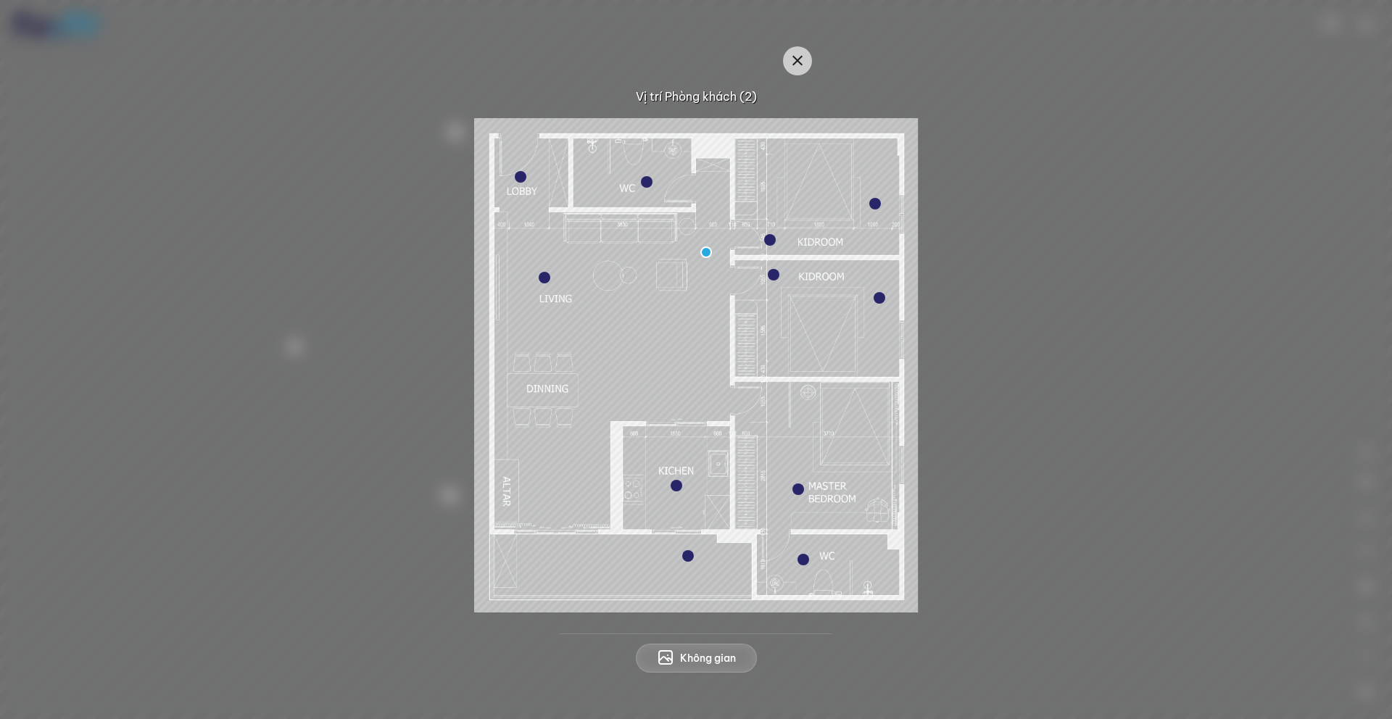
click at [772, 244] on div at bounding box center [770, 240] width 12 height 12
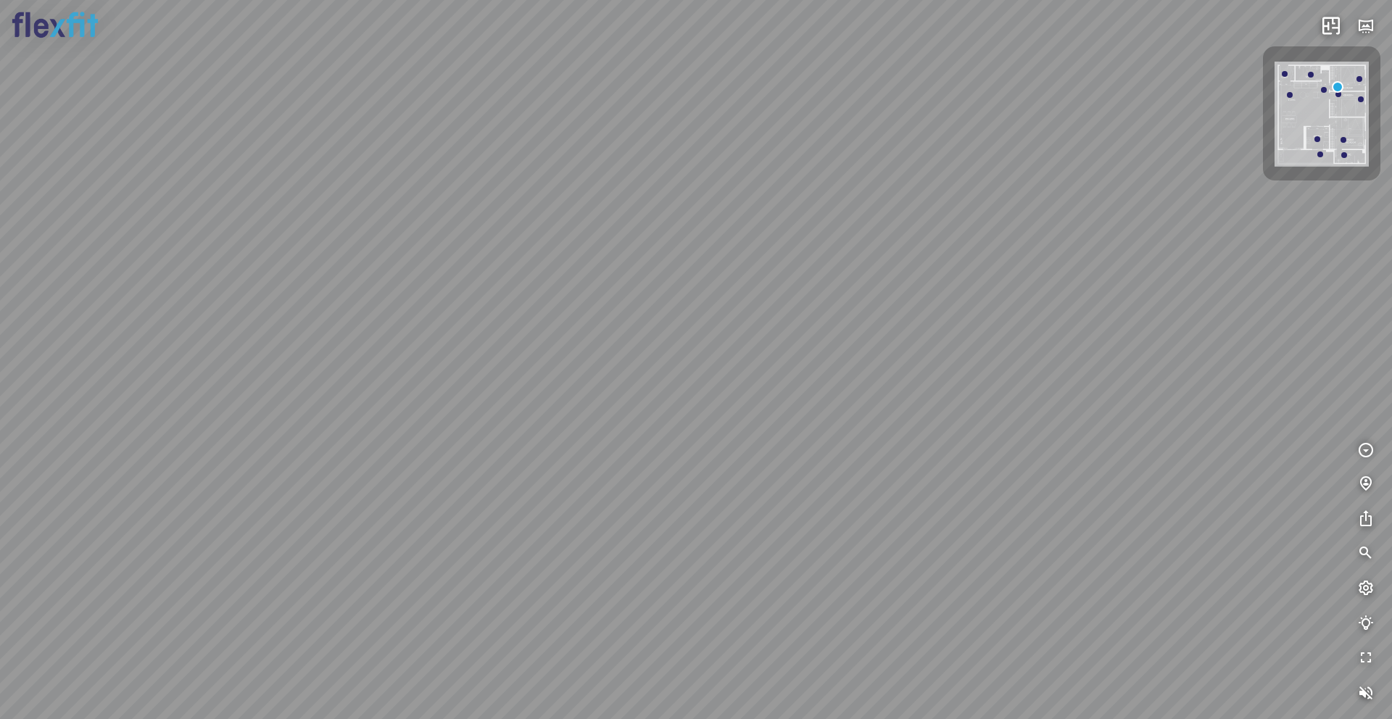
drag, startPoint x: 890, startPoint y: 431, endPoint x: 731, endPoint y: 420, distance: 159.2
click at [731, 420] on div at bounding box center [696, 359] width 1392 height 719
drag, startPoint x: 778, startPoint y: 409, endPoint x: 683, endPoint y: 436, distance: 98.7
click at [683, 436] on div at bounding box center [696, 359] width 1392 height 719
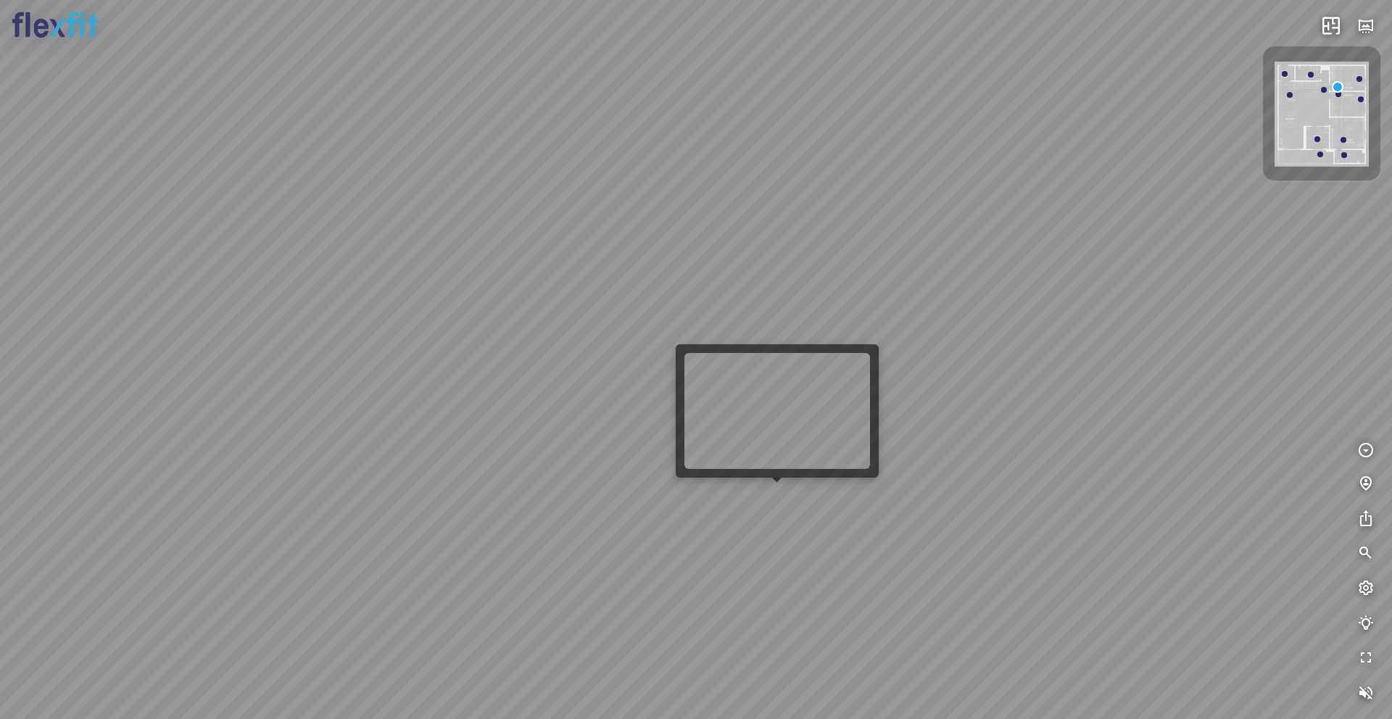
click at [772, 497] on div at bounding box center [696, 359] width 1392 height 719
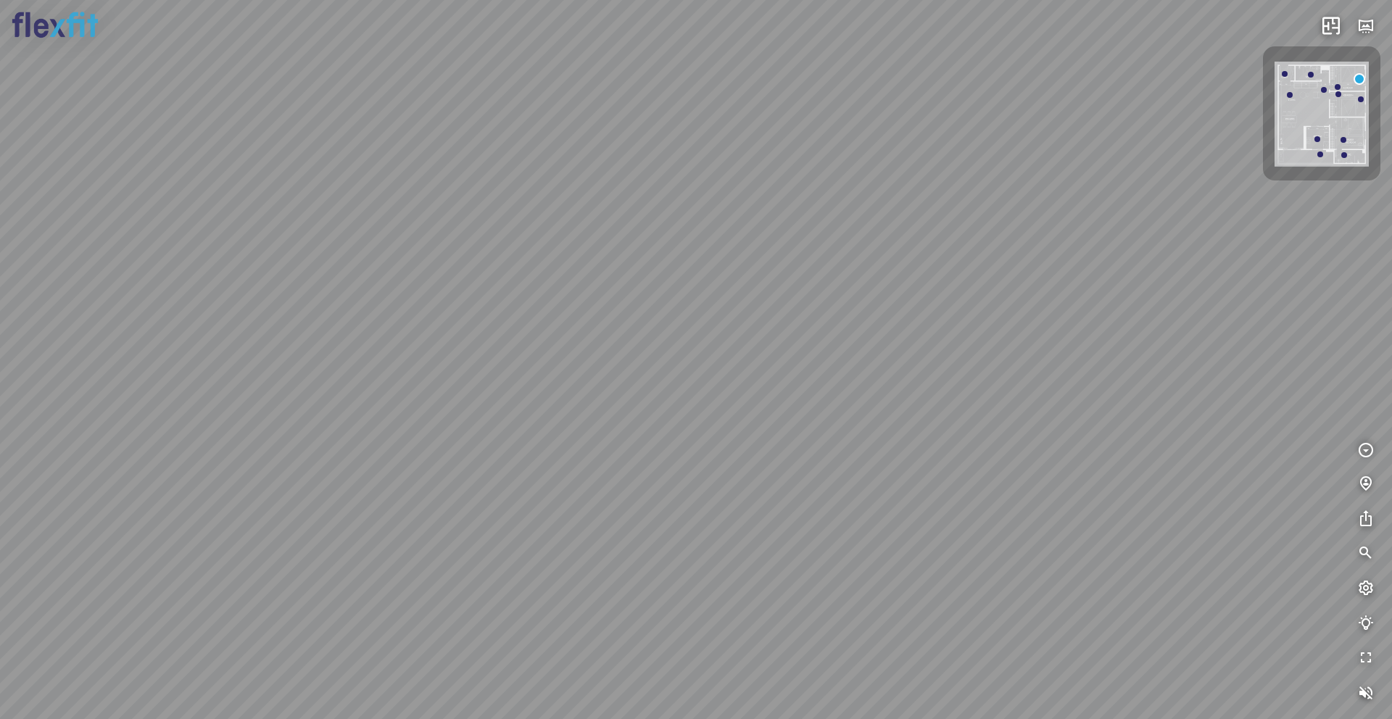
drag, startPoint x: 687, startPoint y: 440, endPoint x: 724, endPoint y: 487, distance: 59.3
click at [724, 487] on div at bounding box center [696, 359] width 1392 height 719
drag, startPoint x: 761, startPoint y: 509, endPoint x: 725, endPoint y: 436, distance: 81.7
click at [725, 436] on div at bounding box center [696, 359] width 1392 height 719
drag, startPoint x: 734, startPoint y: 434, endPoint x: 748, endPoint y: 458, distance: 28.0
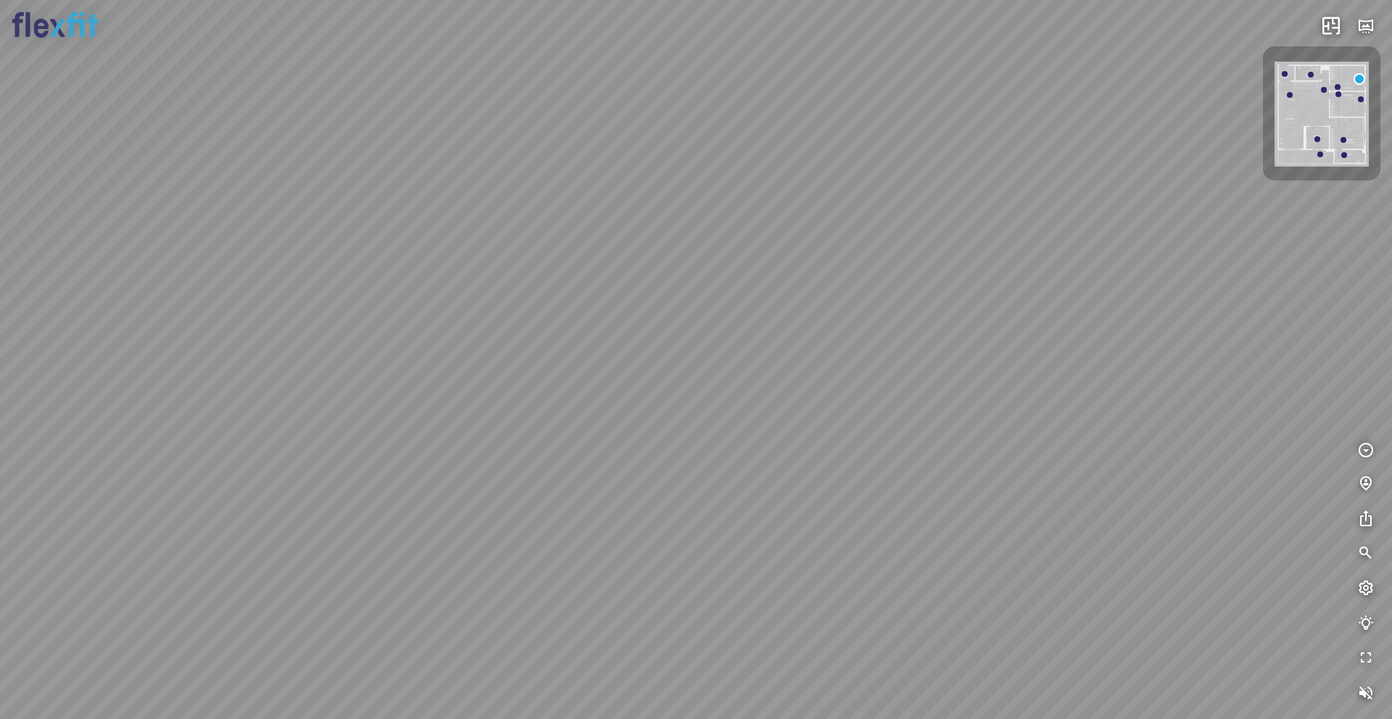
click at [748, 458] on div at bounding box center [696, 359] width 1392 height 719
drag, startPoint x: 824, startPoint y: 395, endPoint x: 1044, endPoint y: 418, distance: 221.7
click at [1043, 418] on div at bounding box center [696, 359] width 1392 height 719
drag, startPoint x: 782, startPoint y: 360, endPoint x: 929, endPoint y: 363, distance: 146.5
click at [929, 363] on div at bounding box center [696, 359] width 1392 height 719
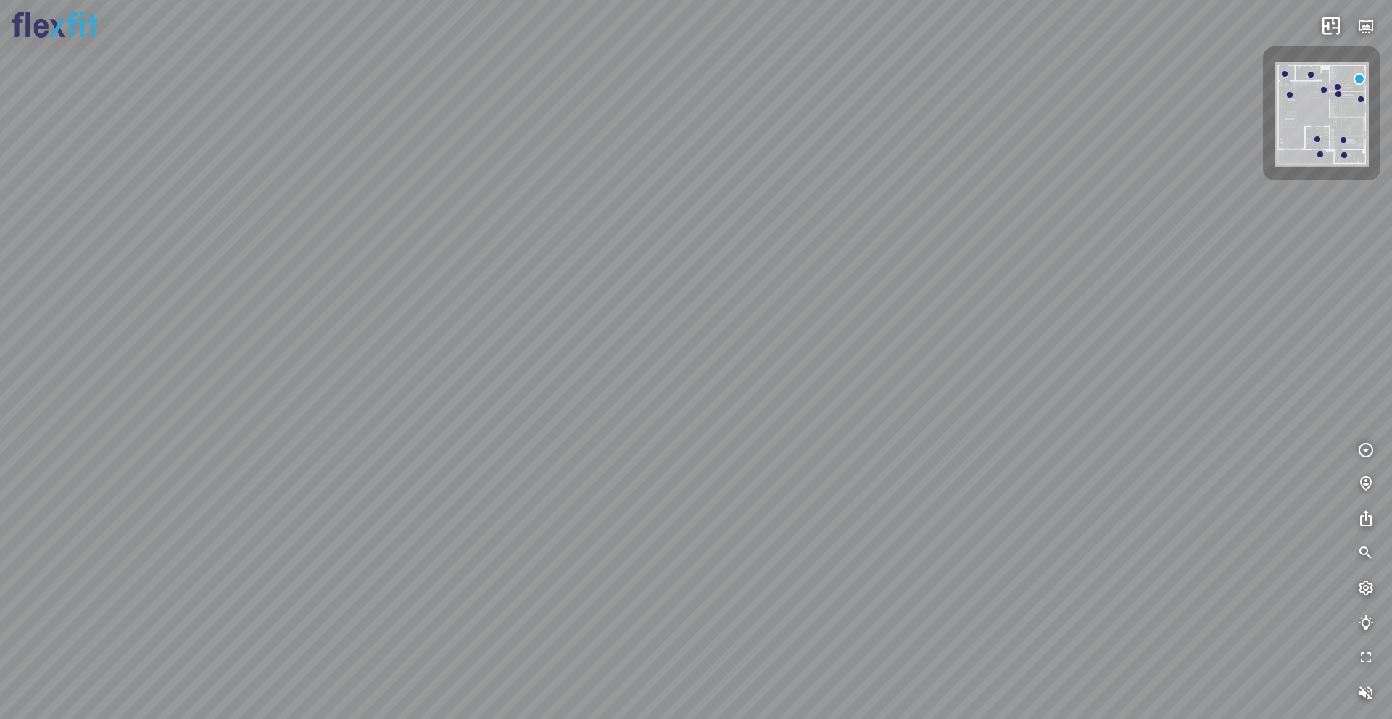
drag, startPoint x: 527, startPoint y: 324, endPoint x: 556, endPoint y: 331, distance: 29.9
click at [556, 331] on div at bounding box center [696, 359] width 1392 height 719
drag, startPoint x: 656, startPoint y: 421, endPoint x: 752, endPoint y: 632, distance: 232.4
click at [756, 588] on div at bounding box center [696, 359] width 1392 height 719
drag, startPoint x: 731, startPoint y: 388, endPoint x: 738, endPoint y: 453, distance: 65.7
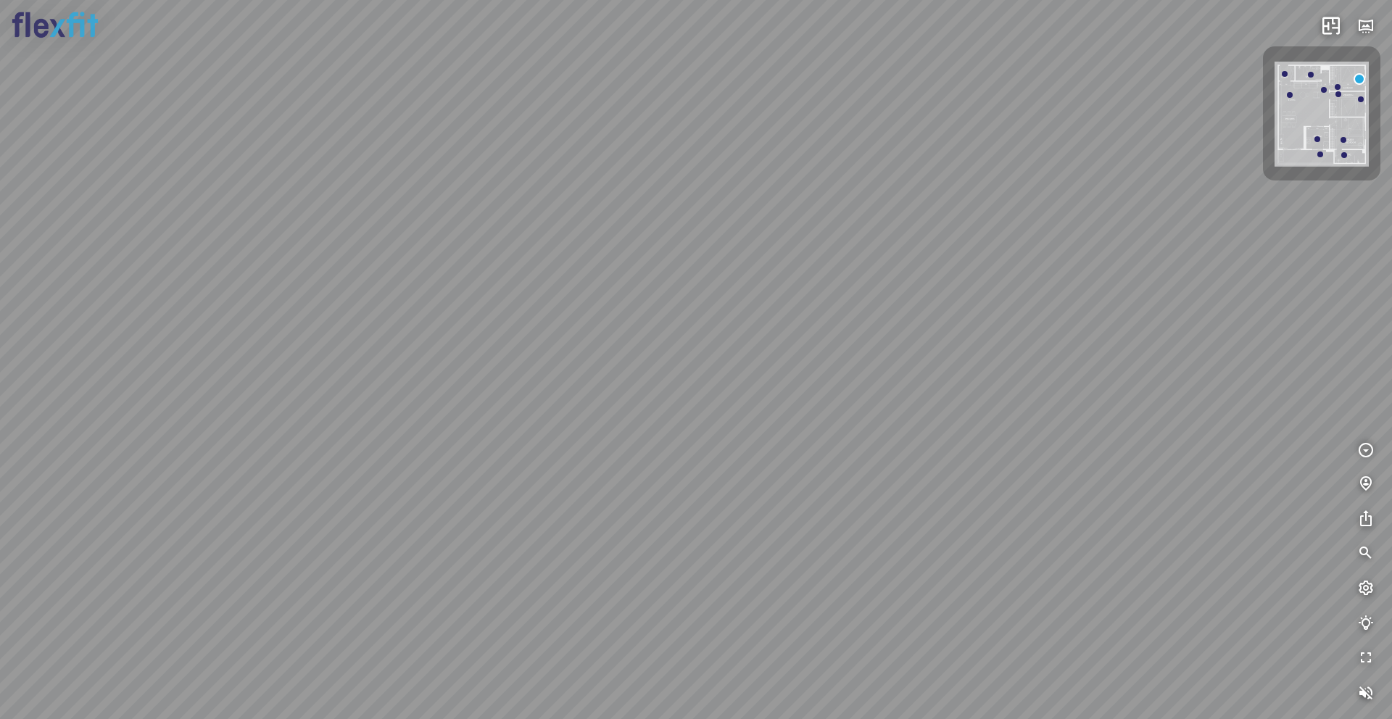
click at [738, 453] on div at bounding box center [696, 359] width 1392 height 719
drag, startPoint x: 627, startPoint y: 265, endPoint x: 772, endPoint y: 313, distance: 152.7
click at [769, 311] on div at bounding box center [696, 359] width 1392 height 719
drag, startPoint x: 612, startPoint y: 263, endPoint x: 662, endPoint y: 318, distance: 75.0
click at [662, 318] on div at bounding box center [696, 359] width 1392 height 719
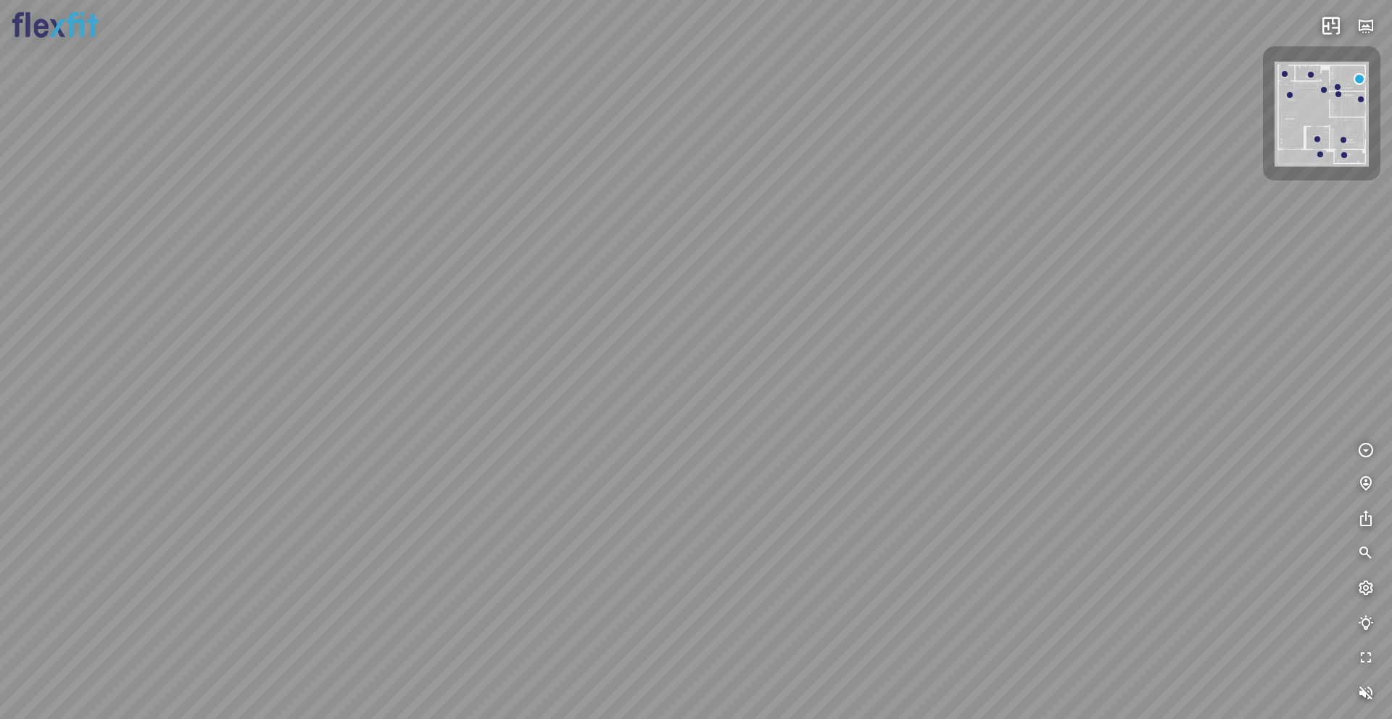
drag, startPoint x: 1098, startPoint y: 307, endPoint x: 775, endPoint y: 247, distance: 328.3
click at [838, 247] on div at bounding box center [696, 359] width 1392 height 719
drag, startPoint x: 1039, startPoint y: 281, endPoint x: 780, endPoint y: 265, distance: 260.1
click at [780, 265] on div at bounding box center [696, 359] width 1392 height 719
drag, startPoint x: 1045, startPoint y: 228, endPoint x: 927, endPoint y: 193, distance: 123.4
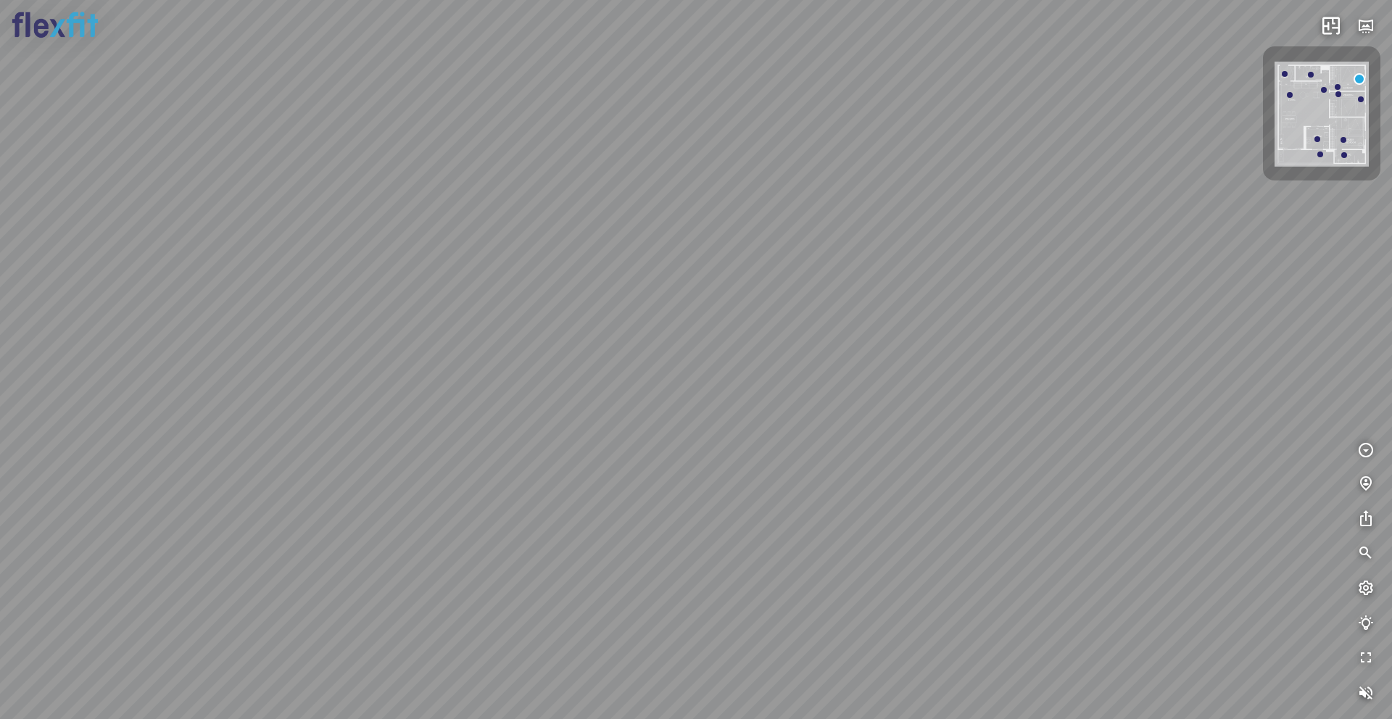
click at [927, 194] on div at bounding box center [696, 359] width 1392 height 719
drag, startPoint x: 1256, startPoint y: 331, endPoint x: 772, endPoint y: 309, distance: 484.2
click at [779, 310] on div at bounding box center [696, 359] width 1392 height 719
drag, startPoint x: 1183, startPoint y: 320, endPoint x: 714, endPoint y: 339, distance: 470.3
click at [742, 338] on div at bounding box center [696, 359] width 1392 height 719
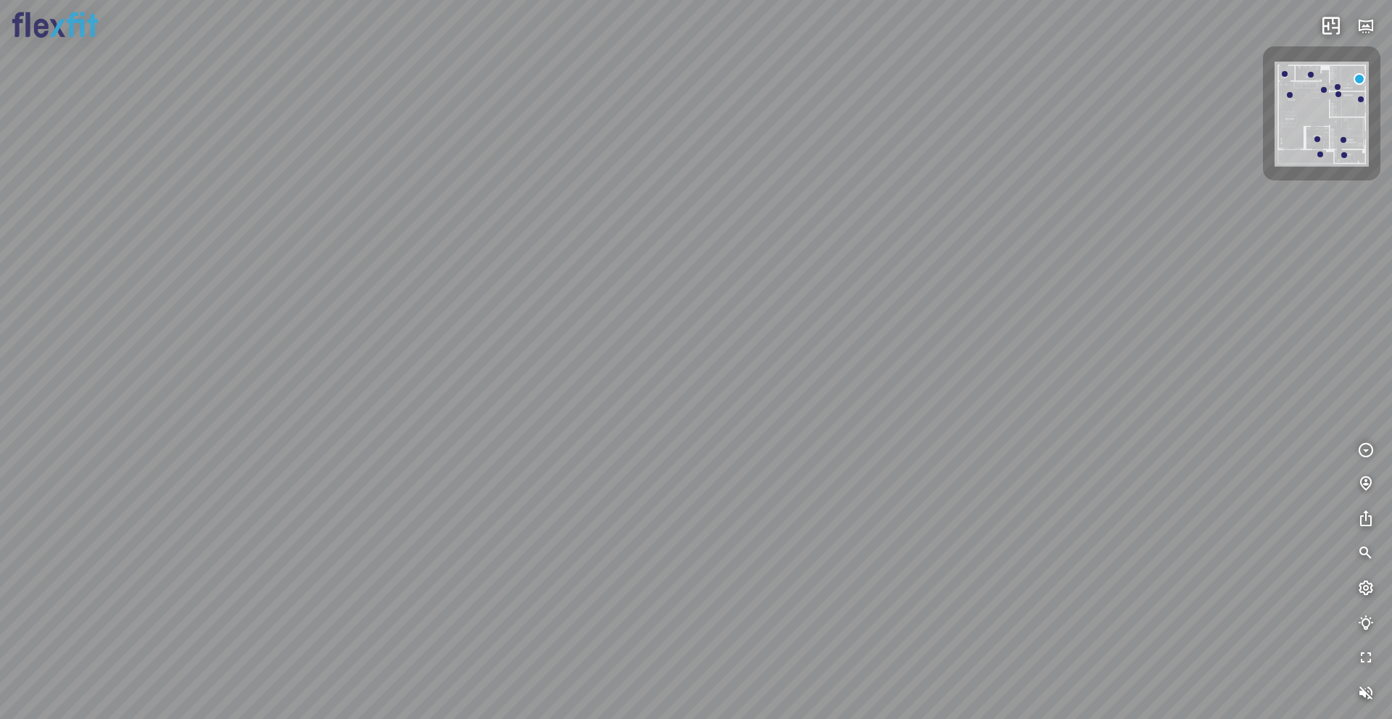
drag, startPoint x: 955, startPoint y: 237, endPoint x: 621, endPoint y: 345, distance: 351.3
click at [620, 344] on div at bounding box center [696, 359] width 1392 height 719
drag, startPoint x: 500, startPoint y: 384, endPoint x: 890, endPoint y: 341, distance: 391.8
click at [886, 342] on div at bounding box center [696, 359] width 1392 height 719
drag, startPoint x: 635, startPoint y: 373, endPoint x: 822, endPoint y: 250, distance: 223.7
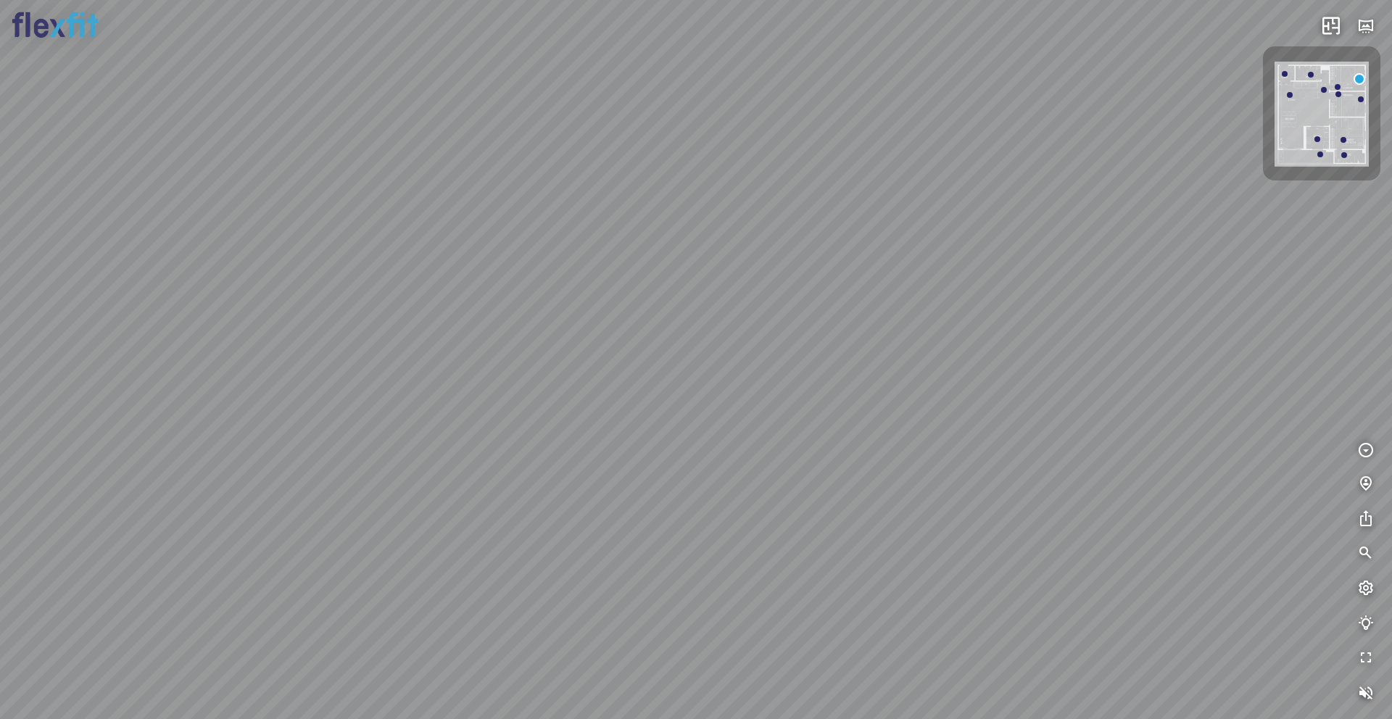
click at [819, 252] on div at bounding box center [696, 359] width 1392 height 719
drag, startPoint x: 606, startPoint y: 389, endPoint x: 831, endPoint y: 249, distance: 265.4
click at [831, 249] on div at bounding box center [696, 359] width 1392 height 719
drag, startPoint x: 421, startPoint y: 228, endPoint x: 714, endPoint y: 268, distance: 295.0
click at [714, 268] on div at bounding box center [696, 359] width 1392 height 719
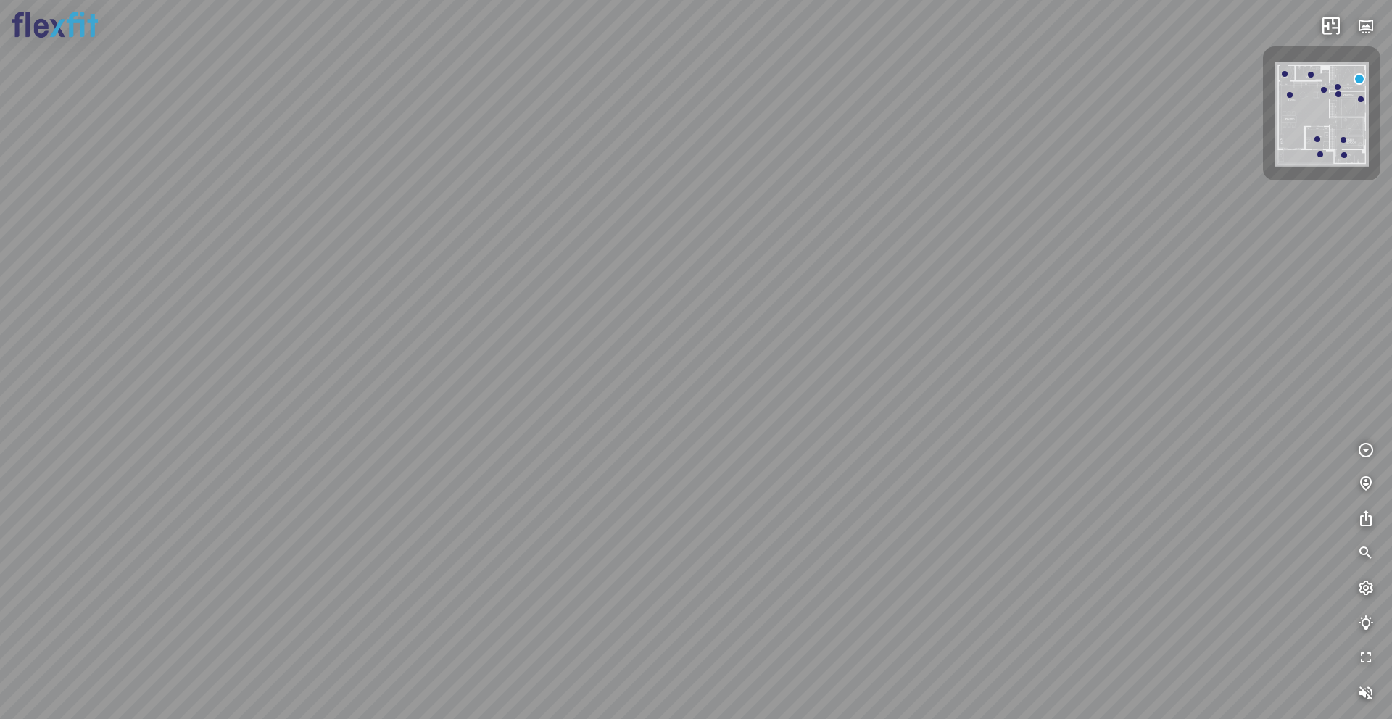
drag, startPoint x: 714, startPoint y: 270, endPoint x: 649, endPoint y: 540, distance: 278.1
click at [649, 540] on div at bounding box center [696, 359] width 1392 height 719
drag, startPoint x: 674, startPoint y: 368, endPoint x: 863, endPoint y: 445, distance: 203.3
click at [863, 445] on div at bounding box center [696, 359] width 1392 height 719
drag, startPoint x: 524, startPoint y: 448, endPoint x: 643, endPoint y: 297, distance: 192.1
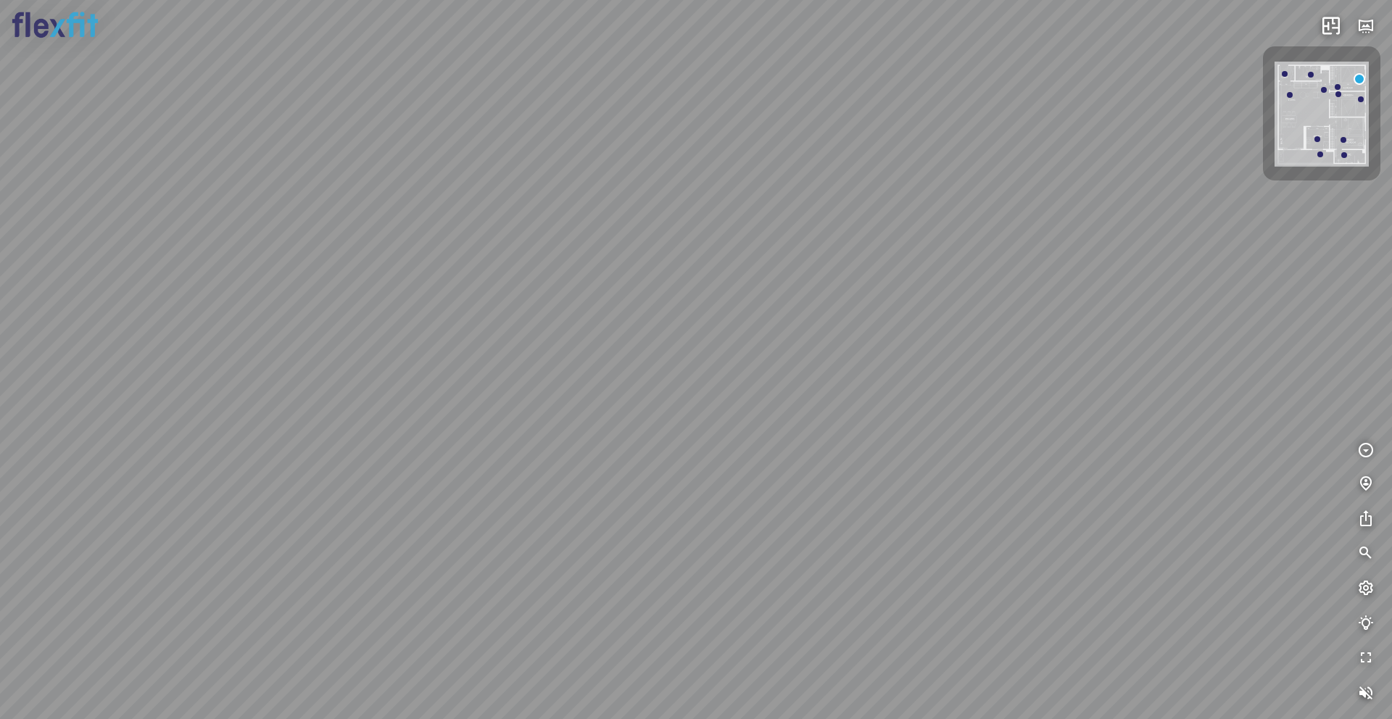
click at [643, 297] on div at bounding box center [696, 359] width 1392 height 719
drag, startPoint x: 674, startPoint y: 410, endPoint x: 522, endPoint y: 389, distance: 153.0
click at [522, 389] on div at bounding box center [696, 359] width 1392 height 719
drag, startPoint x: 673, startPoint y: 452, endPoint x: 501, endPoint y: 388, distance: 183.3
click at [501, 388] on div at bounding box center [696, 359] width 1392 height 719
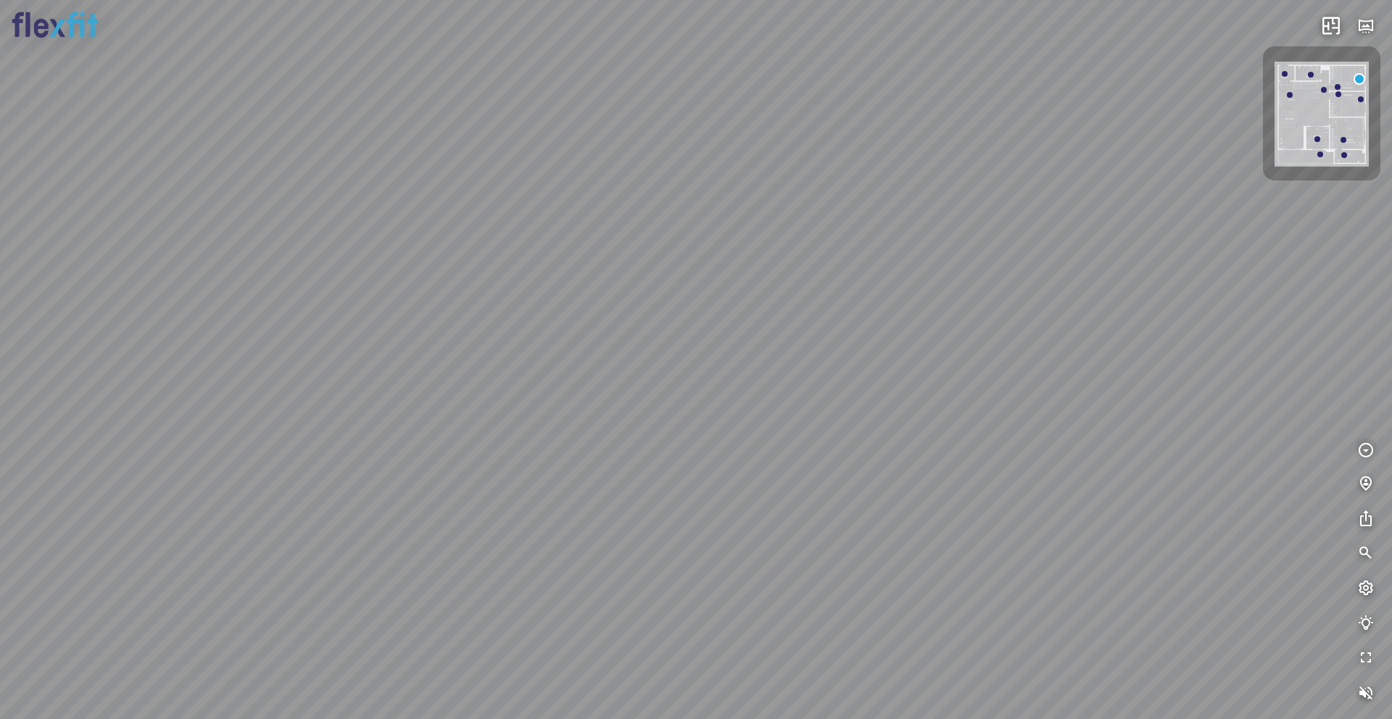
drag, startPoint x: 668, startPoint y: 450, endPoint x: 592, endPoint y: 417, distance: 82.2
click at [592, 417] on div at bounding box center [696, 359] width 1392 height 719
drag, startPoint x: 516, startPoint y: 410, endPoint x: 759, endPoint y: 394, distance: 243.5
click at [759, 394] on div at bounding box center [696, 359] width 1392 height 719
drag, startPoint x: 618, startPoint y: 396, endPoint x: 766, endPoint y: 394, distance: 147.9
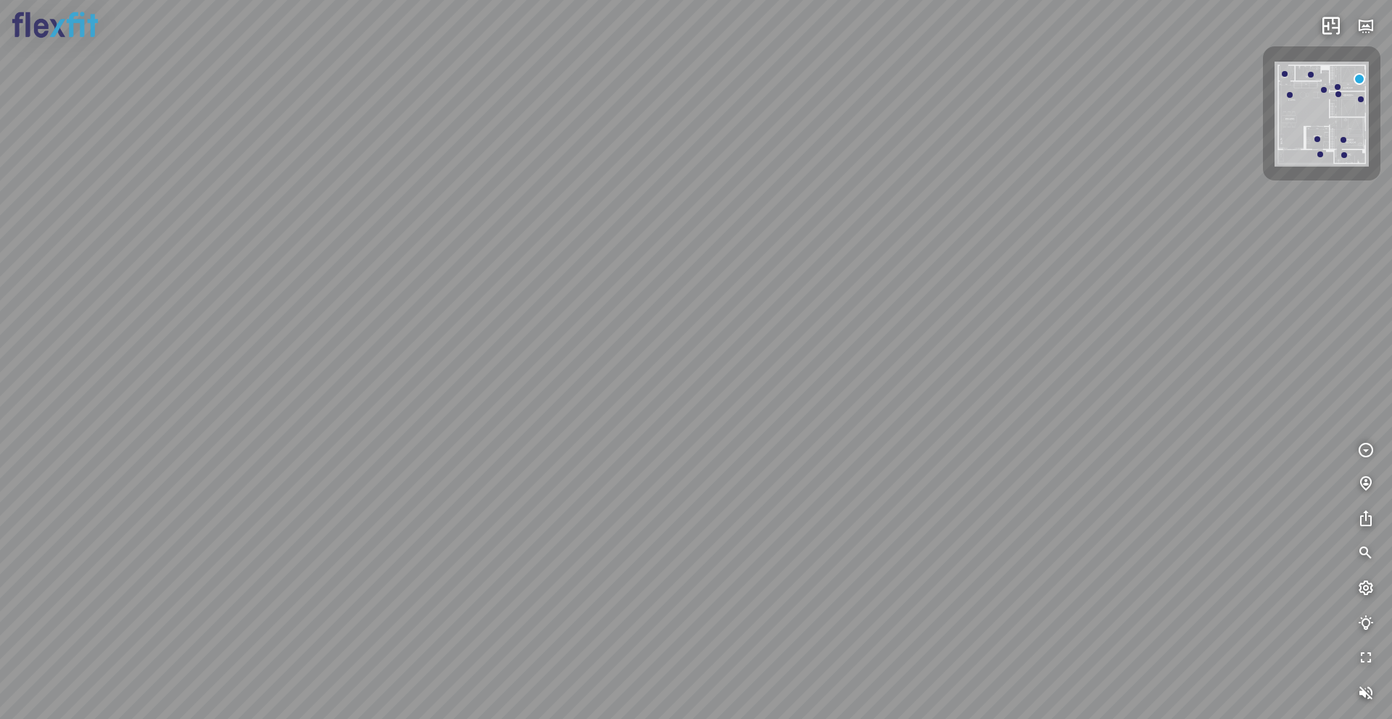
click at [780, 394] on div at bounding box center [696, 359] width 1392 height 719
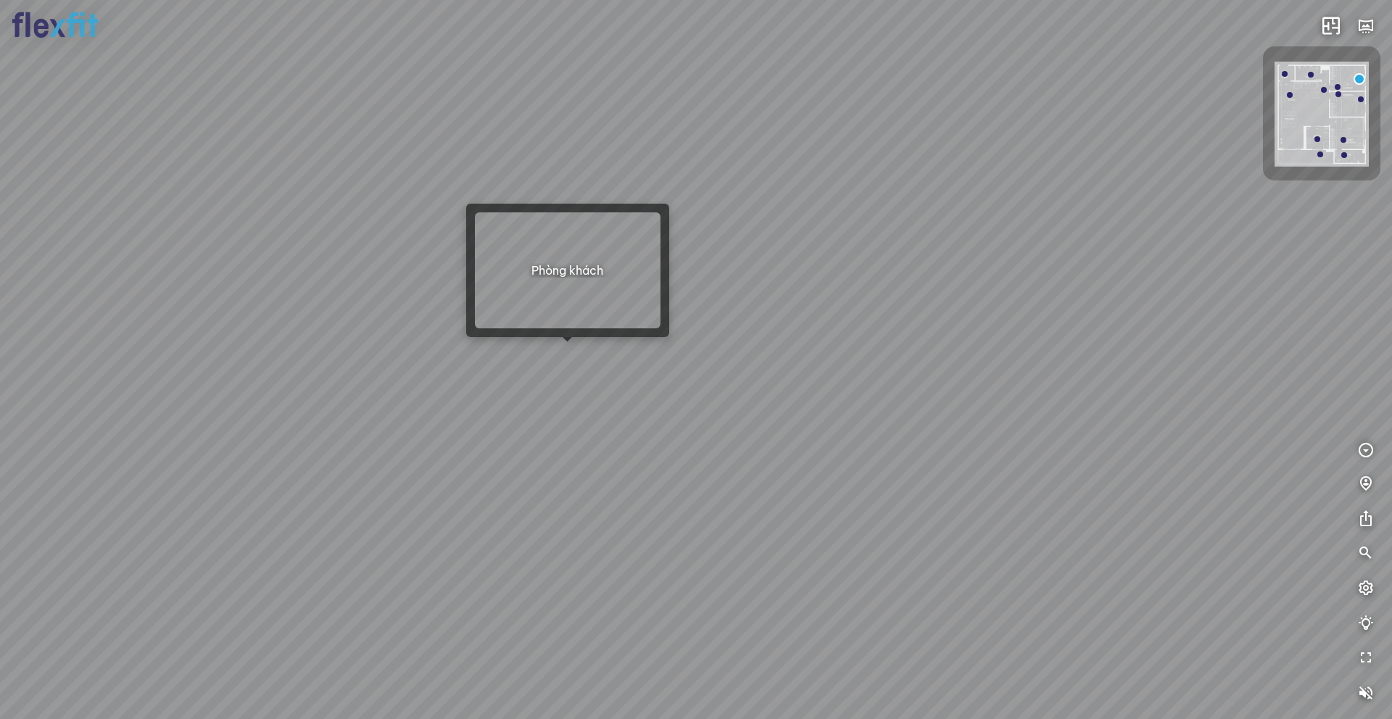
click at [572, 352] on div at bounding box center [696, 359] width 1392 height 719
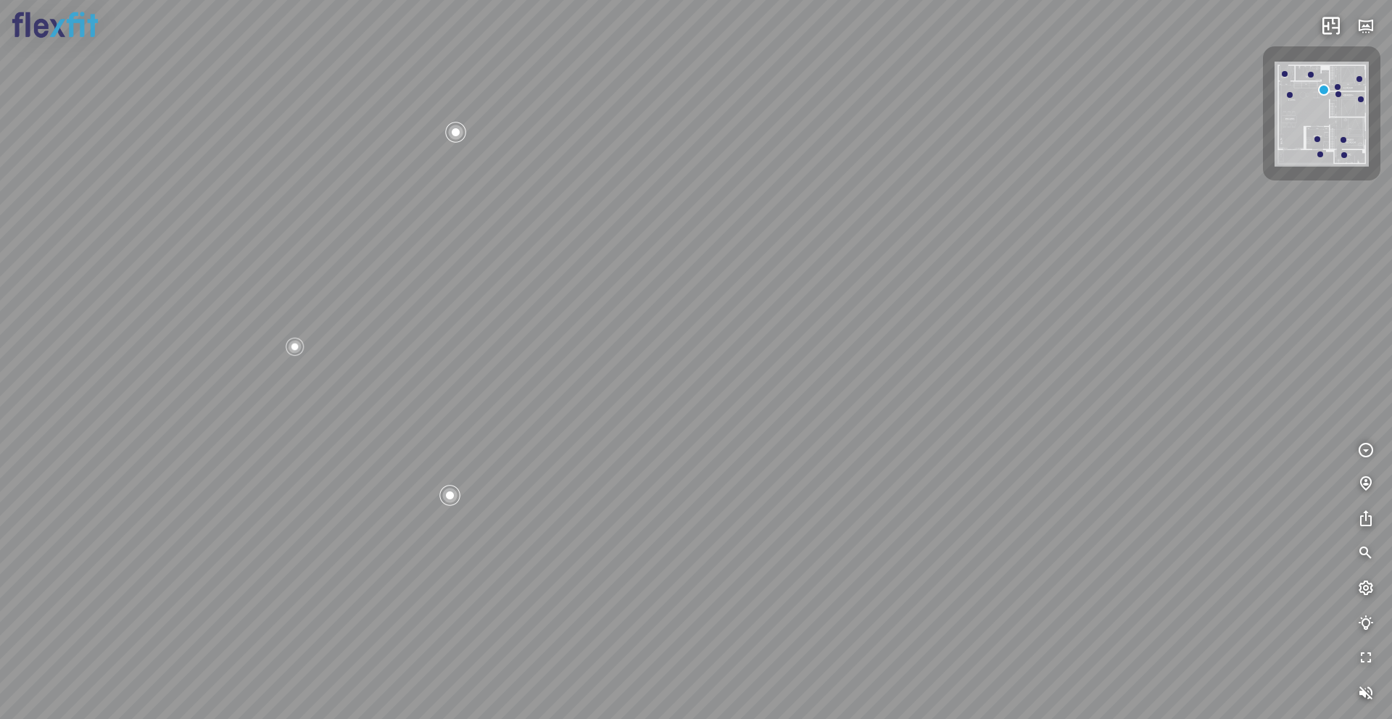
drag, startPoint x: 281, startPoint y: 410, endPoint x: 427, endPoint y: 415, distance: 146.5
drag, startPoint x: 312, startPoint y: 403, endPoint x: 100, endPoint y: 425, distance: 212.9
click at [100, 425] on div "Bếp WC Phòng ngủ master Phòng ngủ Phòng ngủ" at bounding box center [696, 359] width 1392 height 719
drag, startPoint x: 402, startPoint y: 407, endPoint x: 430, endPoint y: 454, distance: 55.0
click at [437, 466] on div "Bếp WC Phòng ngủ master Phòng ngủ Phòng ngủ" at bounding box center [696, 359] width 1392 height 719
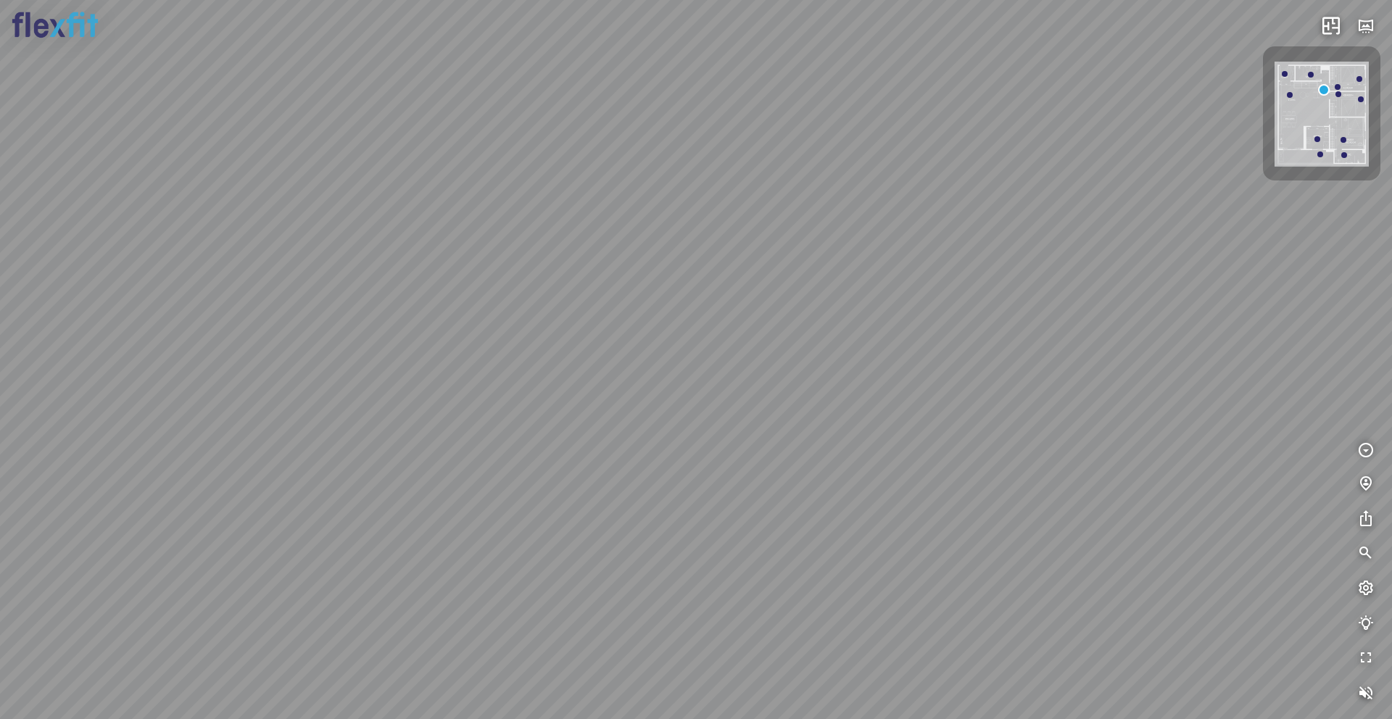
drag, startPoint x: 494, startPoint y: 400, endPoint x: 568, endPoint y: 413, distance: 75.1
click at [568, 413] on div "Bếp WC Phòng ngủ master Phòng ngủ Phòng ngủ" at bounding box center [696, 359] width 1392 height 719
click at [325, 588] on div at bounding box center [323, 625] width 25 height 25
click at [33, 588] on span "Xem thêm" at bounding box center [45, 700] width 44 height 11
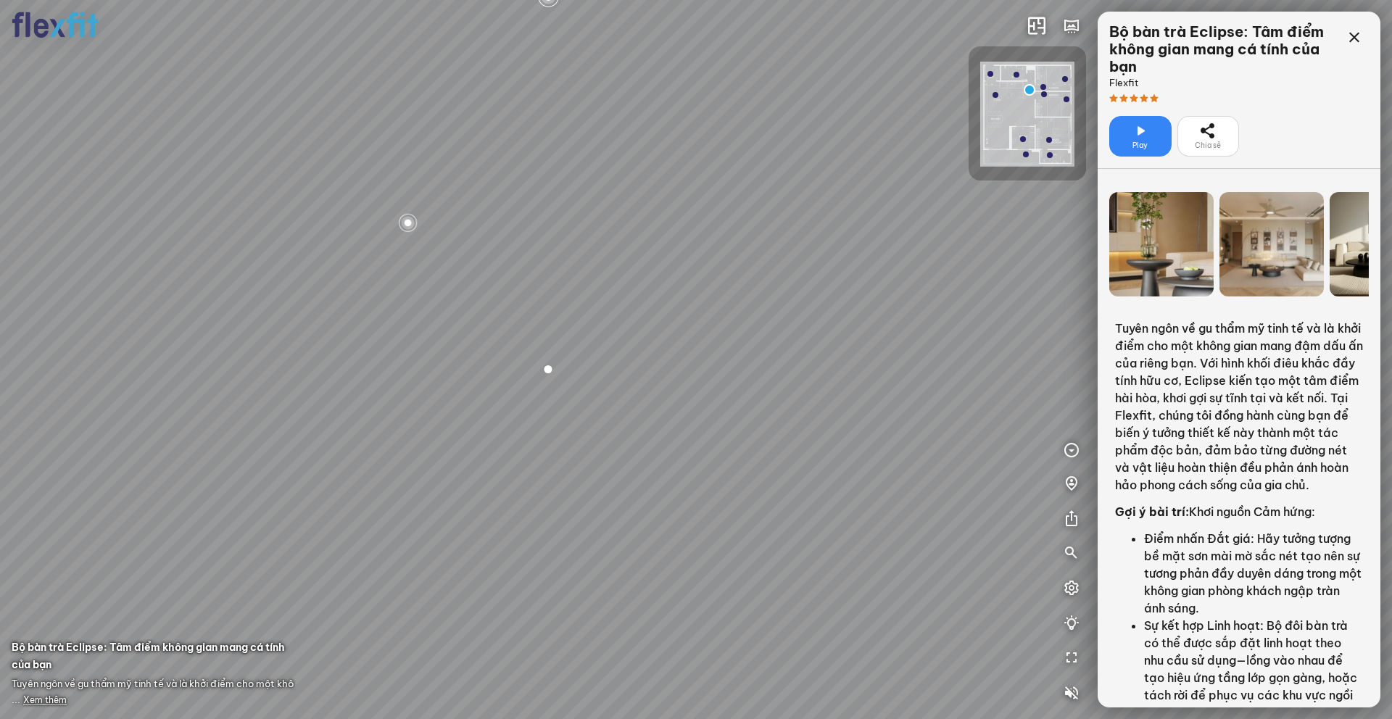
click at [1026, 117] on img at bounding box center [1027, 114] width 94 height 105
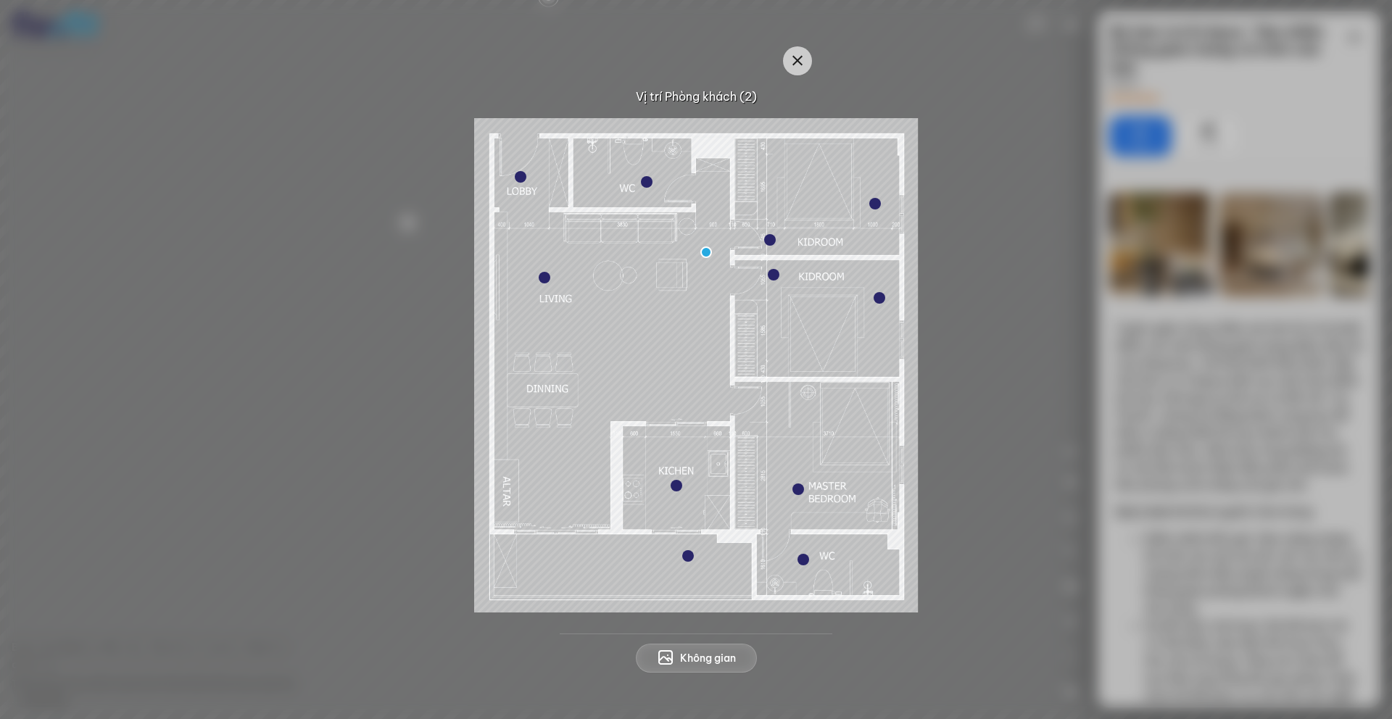
click at [677, 483] on div at bounding box center [677, 486] width 12 height 12
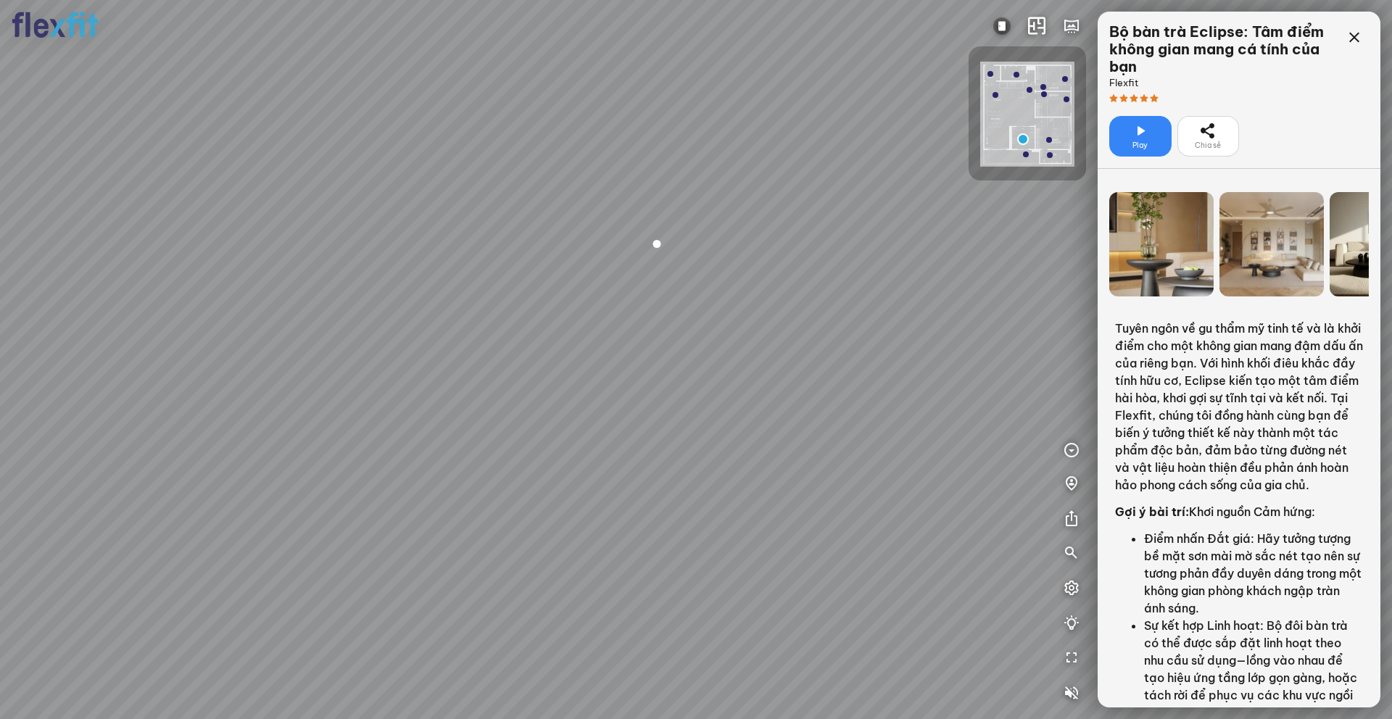
drag, startPoint x: 629, startPoint y: 373, endPoint x: 810, endPoint y: 399, distance: 182.4
click at [810, 399] on div at bounding box center [696, 359] width 1392 height 719
drag, startPoint x: 805, startPoint y: 342, endPoint x: 575, endPoint y: 469, distance: 262.6
click at [586, 474] on div at bounding box center [696, 359] width 1392 height 719
drag, startPoint x: 807, startPoint y: 471, endPoint x: 561, endPoint y: 420, distance: 251.7
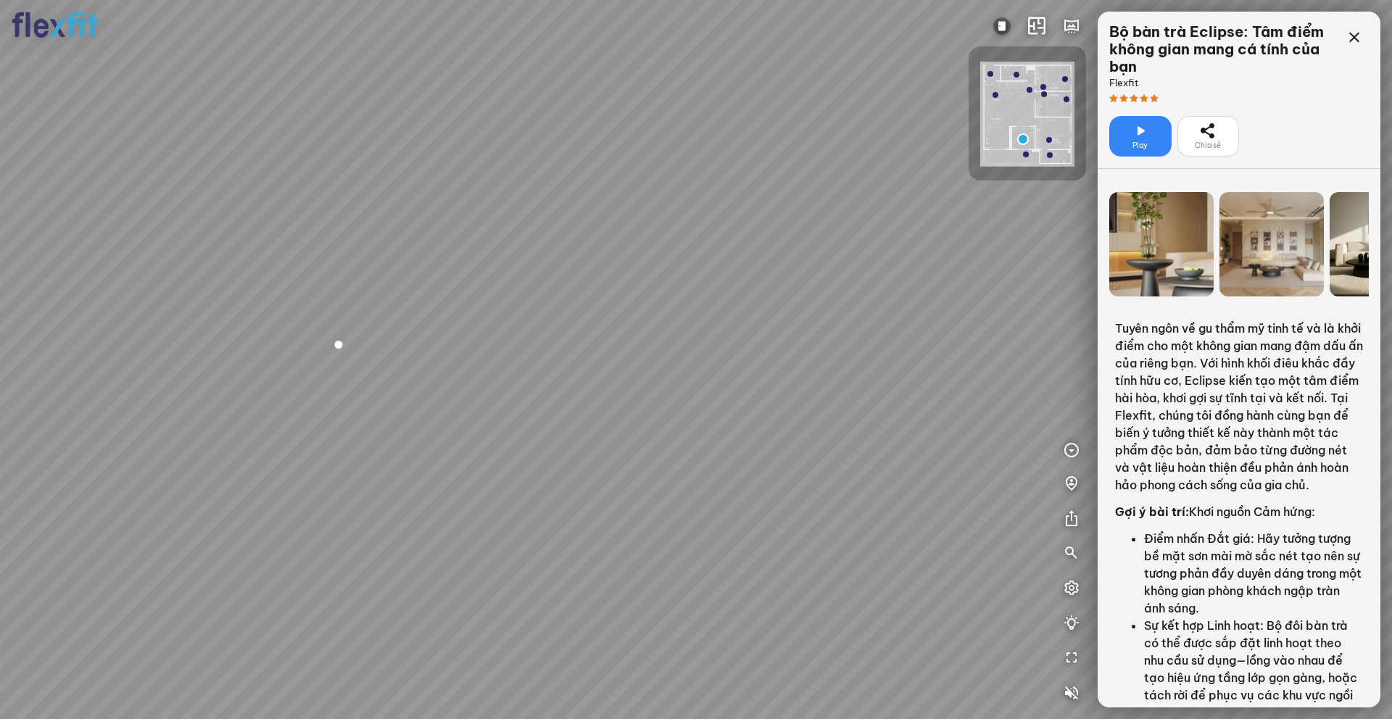
click at [562, 421] on div at bounding box center [696, 359] width 1392 height 719
drag, startPoint x: 811, startPoint y: 450, endPoint x: 574, endPoint y: 410, distance: 240.3
click at [578, 411] on div at bounding box center [696, 359] width 1392 height 719
drag, startPoint x: 737, startPoint y: 420, endPoint x: 832, endPoint y: 424, distance: 94.4
click at [832, 424] on div at bounding box center [696, 359] width 1392 height 719
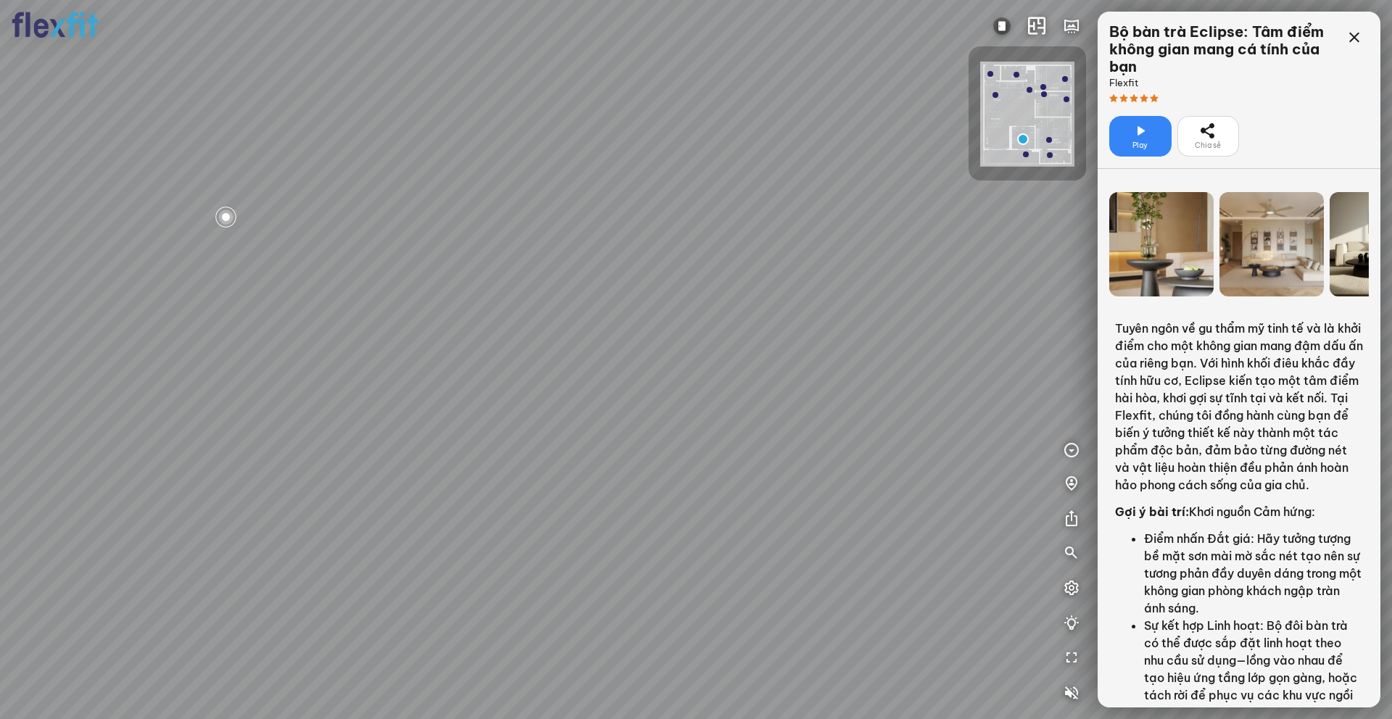
drag, startPoint x: 621, startPoint y: 444, endPoint x: 807, endPoint y: 437, distance: 185.8
click at [864, 441] on div at bounding box center [696, 359] width 1392 height 719
drag, startPoint x: 643, startPoint y: 412, endPoint x: 804, endPoint y: 469, distance: 170.9
click at [804, 469] on div at bounding box center [696, 359] width 1392 height 719
drag, startPoint x: 555, startPoint y: 462, endPoint x: 738, endPoint y: 442, distance: 183.9
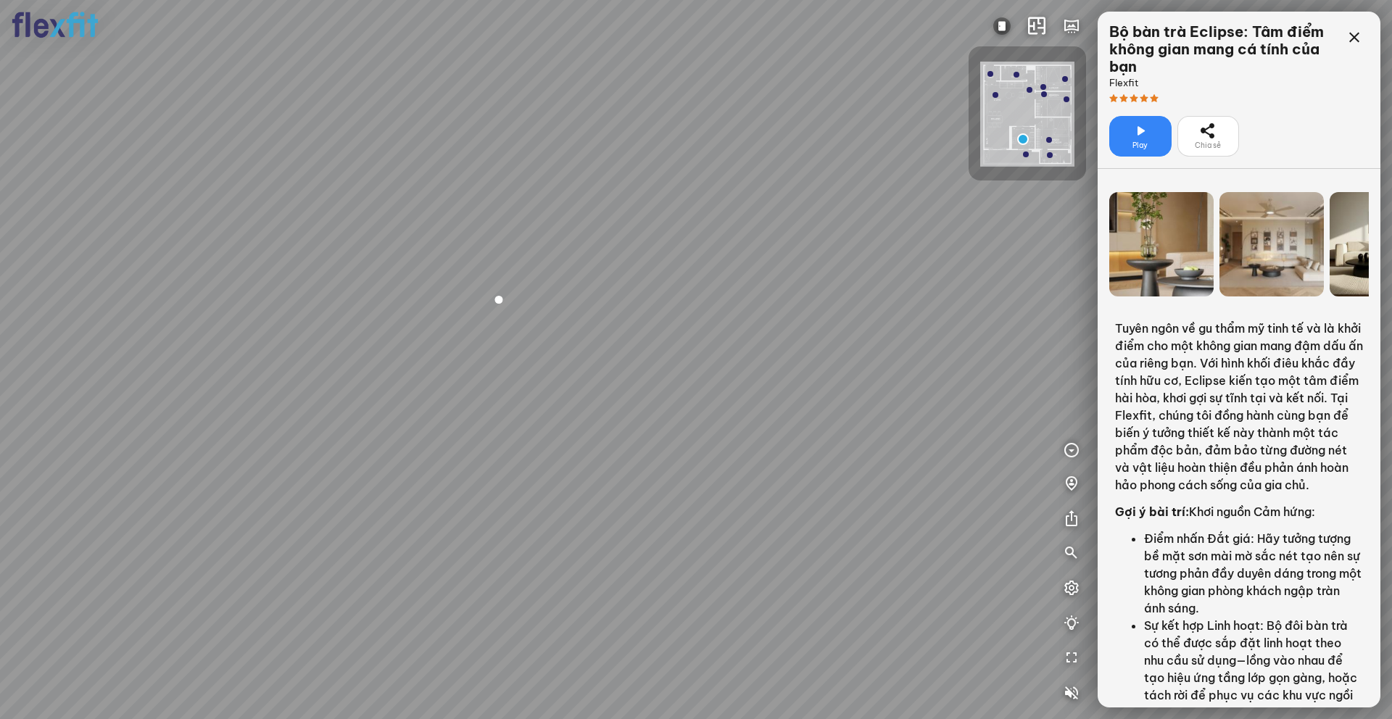
click at [722, 448] on div at bounding box center [696, 359] width 1392 height 719
drag, startPoint x: 500, startPoint y: 480, endPoint x: 797, endPoint y: 491, distance: 296.8
click at [795, 489] on div at bounding box center [696, 359] width 1392 height 719
drag, startPoint x: 708, startPoint y: 491, endPoint x: 457, endPoint y: 542, distance: 256.8
click at [497, 561] on div at bounding box center [696, 359] width 1392 height 719
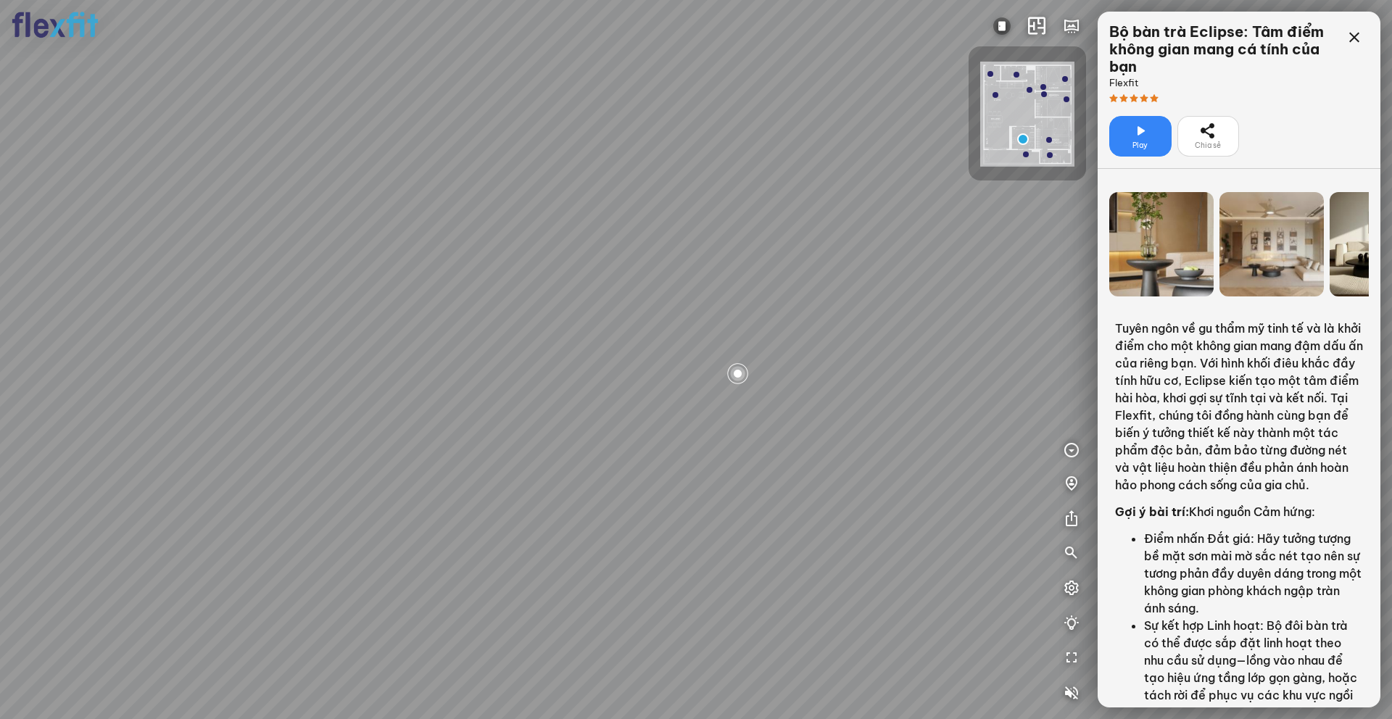
drag, startPoint x: 789, startPoint y: 542, endPoint x: 584, endPoint y: 505, distance: 207.8
click at [584, 508] on div at bounding box center [696, 359] width 1392 height 719
drag, startPoint x: 845, startPoint y: 458, endPoint x: 728, endPoint y: 466, distance: 117.1
click at [728, 466] on div at bounding box center [696, 359] width 1392 height 719
drag, startPoint x: 822, startPoint y: 459, endPoint x: 563, endPoint y: 400, distance: 265.5
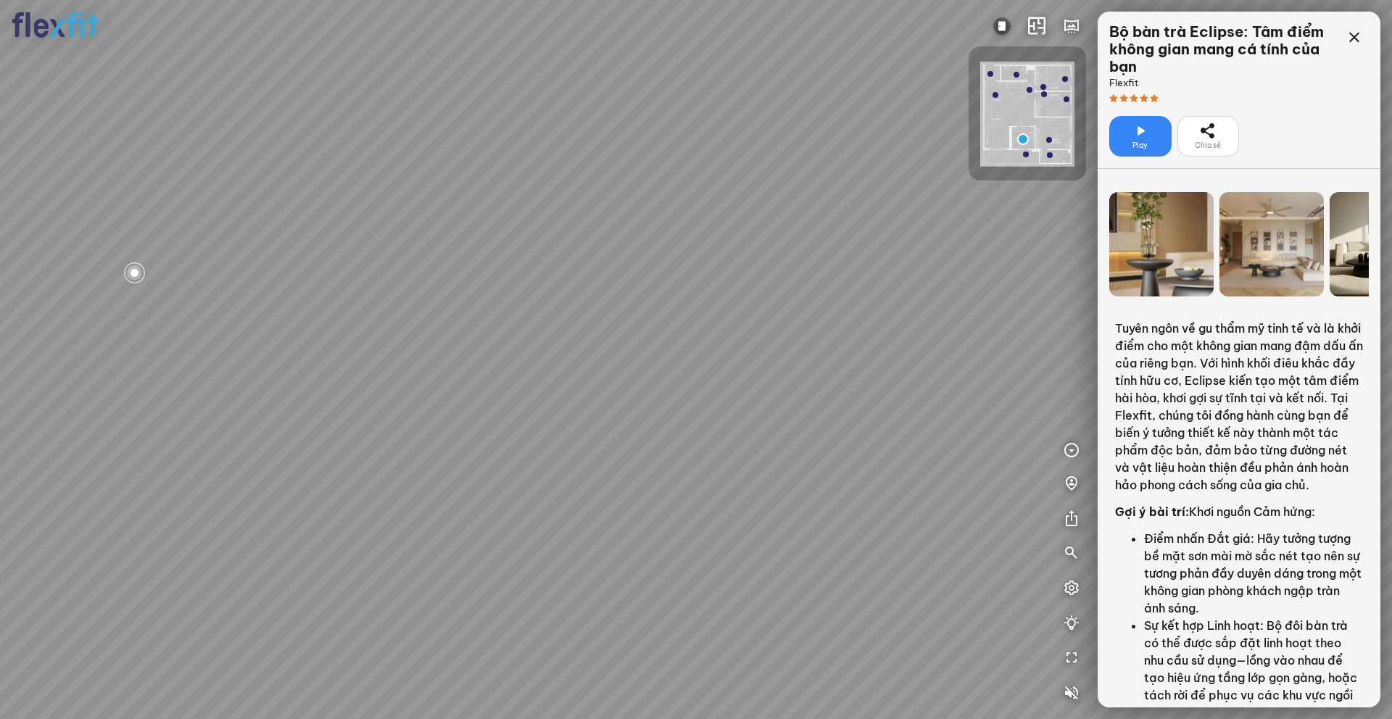
click at [574, 402] on div at bounding box center [696, 359] width 1392 height 719
drag, startPoint x: 713, startPoint y: 422, endPoint x: 778, endPoint y: 373, distance: 81.4
click at [777, 371] on div at bounding box center [696, 359] width 1392 height 719
drag, startPoint x: 568, startPoint y: 380, endPoint x: 862, endPoint y: 500, distance: 318.1
click at [872, 508] on div at bounding box center [696, 359] width 1392 height 719
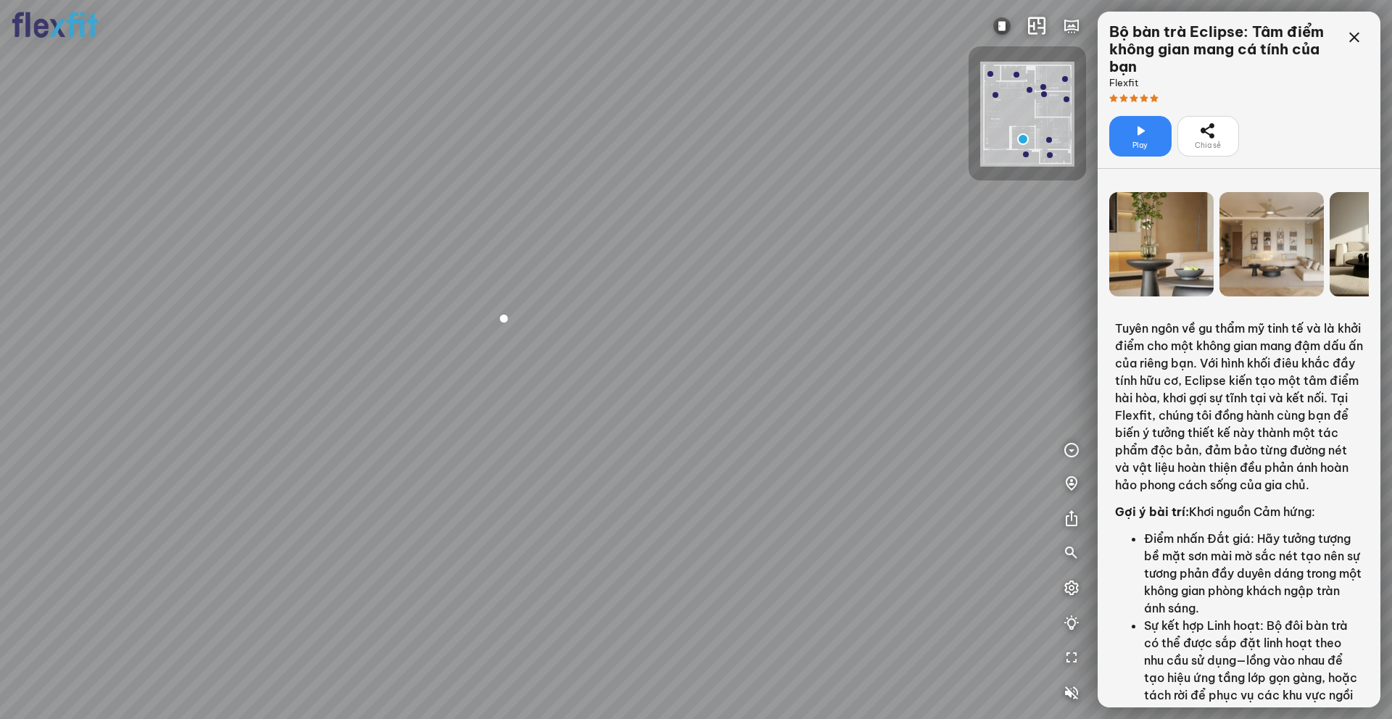
drag, startPoint x: 590, startPoint y: 488, endPoint x: 631, endPoint y: 457, distance: 51.2
click at [631, 457] on div at bounding box center [696, 359] width 1392 height 719
click at [1043, 33] on icon at bounding box center [1354, 37] width 17 height 17
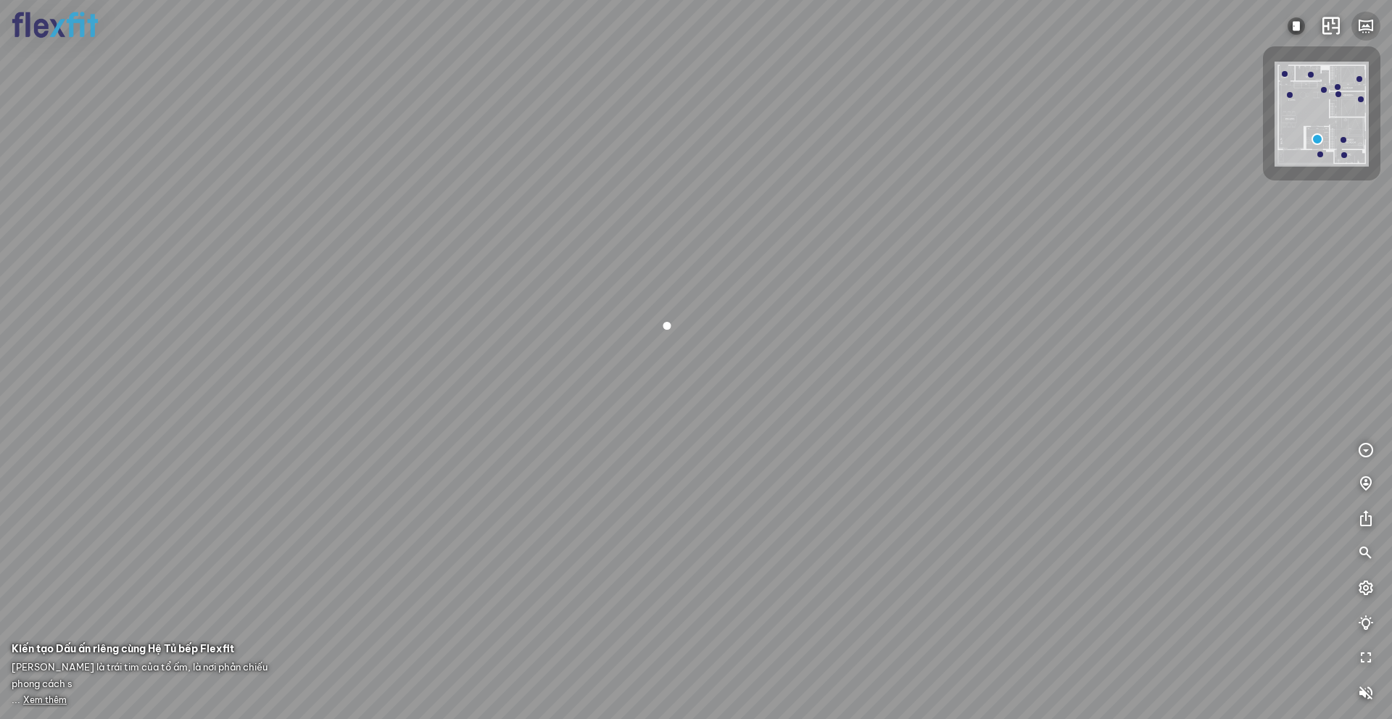
click at [1043, 23] on button "button" at bounding box center [1366, 26] width 29 height 29
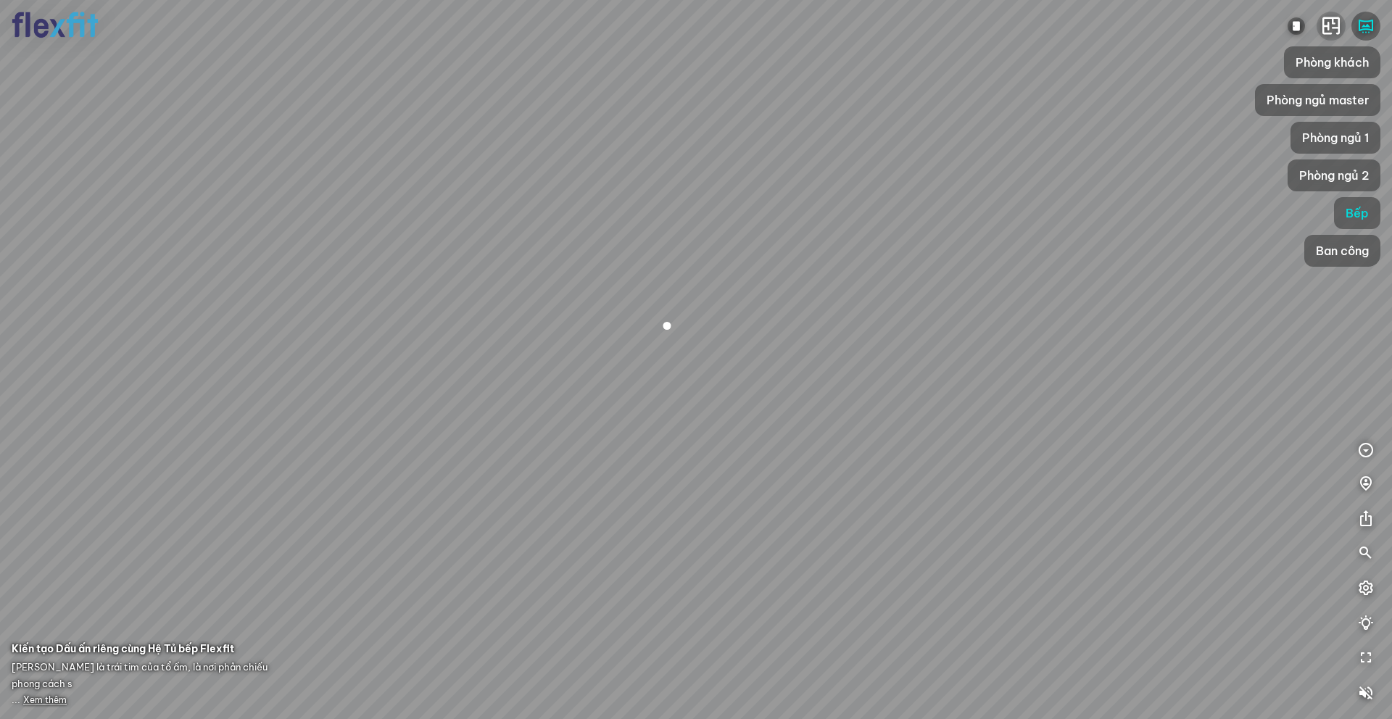
click at [1043, 24] on icon "button" at bounding box center [1331, 25] width 17 height 17
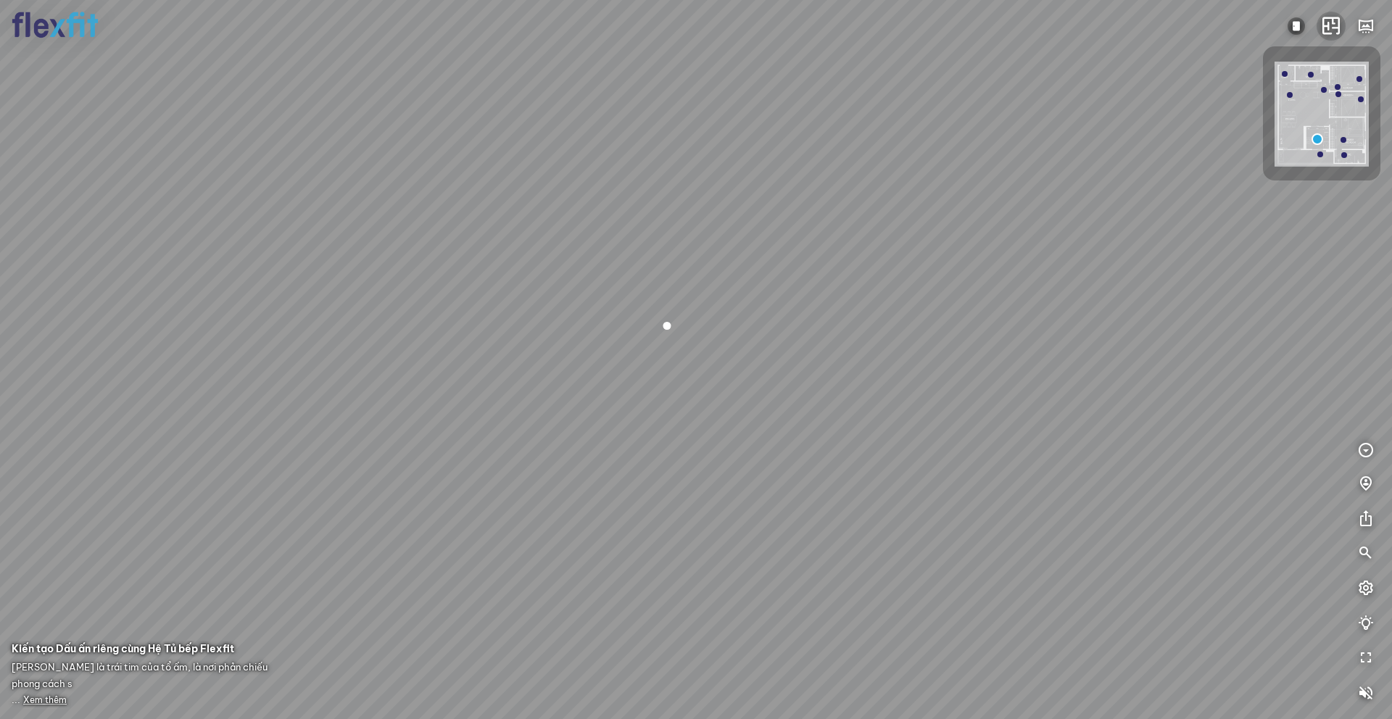
click at [1043, 24] on icon "button" at bounding box center [1331, 25] width 17 height 17
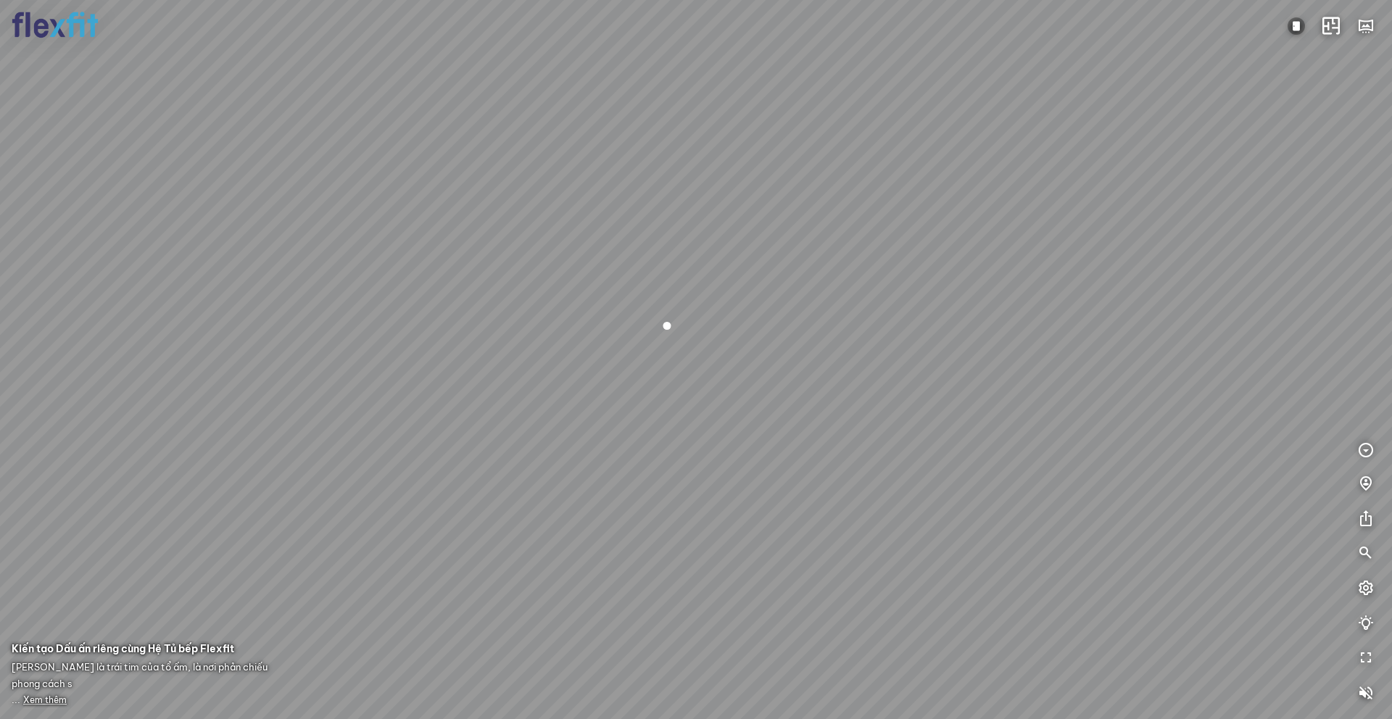
click at [38, 588] on span "Xem thêm" at bounding box center [45, 700] width 44 height 11
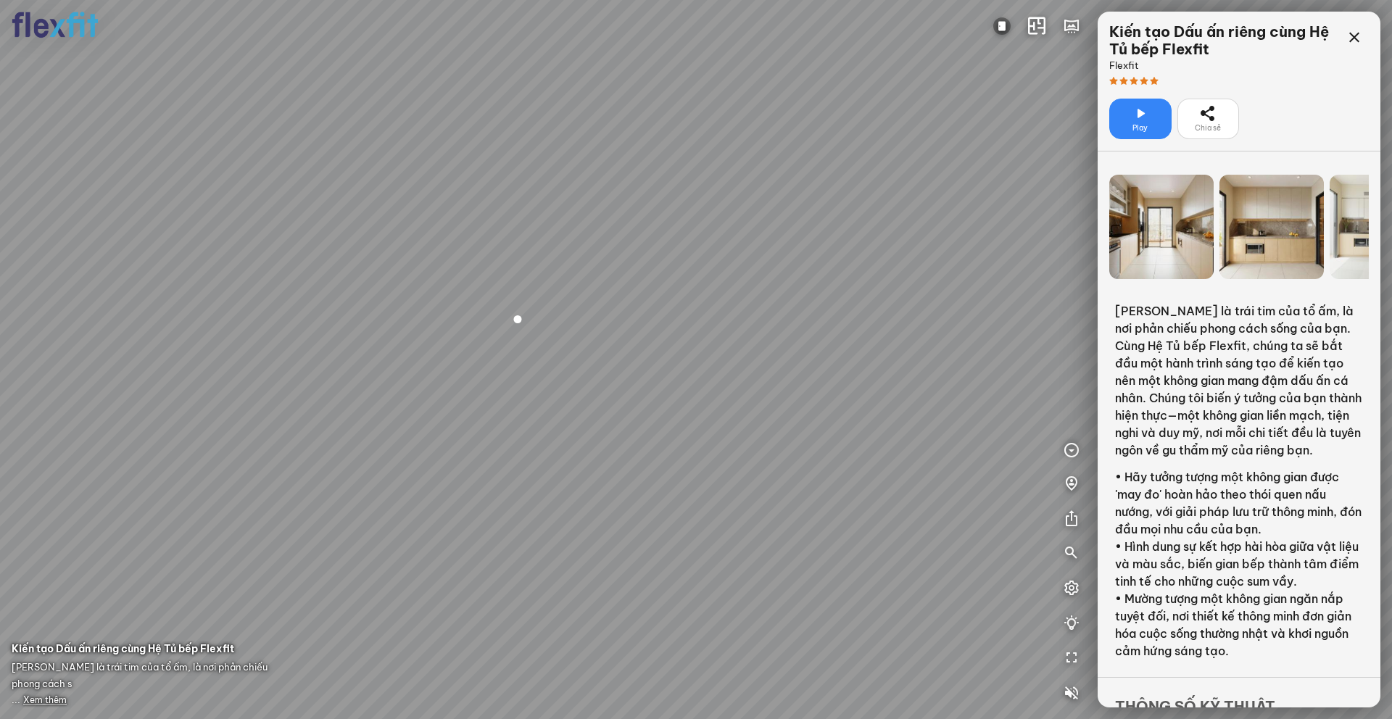
click at [1043, 111] on icon at bounding box center [1140, 113] width 17 height 17
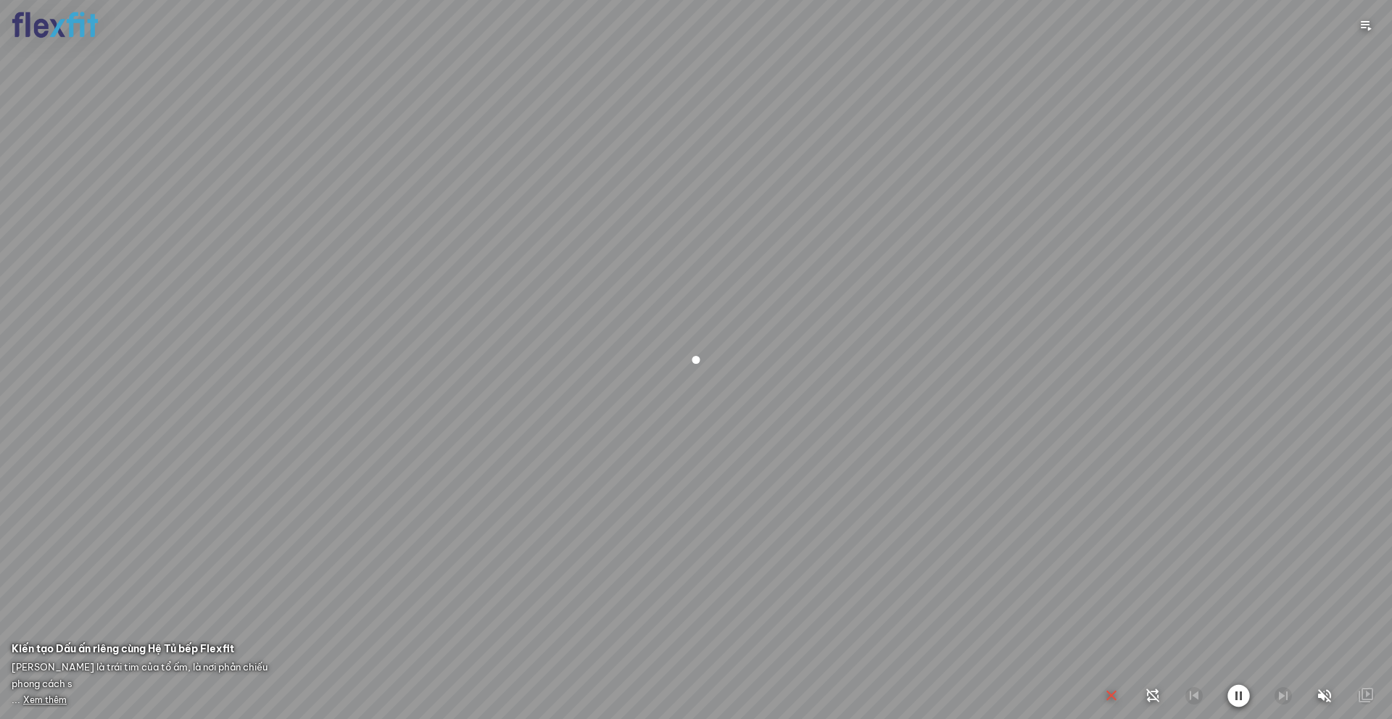
click at [1043, 588] on icon "button" at bounding box center [1324, 695] width 17 height 17
click at [1043, 588] on icon "button" at bounding box center [1324, 695] width 18 height 17
click at [51, 588] on div at bounding box center [696, 359] width 1392 height 719
click at [44, 588] on div at bounding box center [696, 359] width 1392 height 719
click at [64, 588] on div at bounding box center [696, 359] width 1392 height 719
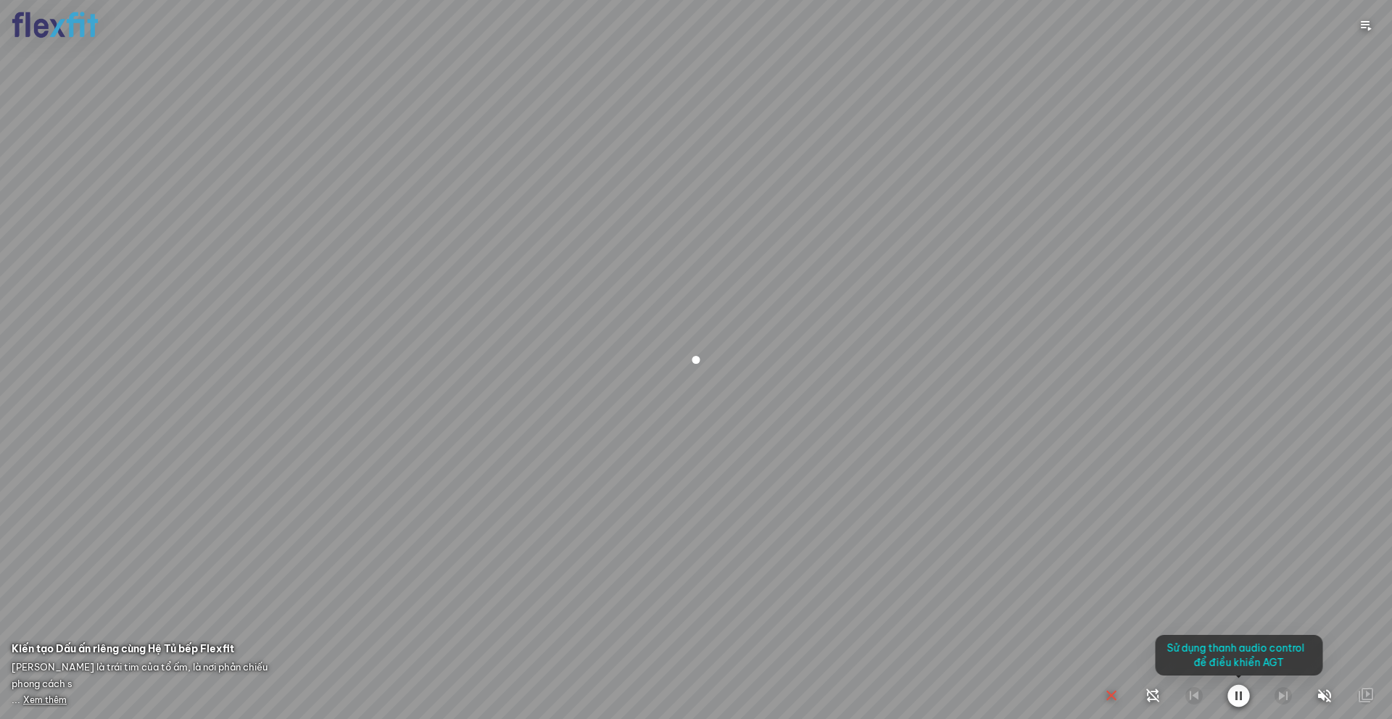
click at [26, 588] on div at bounding box center [696, 359] width 1392 height 719
click at [1043, 588] on icon "button" at bounding box center [1239, 696] width 22 height 23
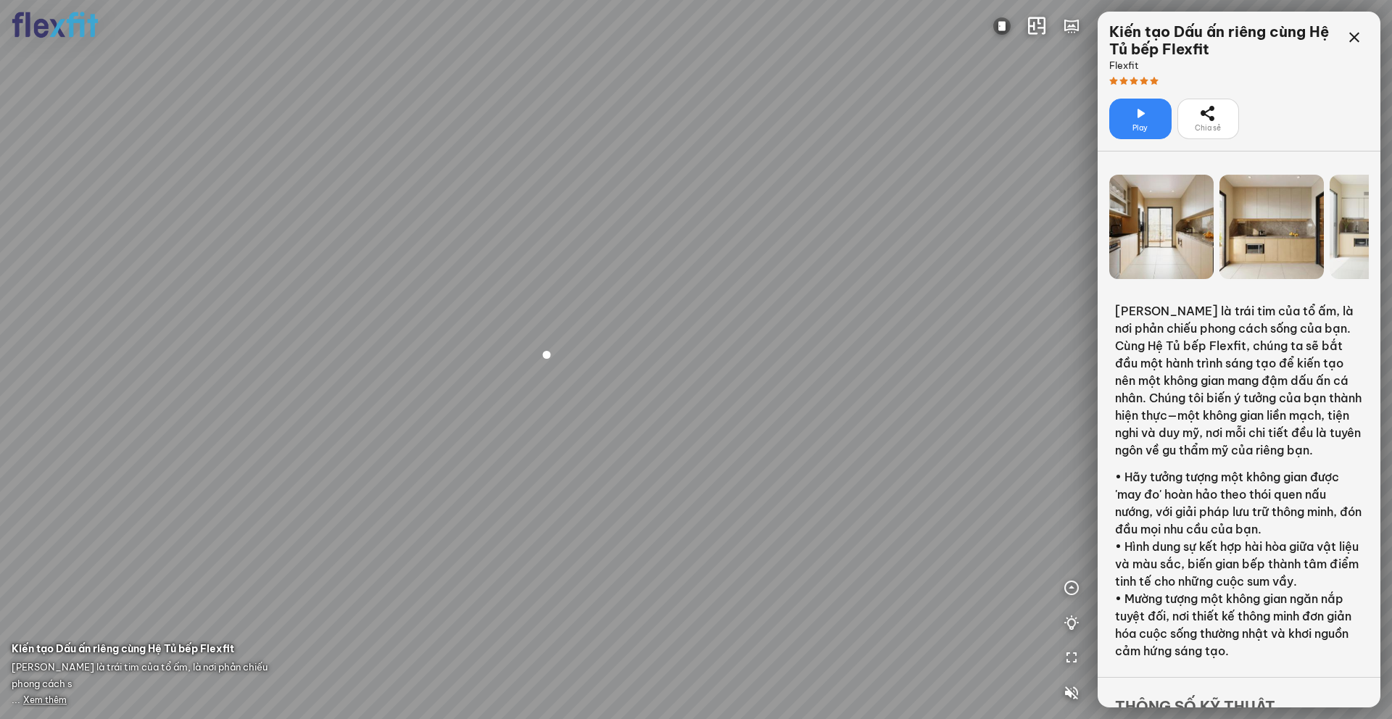
click at [1043, 422] on p "[PERSON_NAME] là trái tim của tổ ấm, là nơi phản chiếu phong cách sống của bạn.…" at bounding box center [1239, 380] width 248 height 157
click at [1043, 37] on icon at bounding box center [1354, 37] width 17 height 17
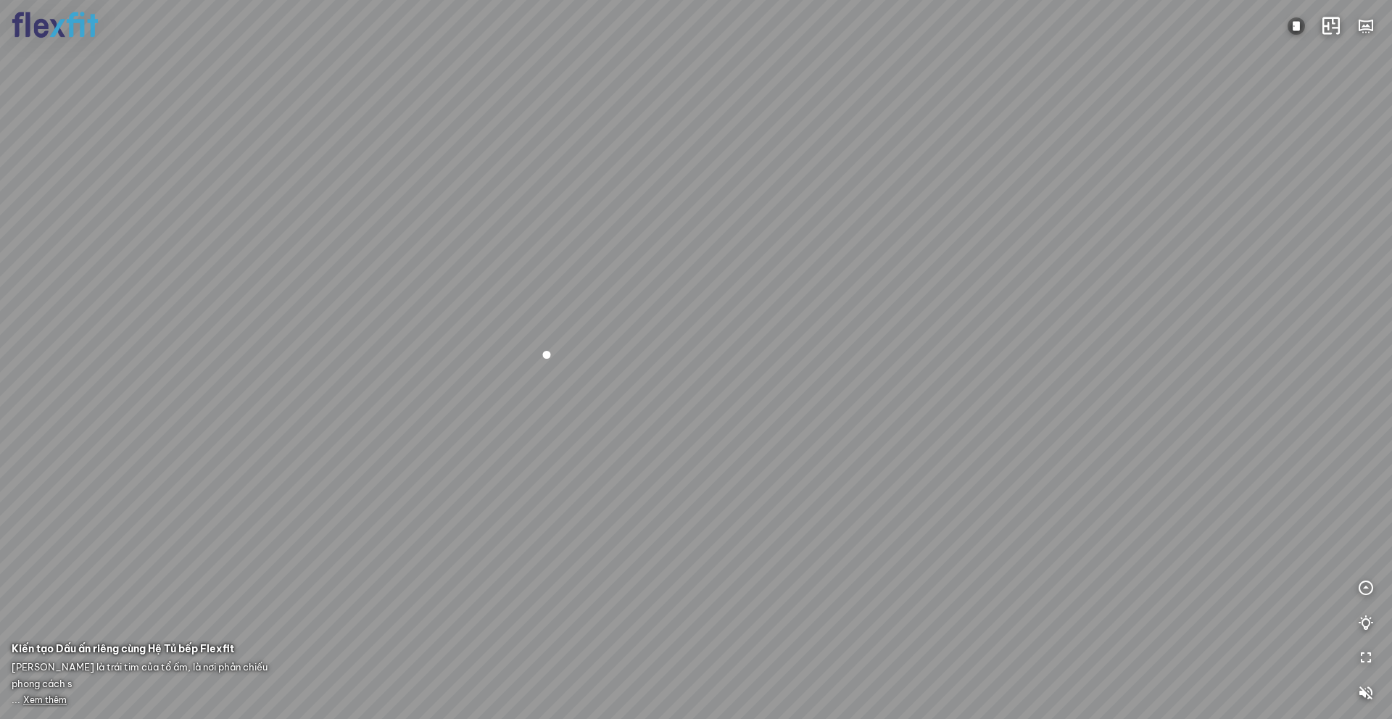
click at [25, 588] on span "Xem thêm" at bounding box center [45, 700] width 44 height 11
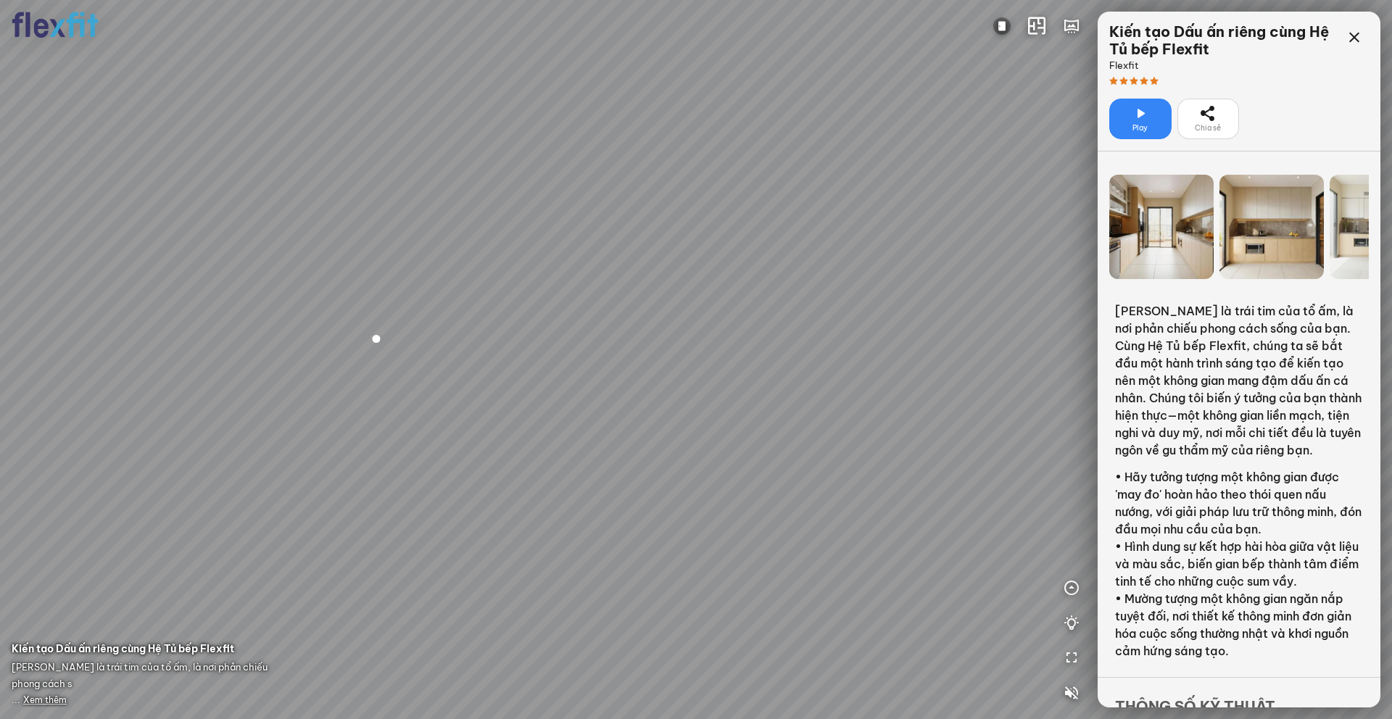
scroll to position [236, 0]
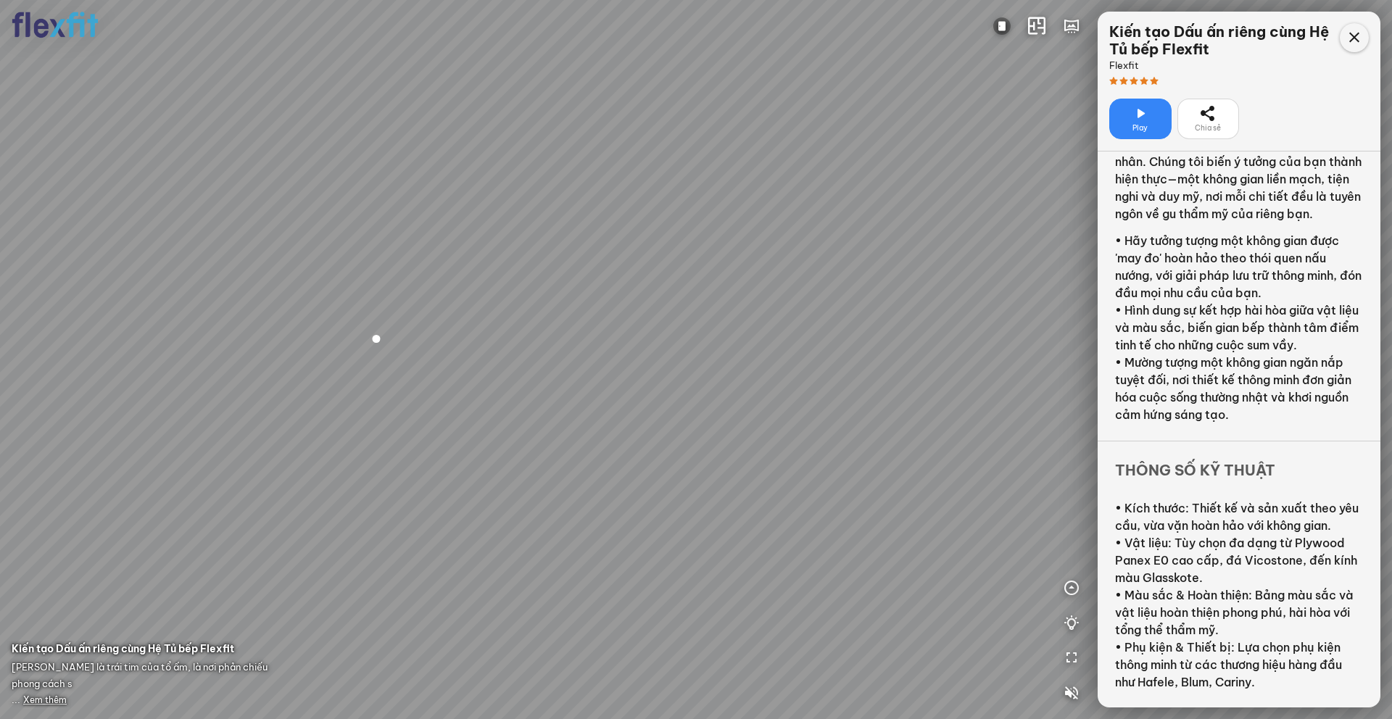
click at [1043, 29] on icon at bounding box center [1354, 37] width 17 height 17
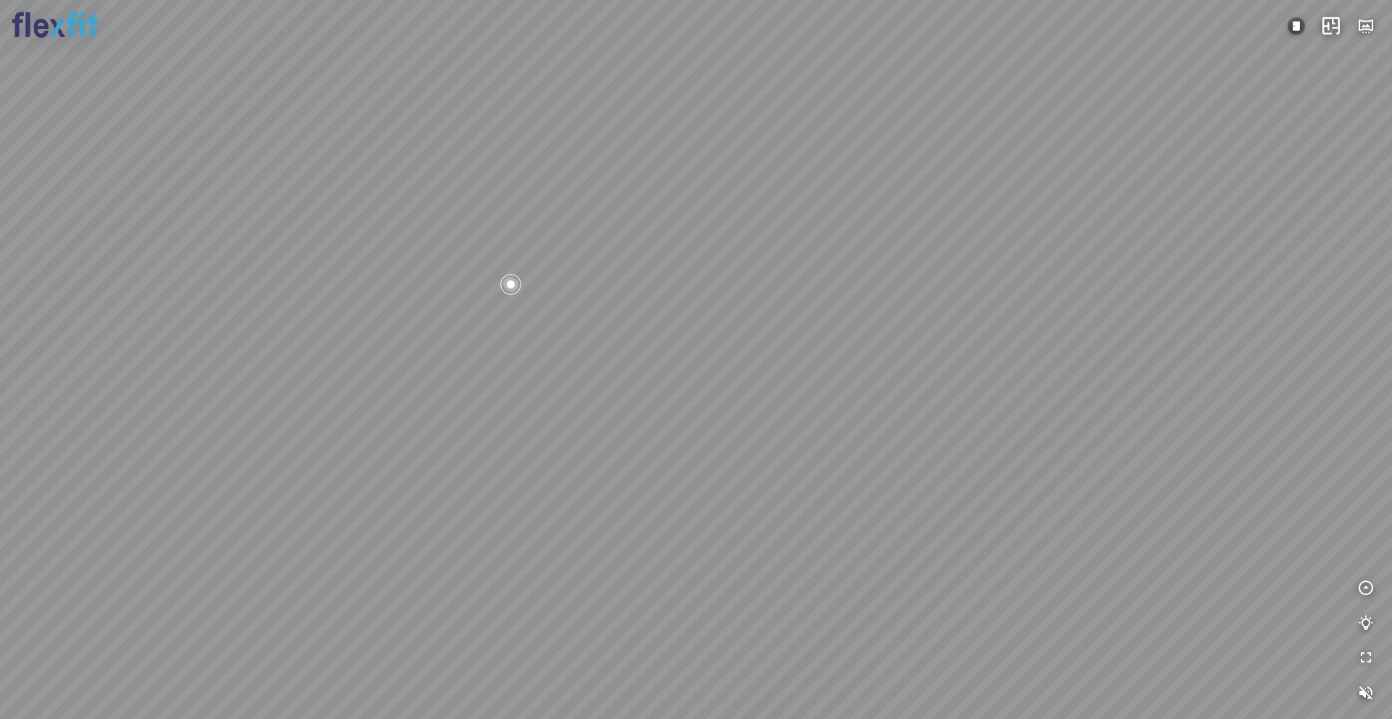
drag, startPoint x: 455, startPoint y: 519, endPoint x: 730, endPoint y: 420, distance: 292.2
click at [721, 423] on div at bounding box center [696, 359] width 1392 height 719
drag, startPoint x: 593, startPoint y: 476, endPoint x: 711, endPoint y: 448, distance: 120.8
click at [711, 448] on div at bounding box center [696, 359] width 1392 height 719
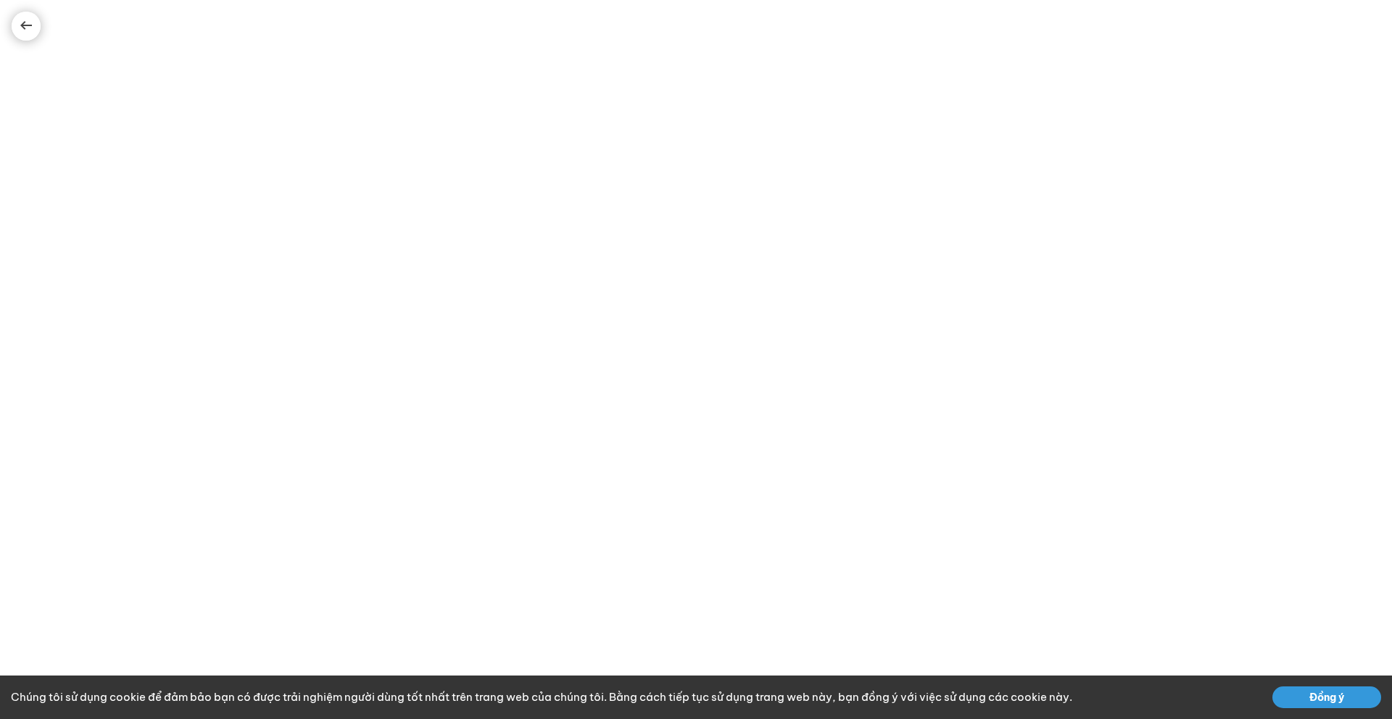
click at [1305, 698] on button "Đồng ý" at bounding box center [1327, 698] width 109 height 22
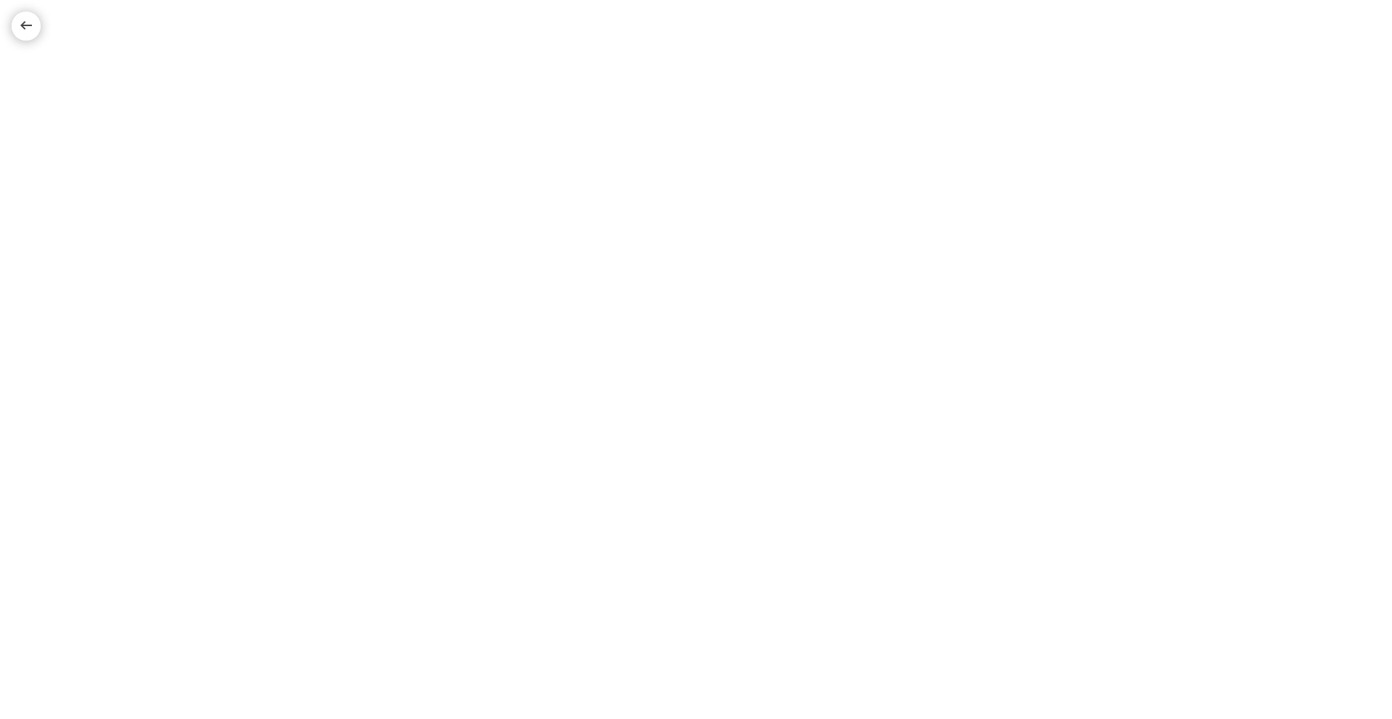
click at [23, 18] on div at bounding box center [25, 25] width 17 height 17
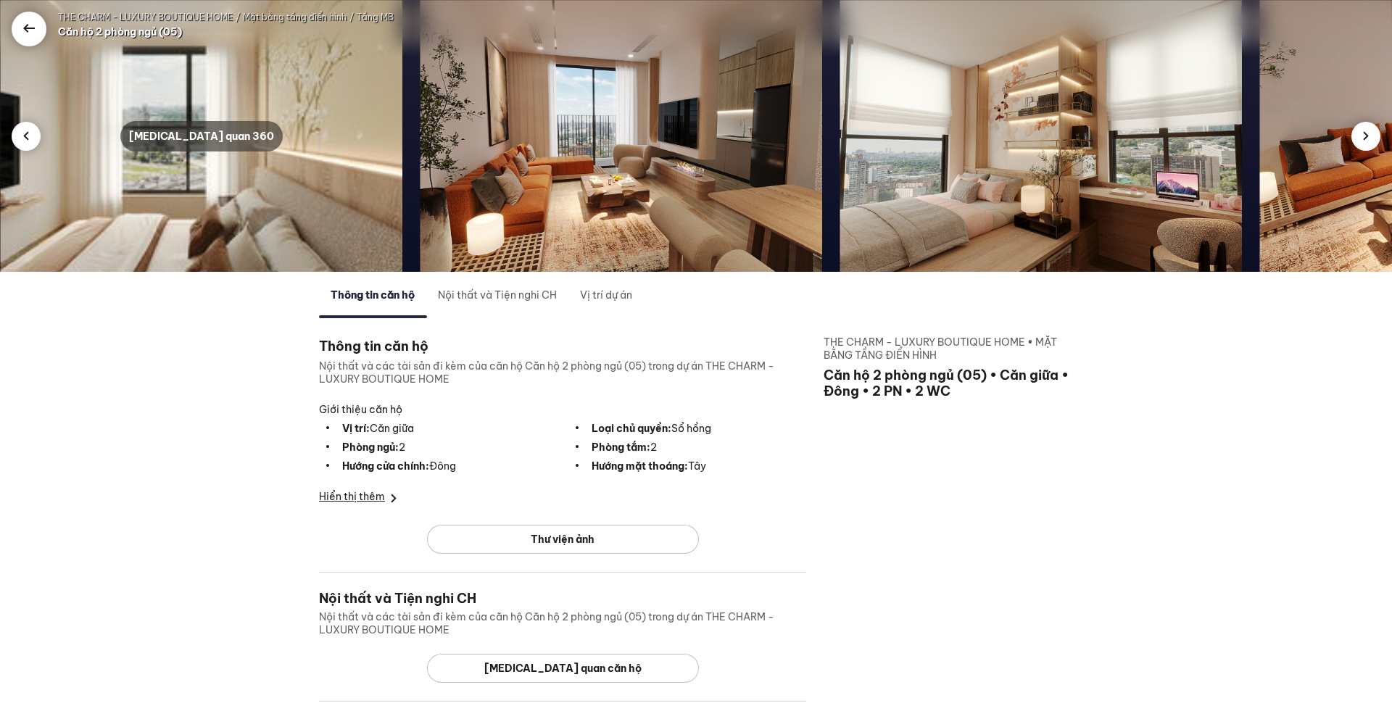
click at [213, 141] on div "Tham quan 360" at bounding box center [201, 136] width 162 height 30
click at [643, 181] on img at bounding box center [621, 136] width 402 height 272
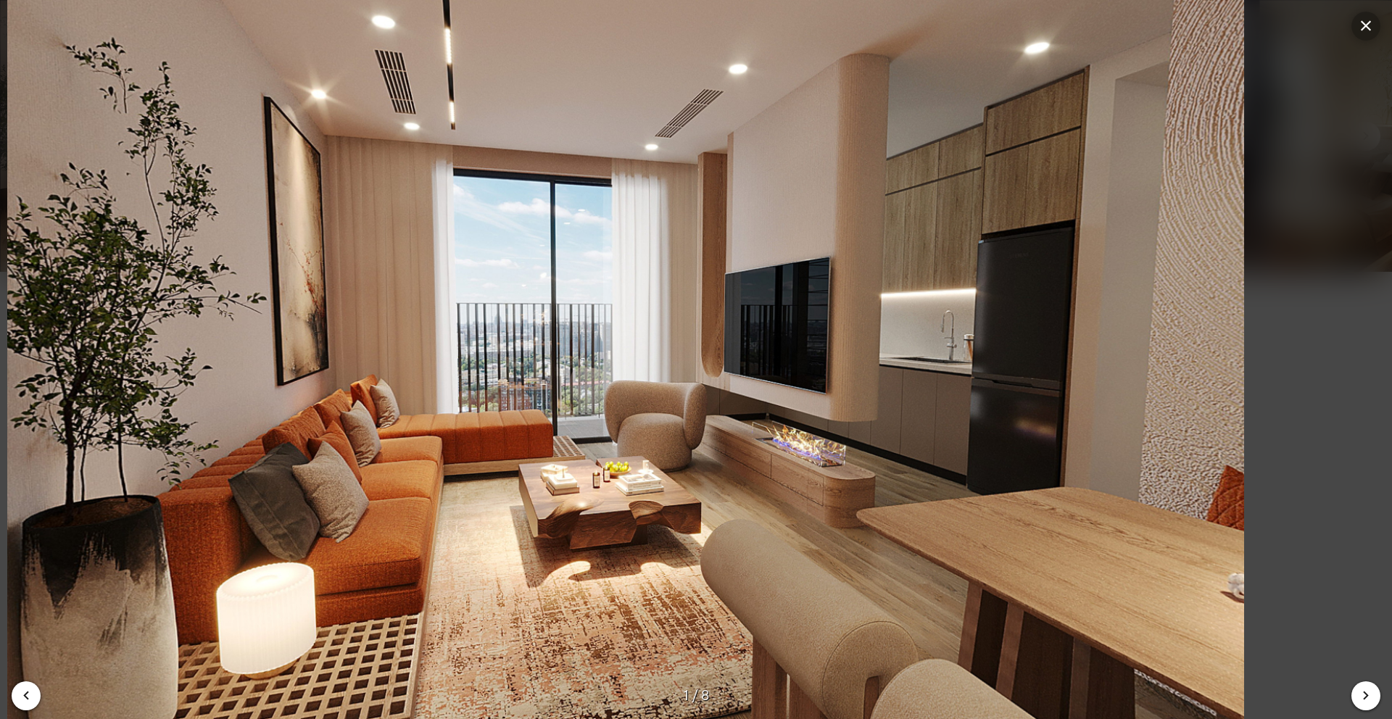
drag, startPoint x: 956, startPoint y: 273, endPoint x: 741, endPoint y: 257, distance: 215.2
click at [741, 257] on img at bounding box center [626, 359] width 1392 height 719
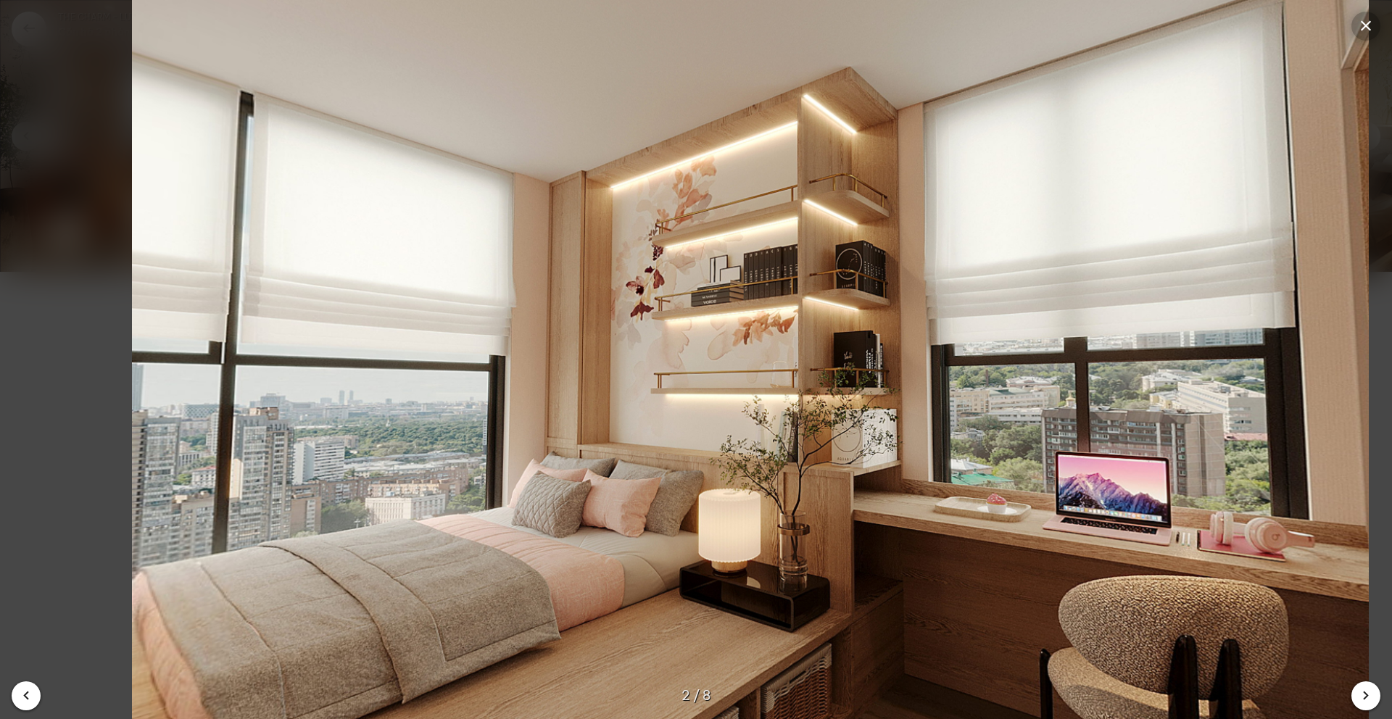
drag, startPoint x: 291, startPoint y: 274, endPoint x: 704, endPoint y: 304, distance: 414.4
click at [690, 304] on img at bounding box center [750, 359] width 1392 height 719
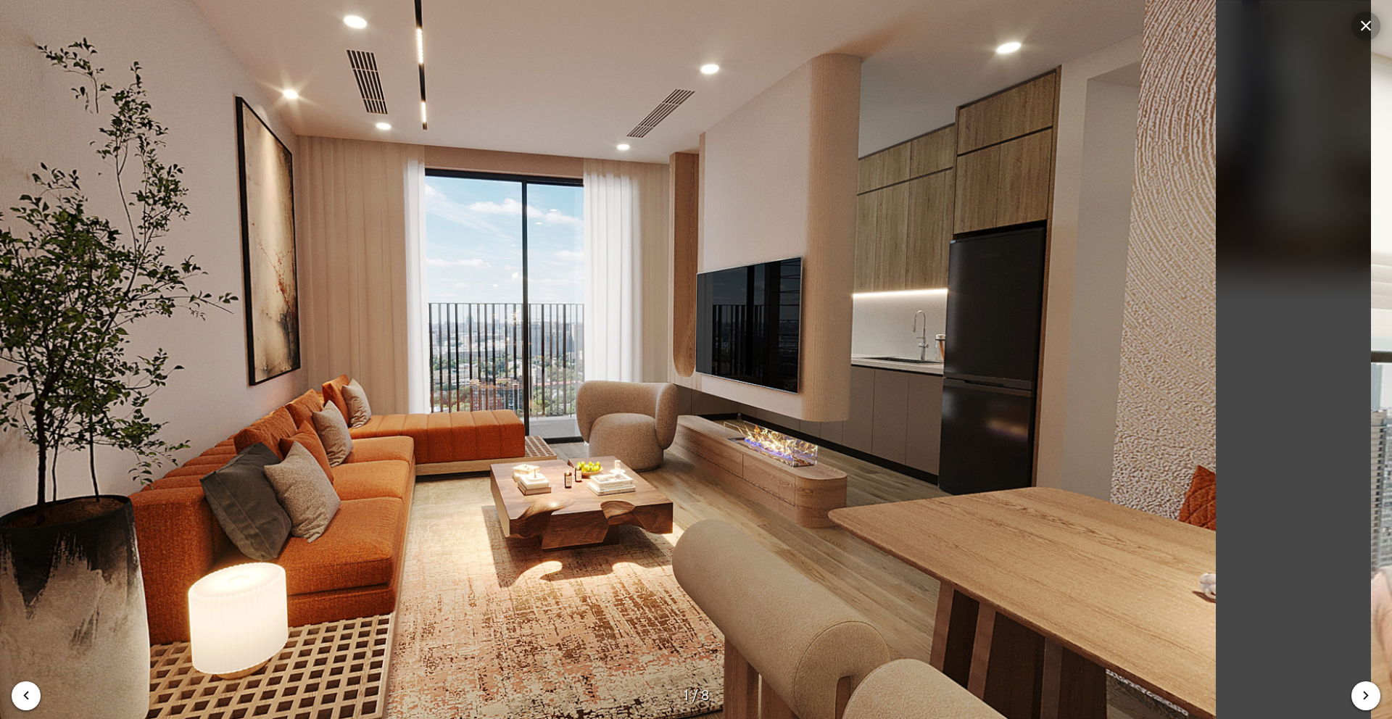
drag, startPoint x: 1103, startPoint y: 358, endPoint x: 905, endPoint y: 360, distance: 198.0
click at [906, 360] on img at bounding box center [597, 359] width 1392 height 719
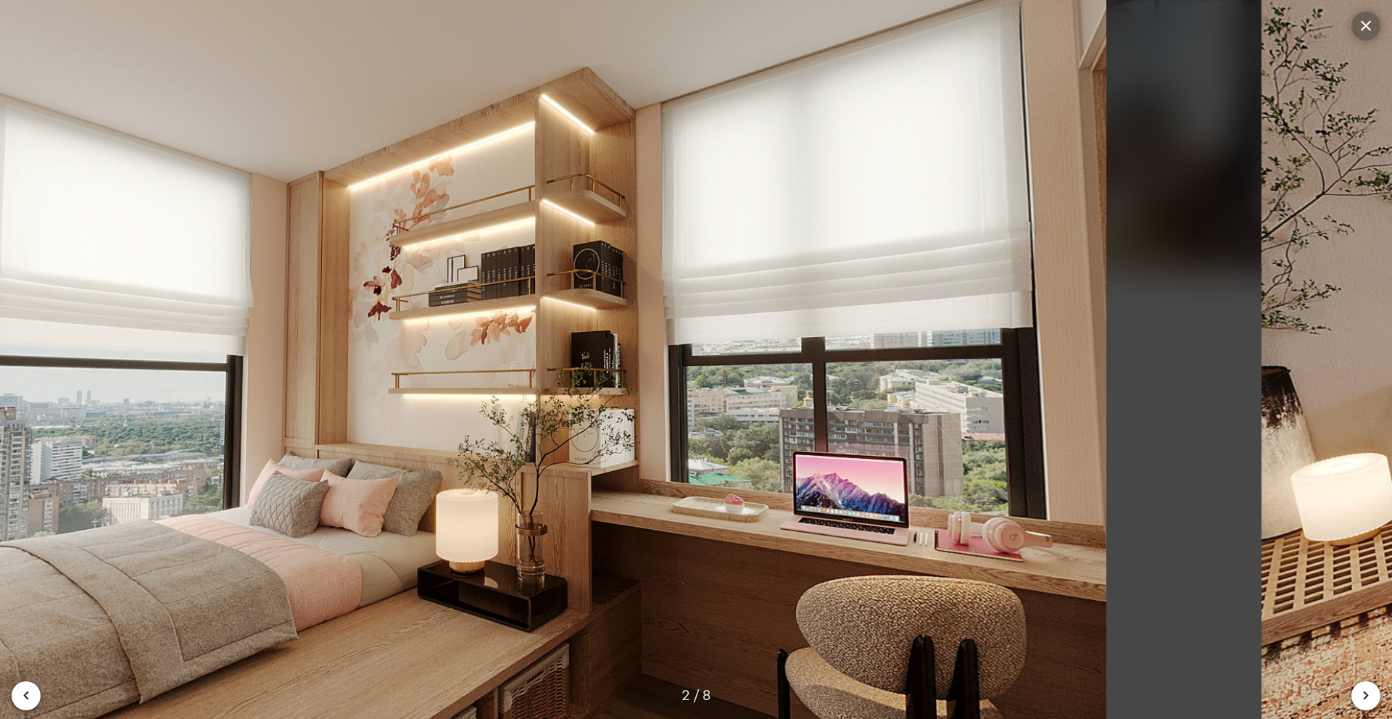
drag, startPoint x: 1160, startPoint y: 358, endPoint x: 890, endPoint y: 362, distance: 269.1
click at [892, 361] on img at bounding box center [488, 359] width 1392 height 719
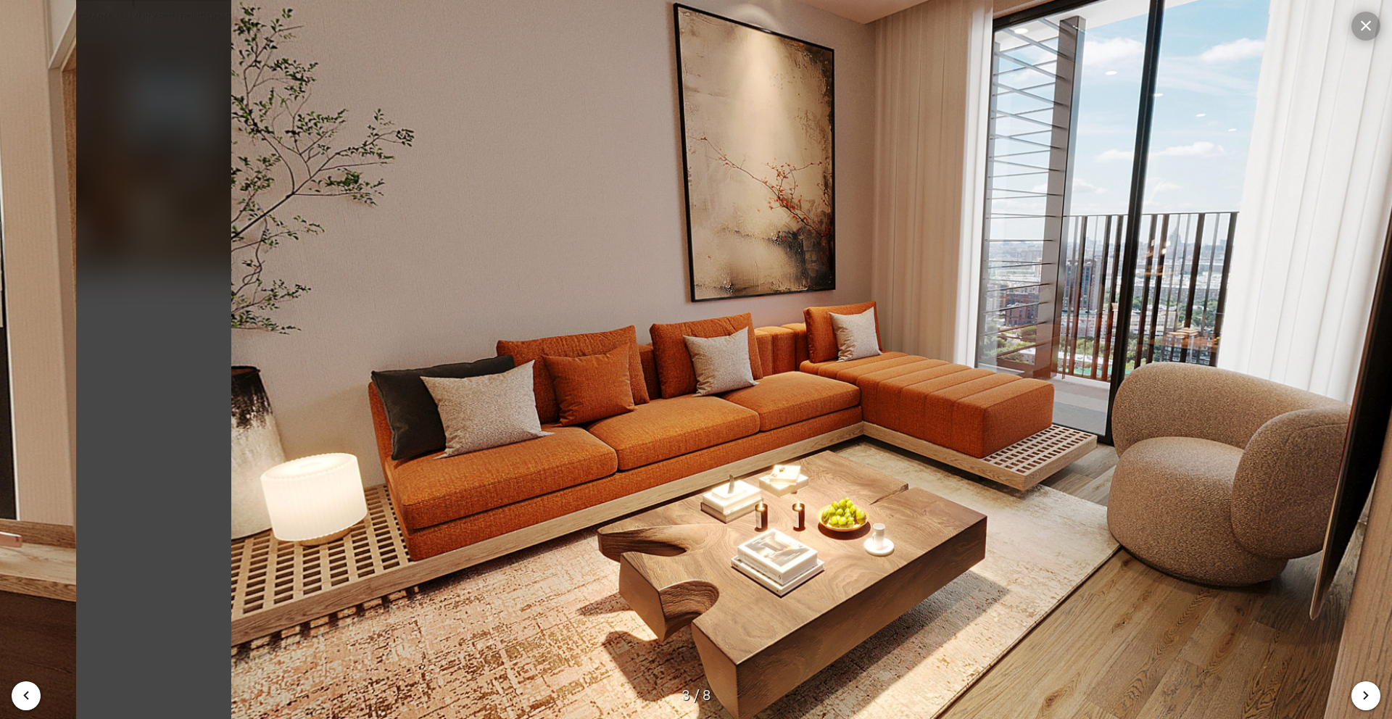
drag, startPoint x: 775, startPoint y: 361, endPoint x: 971, endPoint y: 353, distance: 196.0
click at [970, 353] on img at bounding box center [850, 359] width 1392 height 719
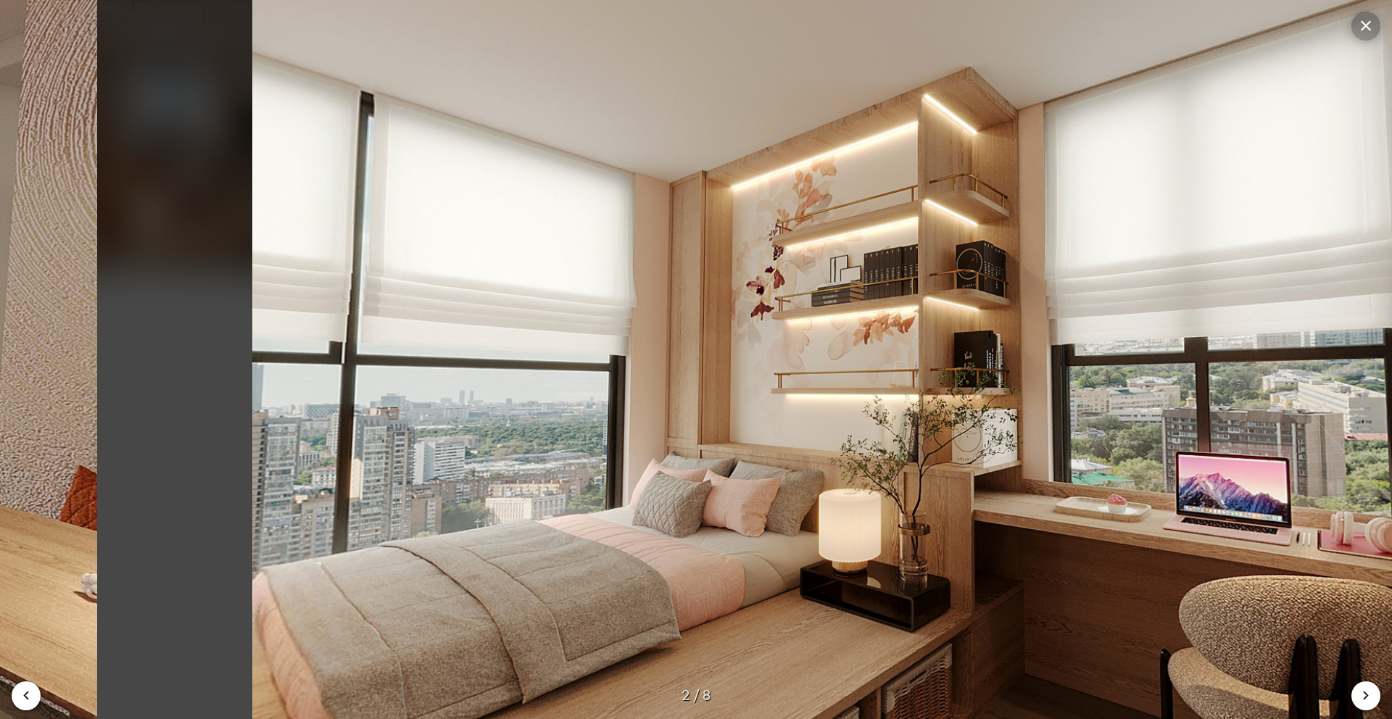
drag, startPoint x: 825, startPoint y: 344, endPoint x: 1025, endPoint y: 337, distance: 200.2
click at [1037, 336] on img at bounding box center [871, 359] width 1392 height 719
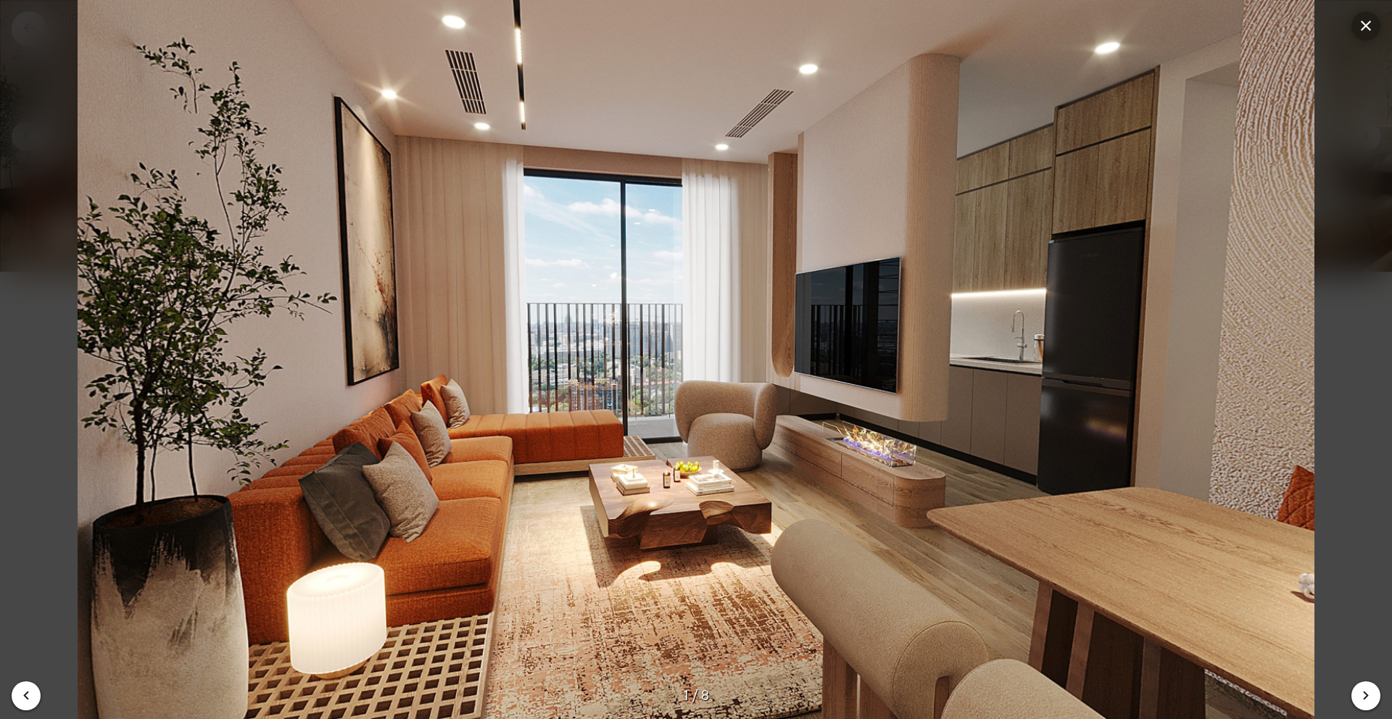
drag, startPoint x: 959, startPoint y: 331, endPoint x: 675, endPoint y: 367, distance: 286.6
click at [689, 365] on img at bounding box center [696, 359] width 1392 height 719
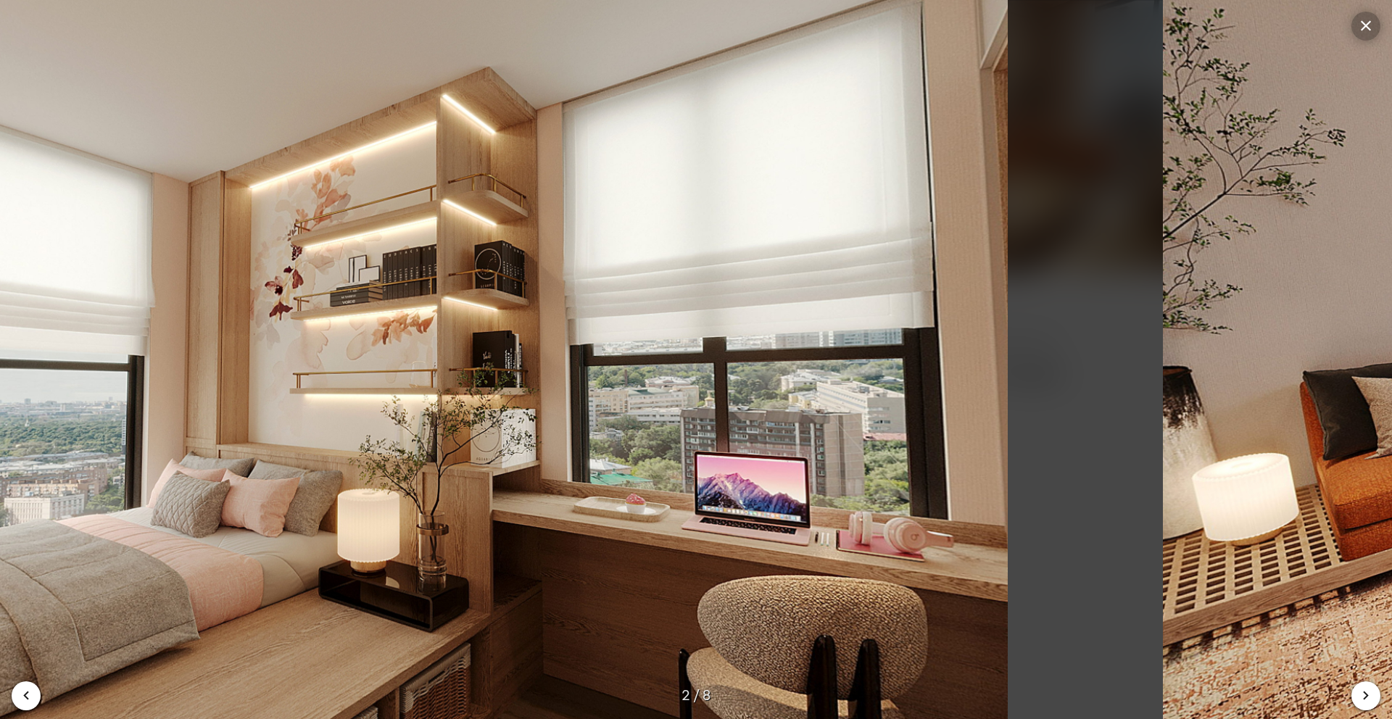
drag, startPoint x: 1030, startPoint y: 313, endPoint x: 634, endPoint y: 372, distance: 400.4
click at [711, 353] on img at bounding box center [389, 359] width 1392 height 719
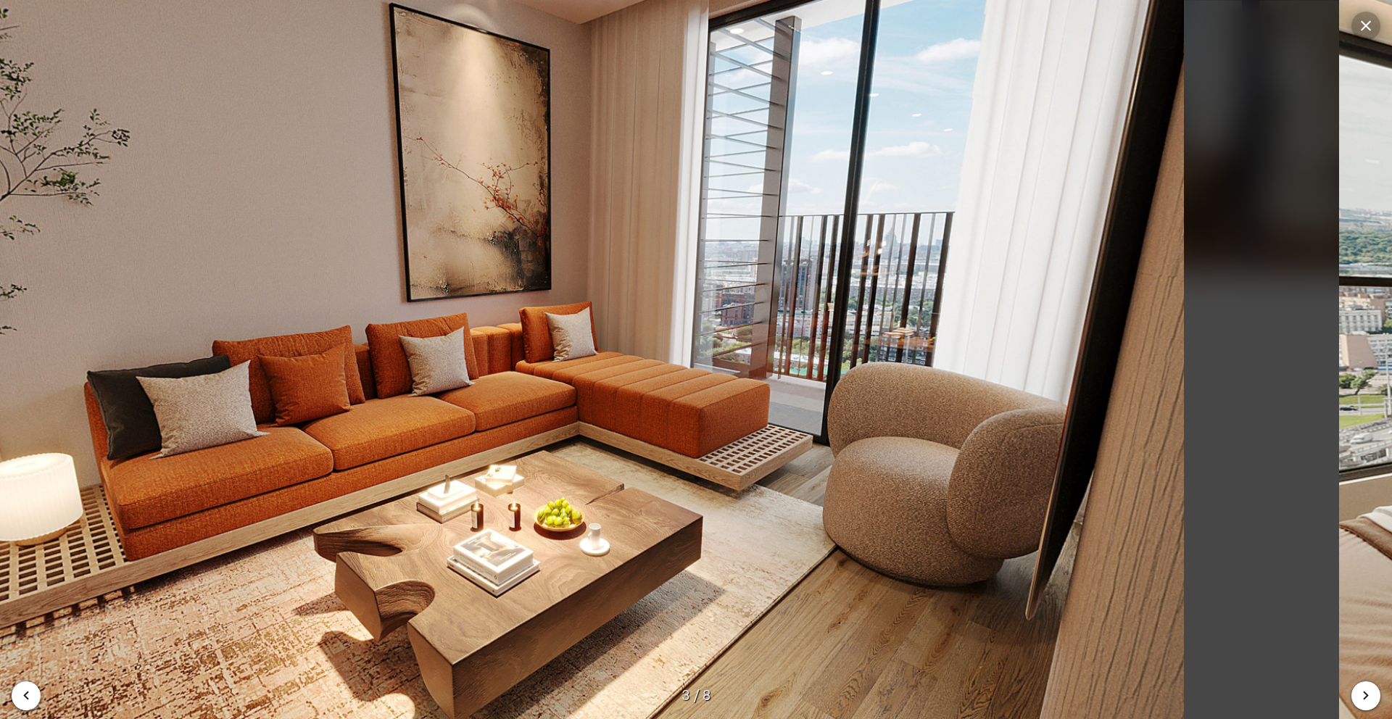
drag, startPoint x: 1032, startPoint y: 335, endPoint x: 568, endPoint y: 380, distance: 466.3
click at [584, 377] on img at bounding box center [565, 359] width 1392 height 719
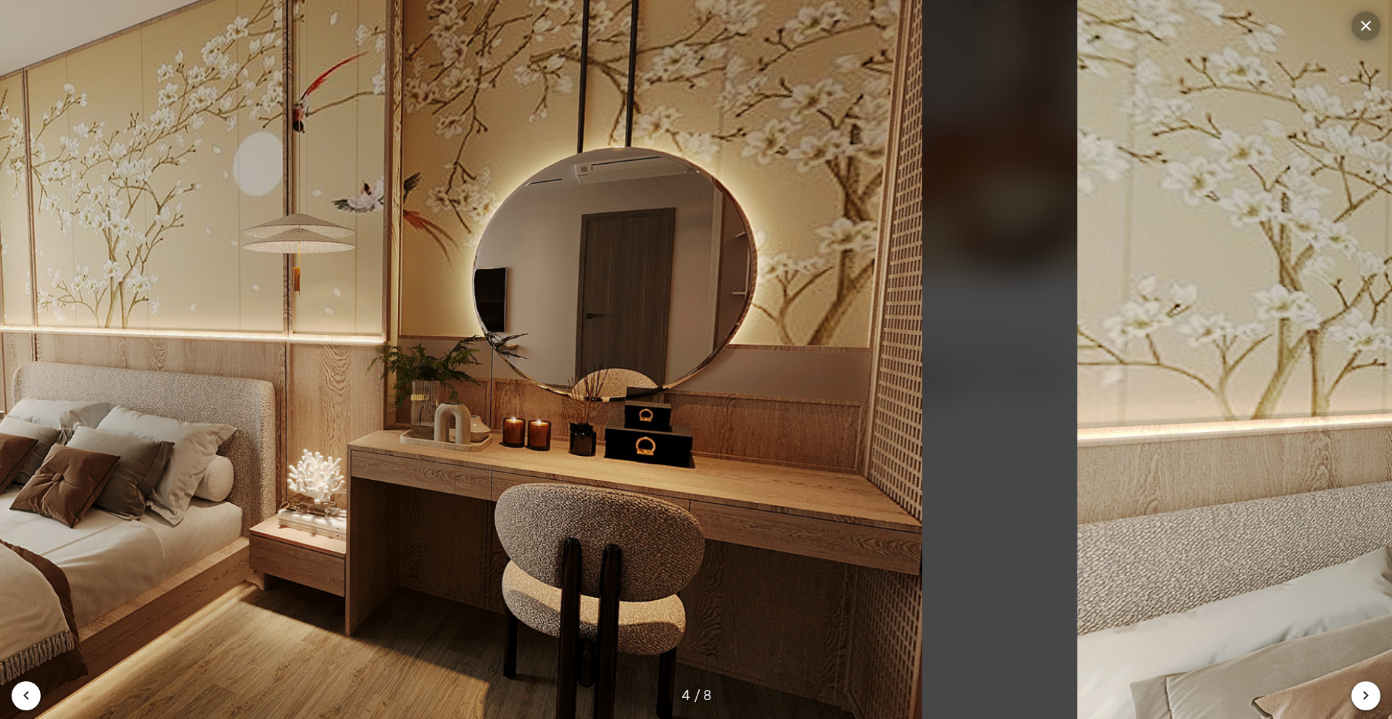
drag, startPoint x: 893, startPoint y: 363, endPoint x: 418, endPoint y: 413, distance: 477.6
click at [471, 396] on img at bounding box center [304, 359] width 1392 height 719
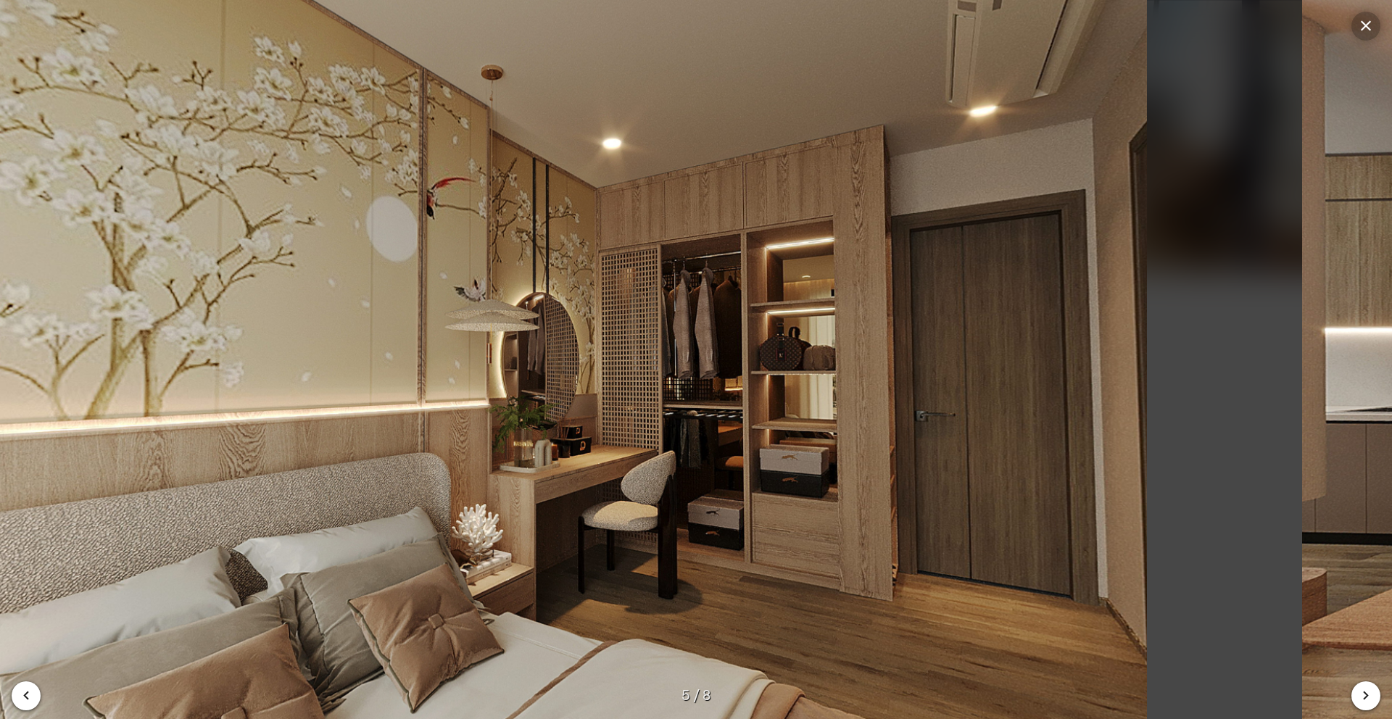
drag, startPoint x: 955, startPoint y: 381, endPoint x: 398, endPoint y: 400, distance: 557.3
click at [449, 397] on img at bounding box center [528, 359] width 1392 height 719
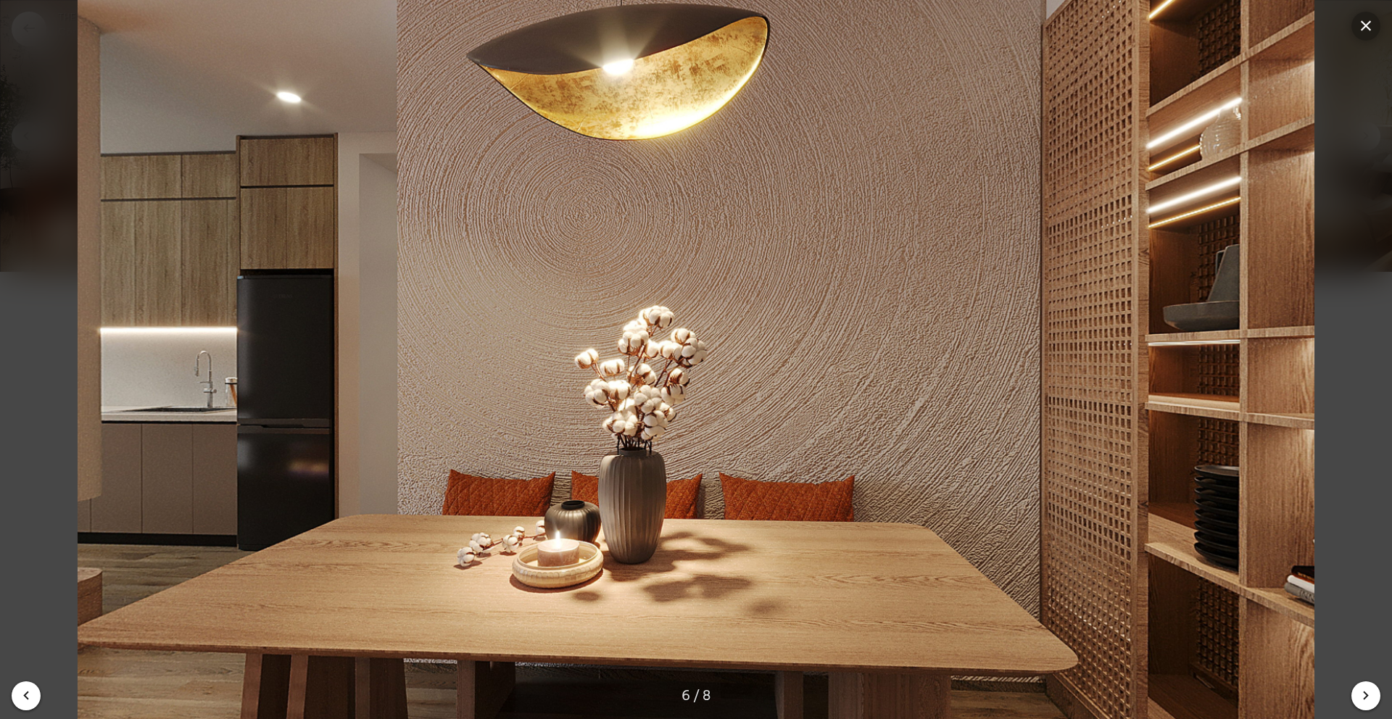
drag, startPoint x: 534, startPoint y: 392, endPoint x: 927, endPoint y: 396, distance: 393.1
click at [922, 396] on img at bounding box center [696, 359] width 1392 height 719
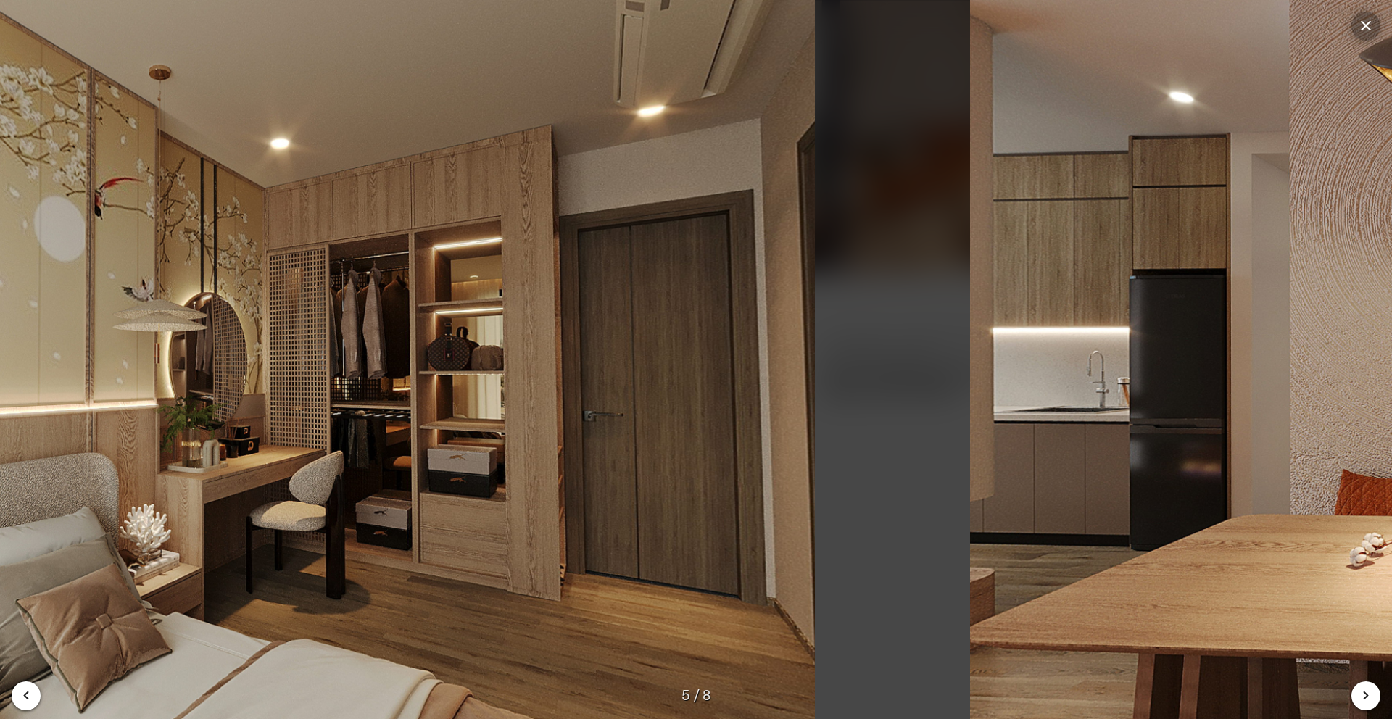
drag, startPoint x: 1220, startPoint y: 155, endPoint x: 468, endPoint y: 142, distance: 751.4
click at [471, 143] on img at bounding box center [196, 359] width 1392 height 719
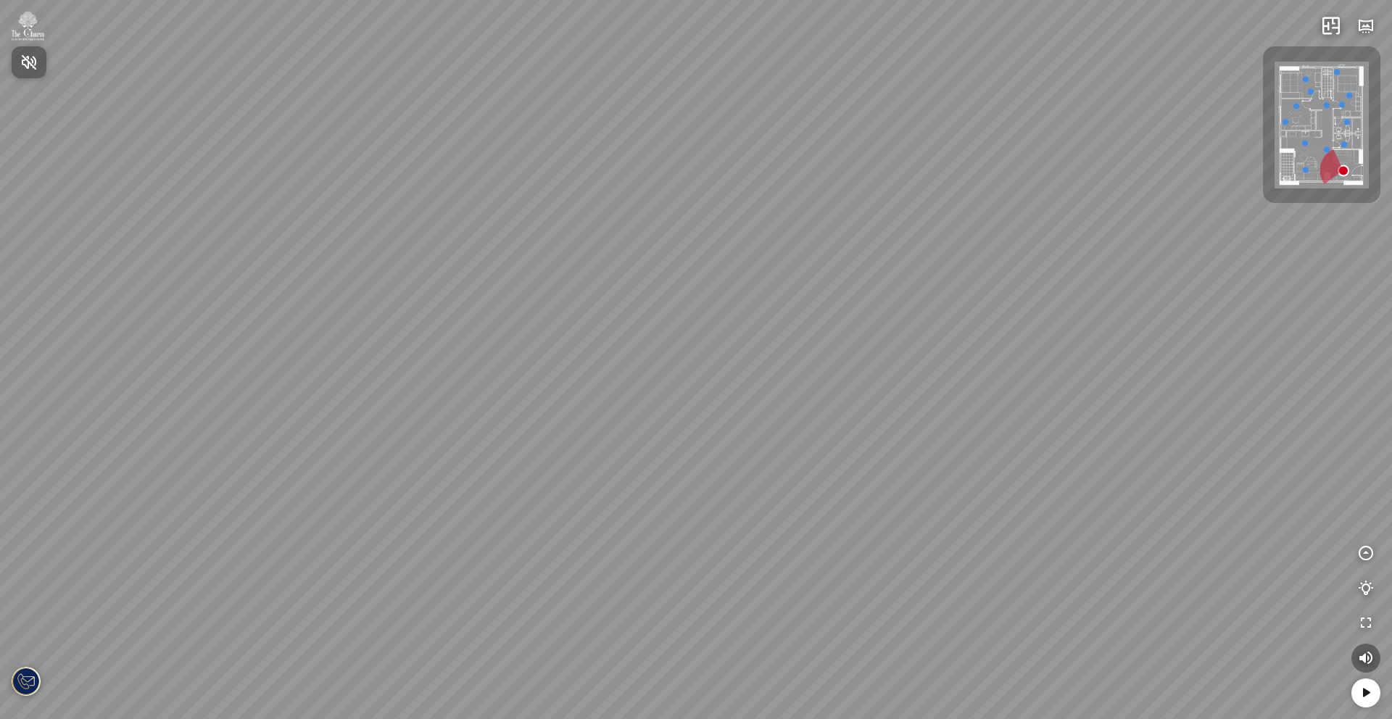
drag, startPoint x: 751, startPoint y: 302, endPoint x: 654, endPoint y: 326, distance: 99.4
click at [654, 326] on div at bounding box center [696, 359] width 1392 height 719
drag, startPoint x: 929, startPoint y: 371, endPoint x: 846, endPoint y: 369, distance: 82.7
click at [846, 369] on div at bounding box center [696, 359] width 1392 height 719
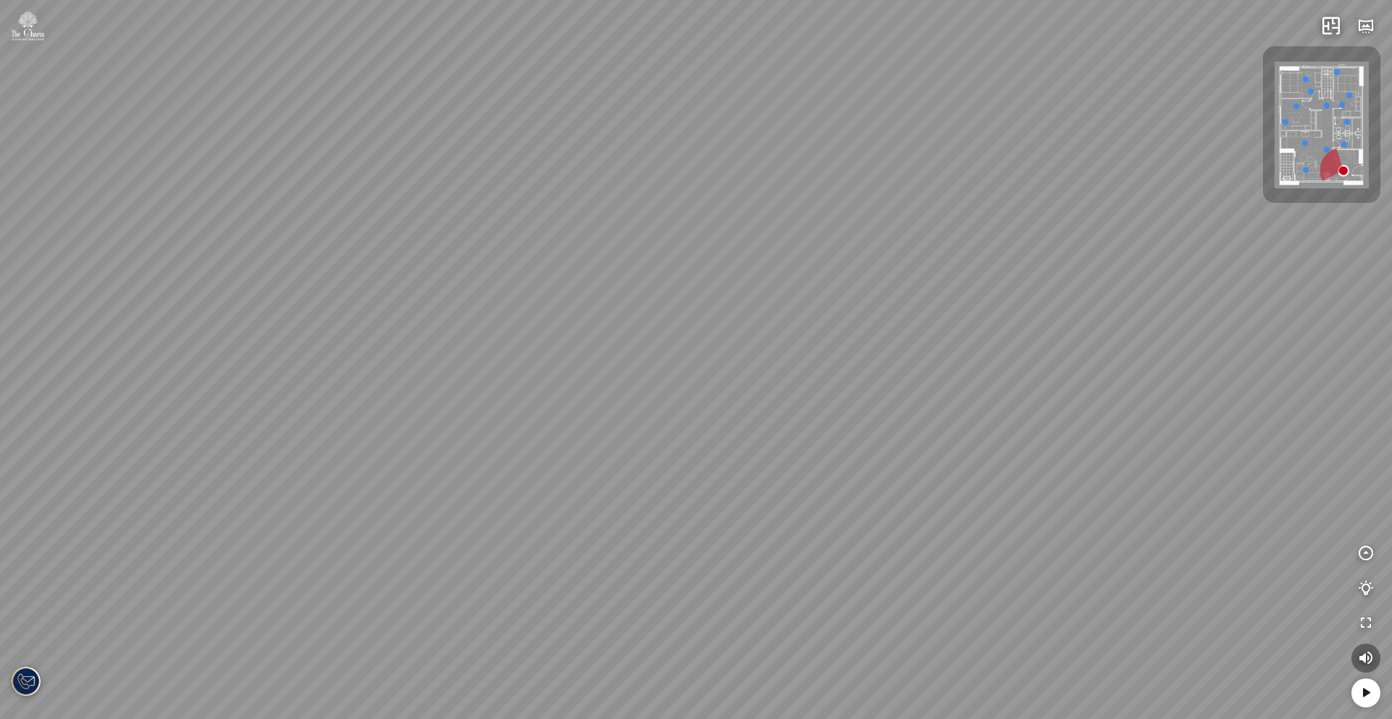
click at [1339, 137] on img at bounding box center [1322, 126] width 94 height 128
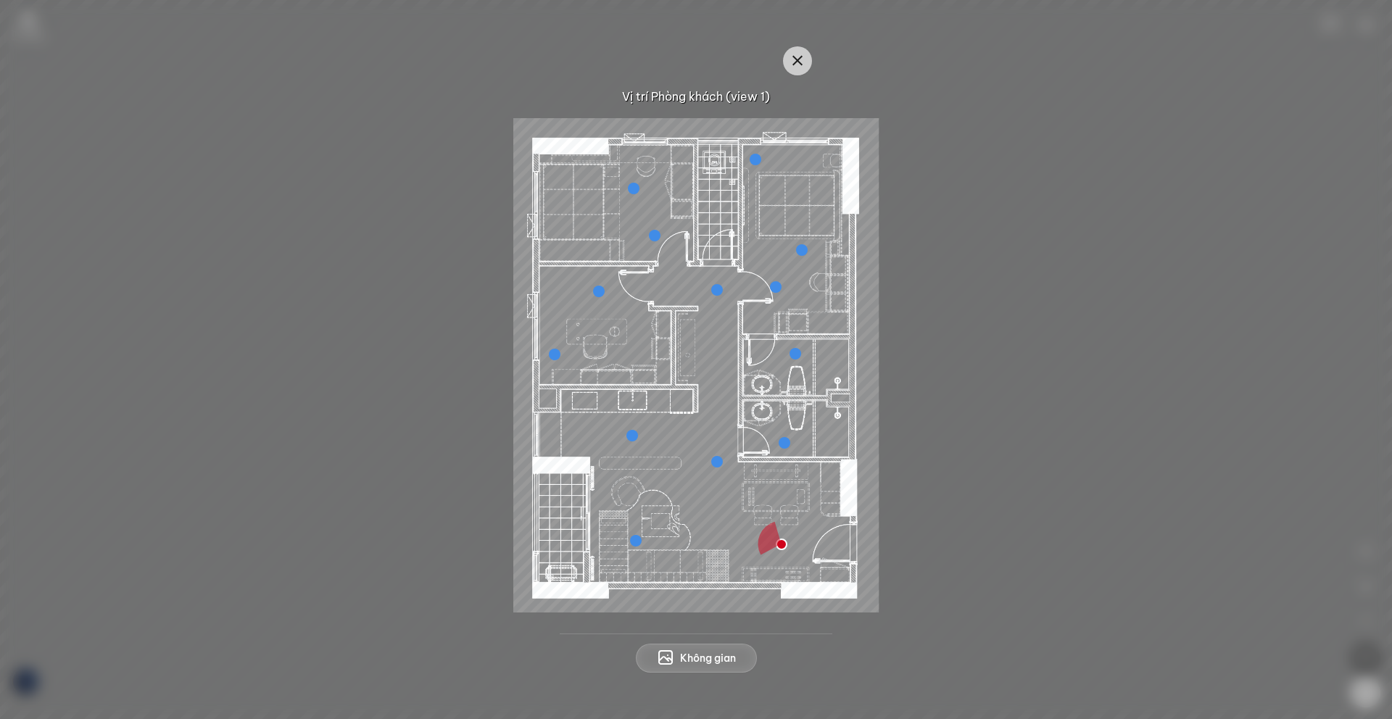
click at [797, 355] on div at bounding box center [796, 354] width 12 height 12
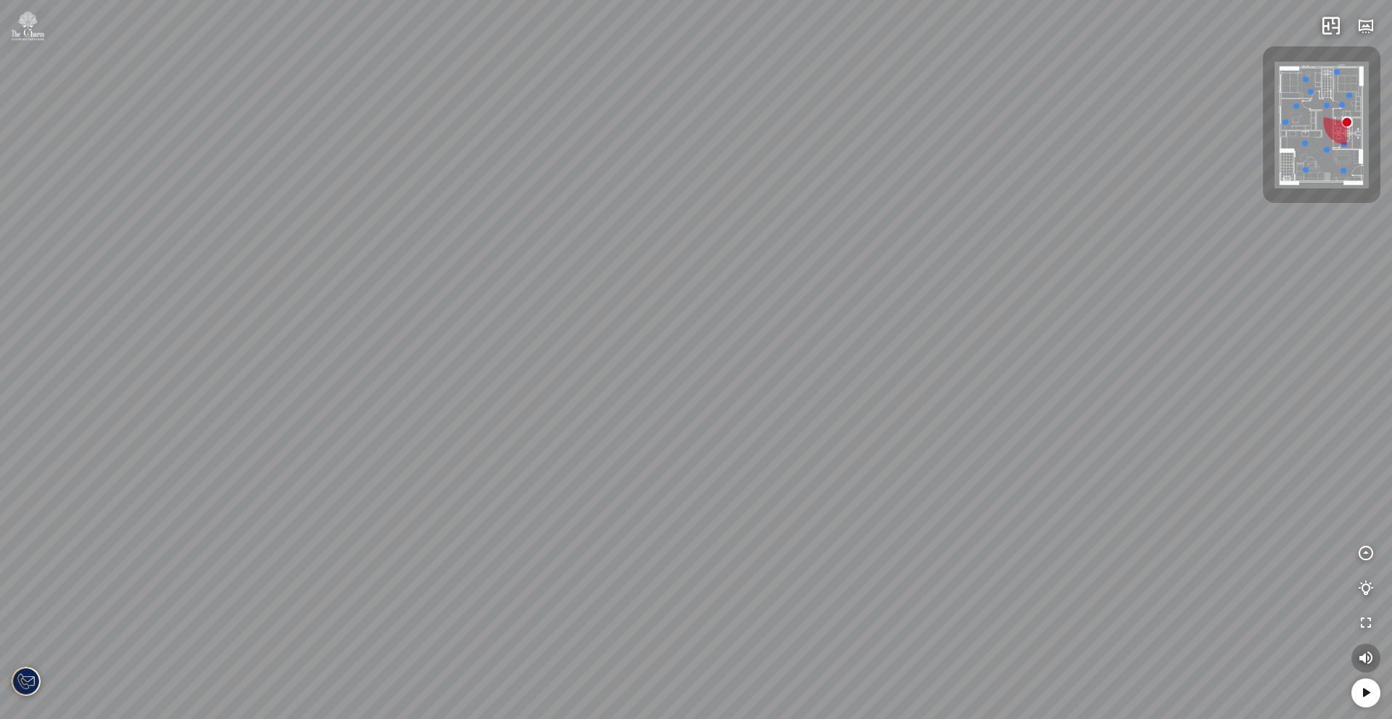
click at [1369, 664] on icon "button" at bounding box center [1365, 658] width 17 height 17
drag, startPoint x: 1083, startPoint y: 394, endPoint x: 1324, endPoint y: 487, distance: 257.8
click at [1324, 487] on div at bounding box center [696, 359] width 1392 height 719
drag, startPoint x: 994, startPoint y: 399, endPoint x: 1166, endPoint y: 408, distance: 172.1
click at [1165, 408] on div at bounding box center [696, 359] width 1392 height 719
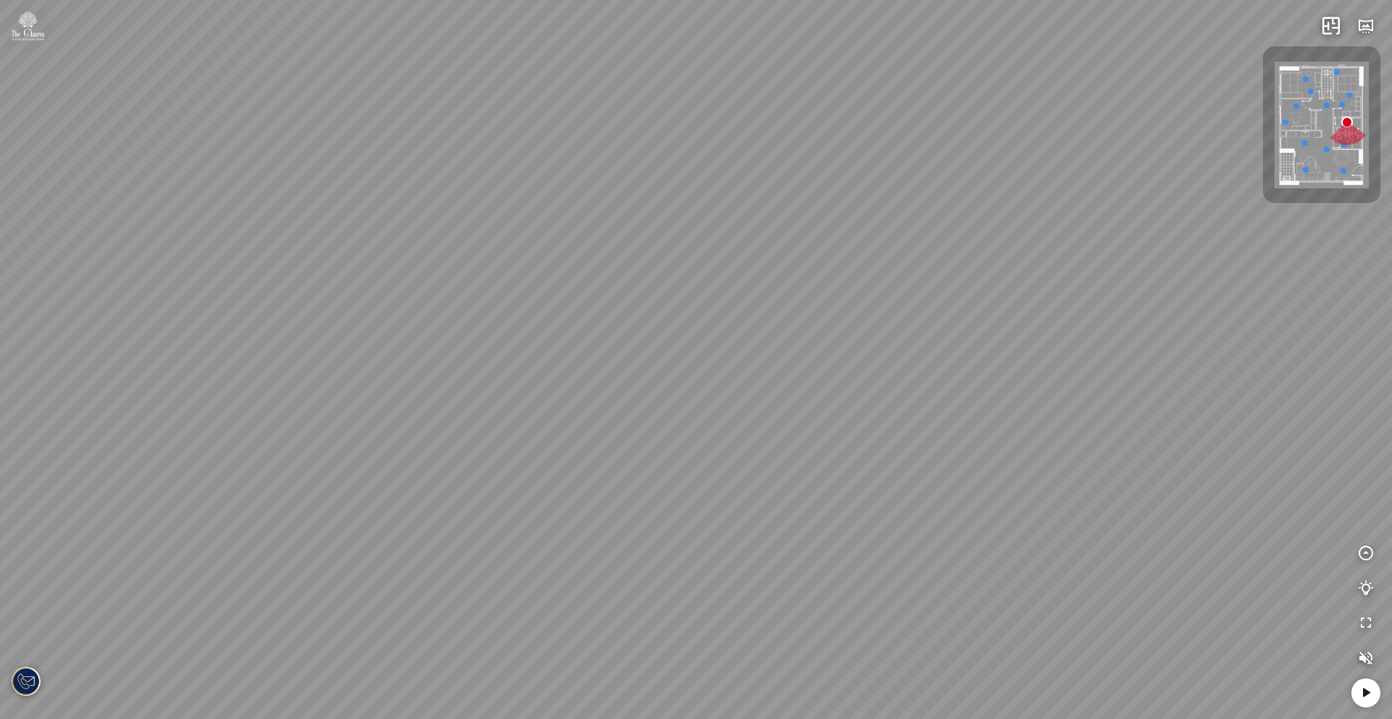
drag, startPoint x: 975, startPoint y: 487, endPoint x: 832, endPoint y: 267, distance: 262.7
click at [938, 298] on div at bounding box center [696, 359] width 1392 height 719
drag, startPoint x: 832, startPoint y: 267, endPoint x: 819, endPoint y: 263, distance: 14.4
click at [819, 263] on div at bounding box center [696, 359] width 1392 height 719
drag, startPoint x: 1055, startPoint y: 470, endPoint x: 632, endPoint y: 430, distance: 425.4
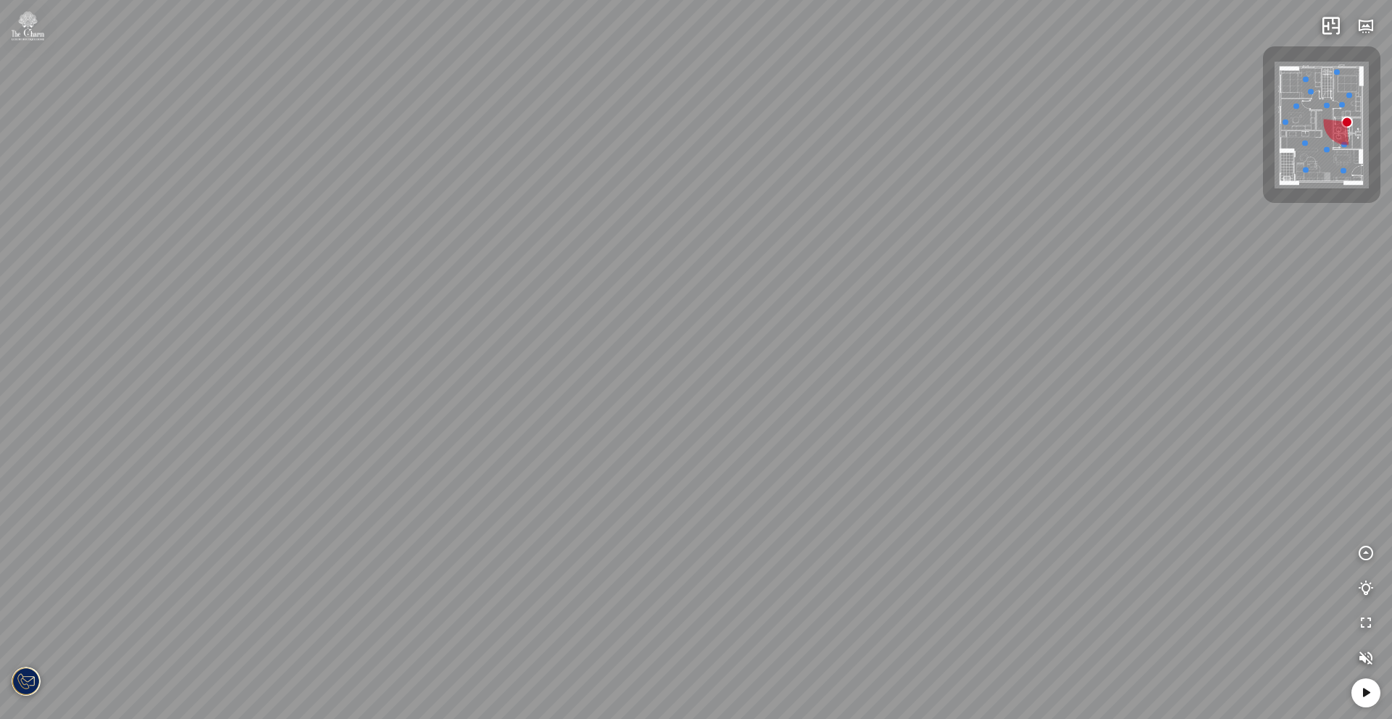
click at [632, 430] on div at bounding box center [696, 359] width 1392 height 719
drag, startPoint x: 832, startPoint y: 310, endPoint x: 1140, endPoint y: 502, distance: 362.6
click at [1140, 502] on div at bounding box center [696, 359] width 1392 height 719
drag, startPoint x: 703, startPoint y: 504, endPoint x: 912, endPoint y: 323, distance: 277.1
click at [912, 326] on div at bounding box center [696, 359] width 1392 height 719
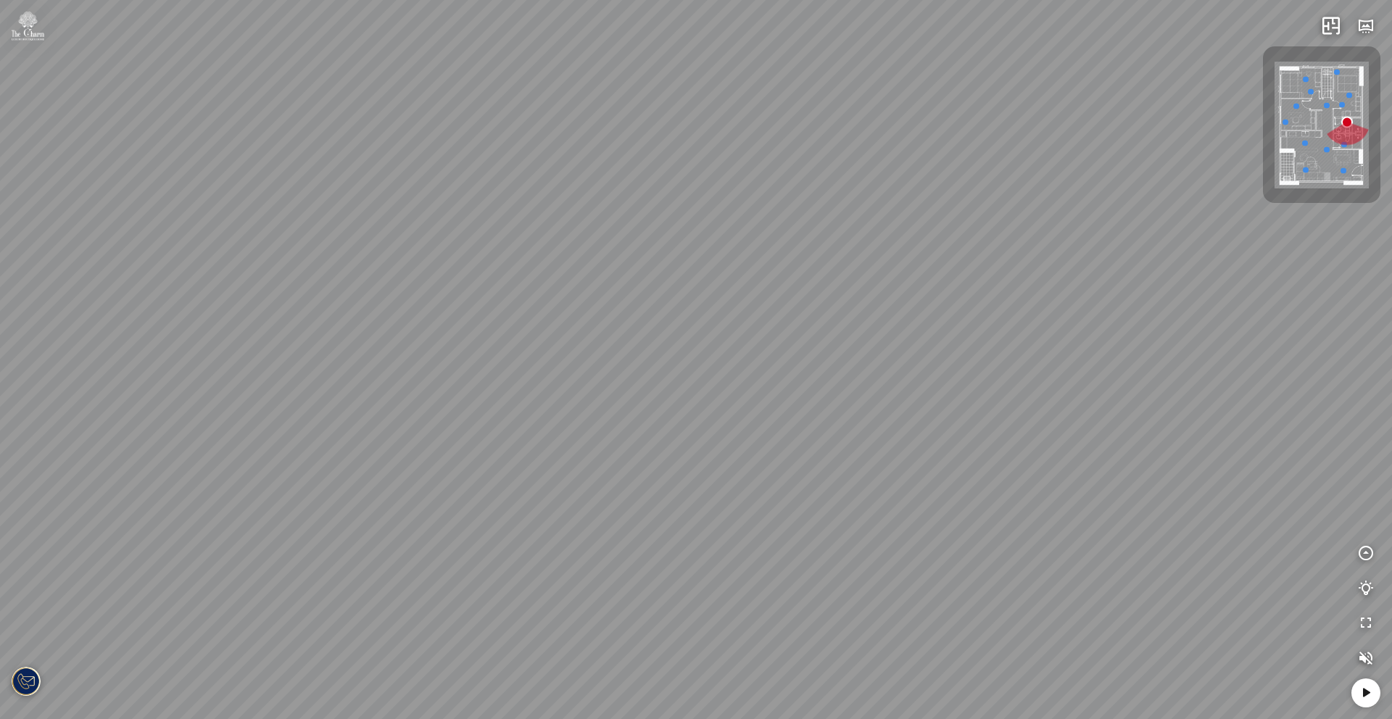
click at [912, 323] on div at bounding box center [696, 359] width 1392 height 719
drag, startPoint x: 873, startPoint y: 289, endPoint x: 1197, endPoint y: 452, distance: 362.6
click at [1197, 452] on div at bounding box center [696, 359] width 1392 height 719
drag, startPoint x: 846, startPoint y: 474, endPoint x: 589, endPoint y: 487, distance: 257.8
click at [603, 486] on div at bounding box center [696, 359] width 1392 height 719
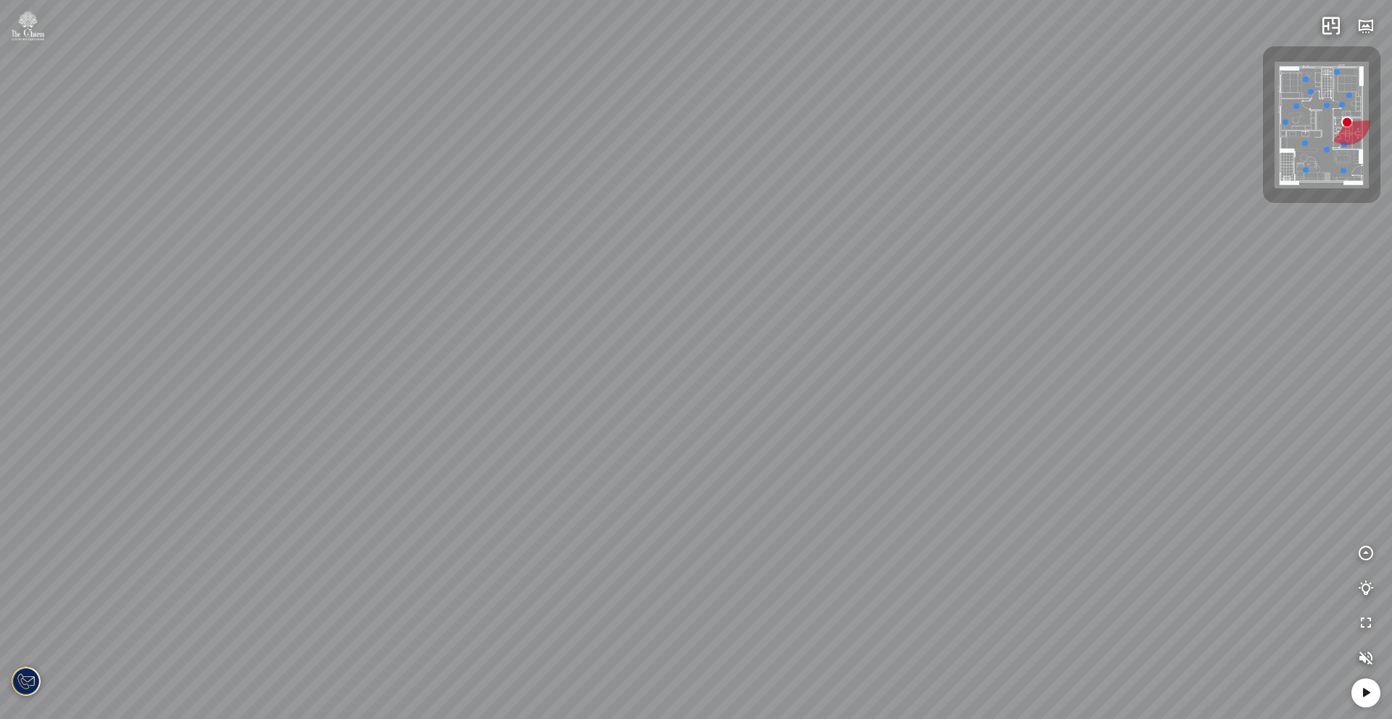
click at [579, 489] on div at bounding box center [696, 359] width 1392 height 719
drag, startPoint x: 848, startPoint y: 502, endPoint x: 445, endPoint y: 478, distance: 403.9
click at [451, 478] on div at bounding box center [696, 359] width 1392 height 719
drag, startPoint x: 803, startPoint y: 511, endPoint x: 632, endPoint y: 476, distance: 173.9
click at [632, 476] on div at bounding box center [696, 359] width 1392 height 719
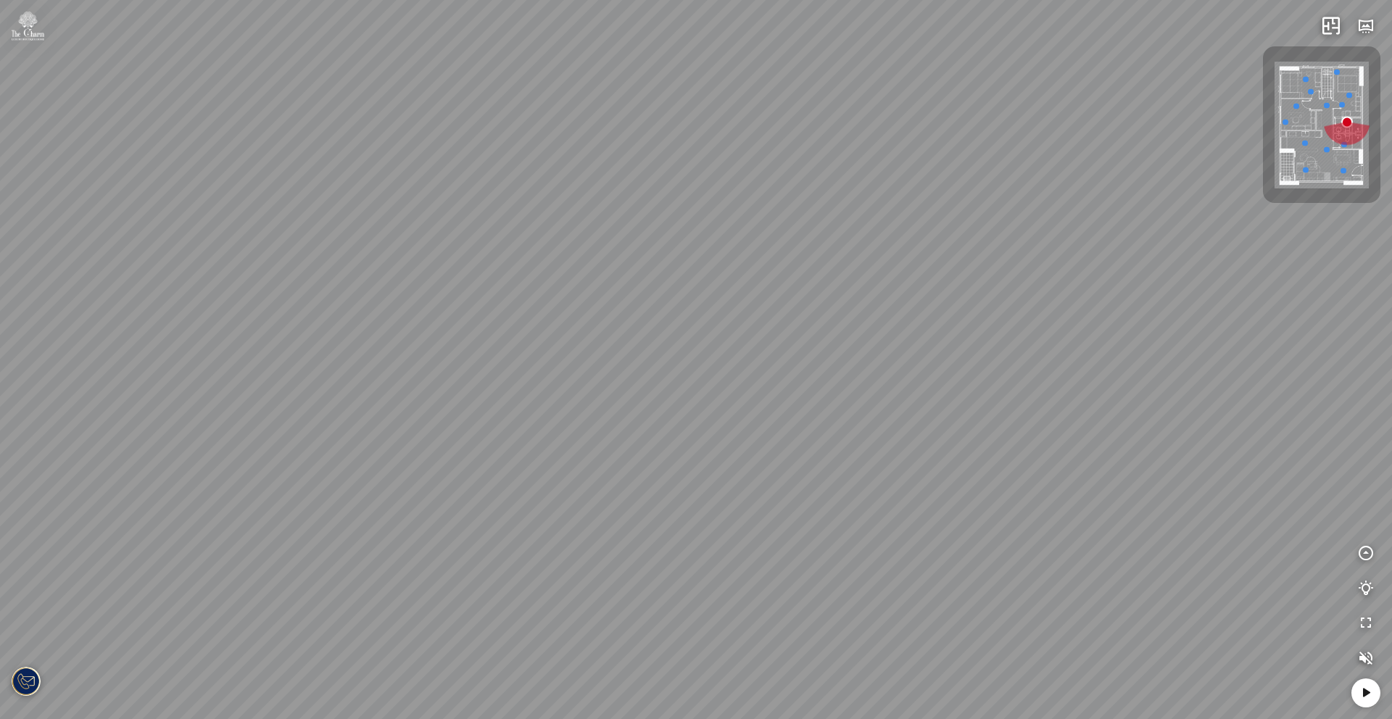
drag, startPoint x: 620, startPoint y: 458, endPoint x: 825, endPoint y: 475, distance: 205.2
click at [825, 475] on div at bounding box center [696, 359] width 1392 height 719
click at [1350, 141] on img at bounding box center [1322, 126] width 94 height 128
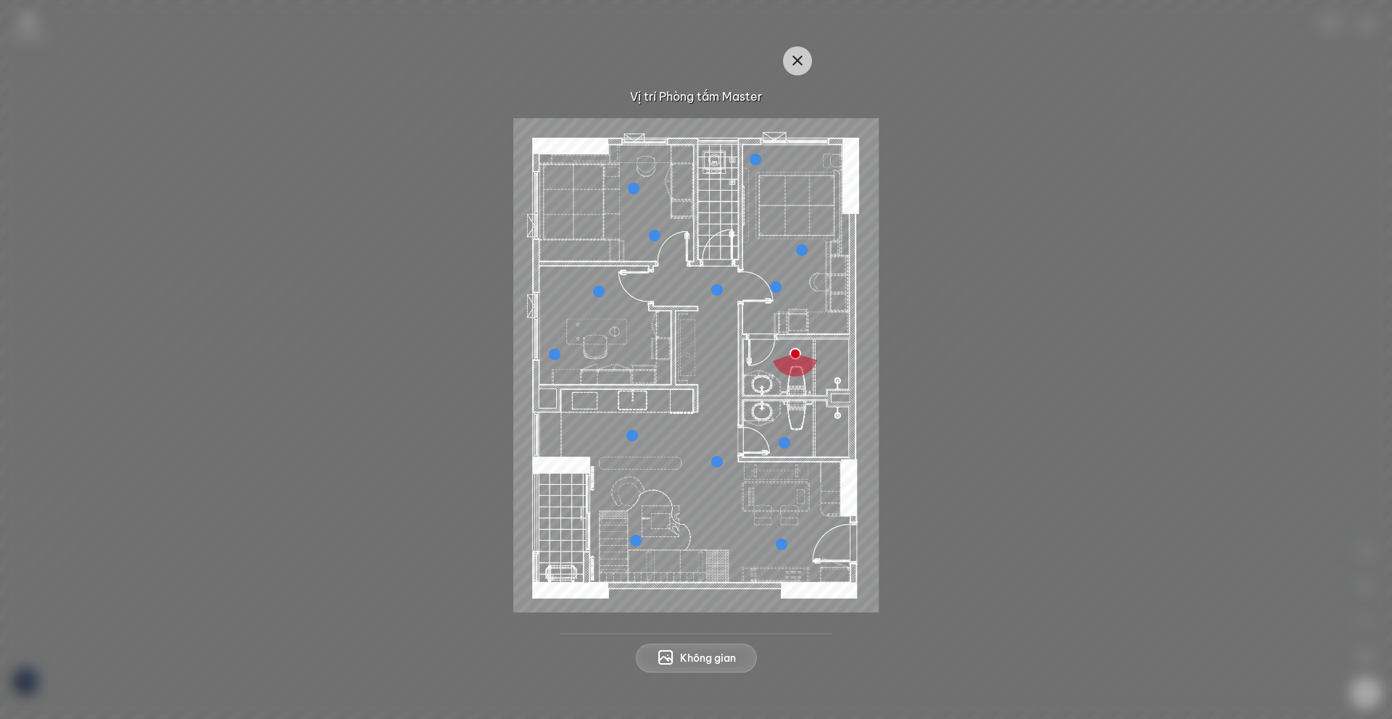
click at [787, 440] on div at bounding box center [785, 443] width 12 height 12
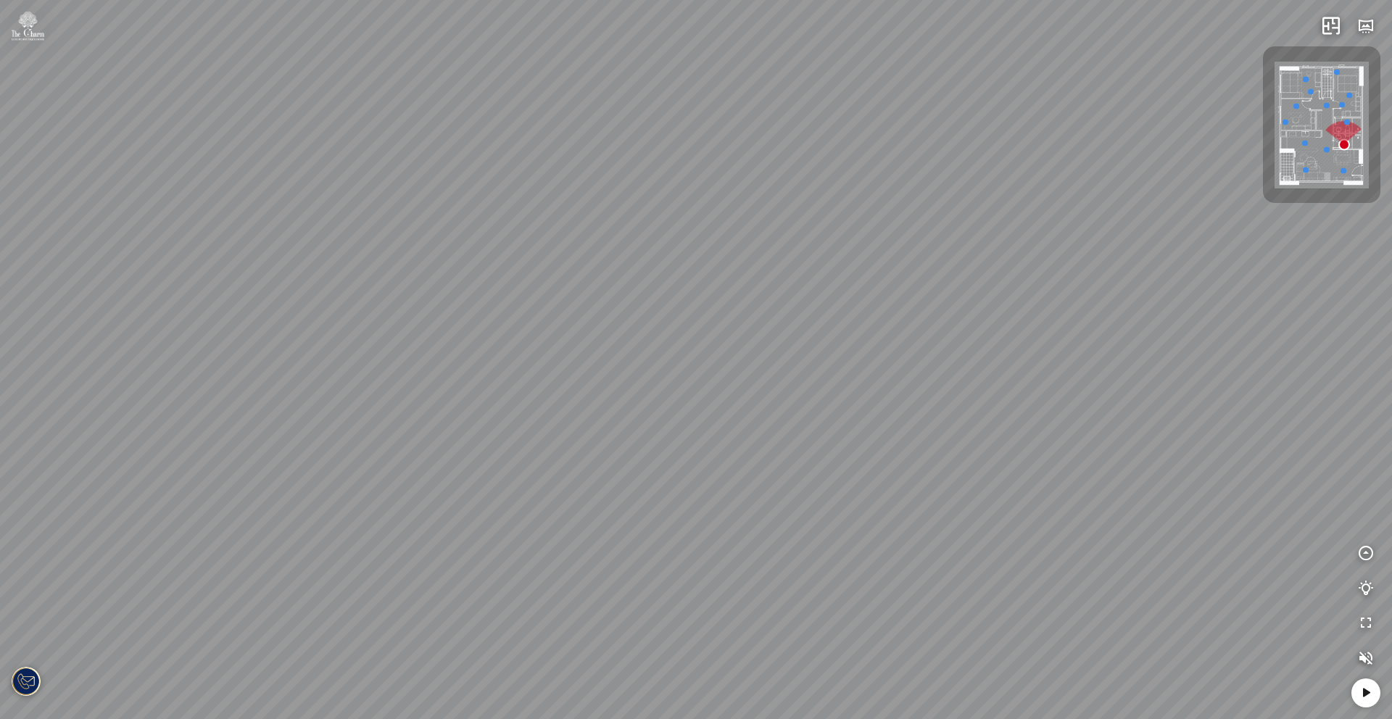
drag, startPoint x: 1002, startPoint y: 582, endPoint x: 533, endPoint y: 575, distance: 469.2
click at [537, 575] on div at bounding box center [696, 359] width 1392 height 719
drag, startPoint x: 1016, startPoint y: 564, endPoint x: 476, endPoint y: 546, distance: 540.5
click at [480, 546] on div at bounding box center [696, 359] width 1392 height 719
drag, startPoint x: 1019, startPoint y: 537, endPoint x: 529, endPoint y: 529, distance: 489.5
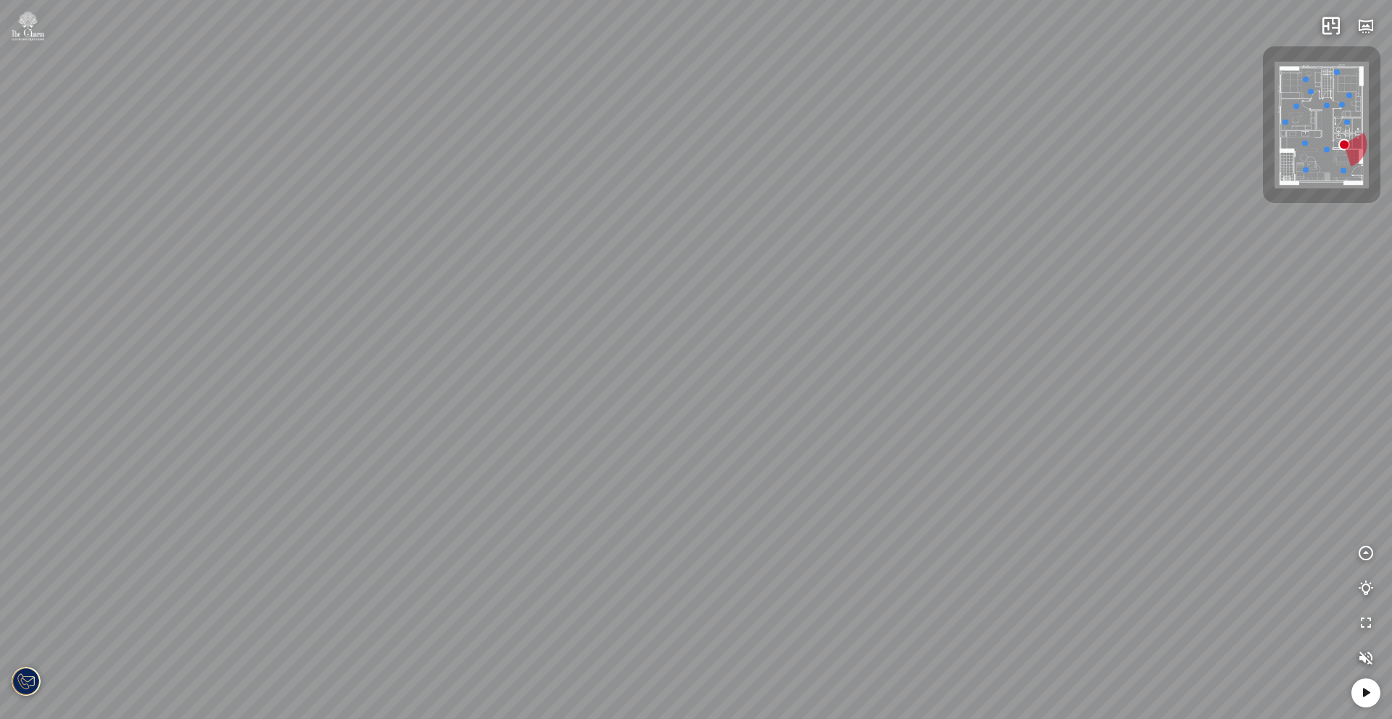
click at [529, 529] on div at bounding box center [696, 359] width 1392 height 719
drag, startPoint x: 1067, startPoint y: 516, endPoint x: 679, endPoint y: 503, distance: 388.9
click at [682, 503] on div at bounding box center [696, 359] width 1392 height 719
click at [1350, 120] on div at bounding box center [1347, 122] width 6 height 6
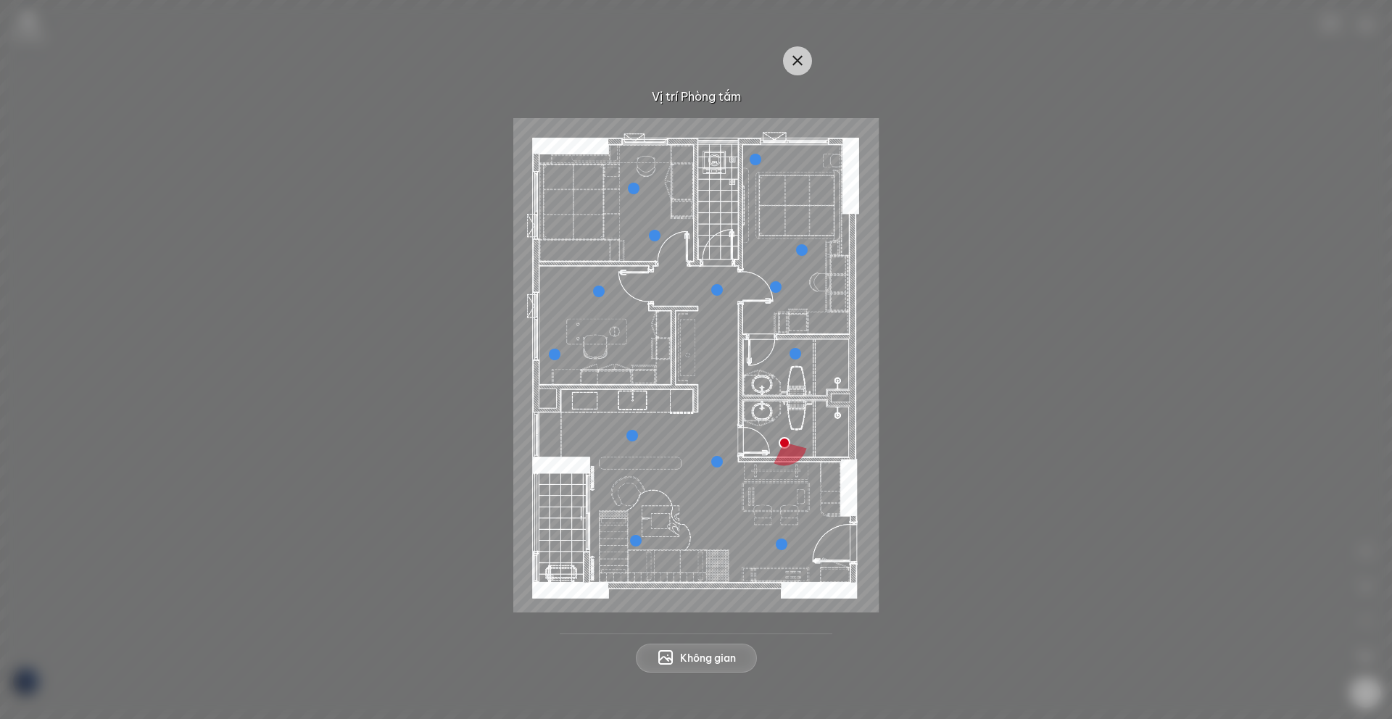
click at [796, 358] on div at bounding box center [796, 354] width 12 height 12
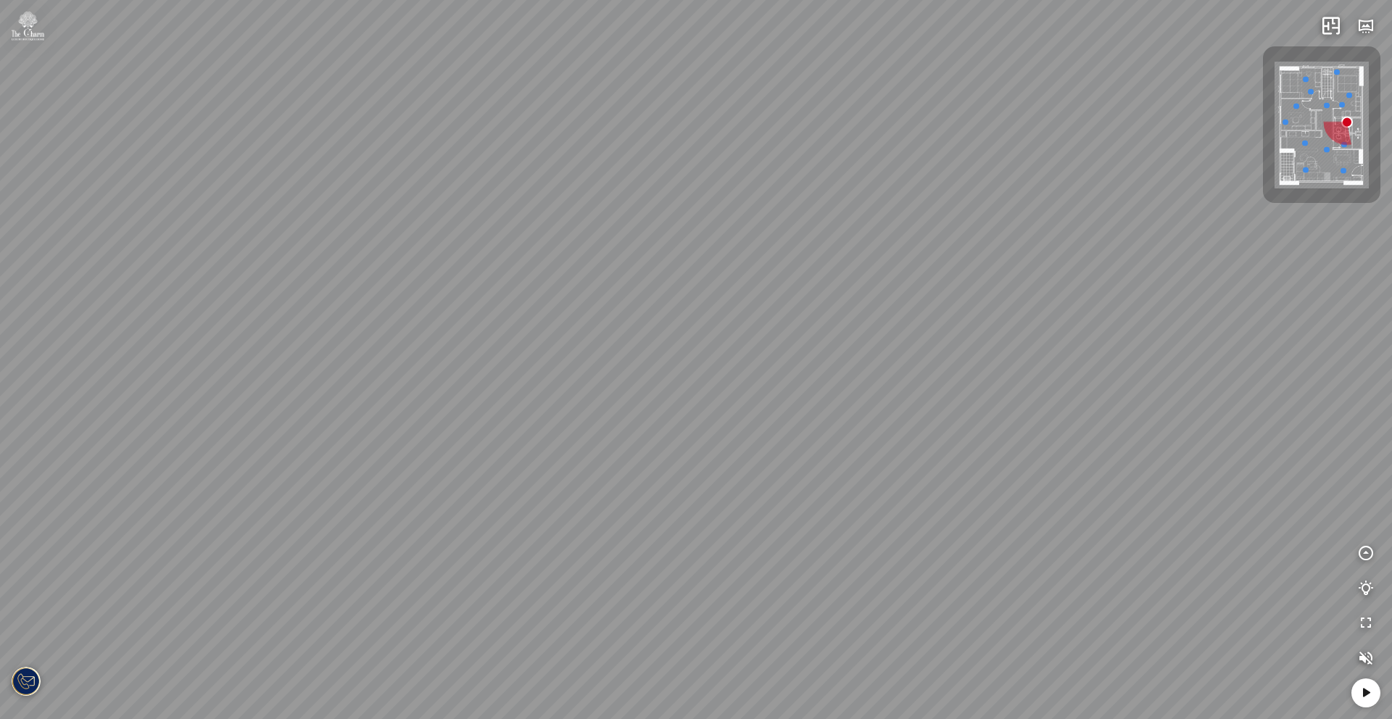
drag, startPoint x: 615, startPoint y: 503, endPoint x: 722, endPoint y: 495, distance: 107.6
click at [722, 495] on div at bounding box center [696, 359] width 1392 height 719
drag, startPoint x: 519, startPoint y: 487, endPoint x: 630, endPoint y: 474, distance: 111.7
click at [630, 474] on div at bounding box center [696, 359] width 1392 height 719
drag, startPoint x: 888, startPoint y: 471, endPoint x: 817, endPoint y: 464, distance: 70.6
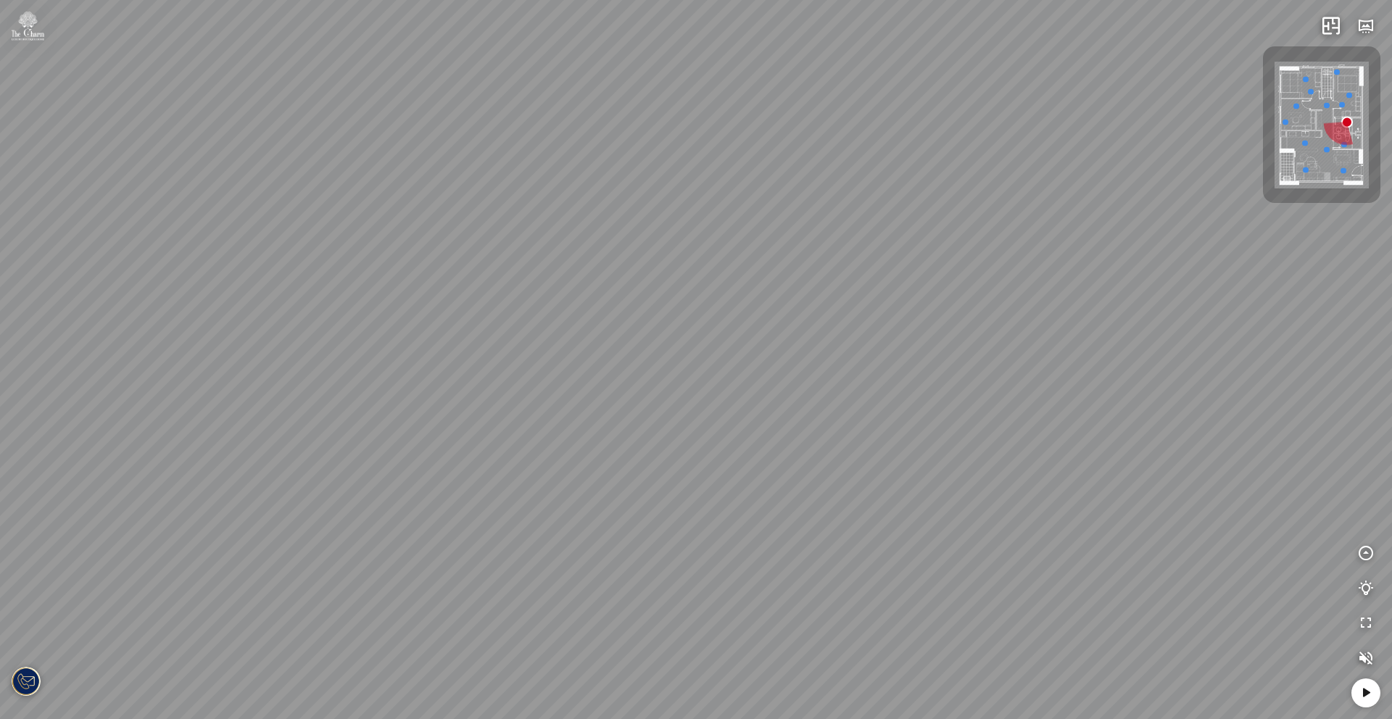
click at [817, 464] on div at bounding box center [696, 359] width 1392 height 719
drag, startPoint x: 870, startPoint y: 455, endPoint x: 558, endPoint y: 492, distance: 314.6
click at [558, 492] on div at bounding box center [696, 359] width 1392 height 719
drag, startPoint x: 714, startPoint y: 443, endPoint x: 921, endPoint y: 445, distance: 207.4
click at [921, 445] on div at bounding box center [696, 359] width 1392 height 719
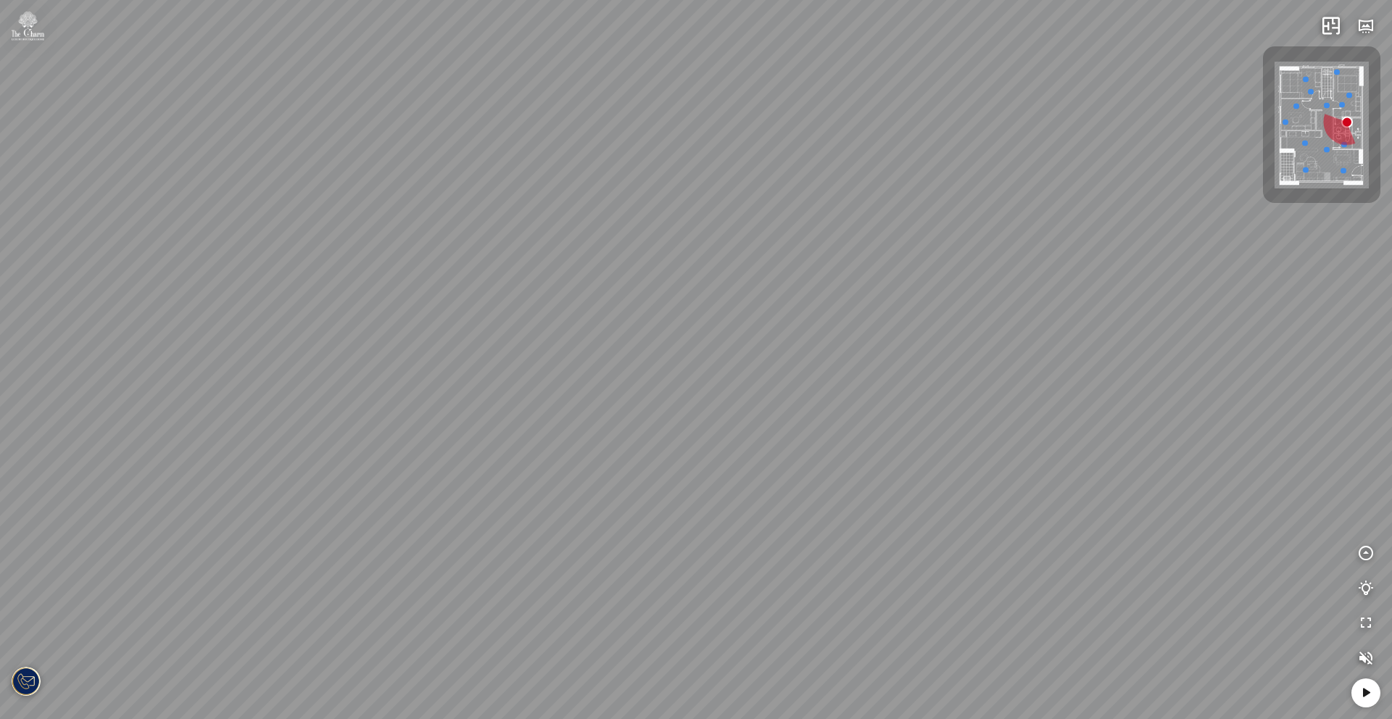
drag, startPoint x: 921, startPoint y: 445, endPoint x: 936, endPoint y: 461, distance: 22.1
click at [936, 461] on div at bounding box center [696, 359] width 1392 height 719
drag, startPoint x: 128, startPoint y: 344, endPoint x: 368, endPoint y: 308, distance: 242.6
drag, startPoint x: 374, startPoint y: 309, endPoint x: 47, endPoint y: 306, distance: 327.1
click at [47, 306] on div at bounding box center [696, 359] width 1392 height 719
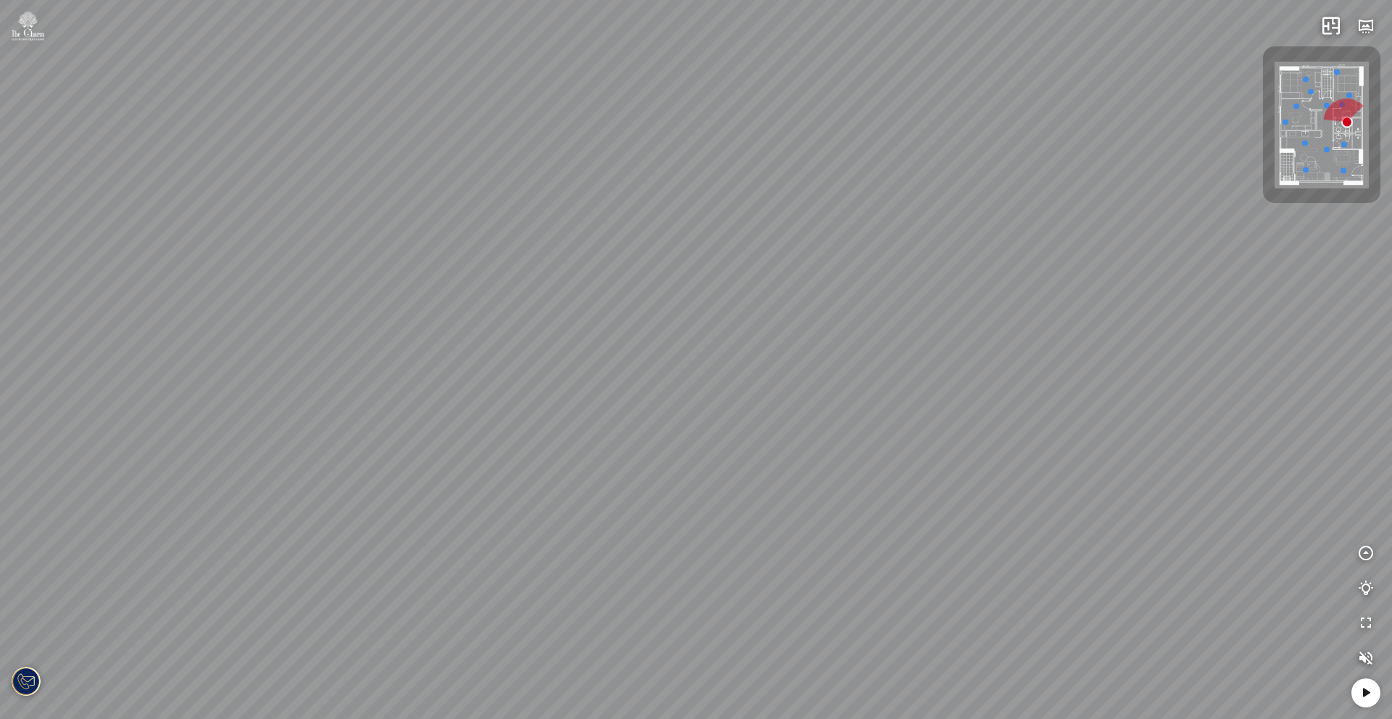
drag, startPoint x: 500, startPoint y: 333, endPoint x: 200, endPoint y: 328, distance: 300.2
click at [202, 328] on div at bounding box center [696, 359] width 1392 height 719
drag, startPoint x: 664, startPoint y: 342, endPoint x: 307, endPoint y: 336, distance: 357.5
click at [307, 336] on div at bounding box center [696, 359] width 1392 height 719
drag, startPoint x: 688, startPoint y: 336, endPoint x: 371, endPoint y: 342, distance: 316.9
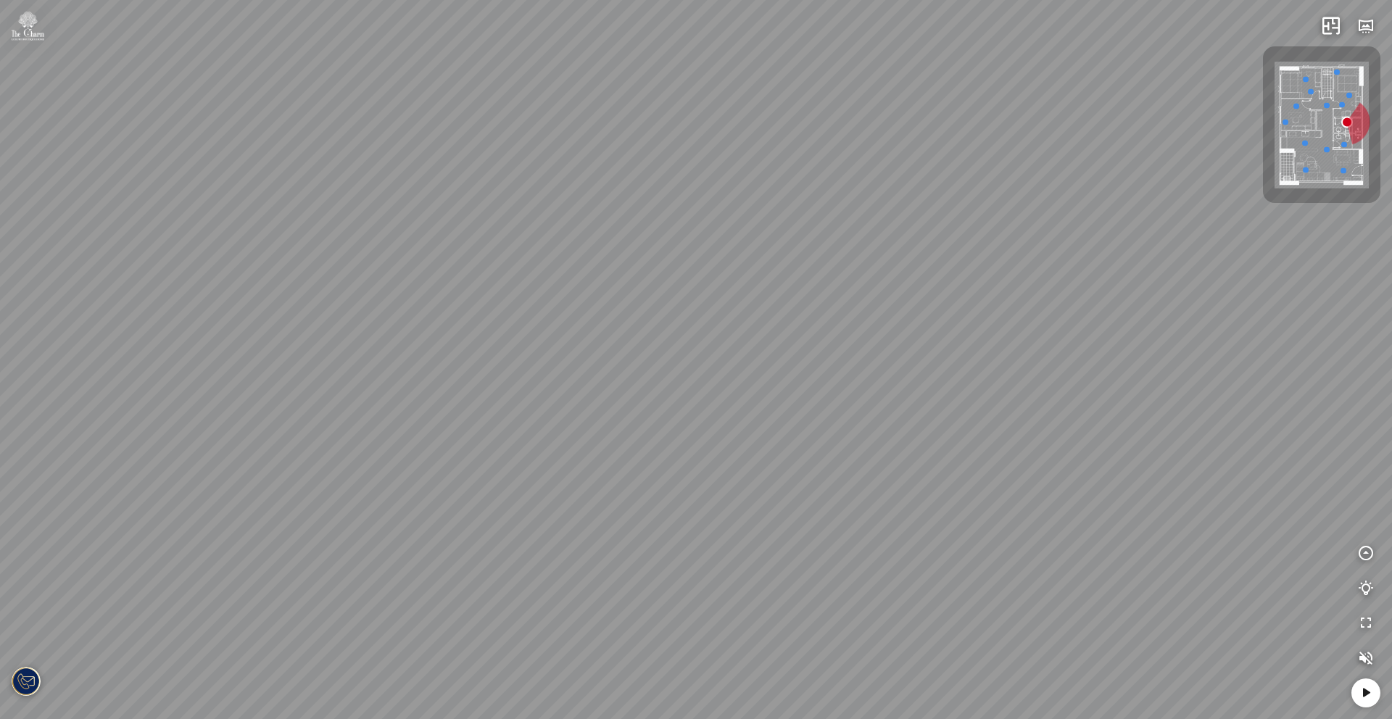
click at [395, 343] on div at bounding box center [696, 359] width 1392 height 719
drag, startPoint x: 742, startPoint y: 325, endPoint x: 601, endPoint y: 336, distance: 141.2
click at [601, 336] on div at bounding box center [696, 359] width 1392 height 719
drag, startPoint x: 751, startPoint y: 324, endPoint x: 386, endPoint y: 318, distance: 364.8
click at [387, 318] on div at bounding box center [696, 359] width 1392 height 719
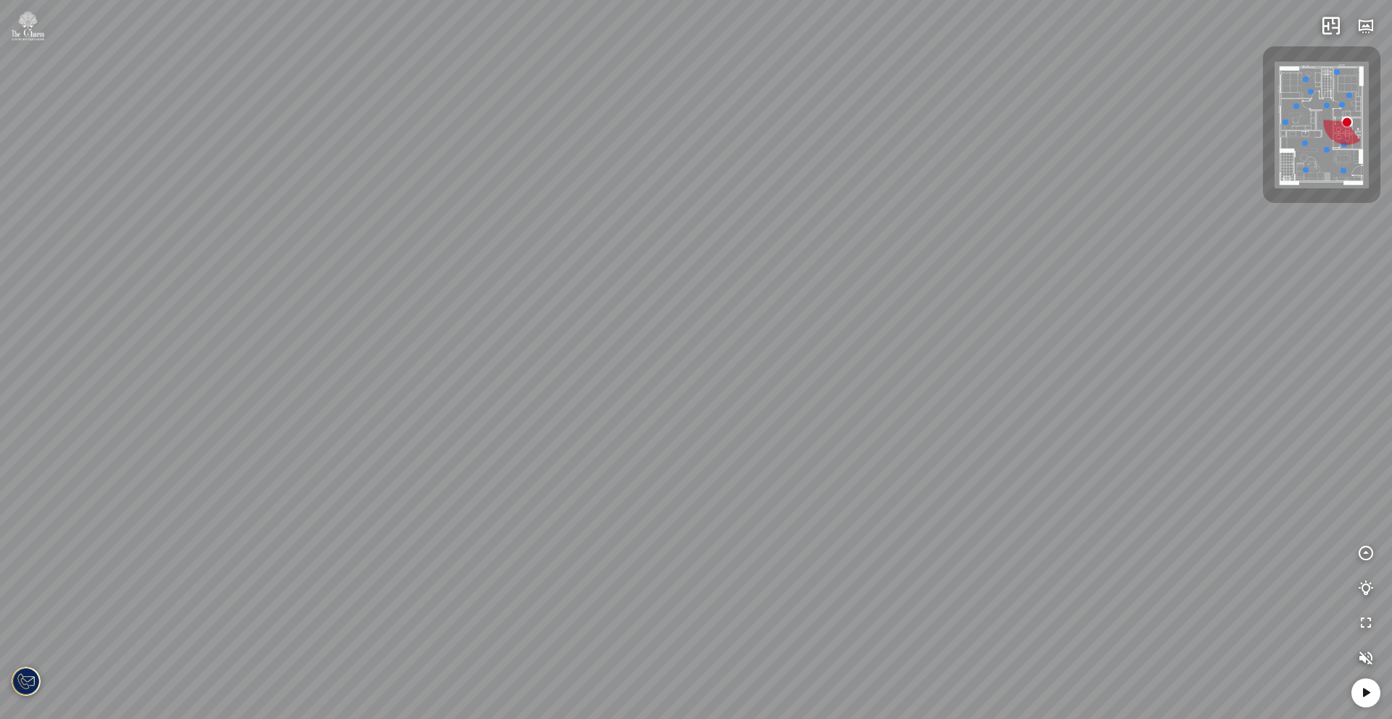
drag, startPoint x: 833, startPoint y: 443, endPoint x: 634, endPoint y: 440, distance: 199.4
click at [634, 440] on div at bounding box center [696, 359] width 1392 height 719
drag, startPoint x: 733, startPoint y: 423, endPoint x: 873, endPoint y: 418, distance: 140.0
click at [873, 418] on div at bounding box center [696, 359] width 1392 height 719
drag, startPoint x: 666, startPoint y: 403, endPoint x: 861, endPoint y: 397, distance: 195.2
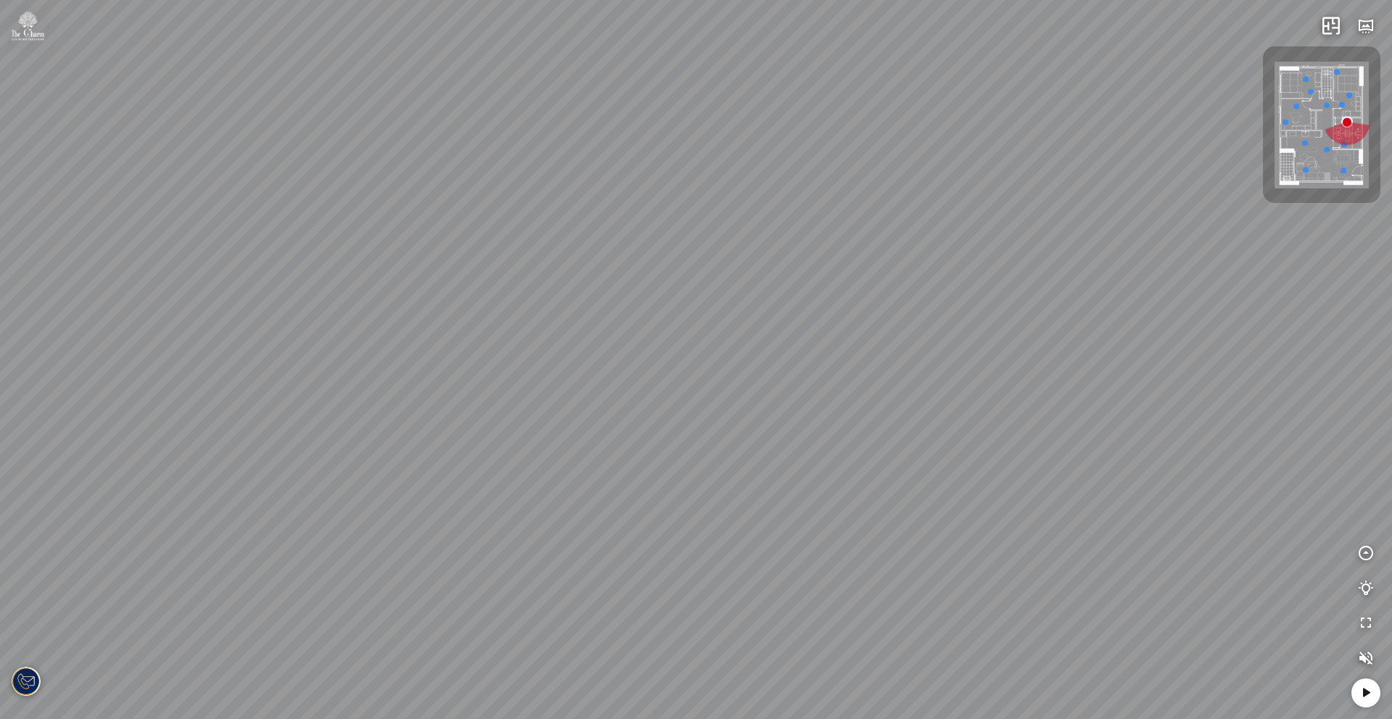
click at [861, 397] on div at bounding box center [696, 359] width 1392 height 719
drag, startPoint x: 730, startPoint y: 399, endPoint x: 882, endPoint y: 398, distance: 152.3
click at [882, 398] on div at bounding box center [696, 359] width 1392 height 719
drag, startPoint x: 715, startPoint y: 394, endPoint x: 888, endPoint y: 393, distance: 173.3
click at [903, 393] on div at bounding box center [696, 359] width 1392 height 719
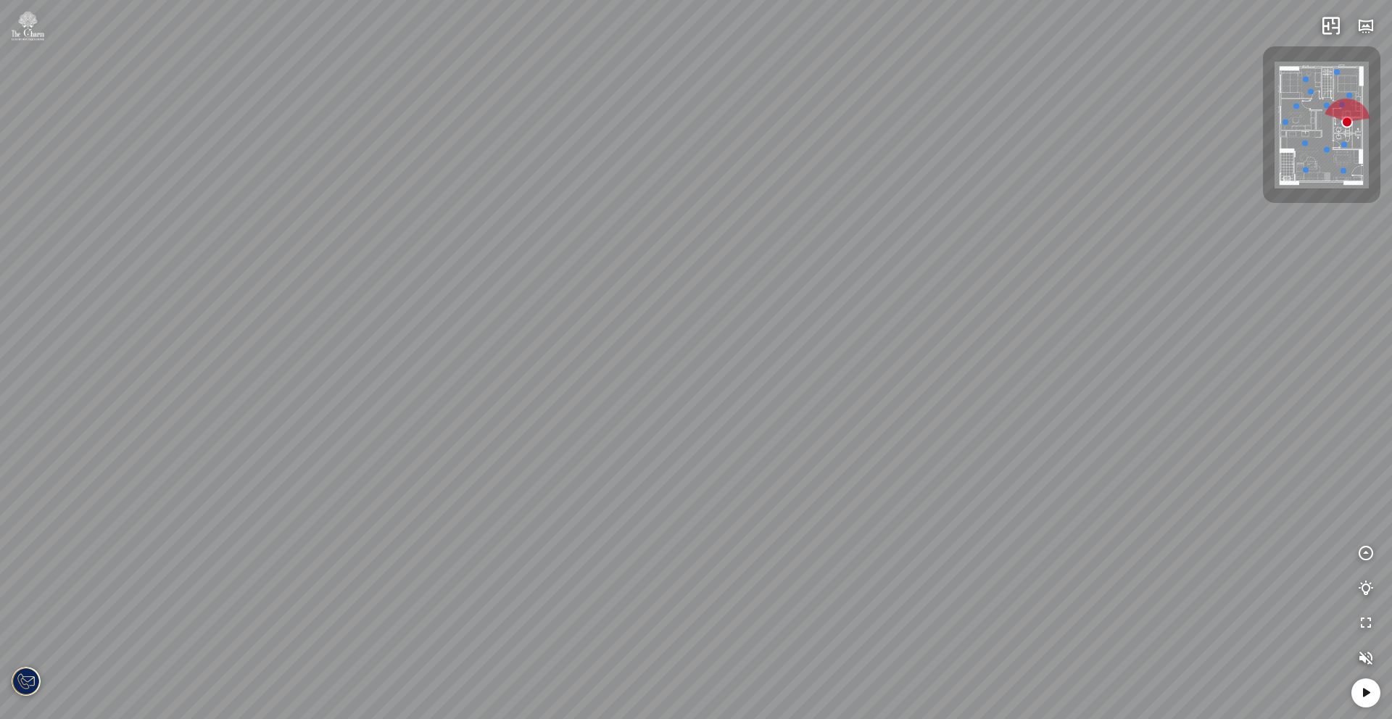
drag, startPoint x: 722, startPoint y: 391, endPoint x: 869, endPoint y: 392, distance: 147.9
click at [869, 392] on div at bounding box center [696, 359] width 1392 height 719
drag, startPoint x: 702, startPoint y: 379, endPoint x: 802, endPoint y: 377, distance: 100.1
click at [802, 377] on div at bounding box center [696, 359] width 1392 height 719
drag, startPoint x: 735, startPoint y: 386, endPoint x: 816, endPoint y: 376, distance: 81.0
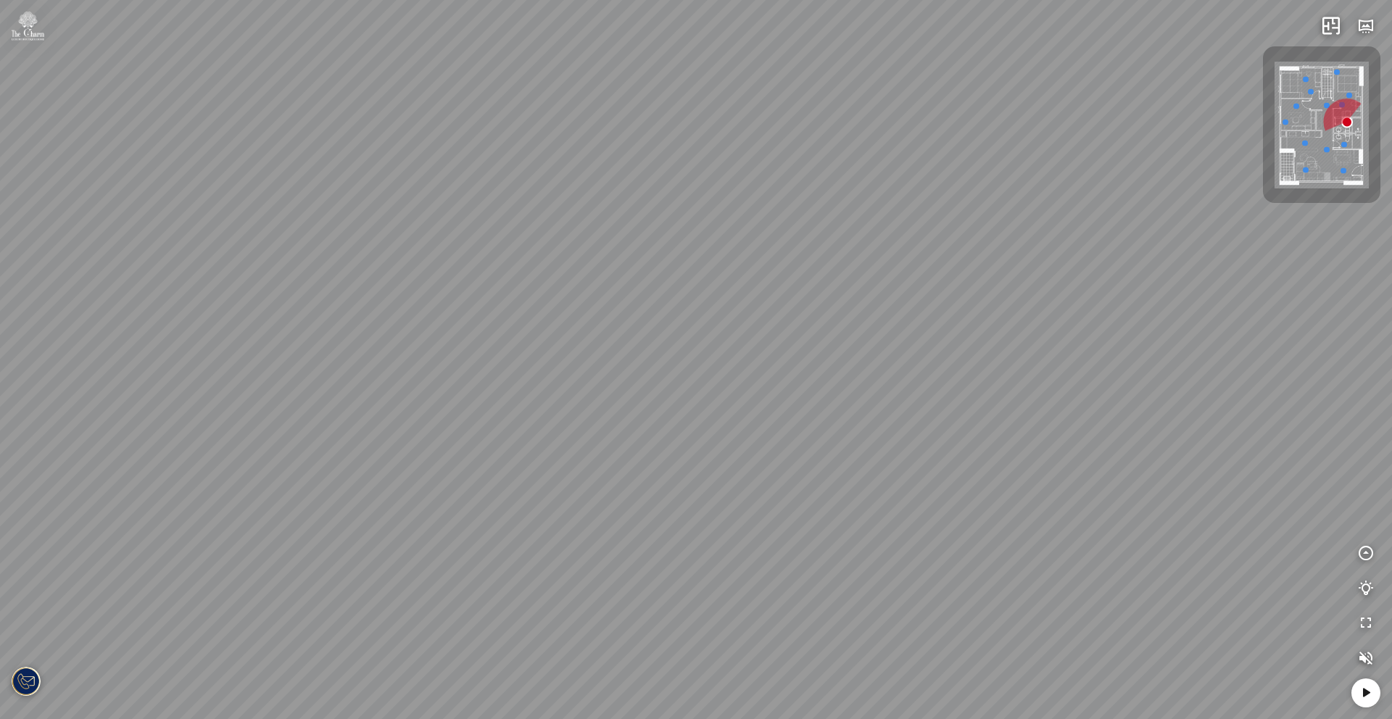
click at [809, 381] on div at bounding box center [696, 359] width 1392 height 719
drag, startPoint x: 745, startPoint y: 381, endPoint x: 821, endPoint y: 380, distance: 75.4
click at [821, 380] on div at bounding box center [696, 359] width 1392 height 719
drag, startPoint x: 761, startPoint y: 377, endPoint x: 799, endPoint y: 380, distance: 37.8
click at [811, 381] on div at bounding box center [696, 359] width 1392 height 719
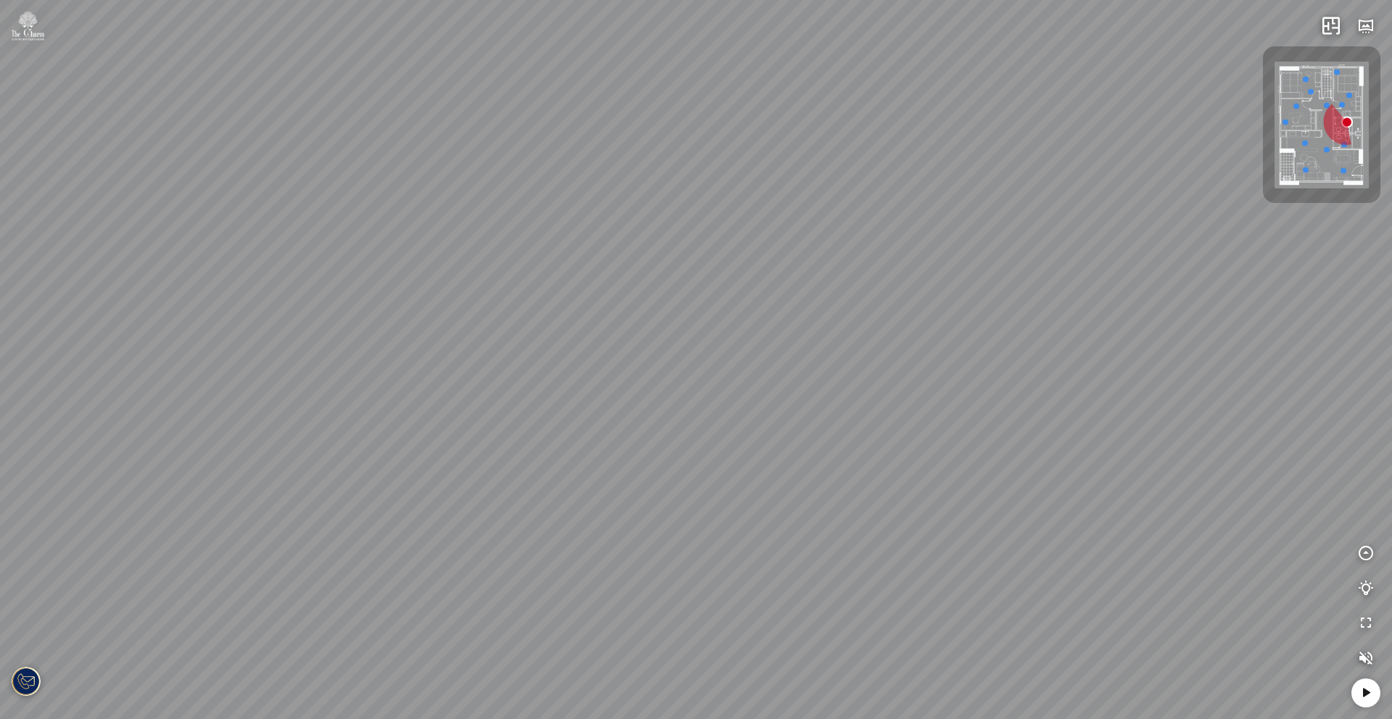
drag, startPoint x: 749, startPoint y: 381, endPoint x: 771, endPoint y: 381, distance: 21.8
click at [771, 381] on div at bounding box center [696, 359] width 1392 height 719
drag, startPoint x: 766, startPoint y: 380, endPoint x: 810, endPoint y: 378, distance: 43.6
click at [810, 378] on div at bounding box center [696, 359] width 1392 height 719
drag, startPoint x: 840, startPoint y: 365, endPoint x: 761, endPoint y: 381, distance: 80.8
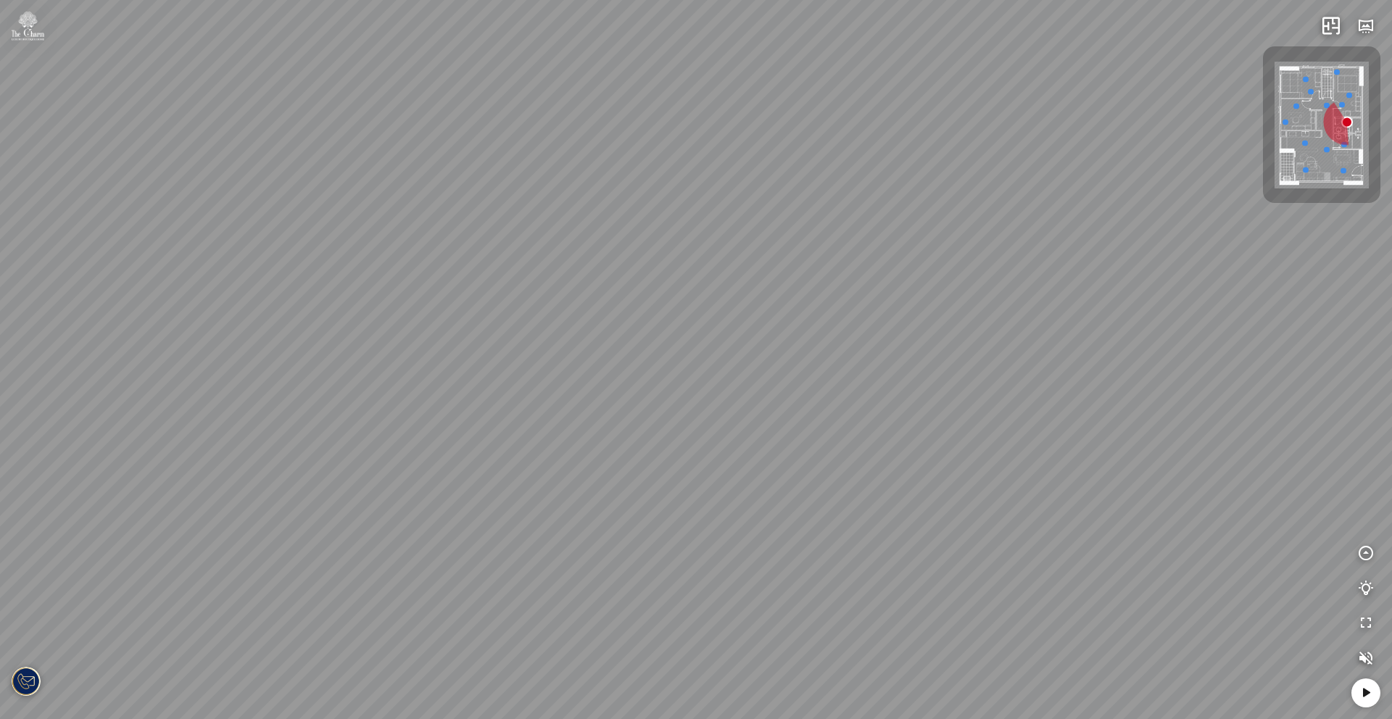
click at [761, 381] on div at bounding box center [696, 359] width 1392 height 719
drag, startPoint x: 785, startPoint y: 371, endPoint x: 826, endPoint y: 377, distance: 41.8
click at [826, 377] on div at bounding box center [696, 359] width 1392 height 719
click at [1344, 118] on img at bounding box center [1322, 126] width 94 height 128
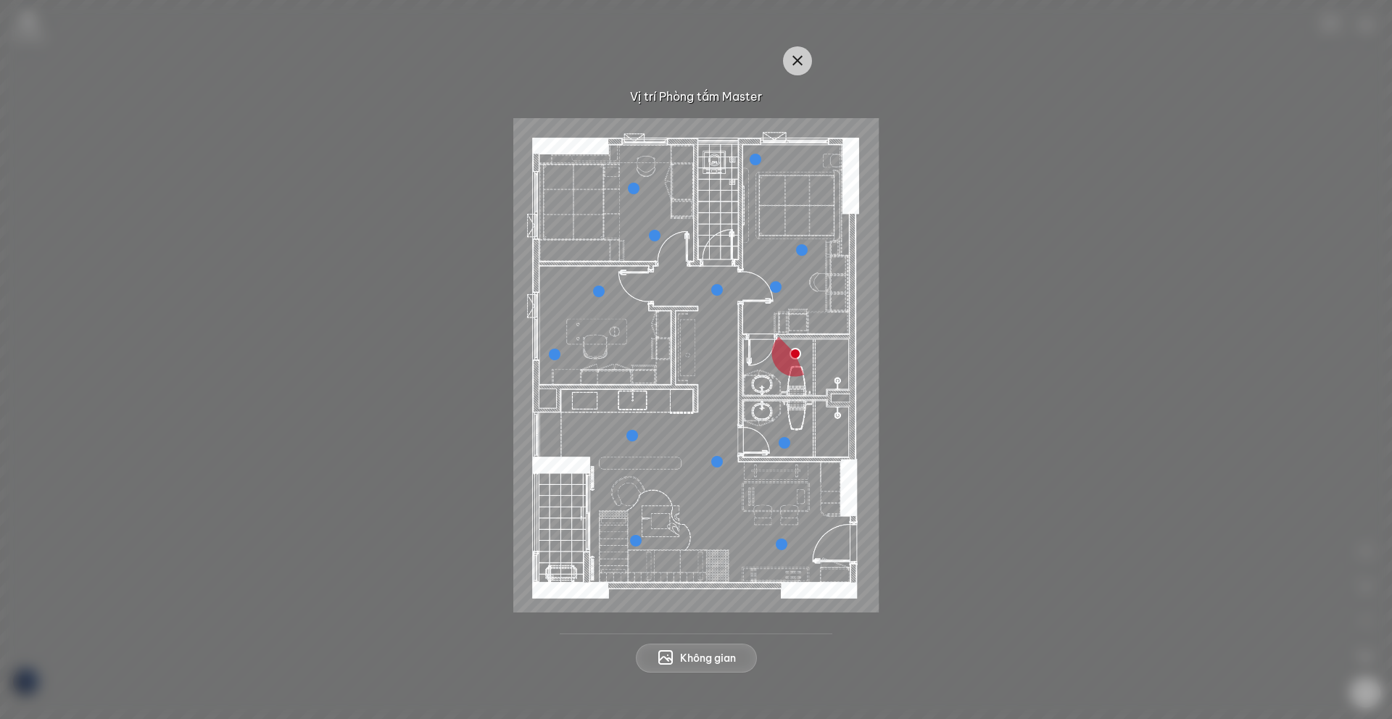
click at [799, 355] on img at bounding box center [696, 365] width 366 height 495
click at [782, 445] on div at bounding box center [785, 443] width 12 height 12
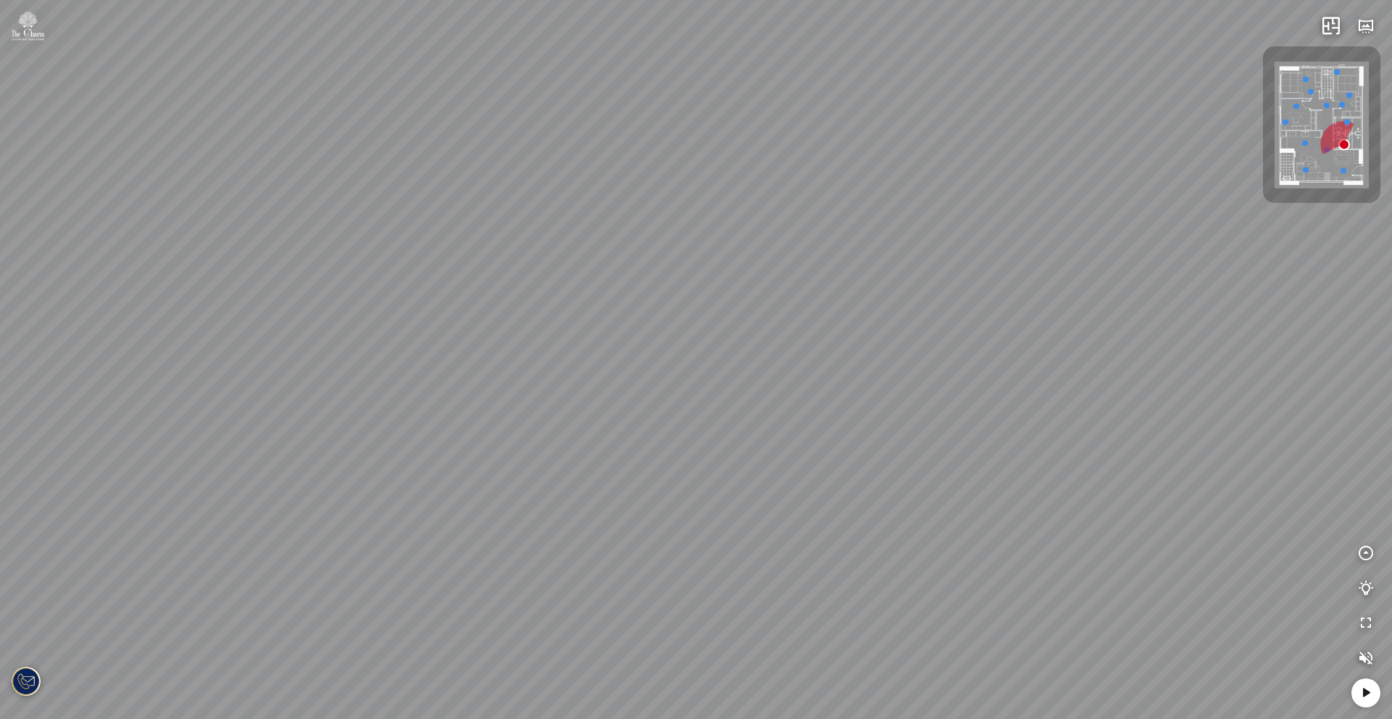
drag, startPoint x: 993, startPoint y: 414, endPoint x: 876, endPoint y: 400, distance: 117.6
drag, startPoint x: 952, startPoint y: 411, endPoint x: 755, endPoint y: 378, distance: 200.0
click at [755, 378] on div at bounding box center [696, 359] width 1392 height 719
drag, startPoint x: 903, startPoint y: 397, endPoint x: 736, endPoint y: 395, distance: 166.8
click at [736, 395] on div at bounding box center [696, 359] width 1392 height 719
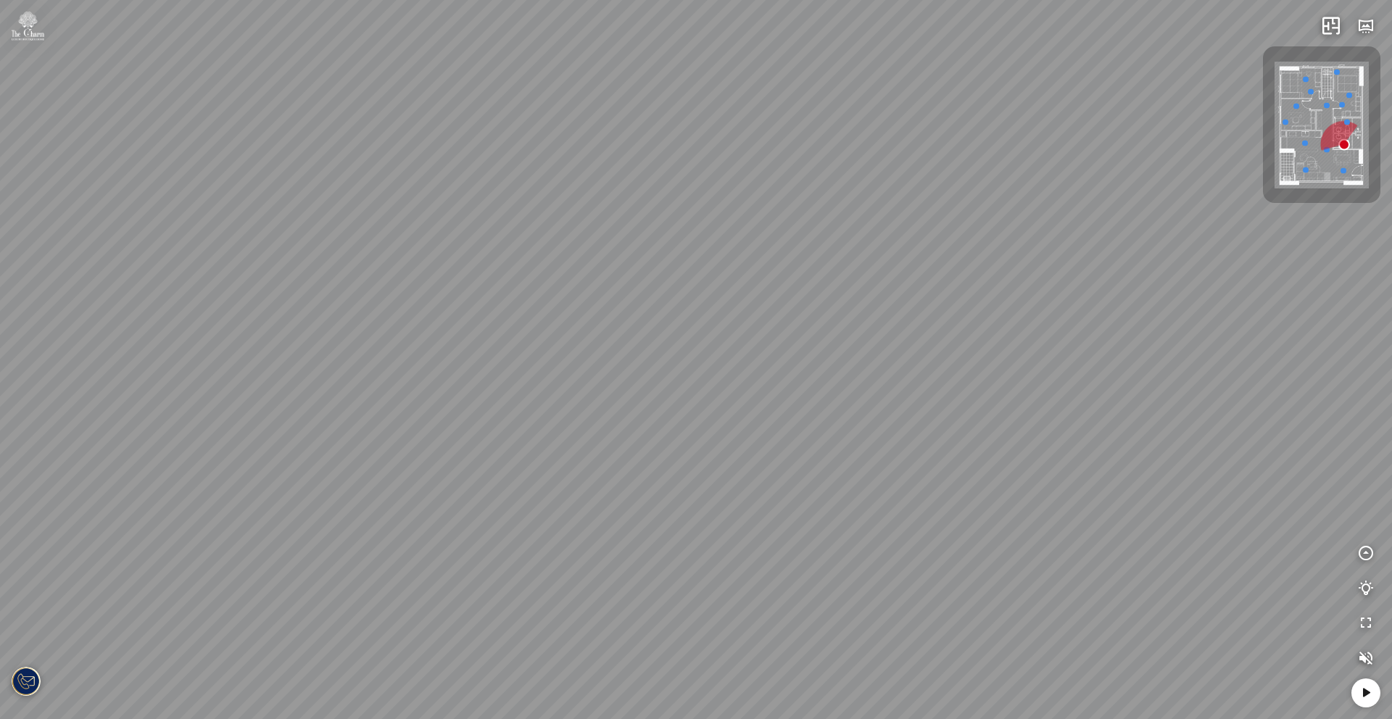
drag, startPoint x: 551, startPoint y: 392, endPoint x: 938, endPoint y: 395, distance: 386.5
click at [938, 395] on div at bounding box center [696, 359] width 1392 height 719
drag, startPoint x: 684, startPoint y: 392, endPoint x: 819, endPoint y: 386, distance: 135.7
click at [819, 386] on div at bounding box center [696, 359] width 1392 height 719
drag, startPoint x: 934, startPoint y: 409, endPoint x: 755, endPoint y: 392, distance: 180.0
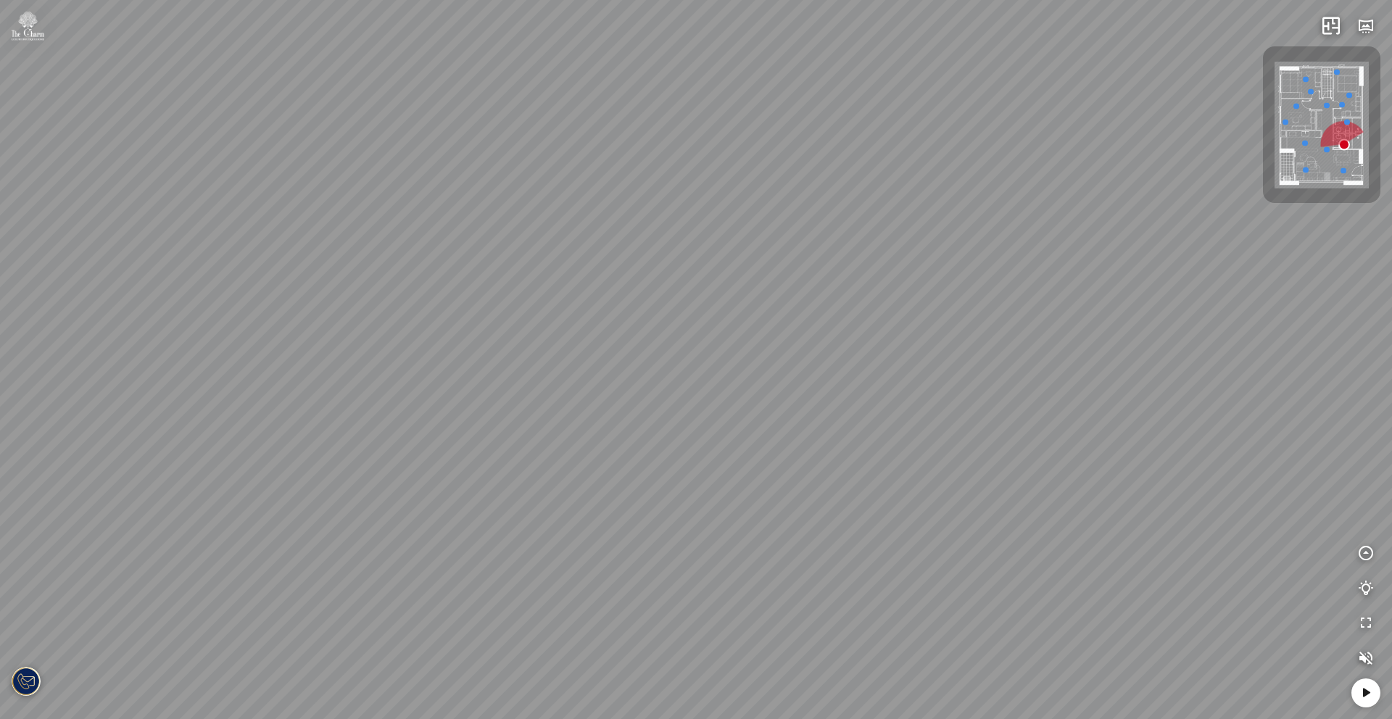
click at [756, 392] on div at bounding box center [696, 359] width 1392 height 719
drag, startPoint x: 809, startPoint y: 381, endPoint x: 751, endPoint y: 387, distance: 58.2
click at [751, 387] on div at bounding box center [696, 359] width 1392 height 719
drag, startPoint x: 834, startPoint y: 479, endPoint x: 822, endPoint y: 478, distance: 12.4
click at [821, 477] on div at bounding box center [696, 359] width 1392 height 719
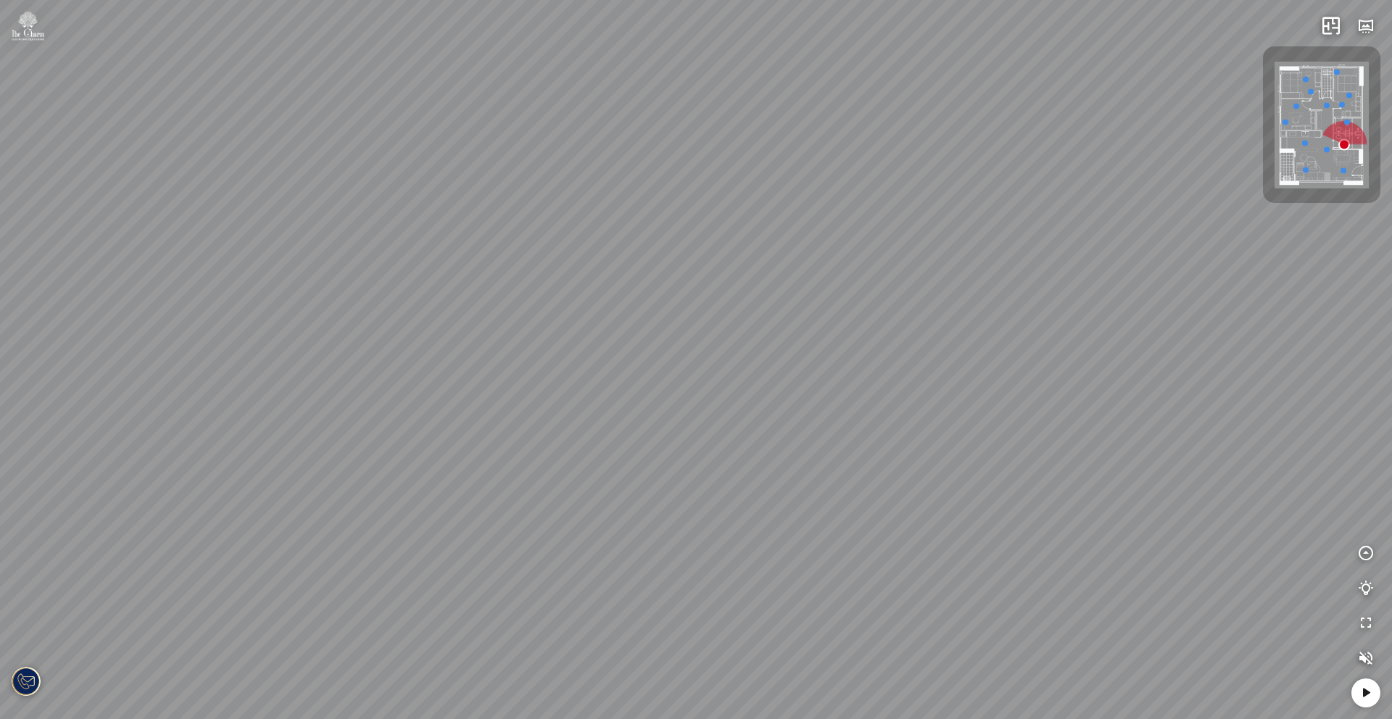
drag
click at [590, 495] on div at bounding box center [696, 359] width 1392 height 719
click at [423, 516] on div at bounding box center [696, 359] width 1392 height 719
click at [613, 489] on div at bounding box center [696, 359] width 1392 height 719
click at [435, 510] on div at bounding box center [696, 359] width 1392 height 719
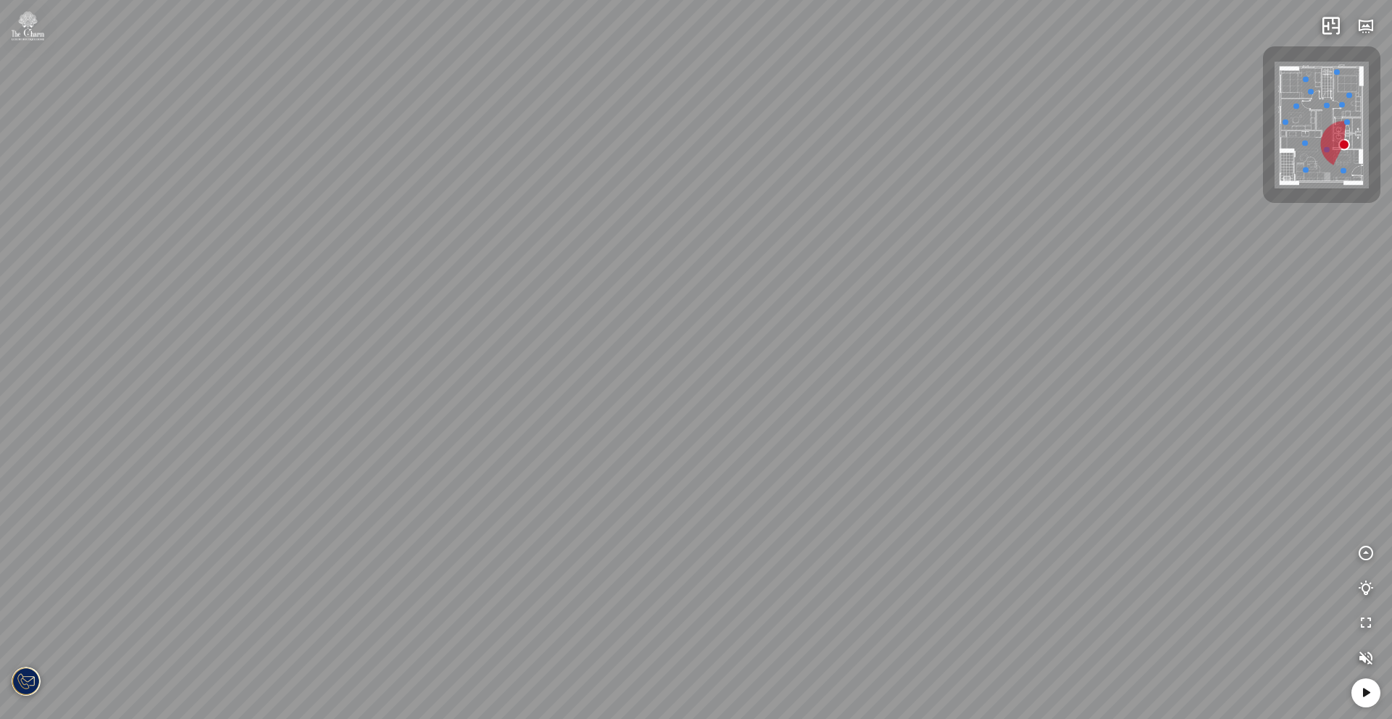
drag, startPoint x: 561, startPoint y: 427, endPoint x: 775, endPoint y: 442, distance: 215.1
click at [777, 439] on div at bounding box center [696, 359] width 1392 height 719
